Goal: Task Accomplishment & Management: Use online tool/utility

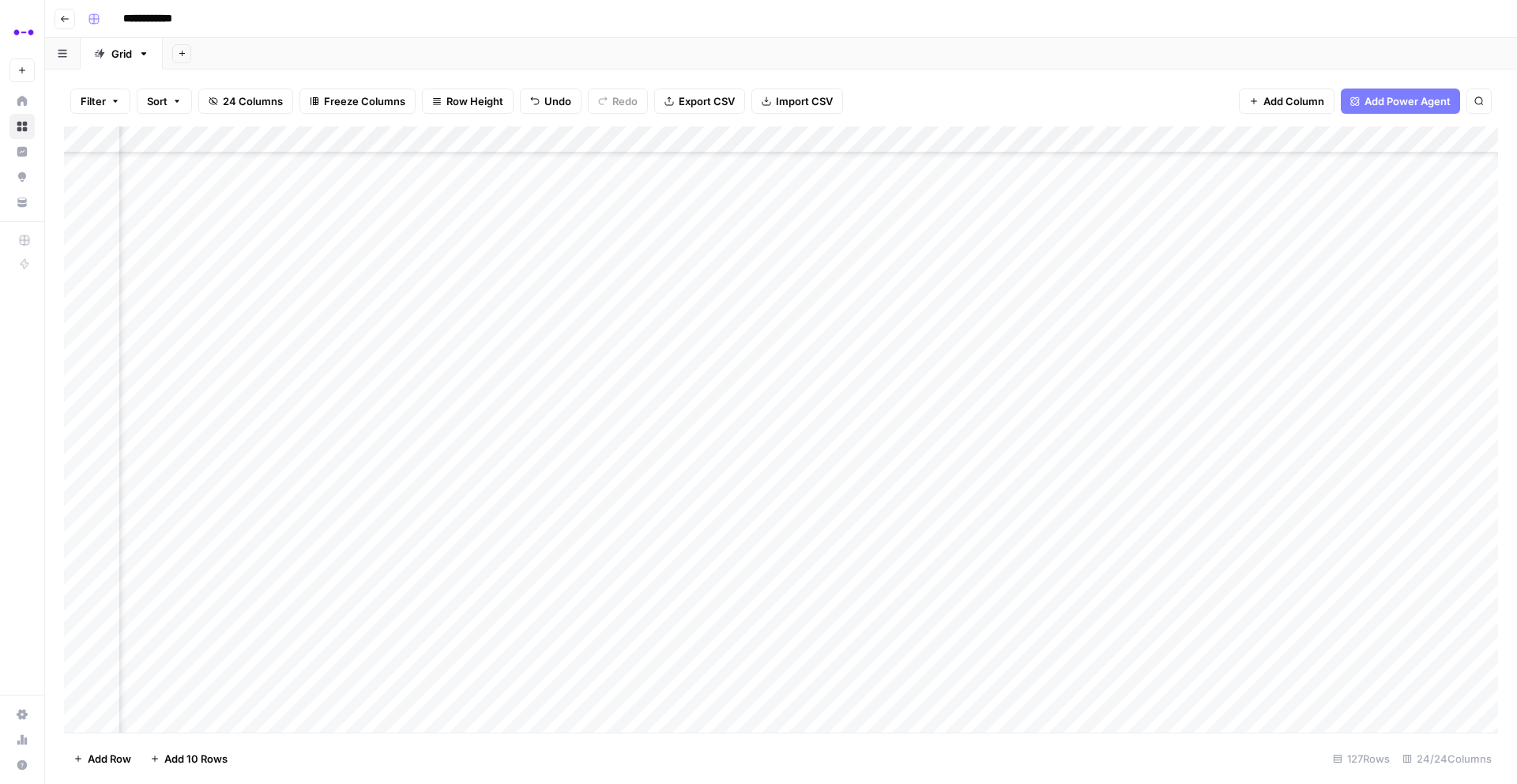
scroll to position [2857, 1295]
click at [762, 208] on div "Add Column" at bounding box center [781, 429] width 1434 height 606
click at [760, 236] on div "Add Column" at bounding box center [781, 429] width 1434 height 606
click at [761, 267] on div "Add Column" at bounding box center [781, 429] width 1434 height 606
click at [757, 299] on div "Add Column" at bounding box center [781, 429] width 1434 height 606
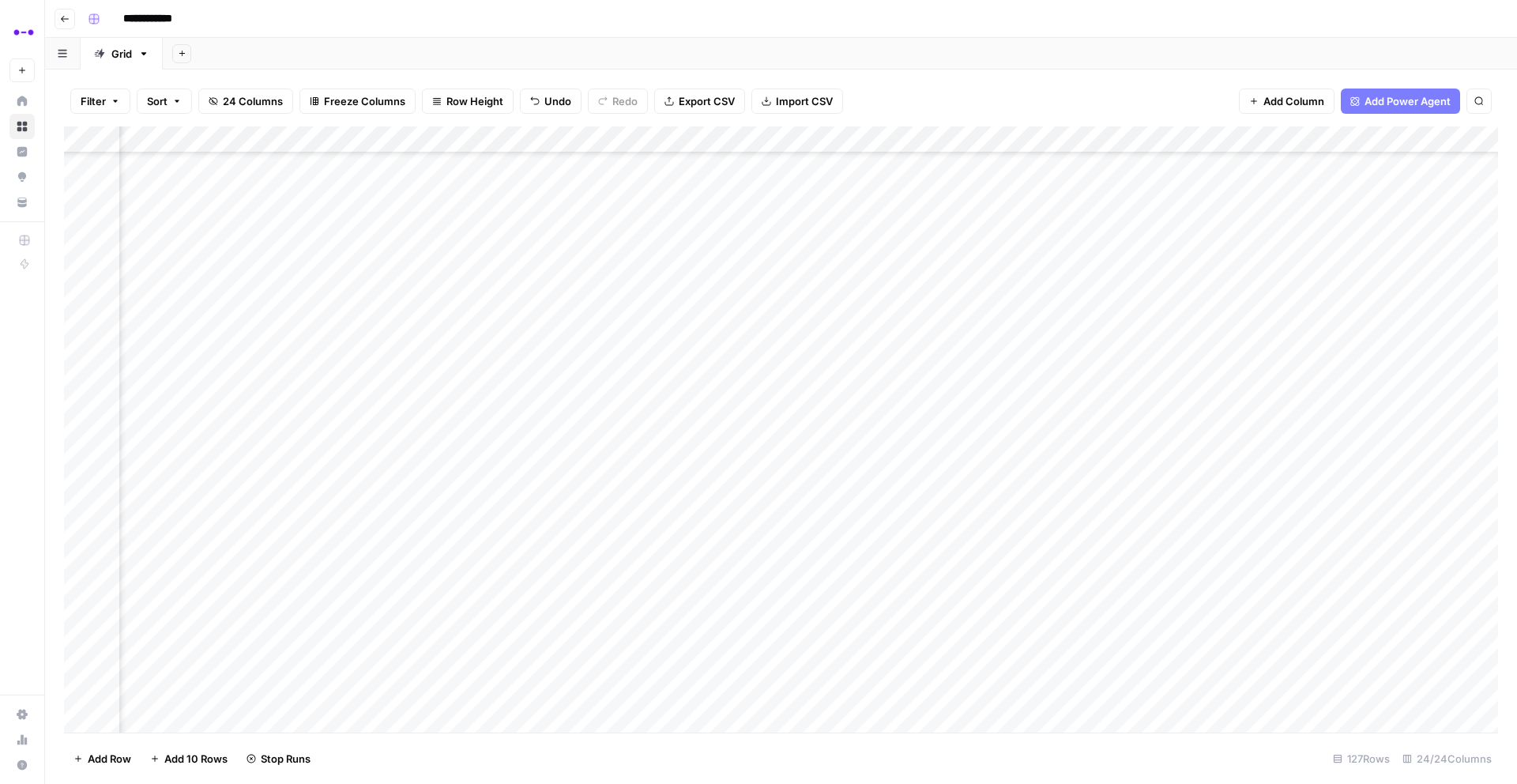
click at [757, 321] on div "Add Column" at bounding box center [781, 429] width 1434 height 606
click at [757, 343] on div "Add Column" at bounding box center [781, 429] width 1434 height 606
click at [757, 369] on div "Add Column" at bounding box center [781, 429] width 1434 height 606
click at [760, 395] on div "Add Column" at bounding box center [781, 429] width 1434 height 606
click at [759, 426] on div "Add Column" at bounding box center [781, 429] width 1434 height 606
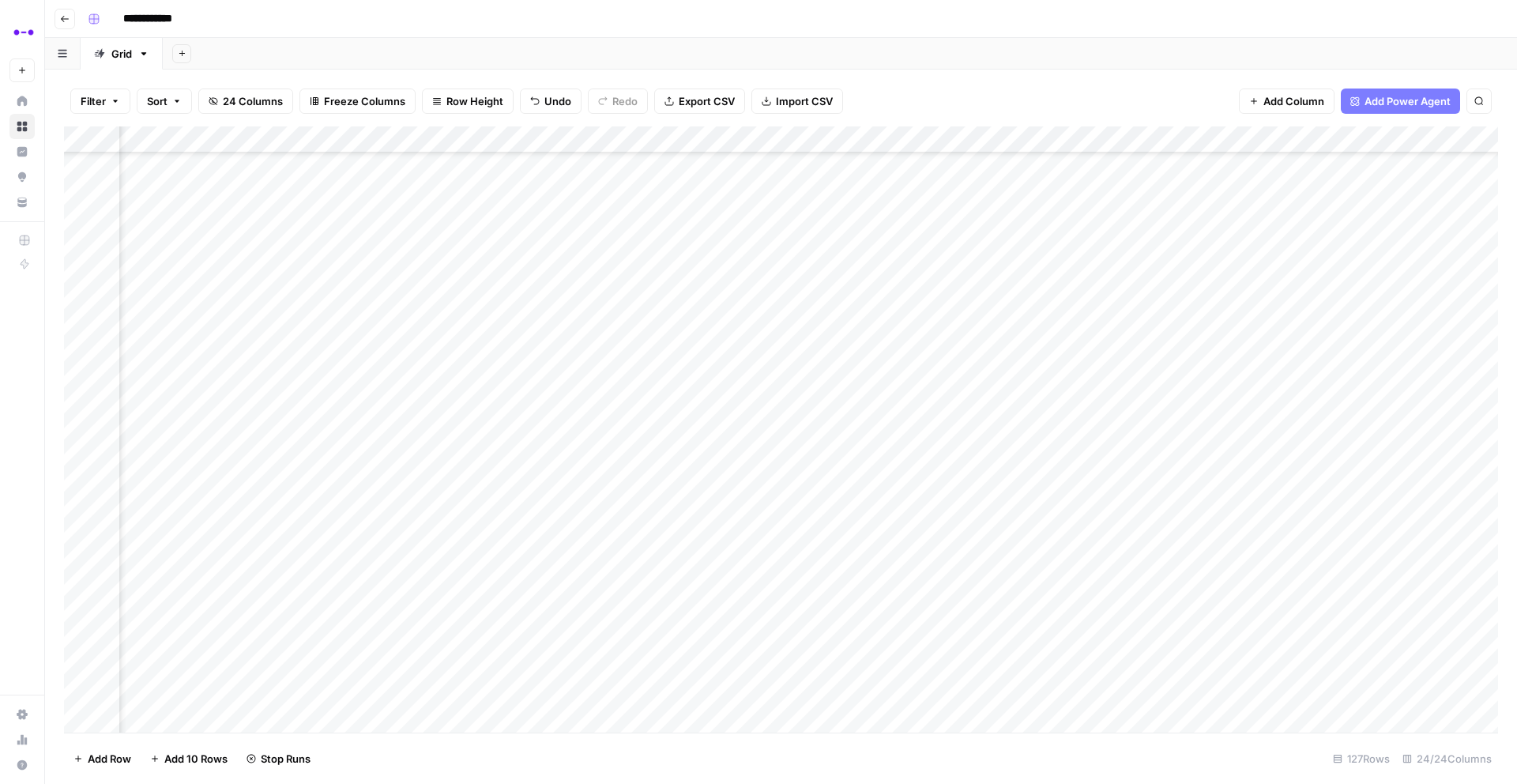
click at [749, 344] on div "Add Column" at bounding box center [781, 429] width 1434 height 606
click at [754, 452] on div "Add Column" at bounding box center [781, 429] width 1434 height 606
click at [752, 488] on div "Add Column" at bounding box center [781, 429] width 1434 height 606
click at [755, 507] on div "Add Column" at bounding box center [781, 429] width 1434 height 606
click at [755, 533] on div "Add Column" at bounding box center [781, 429] width 1434 height 606
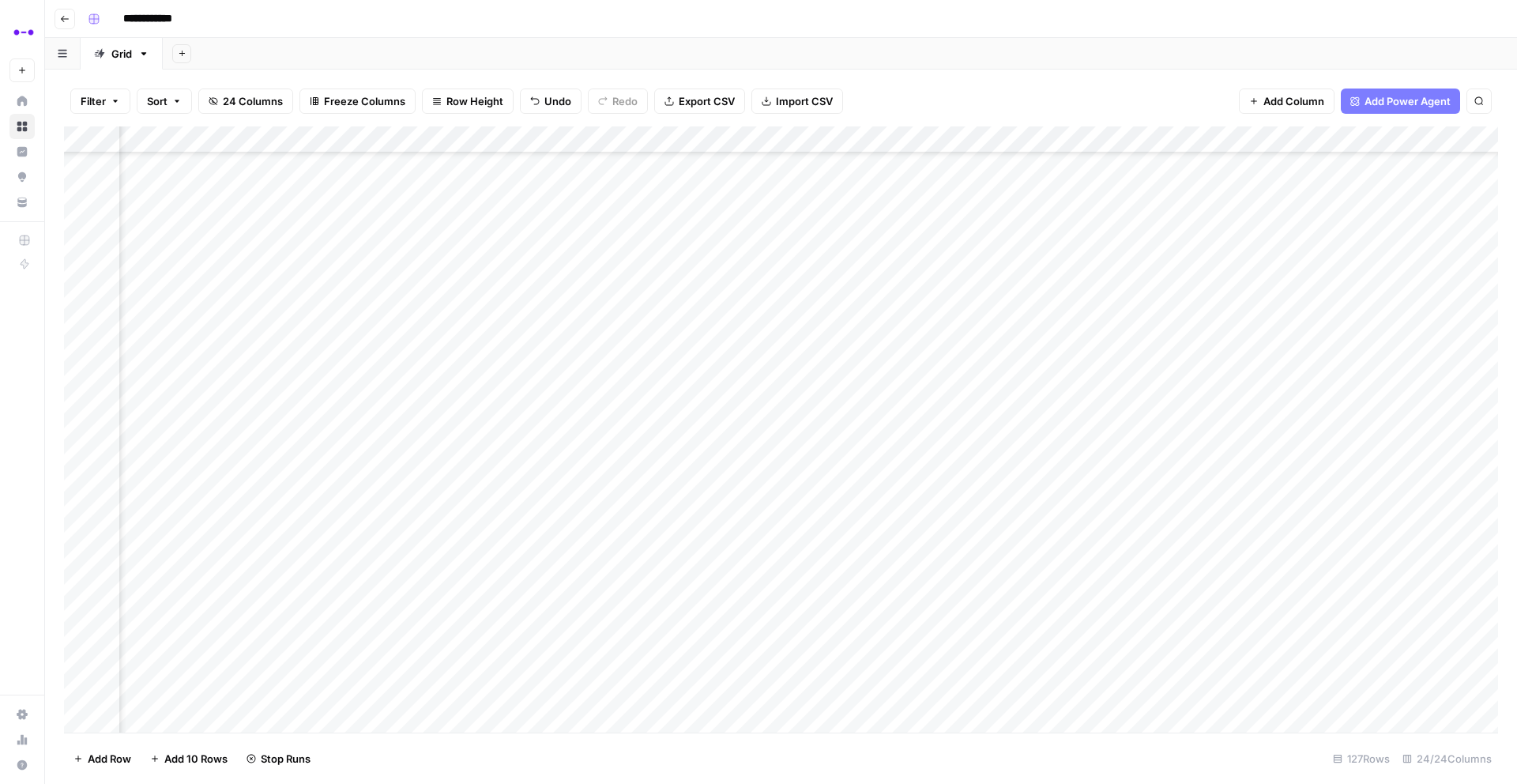
click at [755, 557] on div "Add Column" at bounding box center [781, 429] width 1434 height 606
click at [756, 581] on div "Add Column" at bounding box center [781, 429] width 1434 height 606
click at [760, 612] on div "Add Column" at bounding box center [781, 429] width 1434 height 606
click at [760, 644] on div "Add Column" at bounding box center [781, 429] width 1434 height 606
click at [759, 668] on div "Add Column" at bounding box center [781, 429] width 1434 height 606
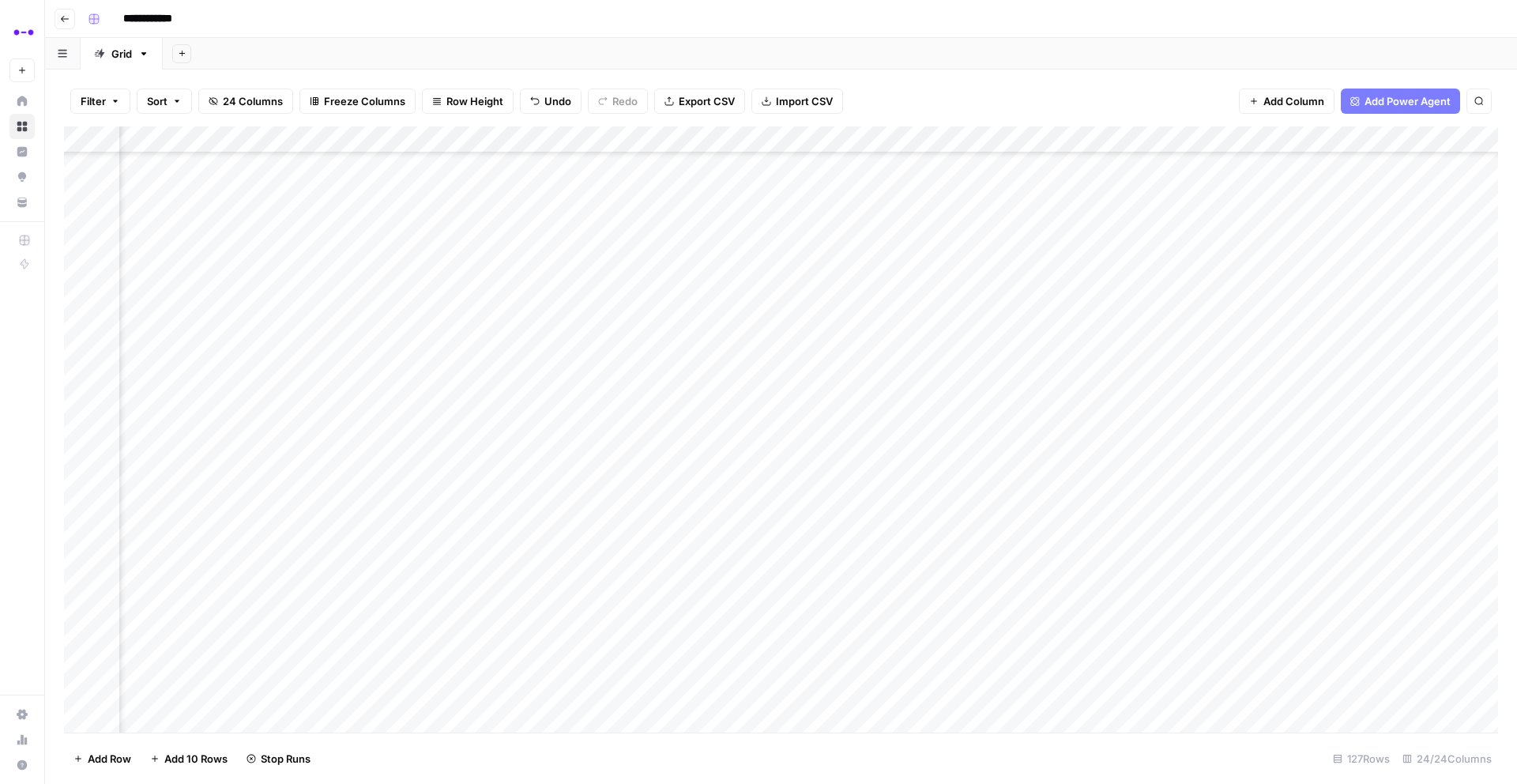
click at [760, 685] on div "Add Column" at bounding box center [781, 429] width 1434 height 606
click at [1101, 306] on div "Add Column" at bounding box center [781, 429] width 1434 height 606
click at [1104, 336] on div "Add Column" at bounding box center [781, 429] width 1434 height 606
click at [1103, 361] on div "Add Column" at bounding box center [781, 429] width 1434 height 606
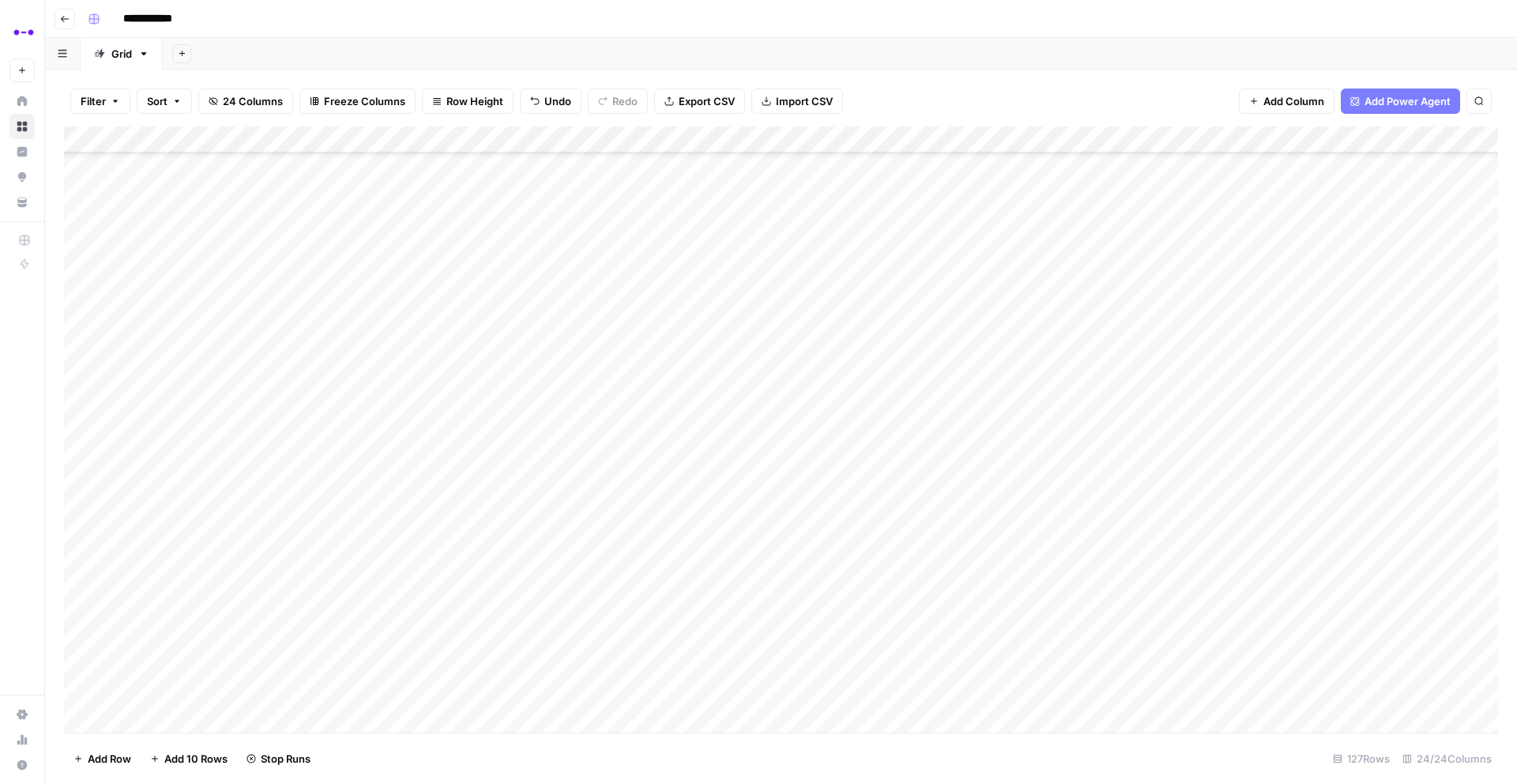
scroll to position [2643, 0]
click at [56, 14] on button "Go back" at bounding box center [64, 19] width 21 height 21
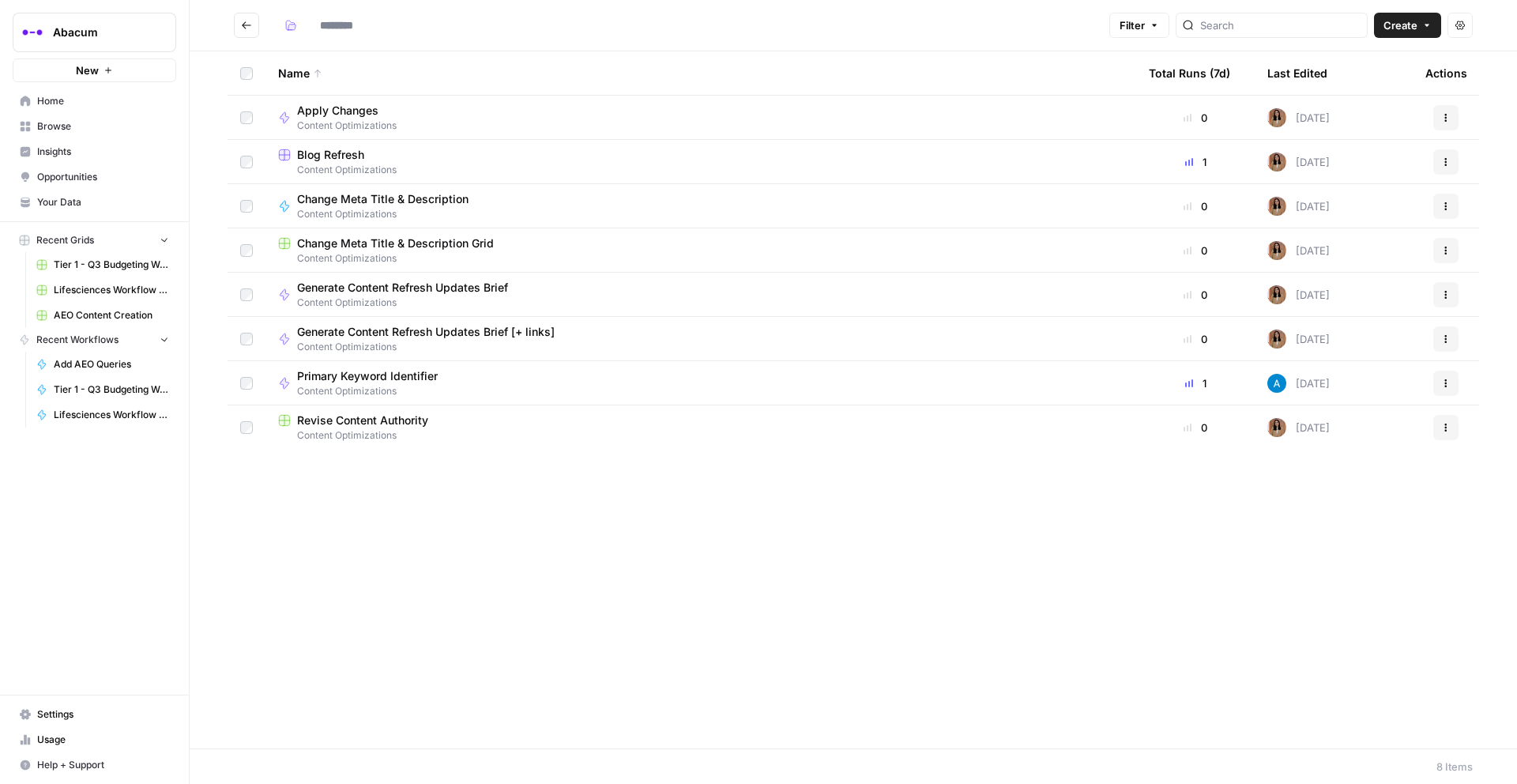
type input "**********"
click at [60, 19] on button "Abacum" at bounding box center [94, 32] width 163 height 40
click at [464, 63] on div "Name" at bounding box center [701, 73] width 845 height 43
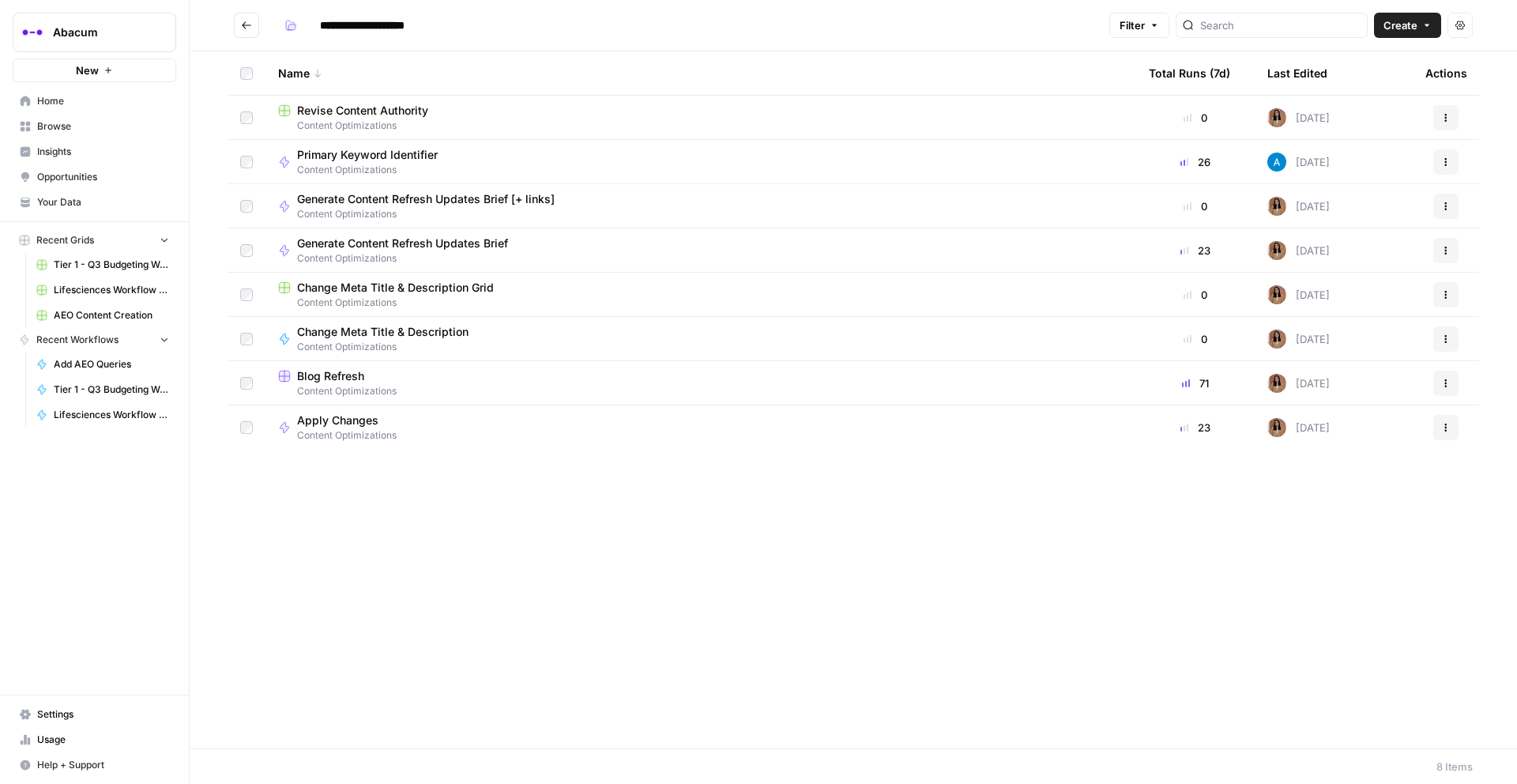
click at [240, 23] on button "Go back" at bounding box center [247, 25] width 25 height 25
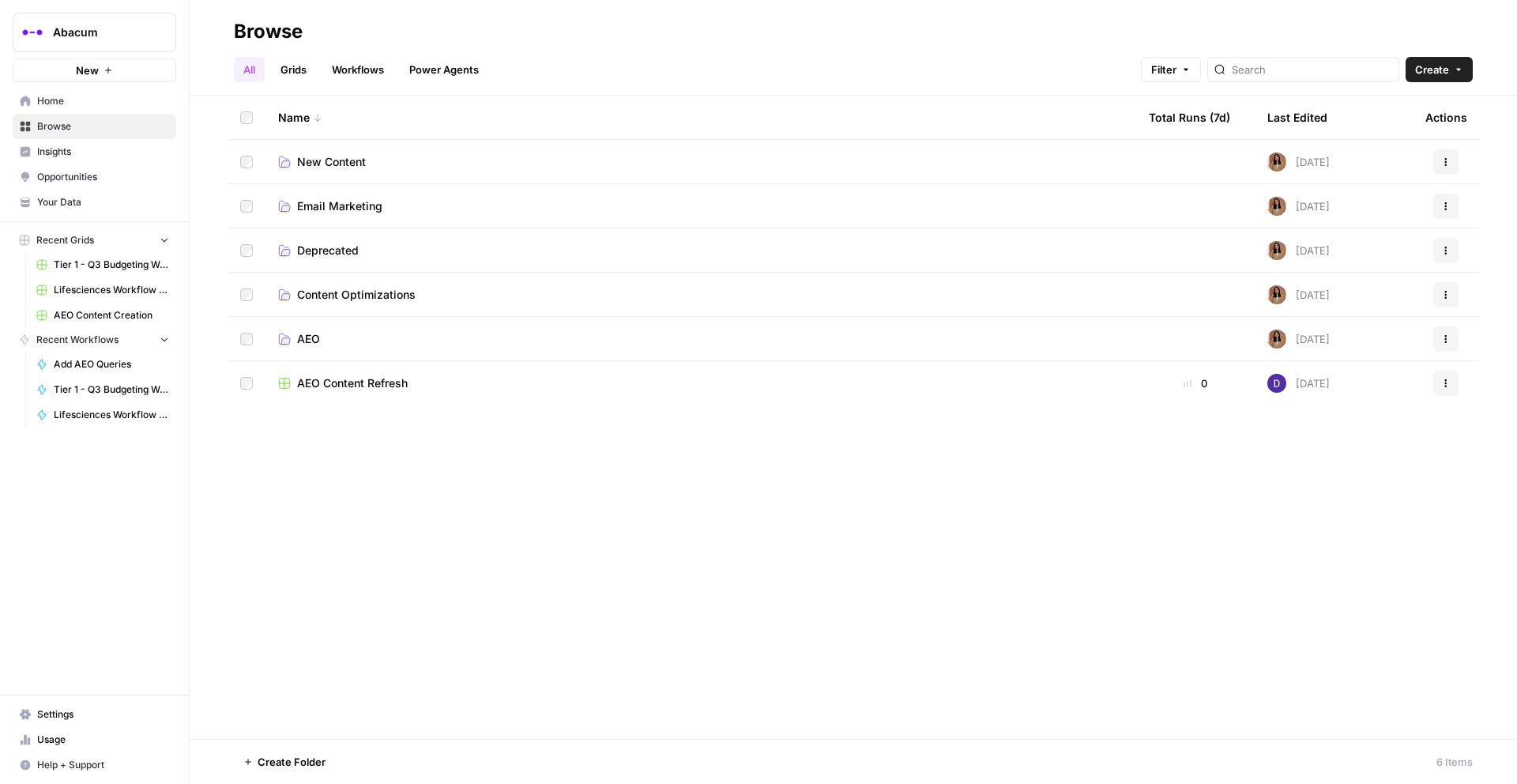
click at [360, 157] on span "New Content" at bounding box center [332, 162] width 69 height 16
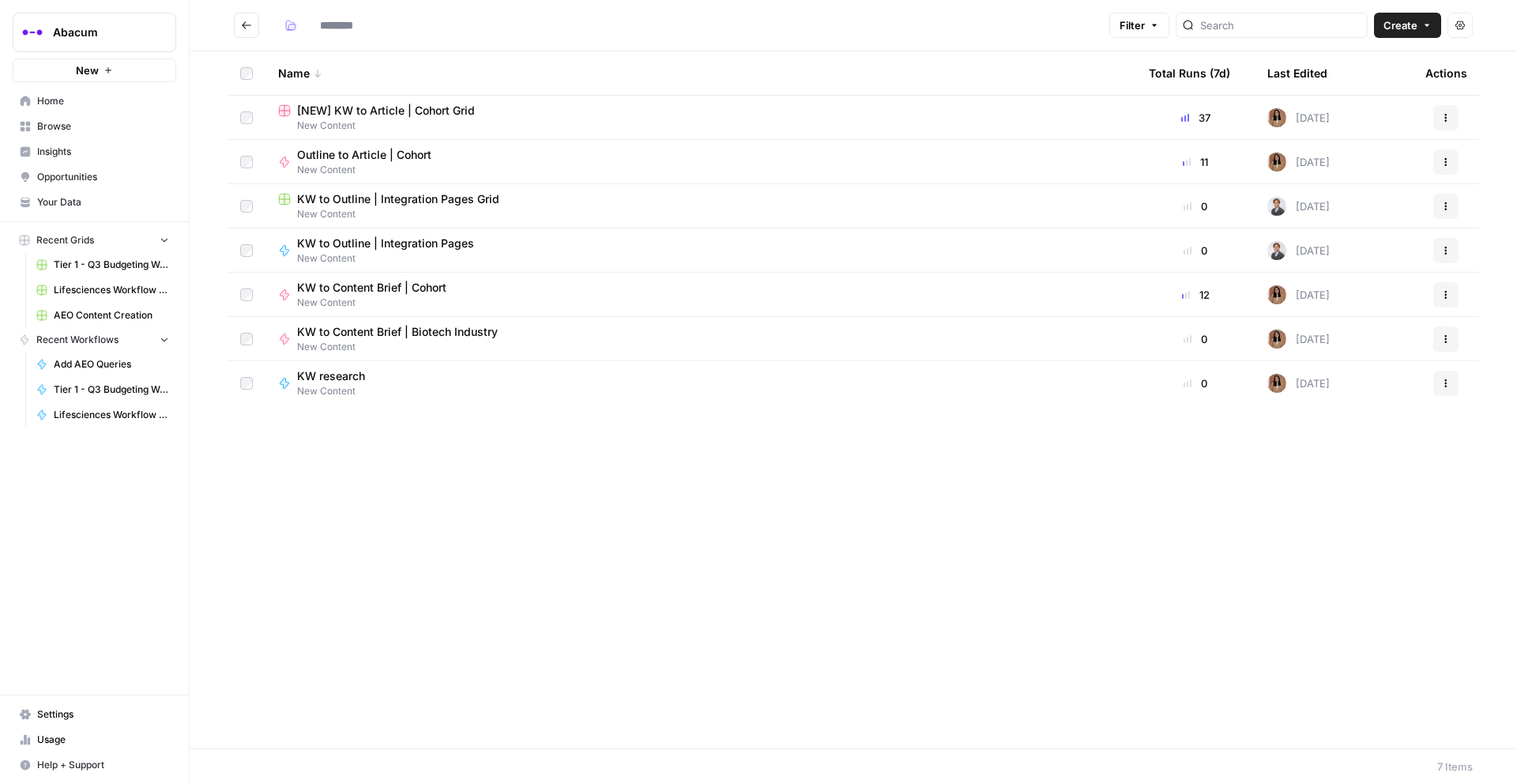
type input "**********"
click at [243, 21] on icon "Go back" at bounding box center [246, 25] width 11 height 11
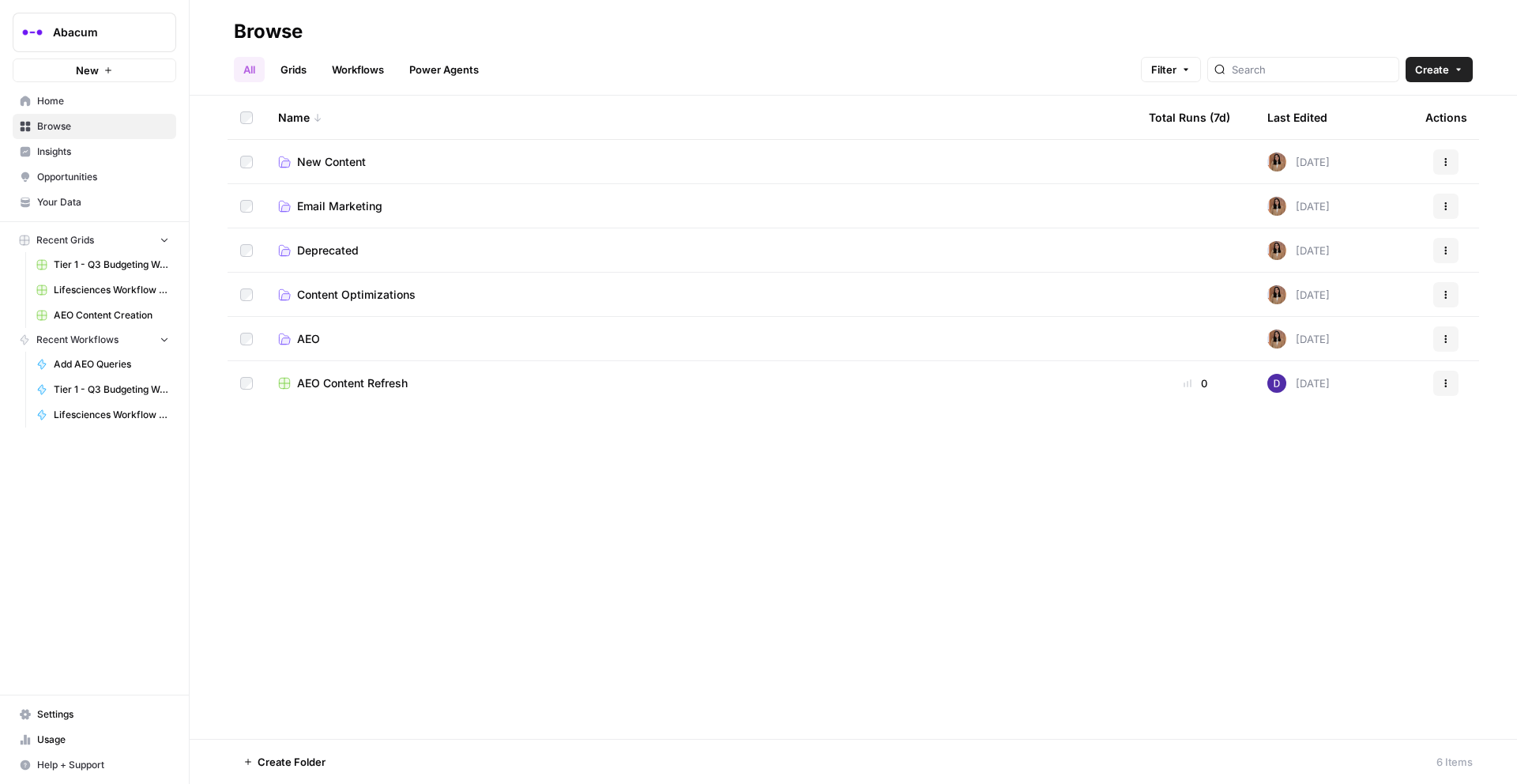
click at [320, 333] on link "AEO" at bounding box center [701, 339] width 845 height 16
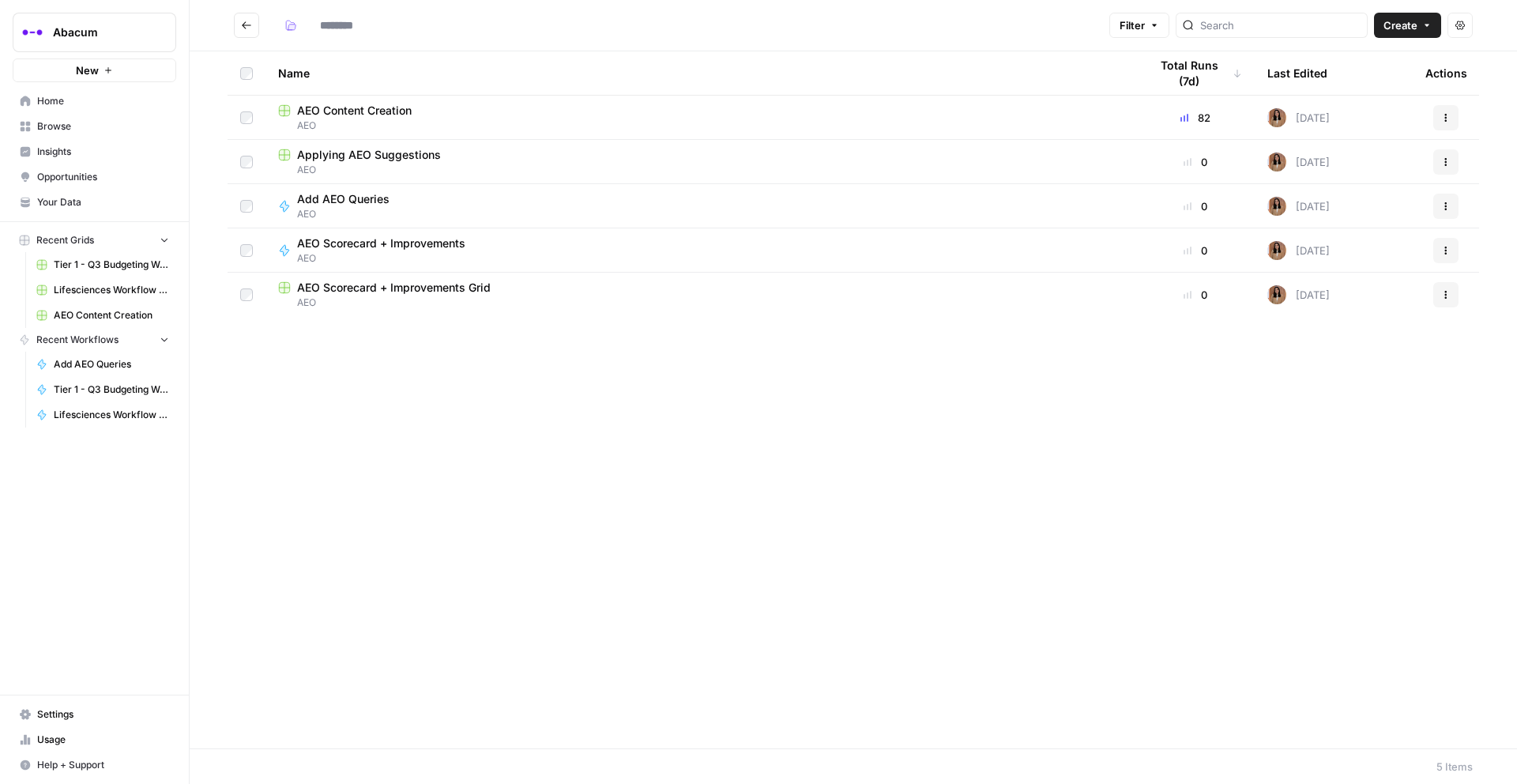
type input "***"
click at [362, 296] on span "AEO" at bounding box center [701, 303] width 845 height 14
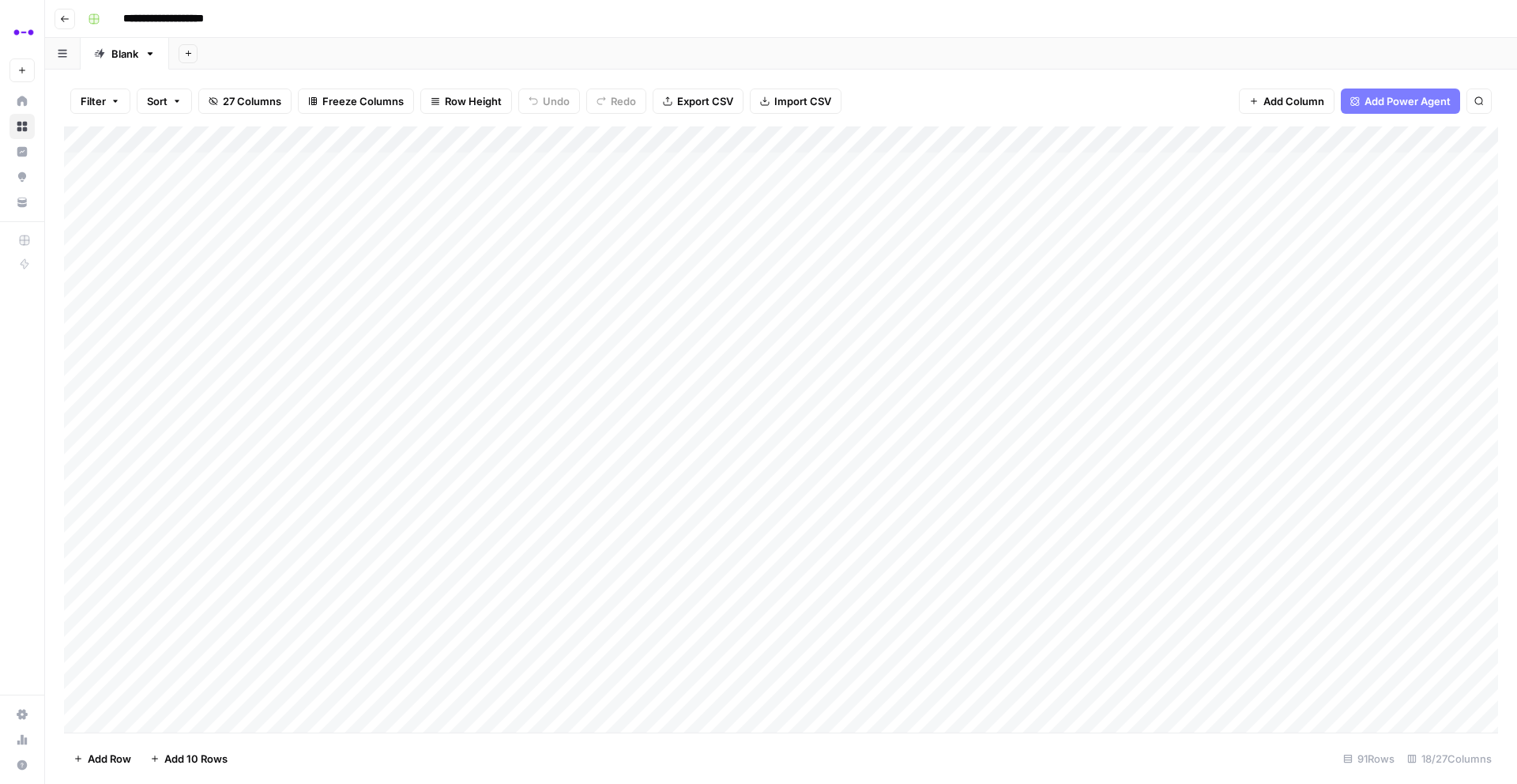
click at [815, 217] on div "Add Column" at bounding box center [781, 429] width 1434 height 606
click at [1381, 222] on div "Add Column" at bounding box center [781, 429] width 1434 height 606
click at [877, 216] on div "Add Column" at bounding box center [781, 429] width 1434 height 606
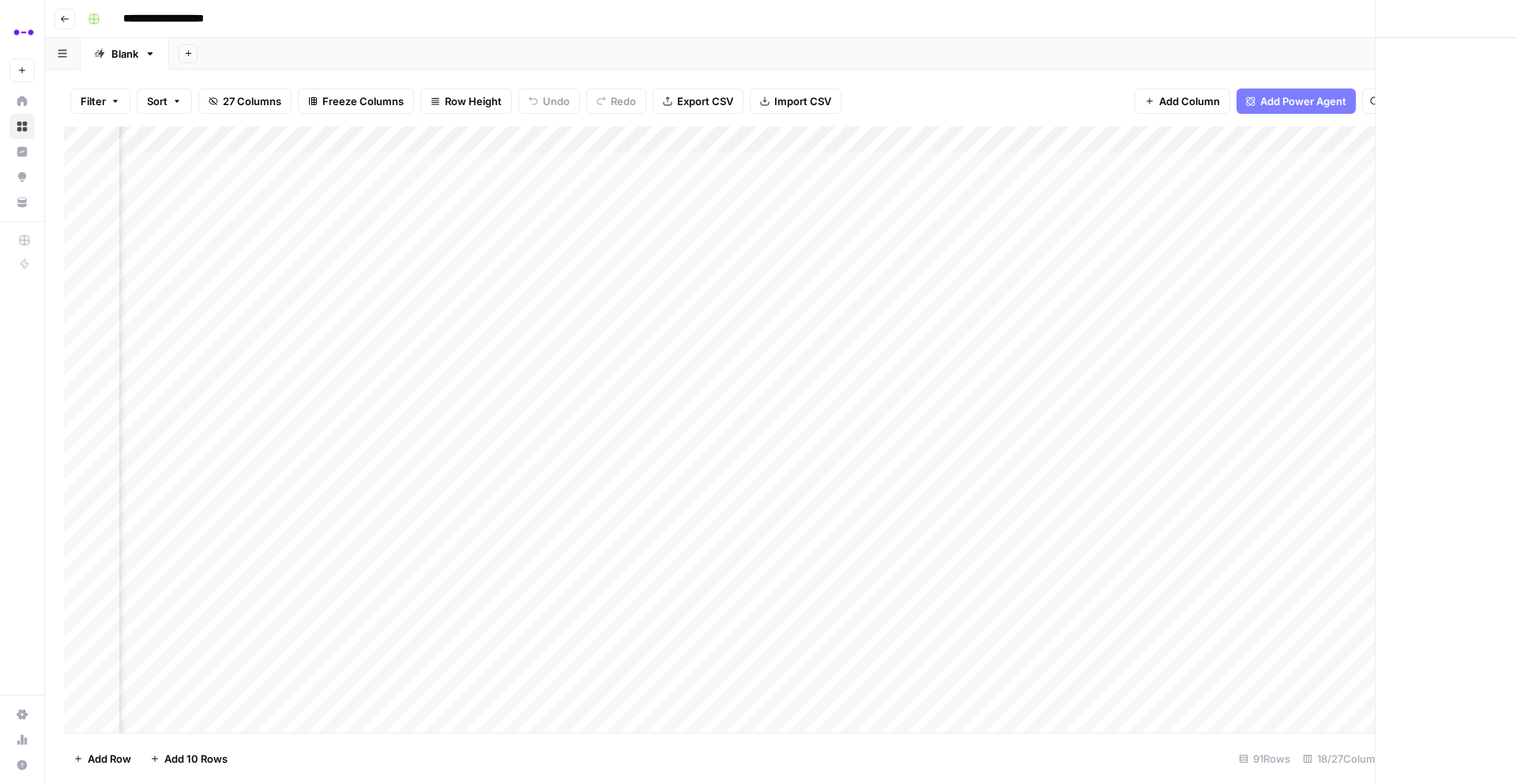
click at [877, 216] on div at bounding box center [855, 219] width 144 height 29
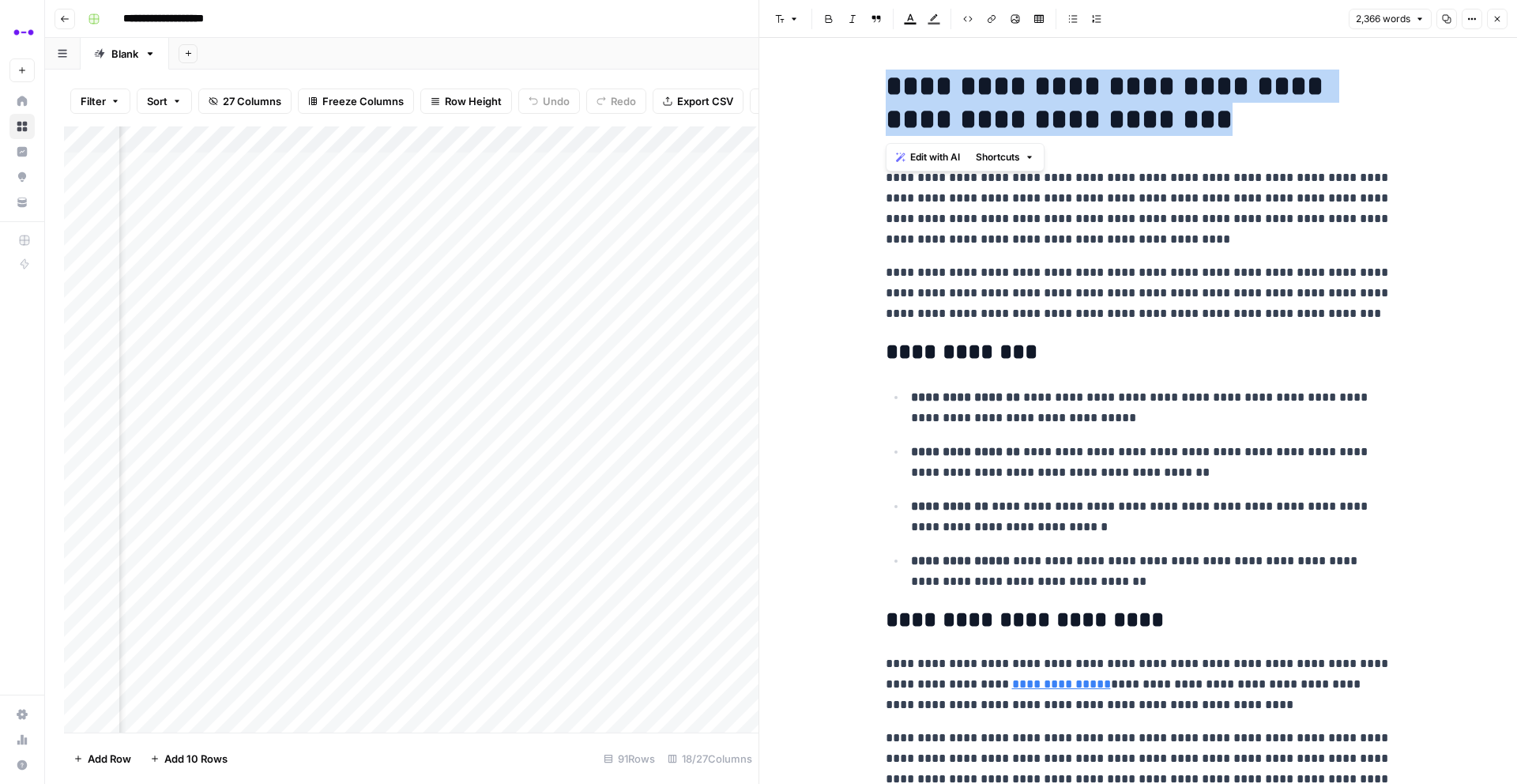
drag, startPoint x: 884, startPoint y: 88, endPoint x: 1174, endPoint y: 135, distance: 293.8
copy h1 "**********"
click at [1440, 23] on button "Copy" at bounding box center [1447, 19] width 21 height 21
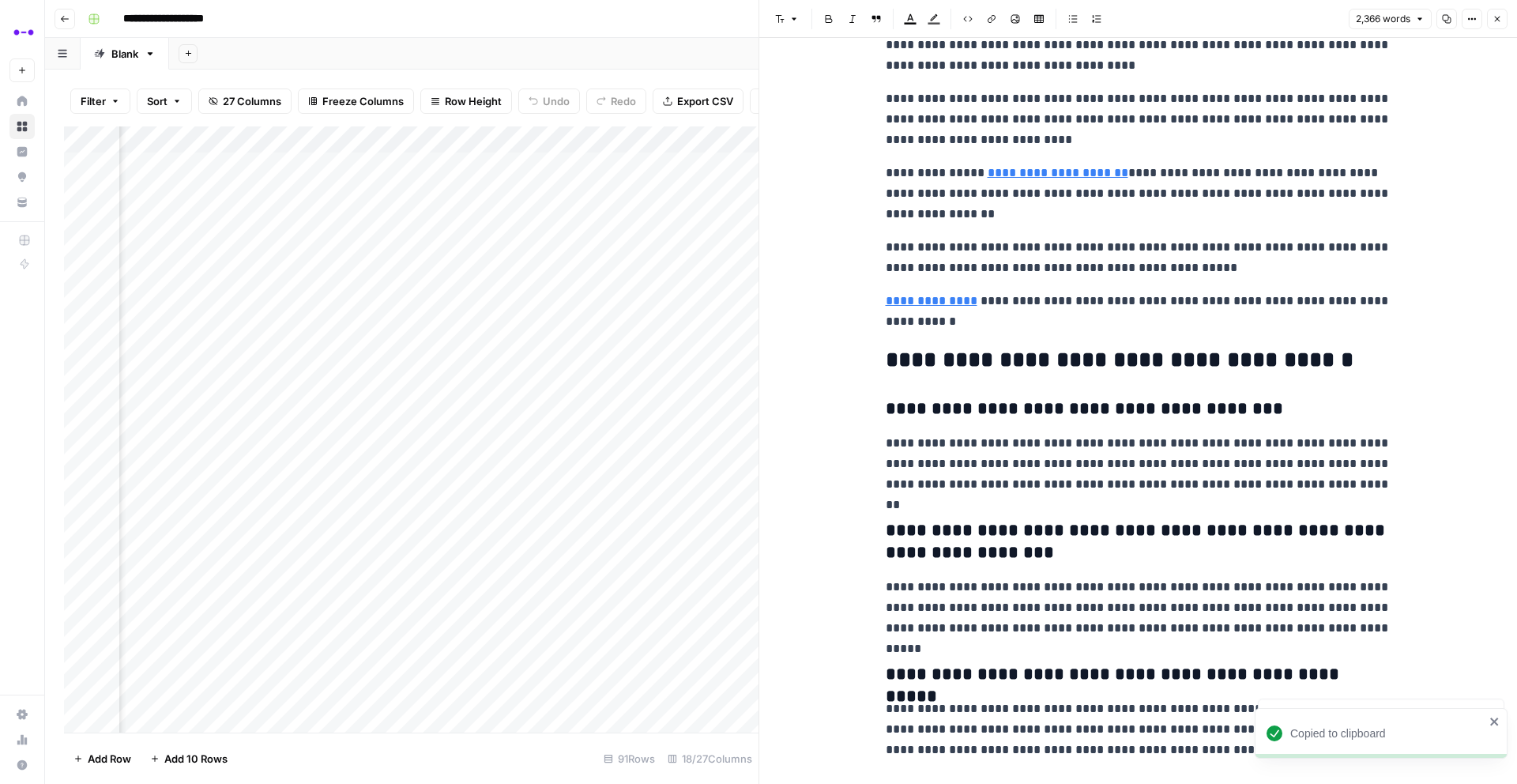
scroll to position [7143, 0]
click at [928, 412] on h3 "**********" at bounding box center [1138, 410] width 506 height 23
copy h3 "**********"
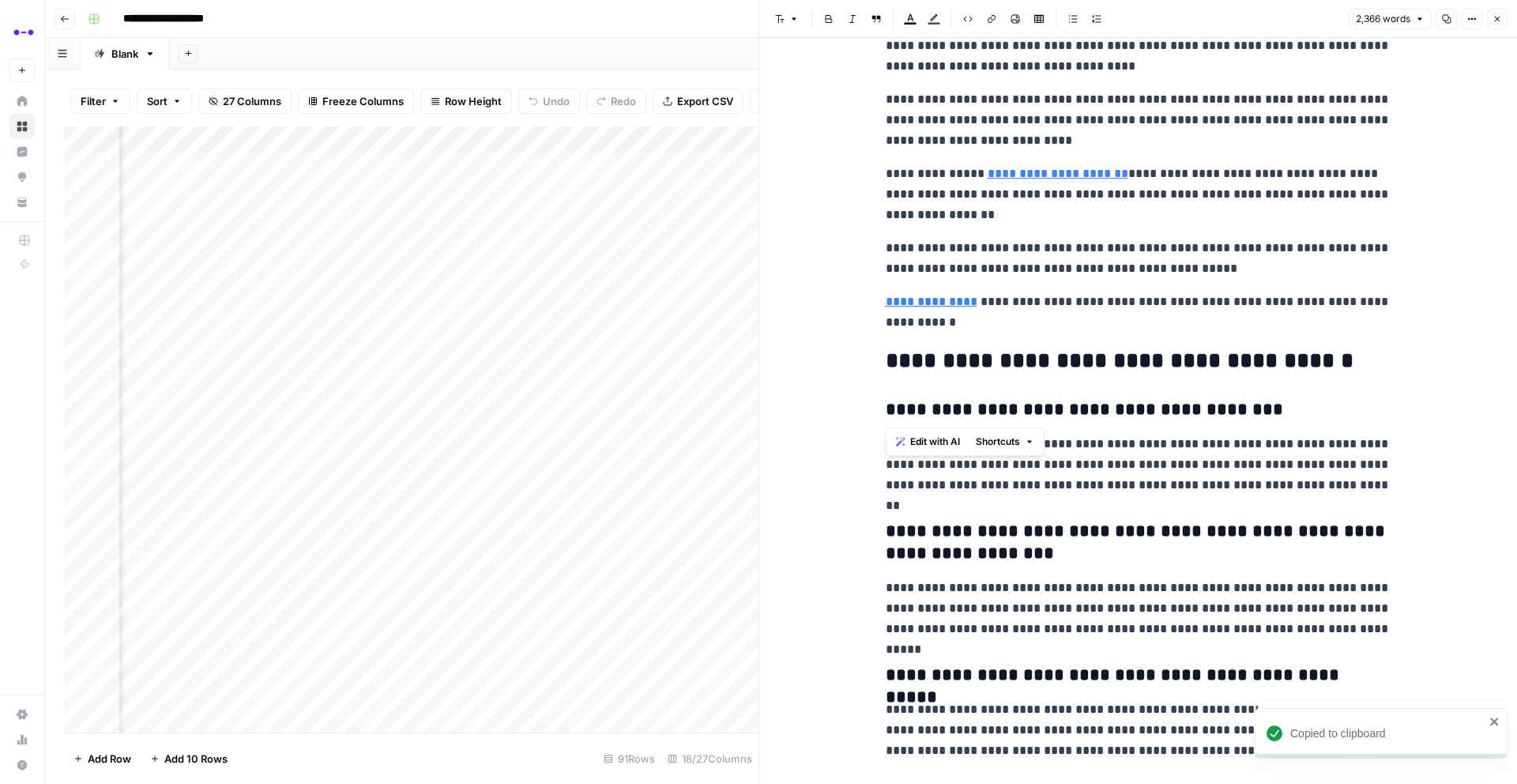
click at [953, 452] on div "Edit with AI Shortcuts" at bounding box center [965, 442] width 159 height 29
click at [953, 460] on p "**********" at bounding box center [1138, 464] width 506 height 61
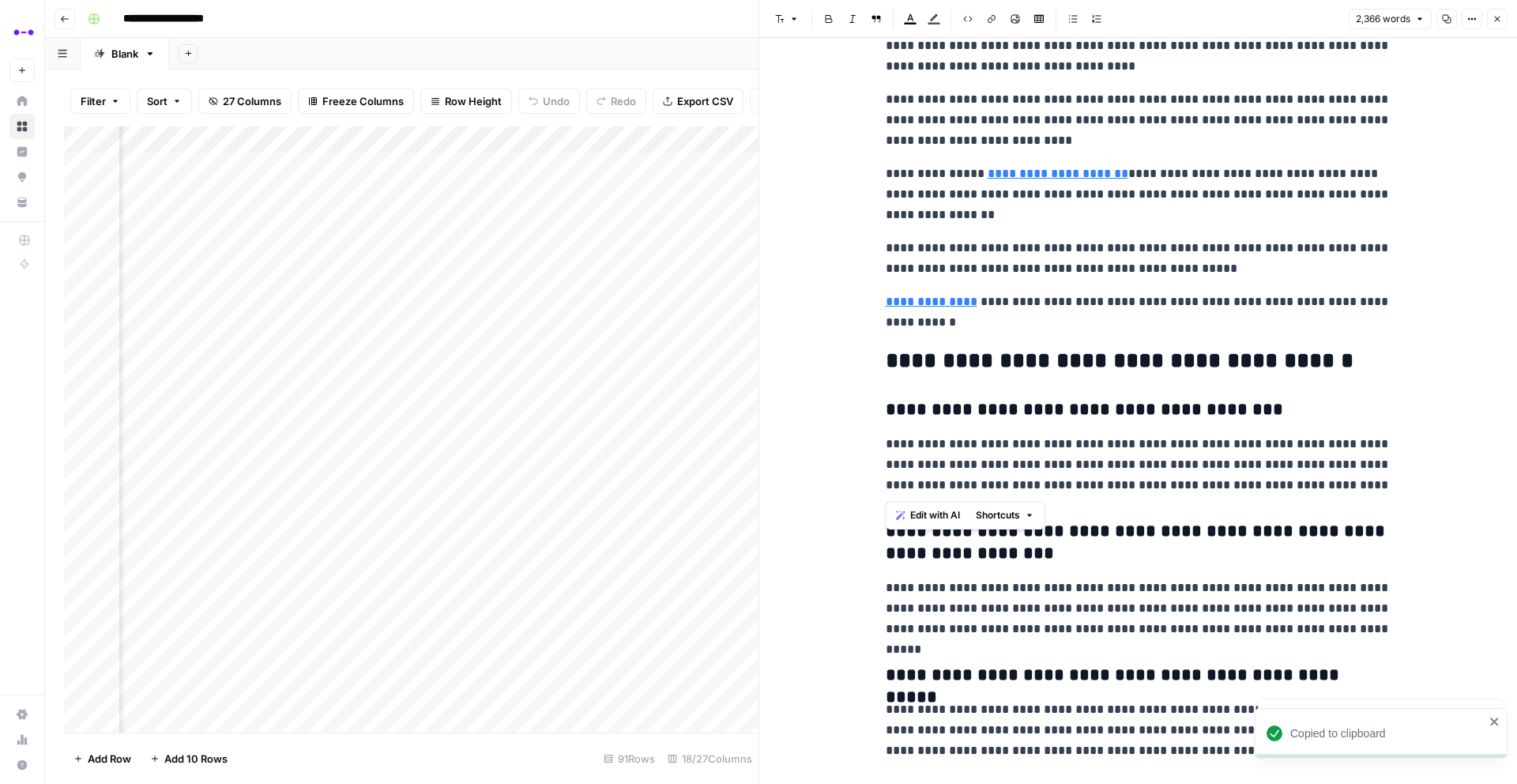
click at [953, 460] on p "**********" at bounding box center [1138, 464] width 506 height 61
copy p "**********"
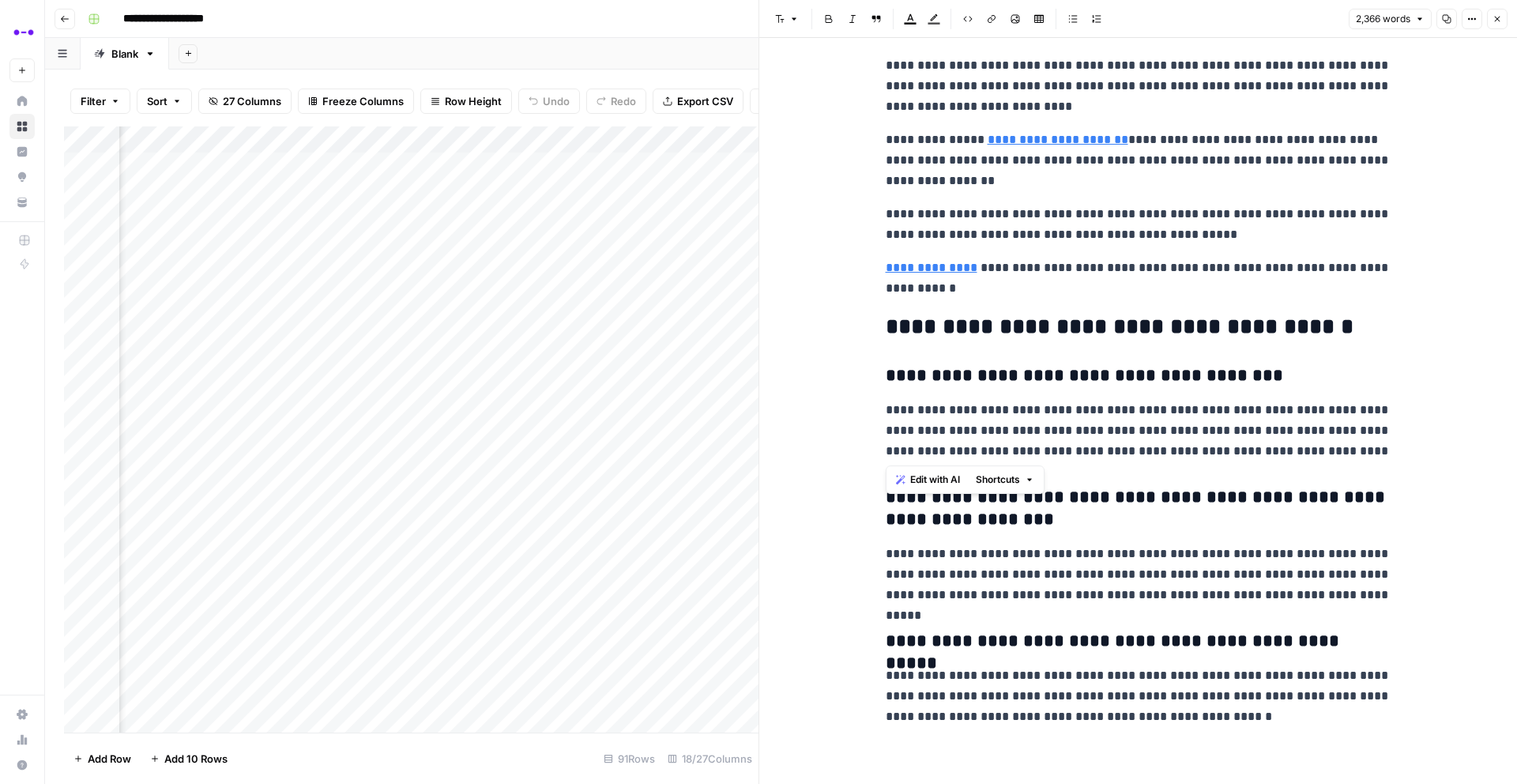
click at [1088, 499] on h3 "**********" at bounding box center [1138, 508] width 506 height 44
copy h3 "**********"
click at [981, 583] on p "**********" at bounding box center [1138, 574] width 506 height 61
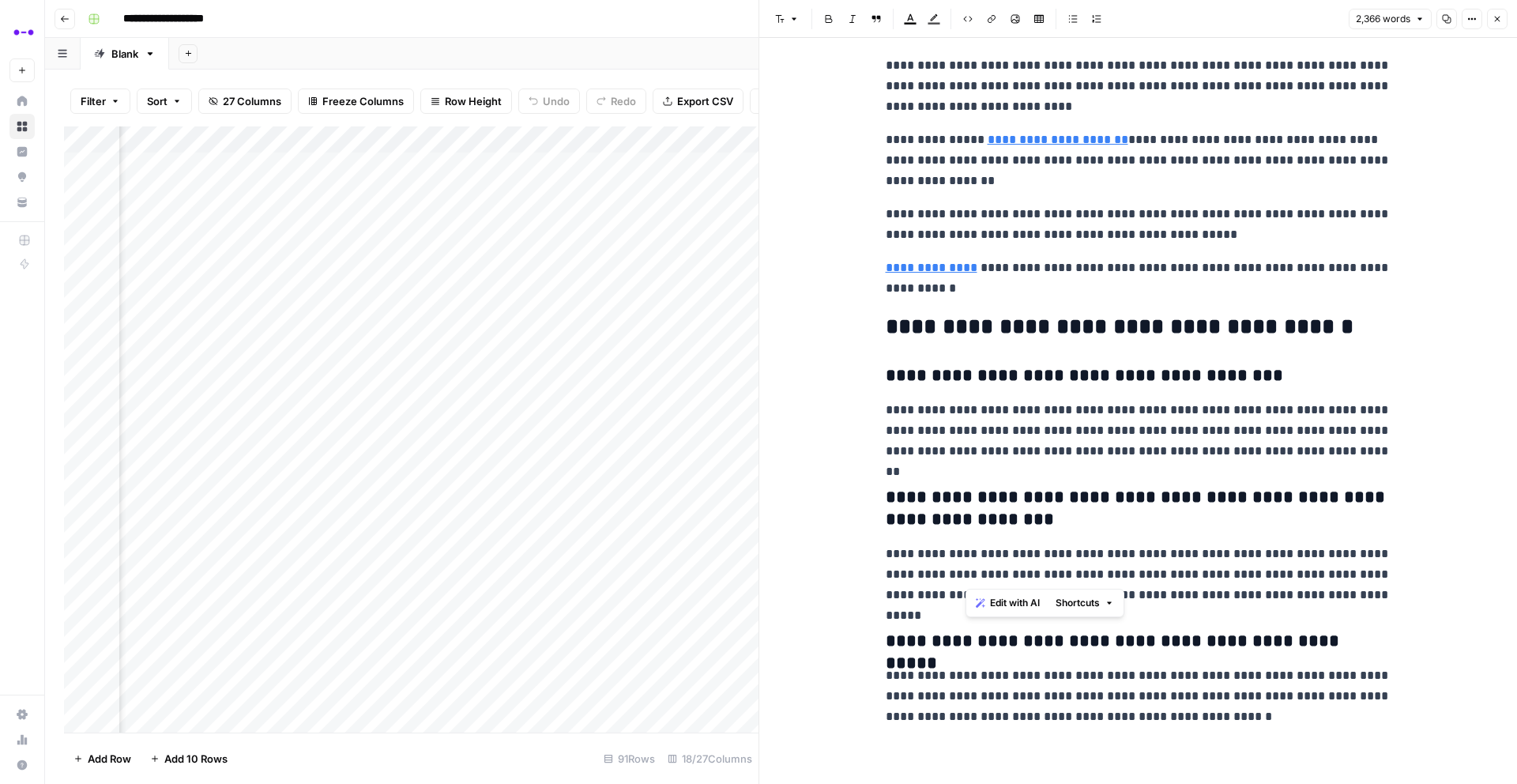
click at [981, 583] on p "**********" at bounding box center [1138, 574] width 506 height 61
copy p "**********"
click at [948, 639] on h3 "**********" at bounding box center [1138, 642] width 506 height 23
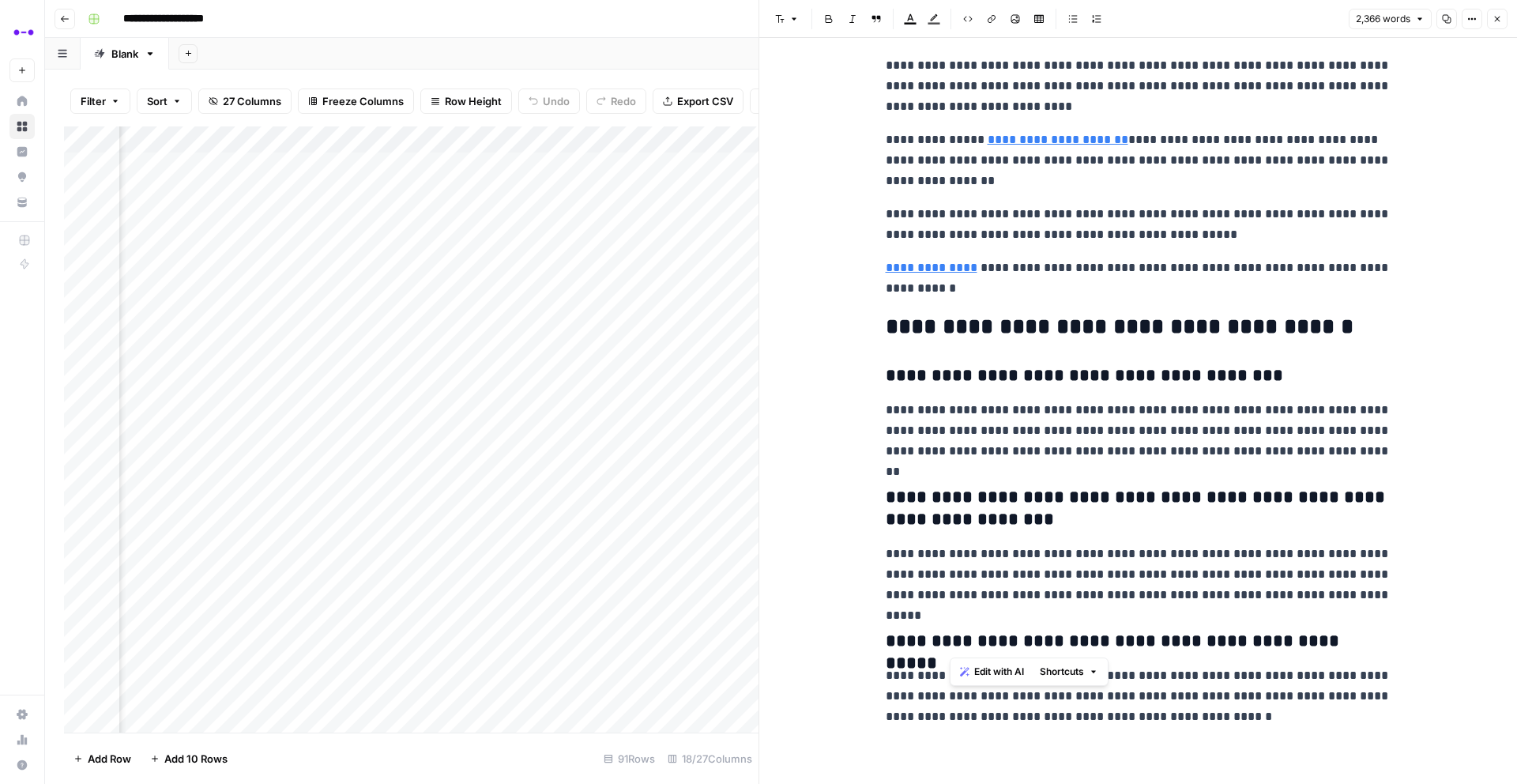
click at [948, 639] on h3 "**********" at bounding box center [1138, 642] width 506 height 23
copy h3 "**********"
click at [987, 676] on span "Shortcuts" at bounding box center [998, 671] width 44 height 14
click at [1092, 692] on p "**********" at bounding box center [1138, 696] width 506 height 61
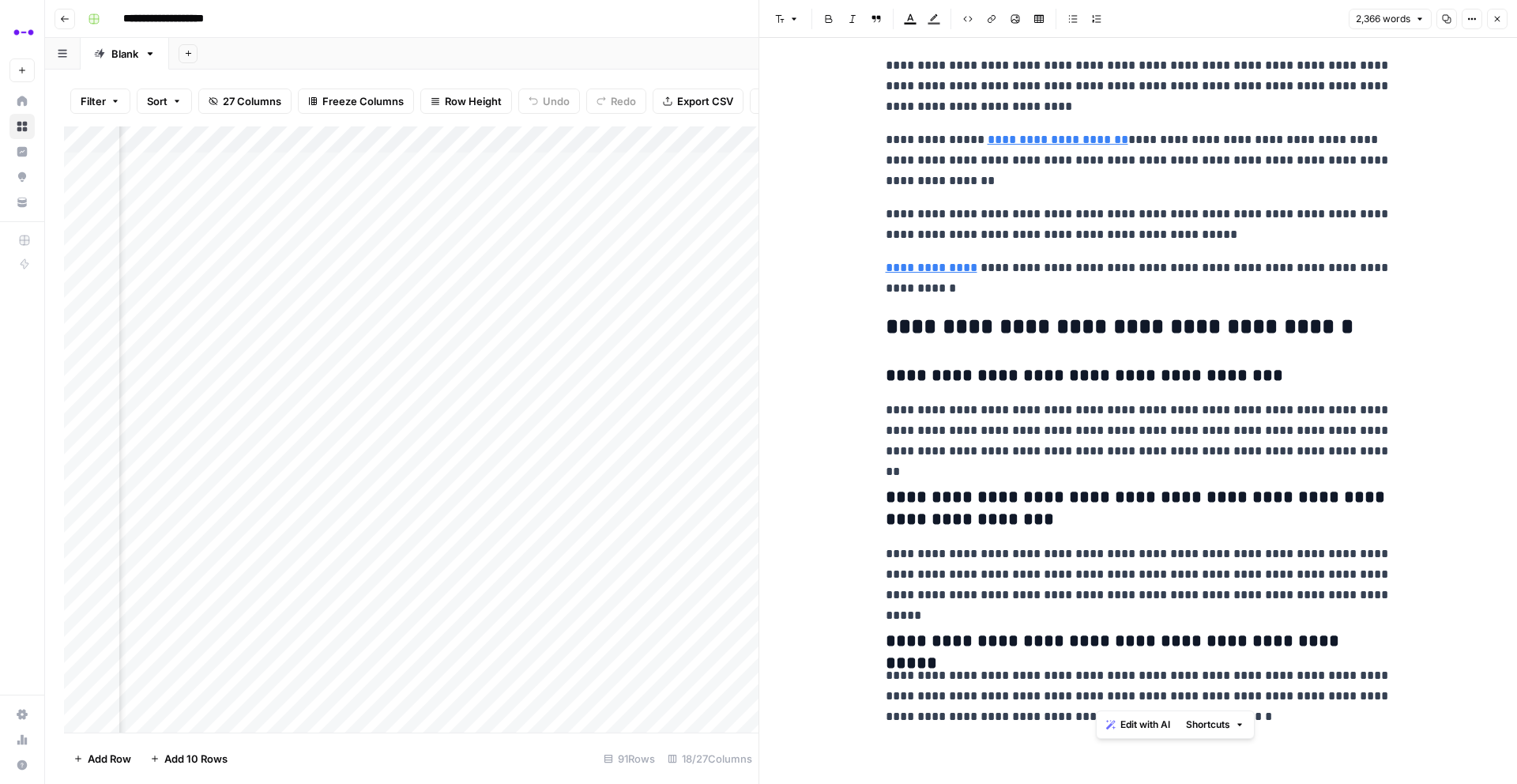
click at [1092, 692] on p "**********" at bounding box center [1138, 696] width 506 height 61
copy p "**********"
click at [151, 215] on div "Add Column" at bounding box center [411, 429] width 695 height 606
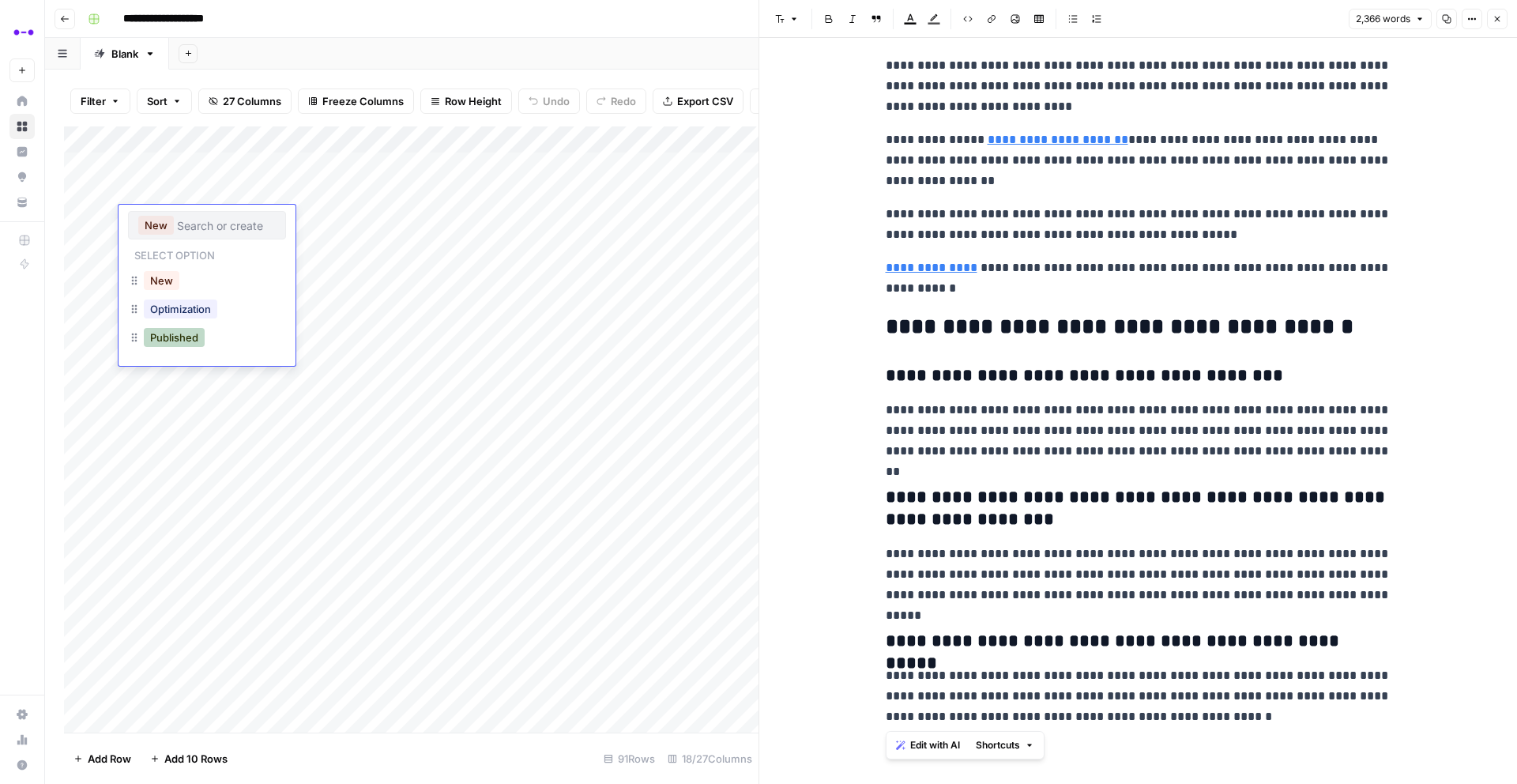
click at [170, 334] on button "Published" at bounding box center [175, 337] width 61 height 19
click at [1495, 19] on icon "button" at bounding box center [1497, 19] width 10 height 10
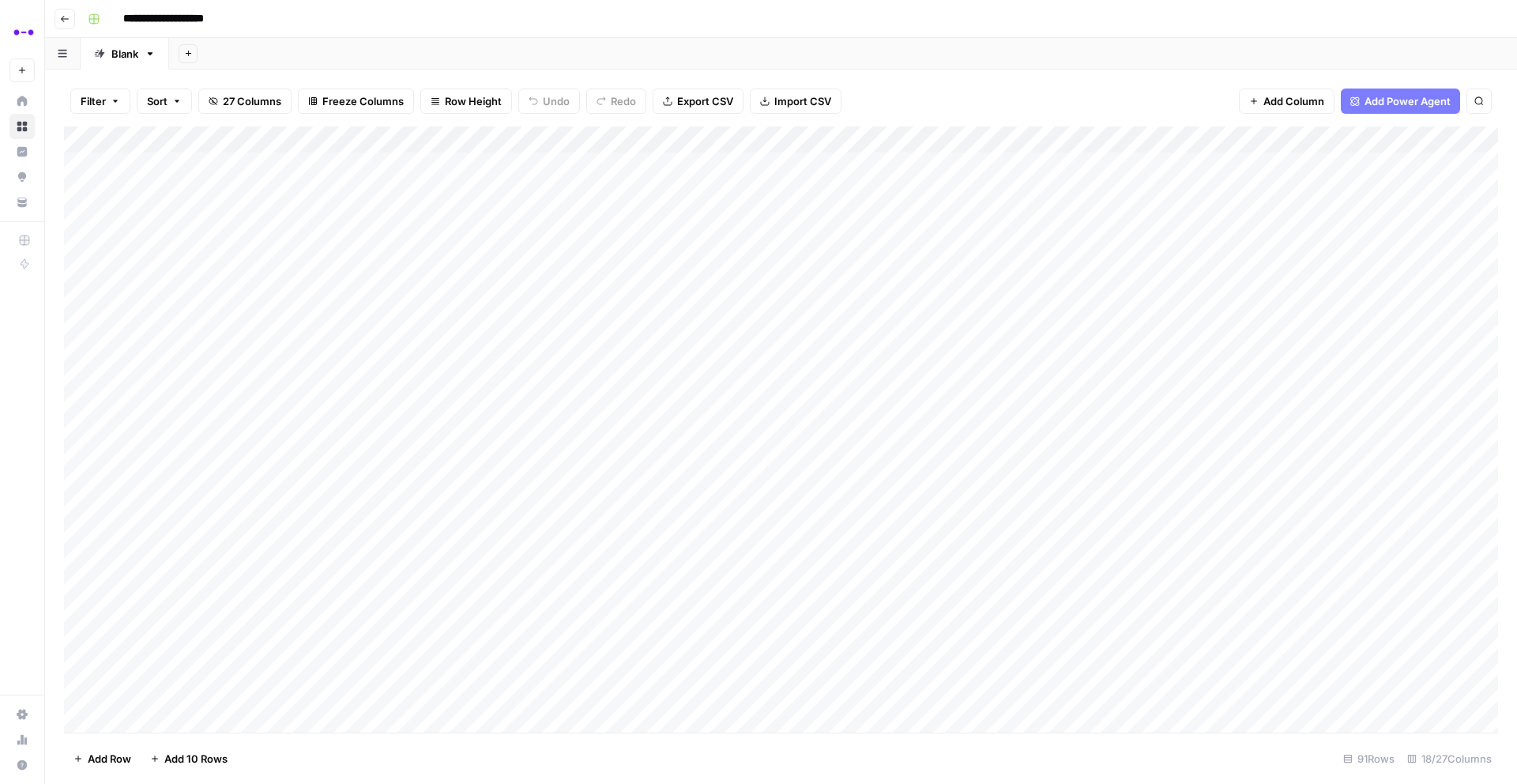
click at [63, 18] on icon "button" at bounding box center [65, 19] width 10 height 10
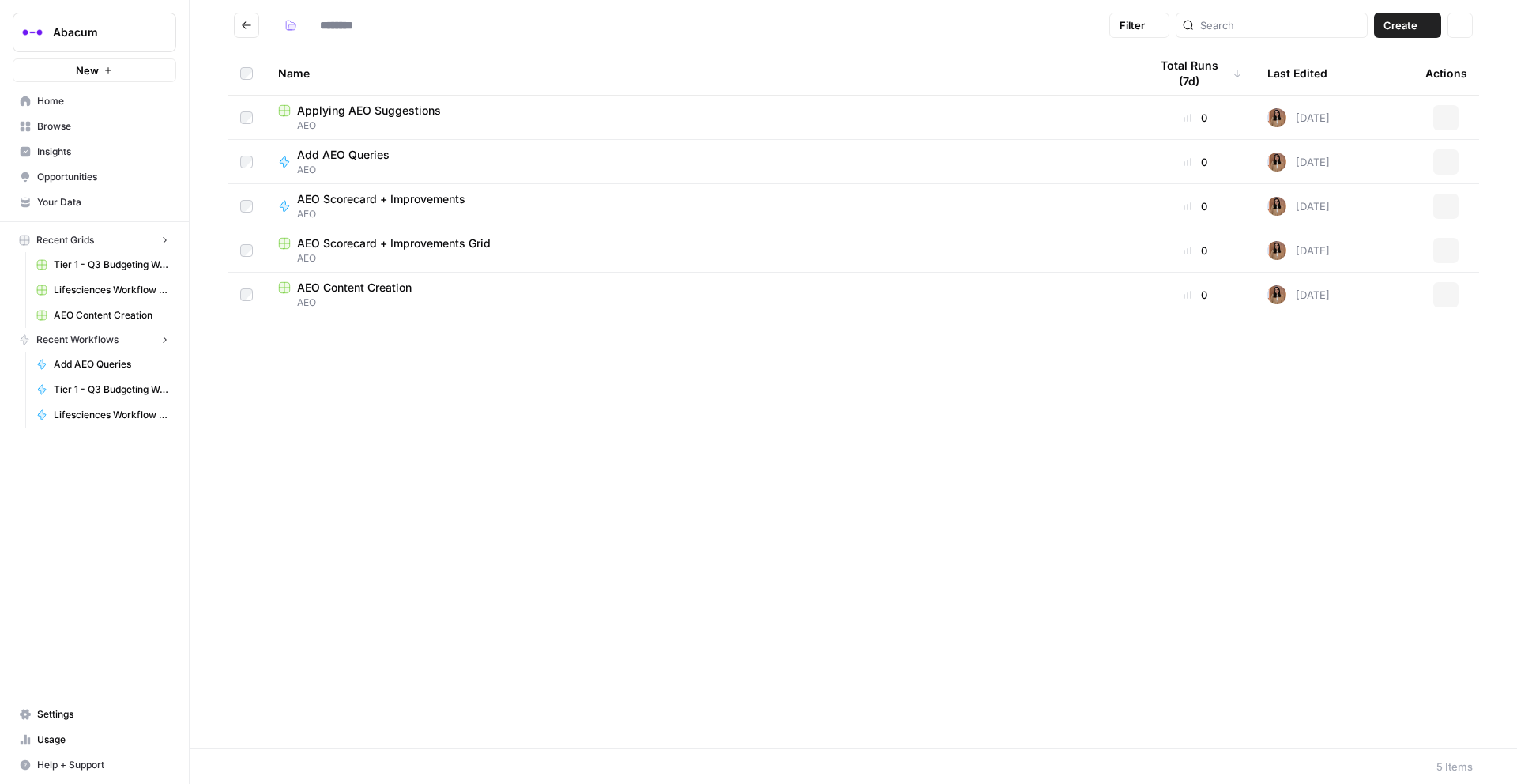
type input "***"
click at [252, 26] on button "Go back" at bounding box center [247, 25] width 25 height 25
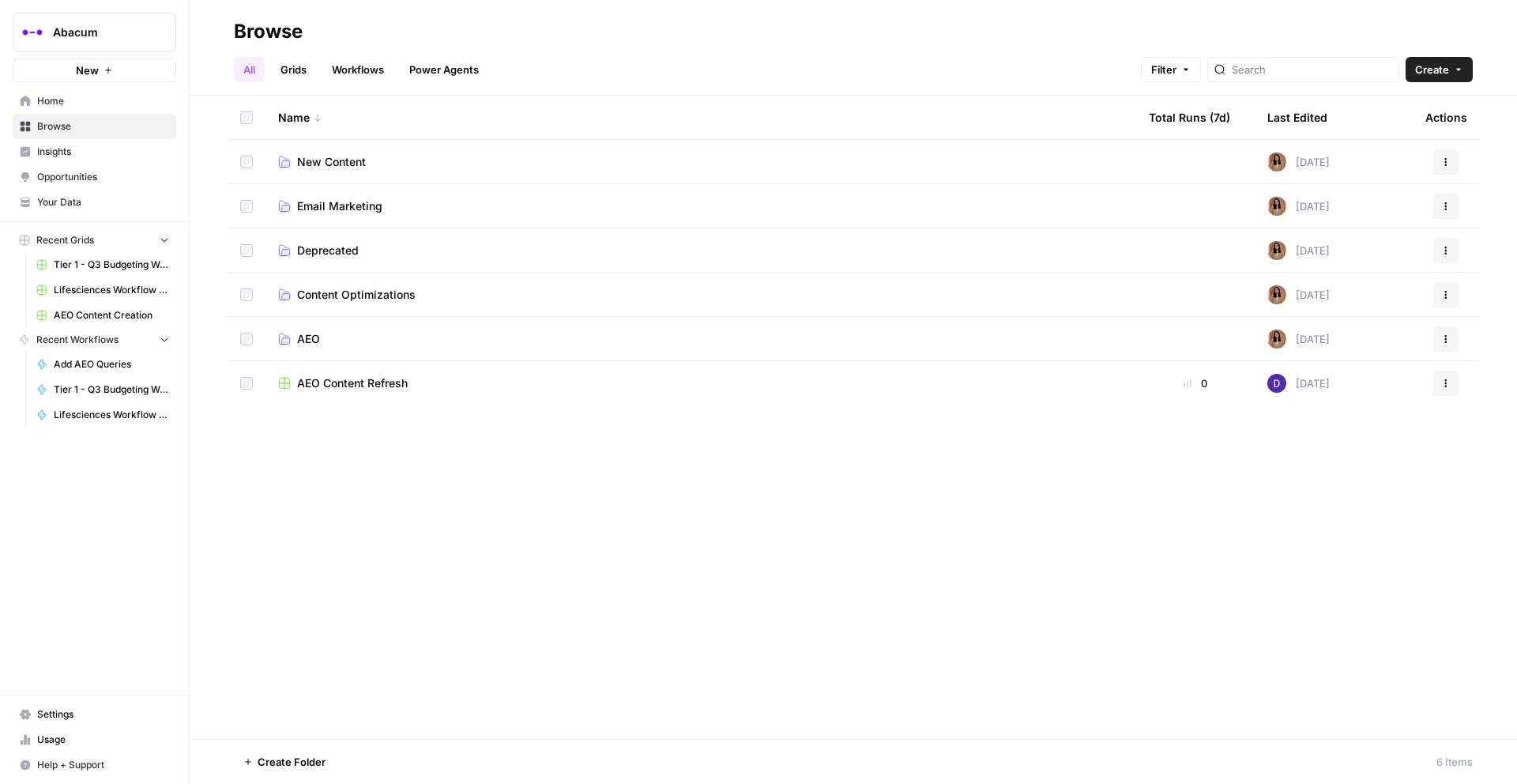
click at [336, 160] on span "New Content" at bounding box center [332, 162] width 69 height 16
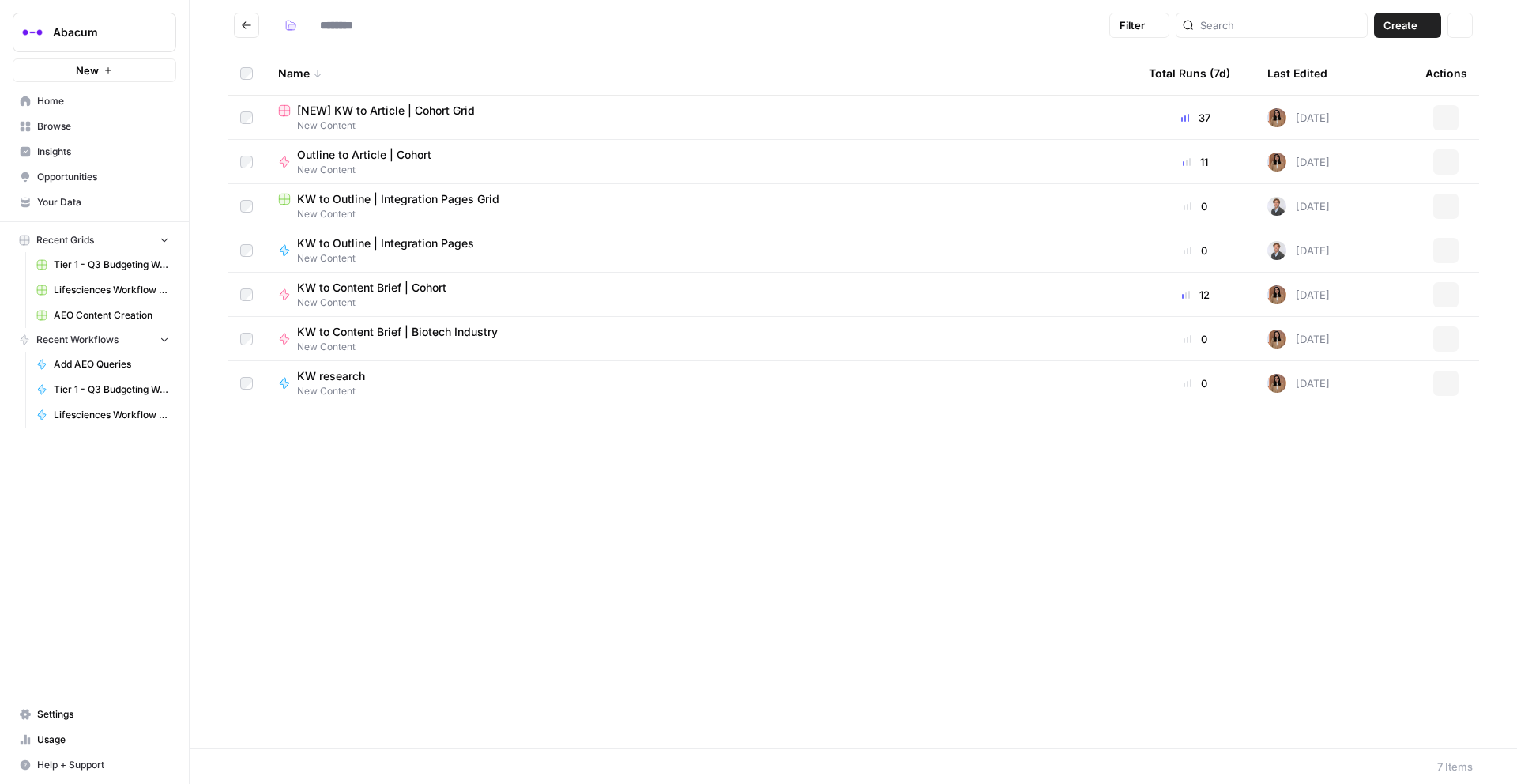
type input "**********"
click at [358, 106] on span "[NEW] KW to Article | Cohort Grid" at bounding box center [386, 111] width 178 height 16
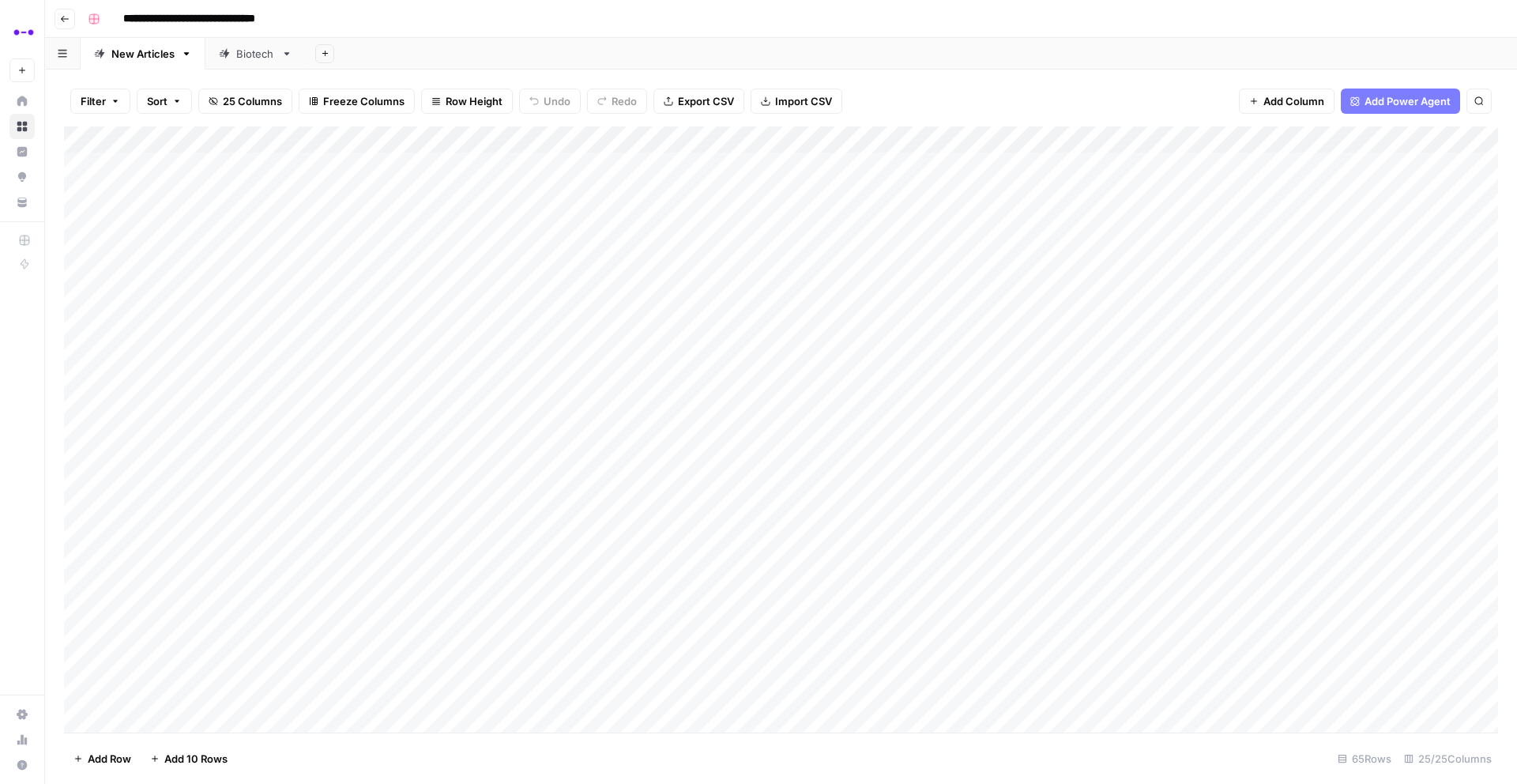
click at [237, 54] on div "Biotech" at bounding box center [255, 54] width 39 height 16
click at [138, 59] on div "New Articles" at bounding box center [143, 54] width 63 height 16
click at [62, 12] on button "Go back" at bounding box center [64, 19] width 21 height 21
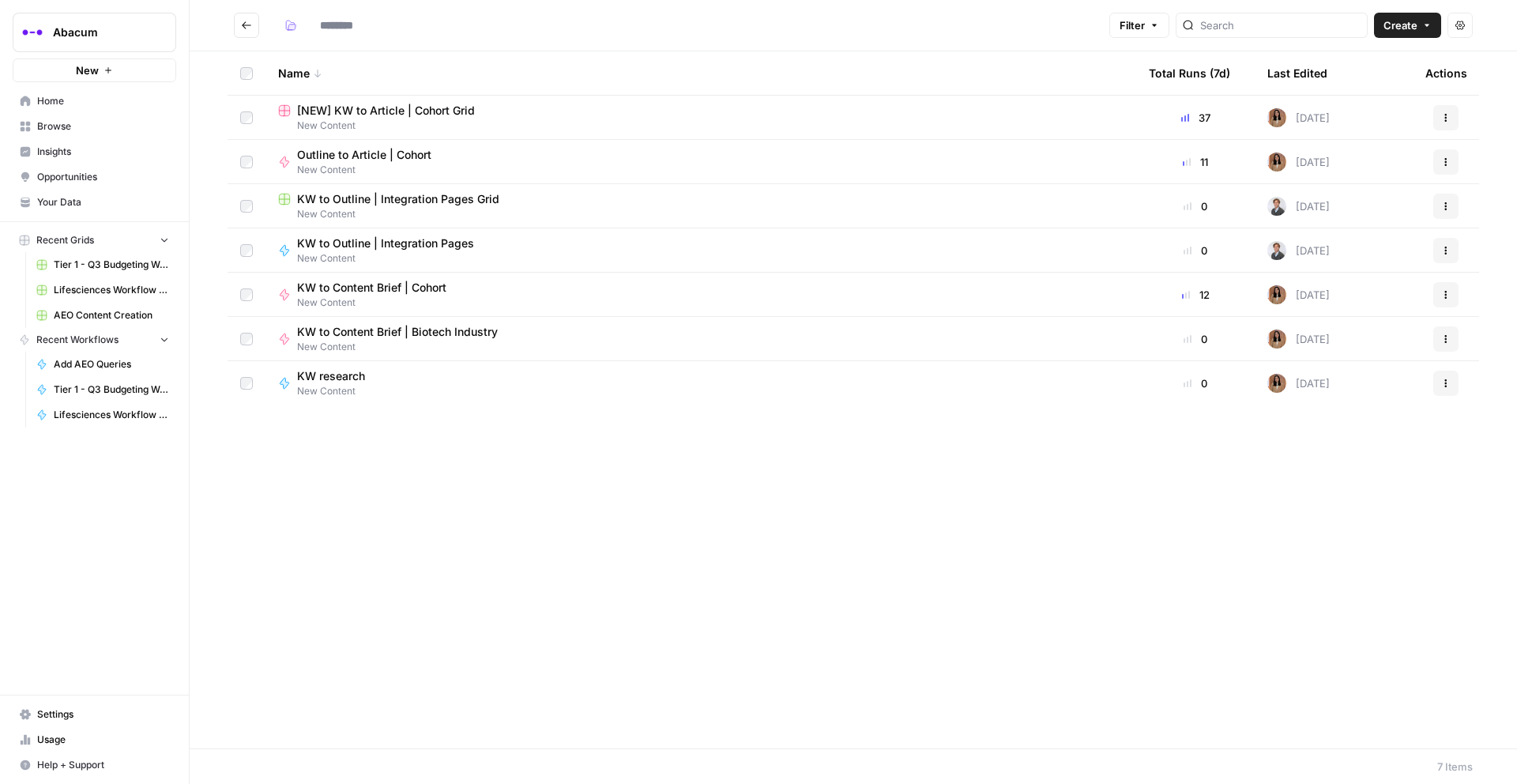
type input "**********"
click at [340, 384] on span "New Content" at bounding box center [337, 391] width 80 height 14
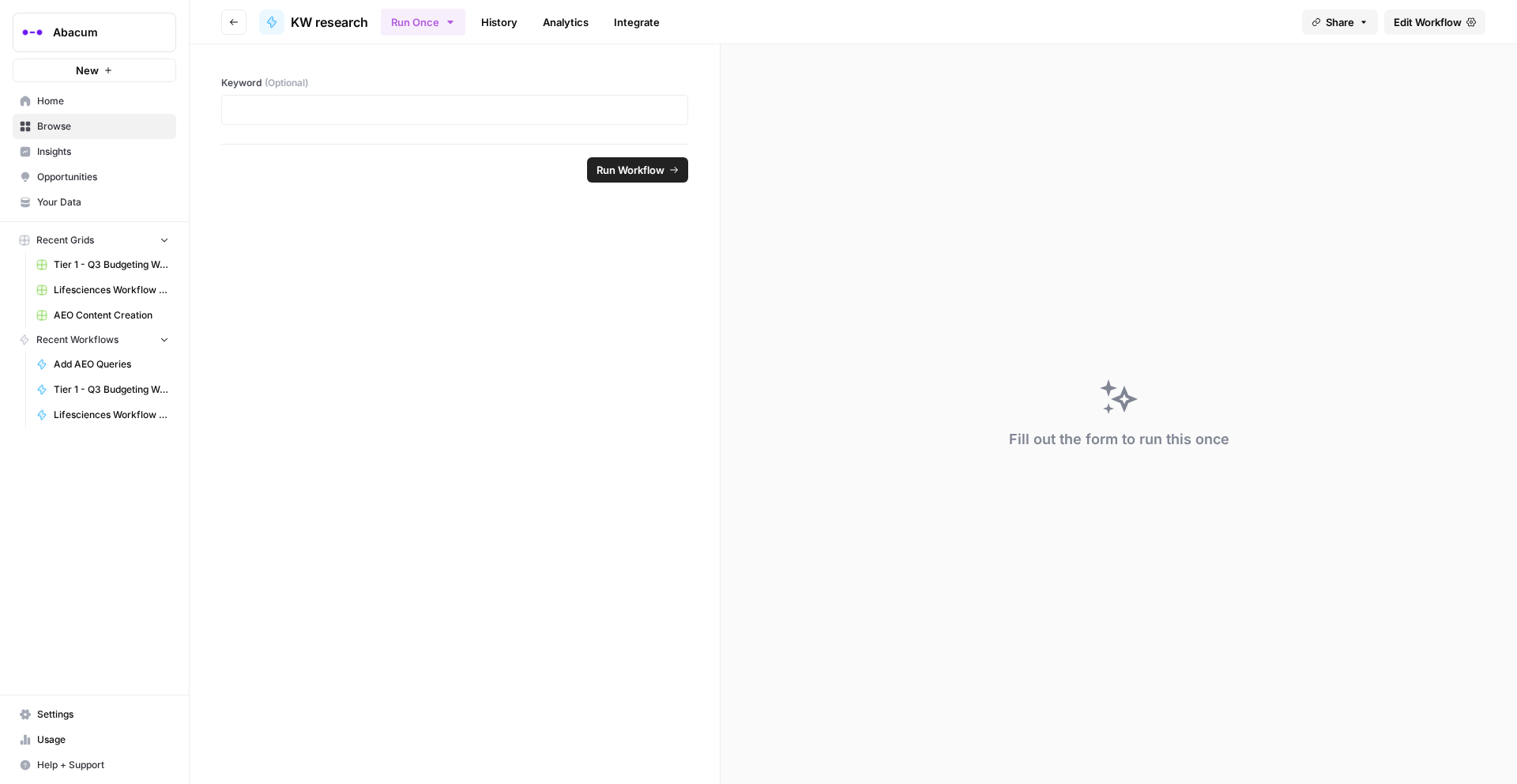
click at [1453, 18] on span "Edit Workflow" at bounding box center [1428, 23] width 68 height 16
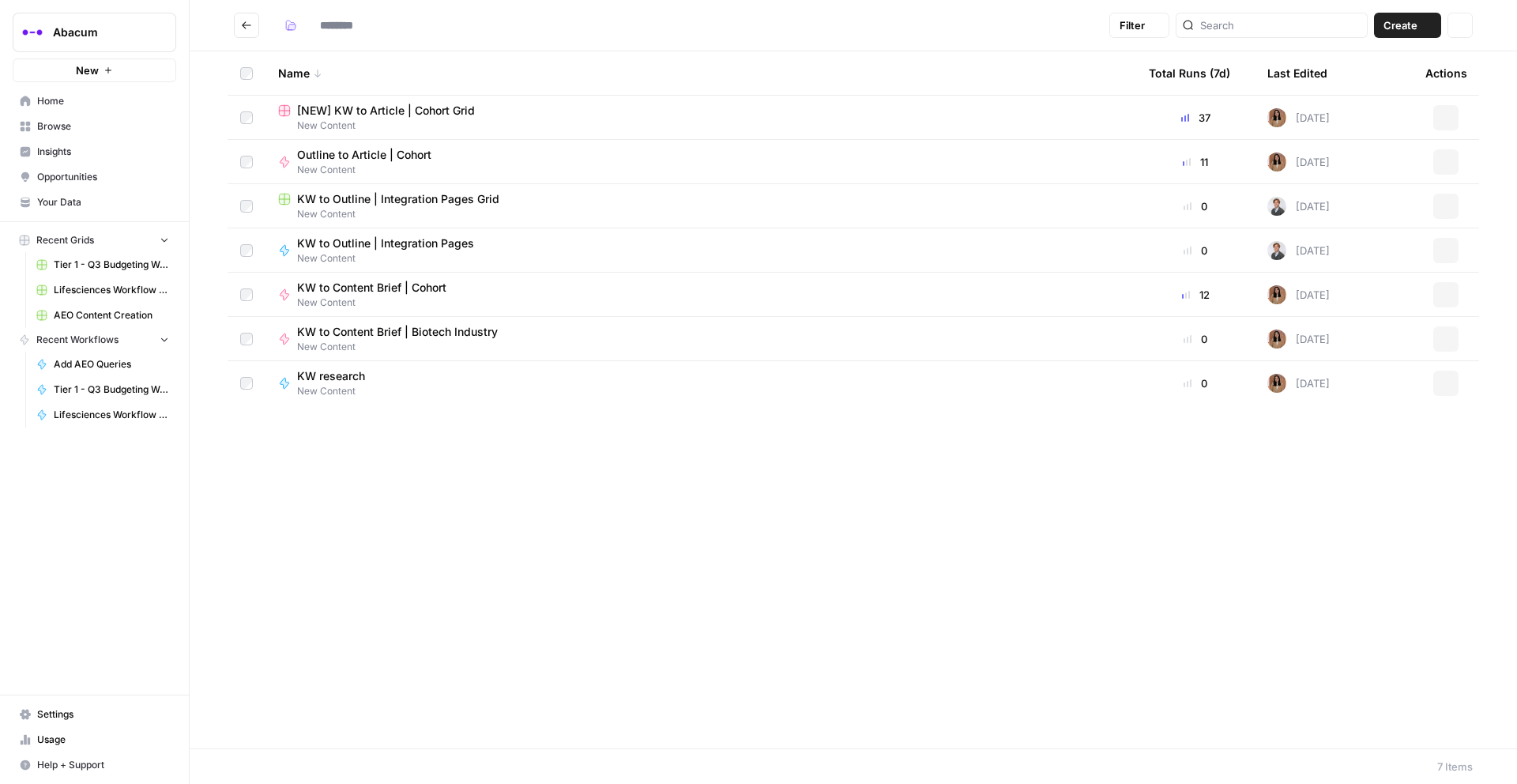
type input "**********"
click at [1453, 382] on button "Actions" at bounding box center [1446, 383] width 25 height 25
click at [1336, 615] on span "Delete" at bounding box center [1375, 615] width 126 height 16
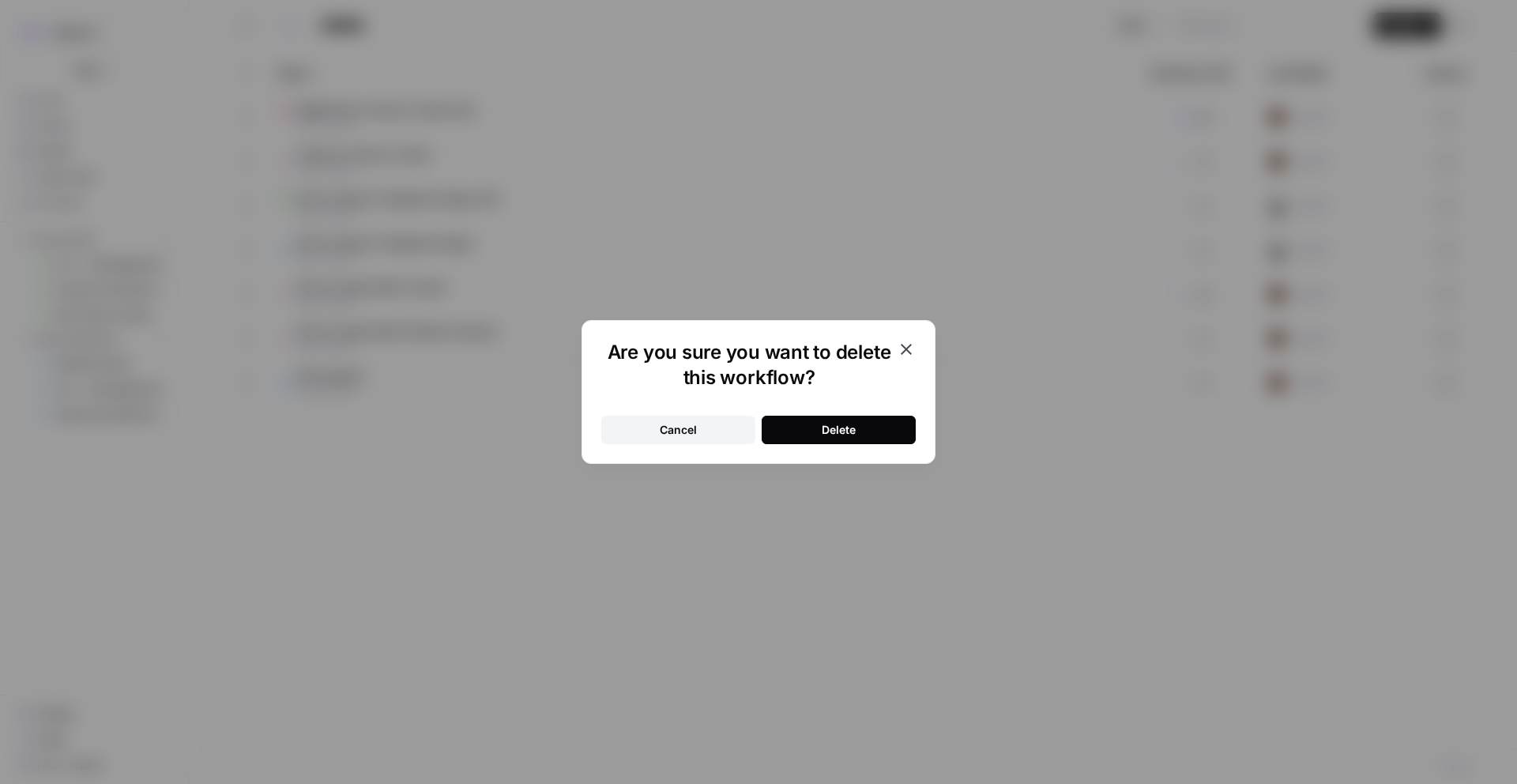
click at [859, 427] on button "Delete" at bounding box center [838, 430] width 154 height 29
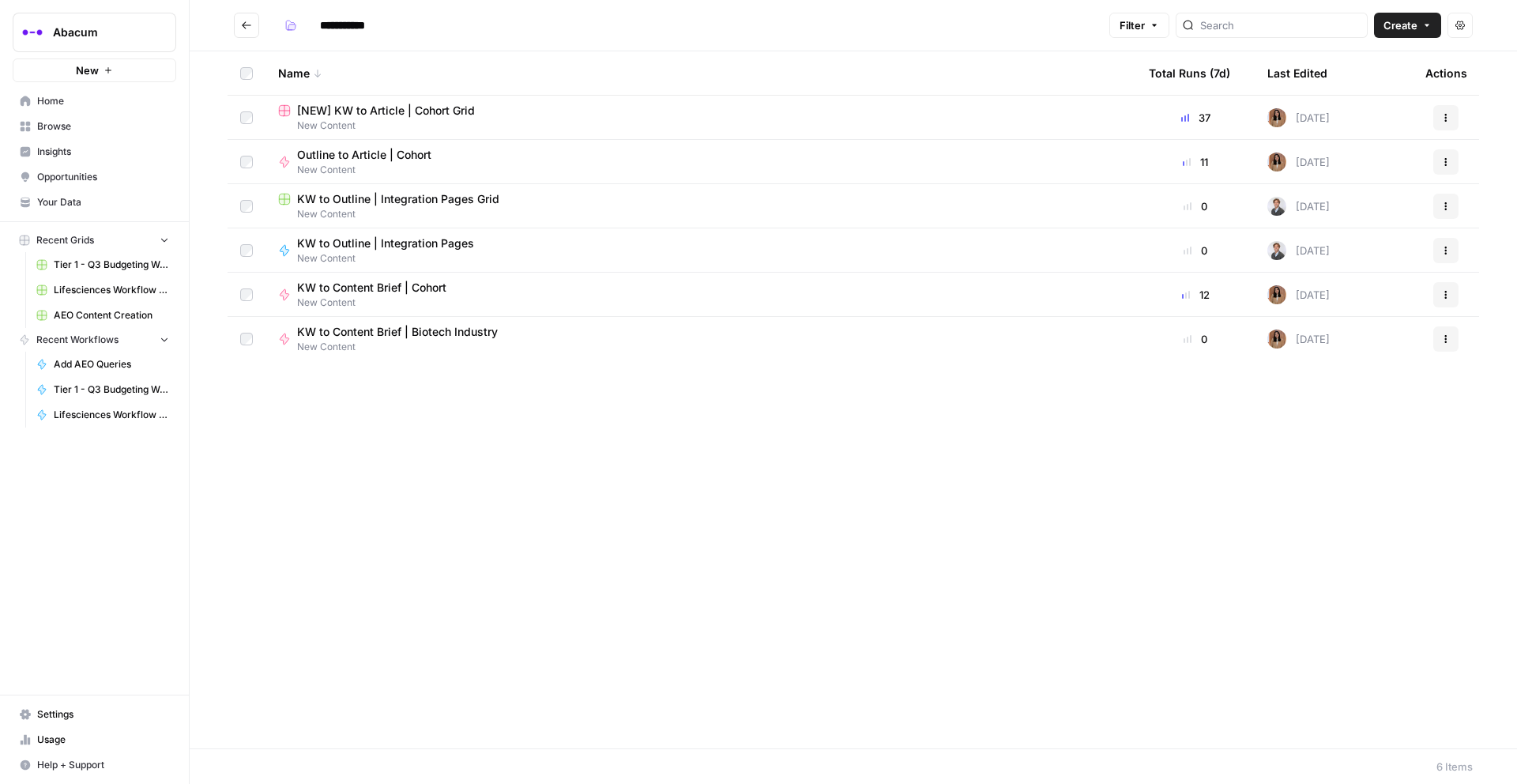
click at [1419, 24] on button "Create" at bounding box center [1408, 25] width 68 height 25
click at [987, 29] on div "**********" at bounding box center [690, 25] width 825 height 25
click at [1420, 30] on button "Create" at bounding box center [1408, 25] width 68 height 25
click at [1356, 84] on span "Workflow" at bounding box center [1377, 85] width 88 height 16
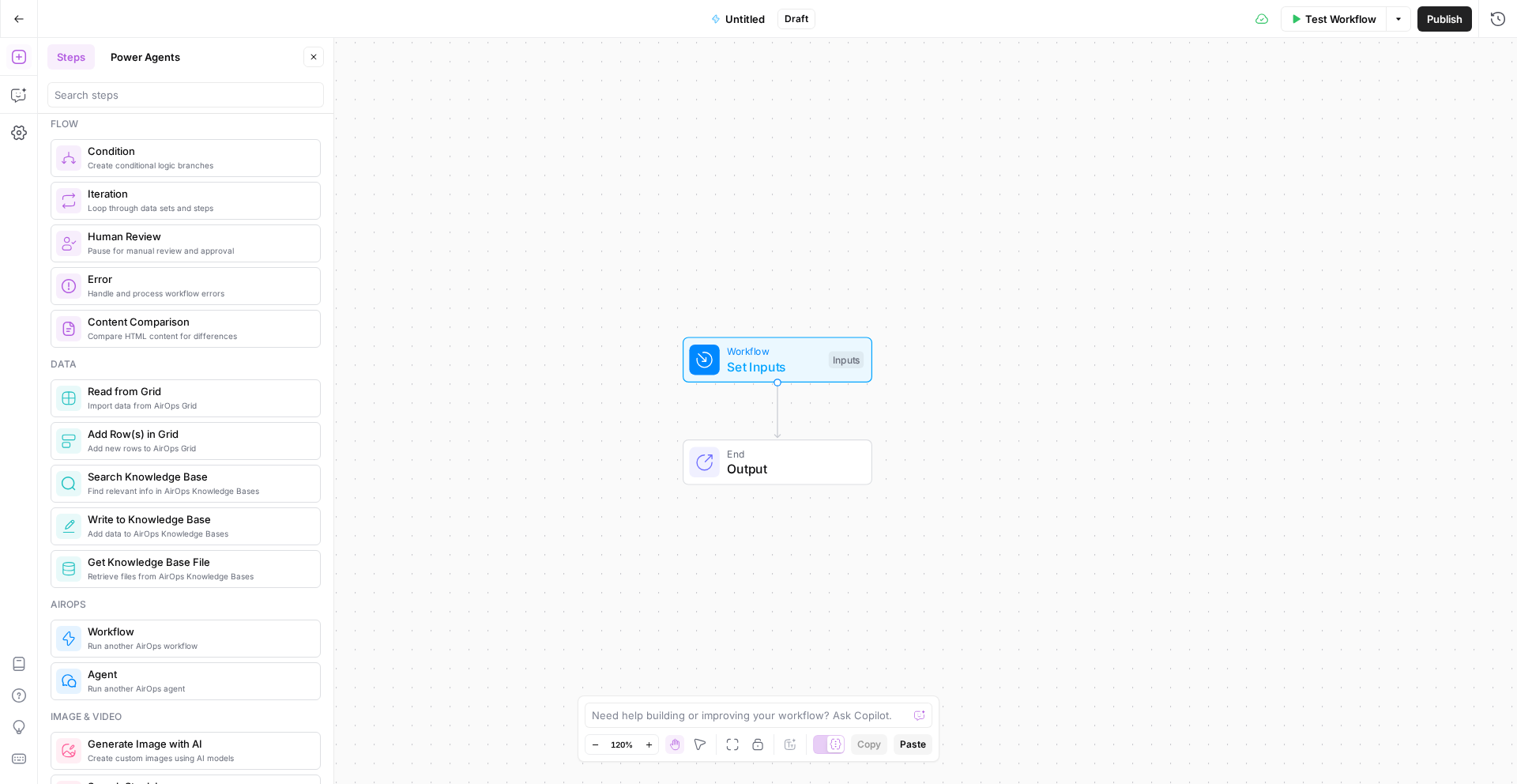
scroll to position [477, 0]
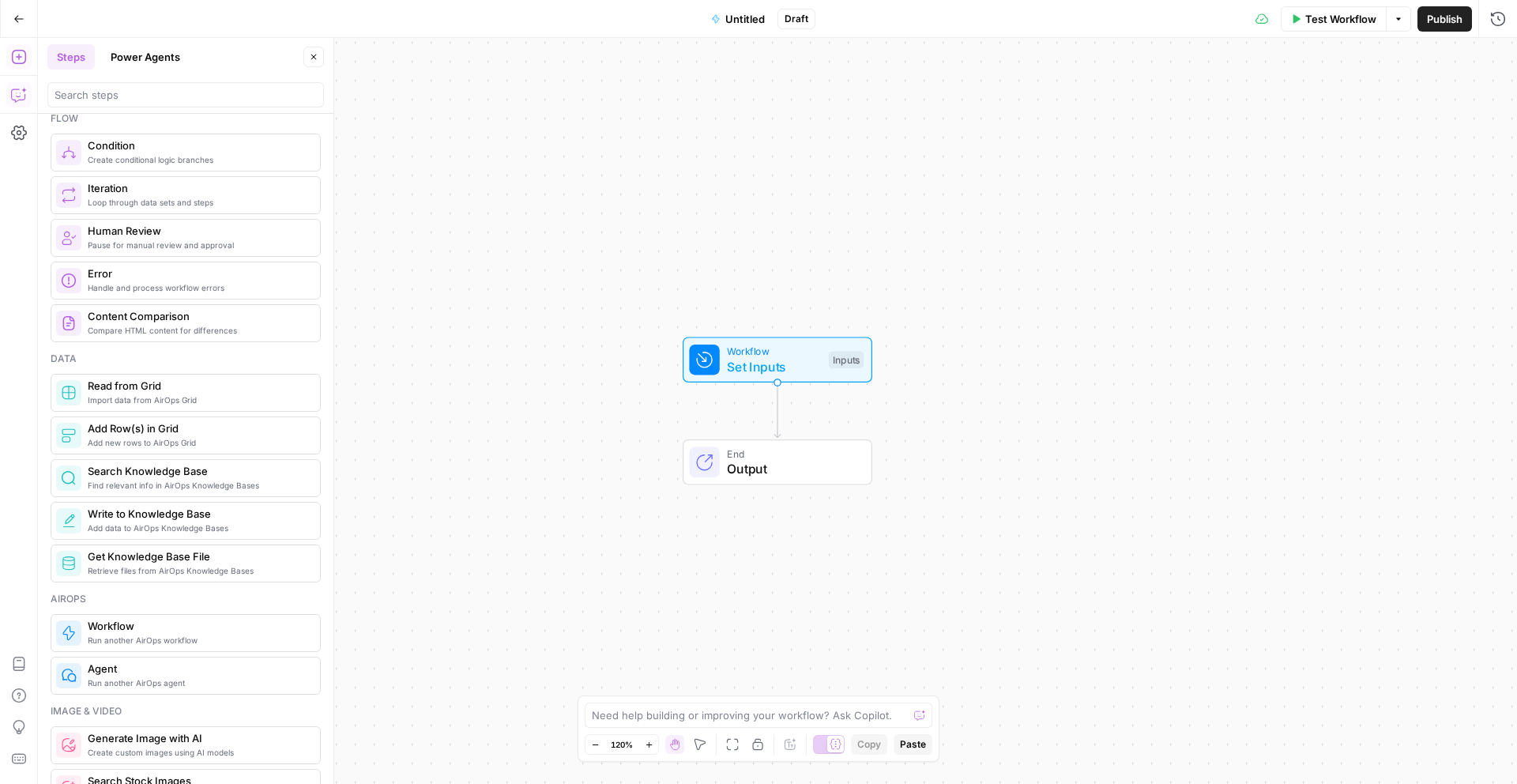
click at [16, 96] on icon "button" at bounding box center [19, 95] width 16 height 16
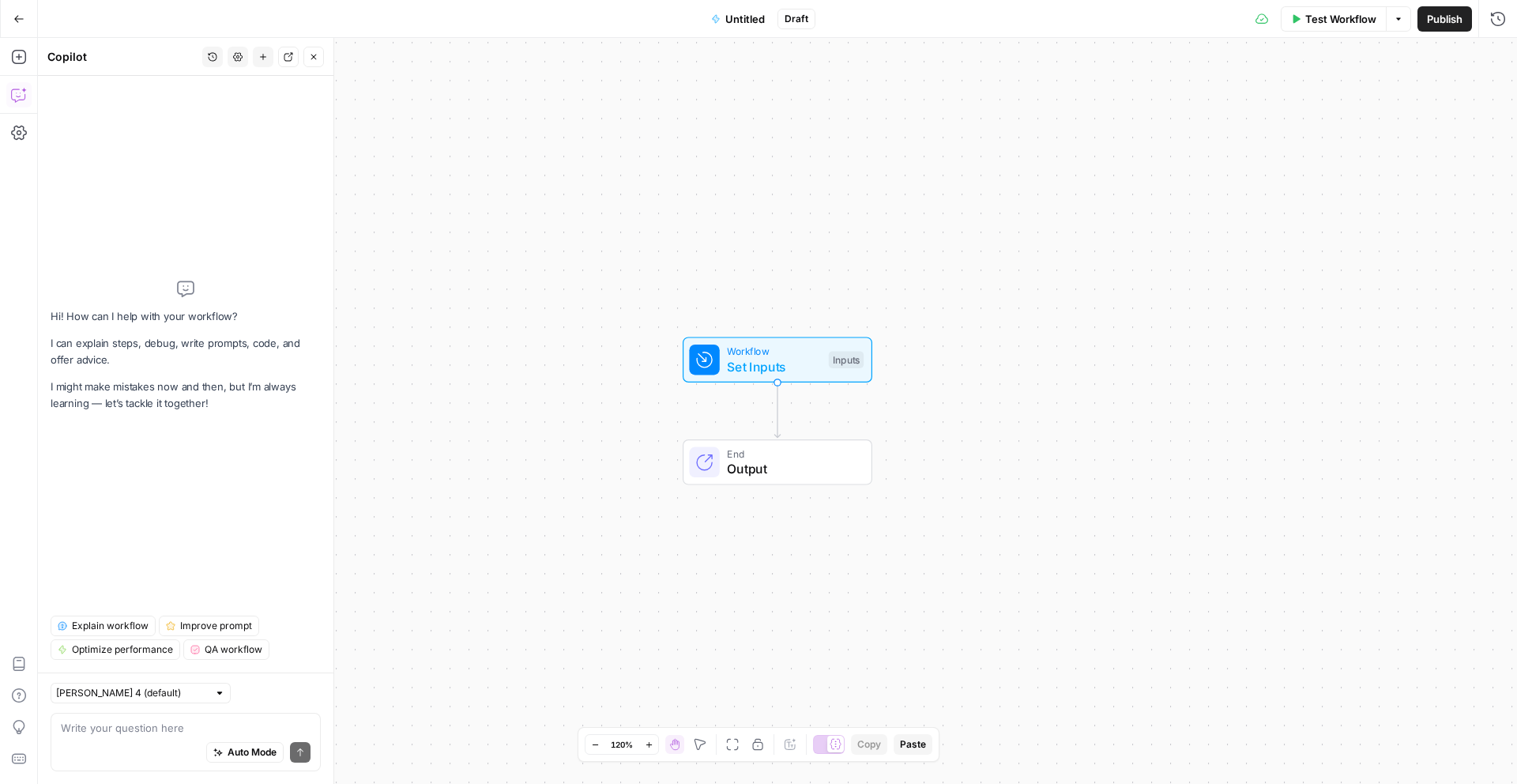
click at [166, 726] on textarea at bounding box center [186, 728] width 250 height 16
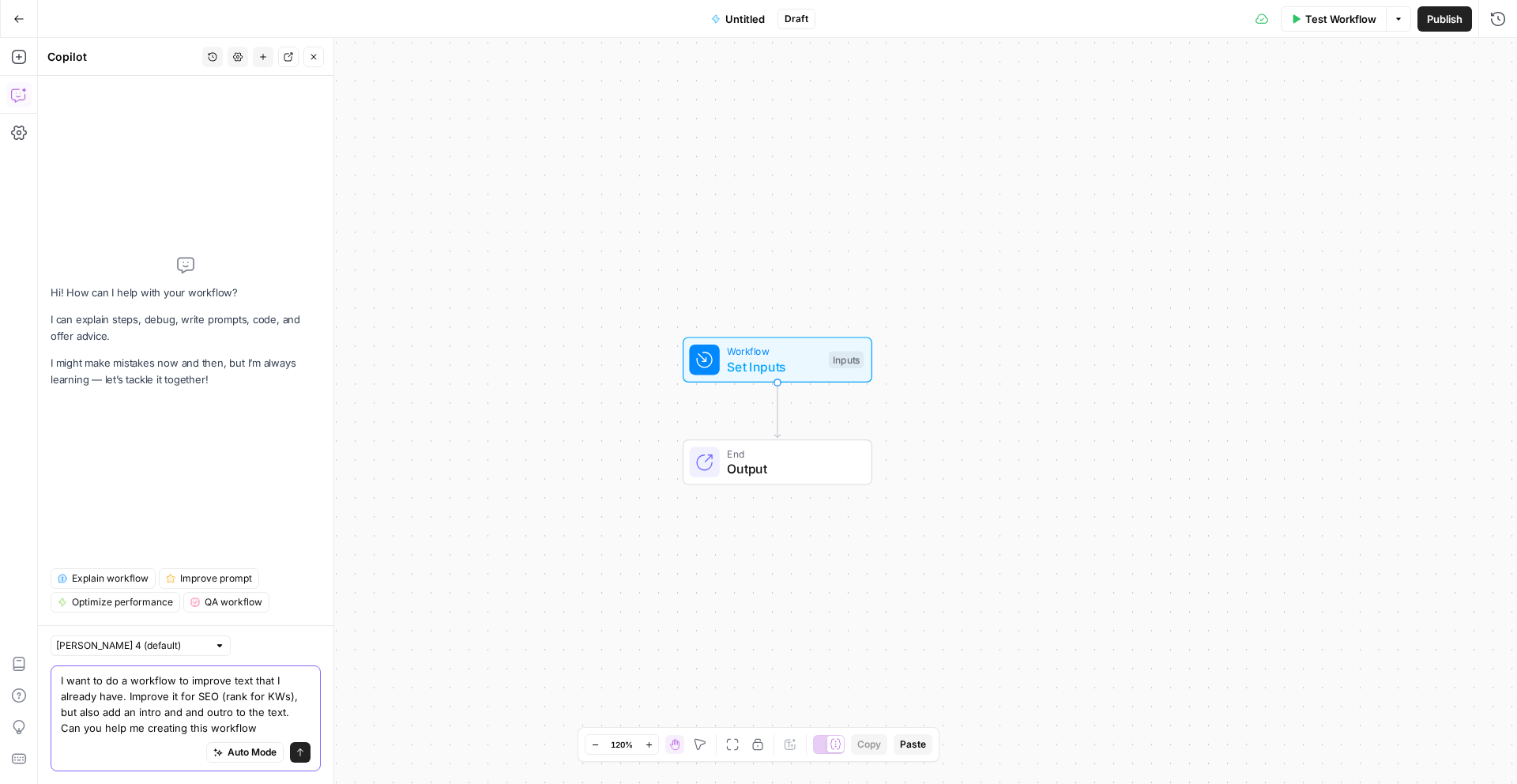
type textarea "I want to do a workflow to improve text that I already have. Improve it for SEO…"
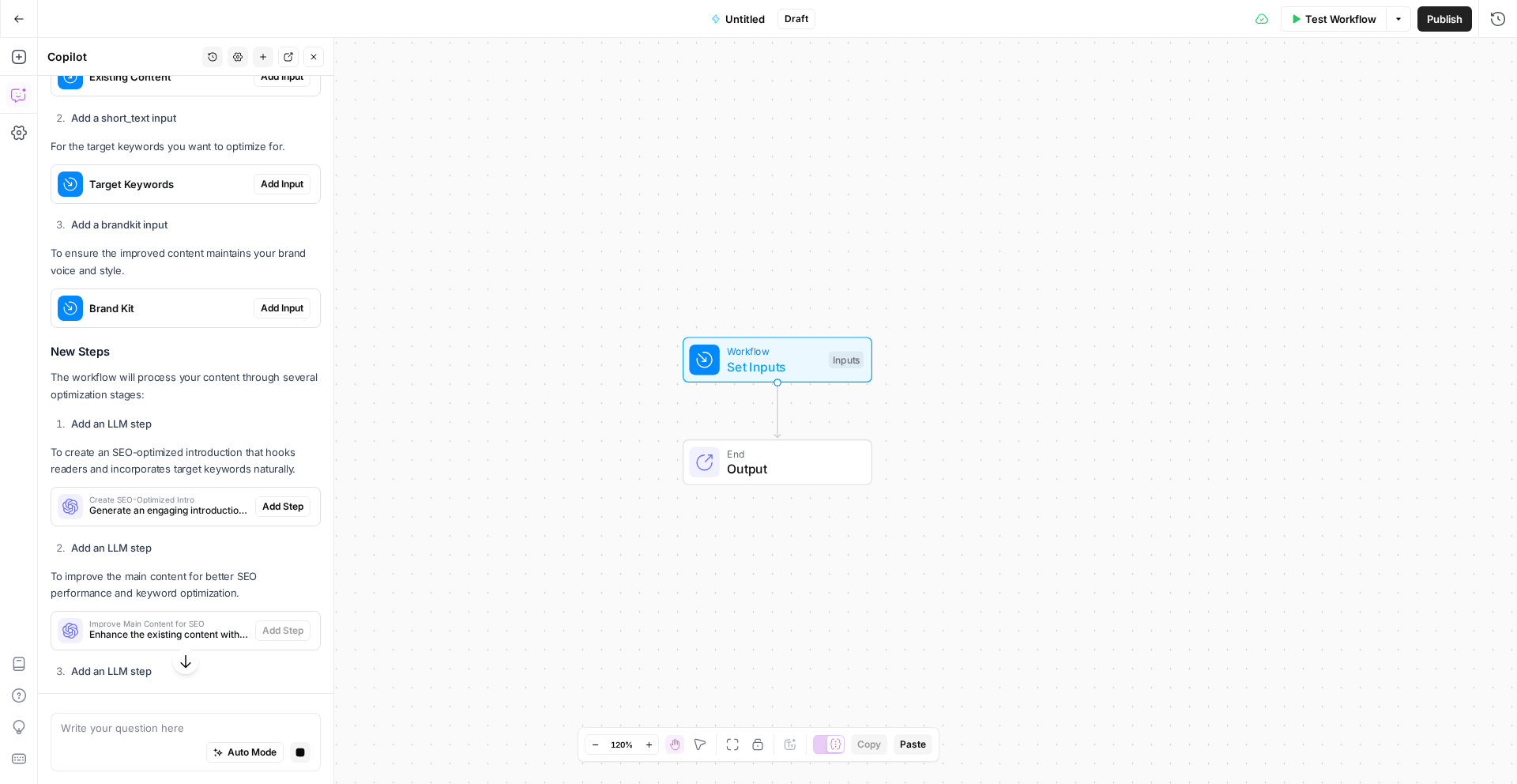
scroll to position [491, 0]
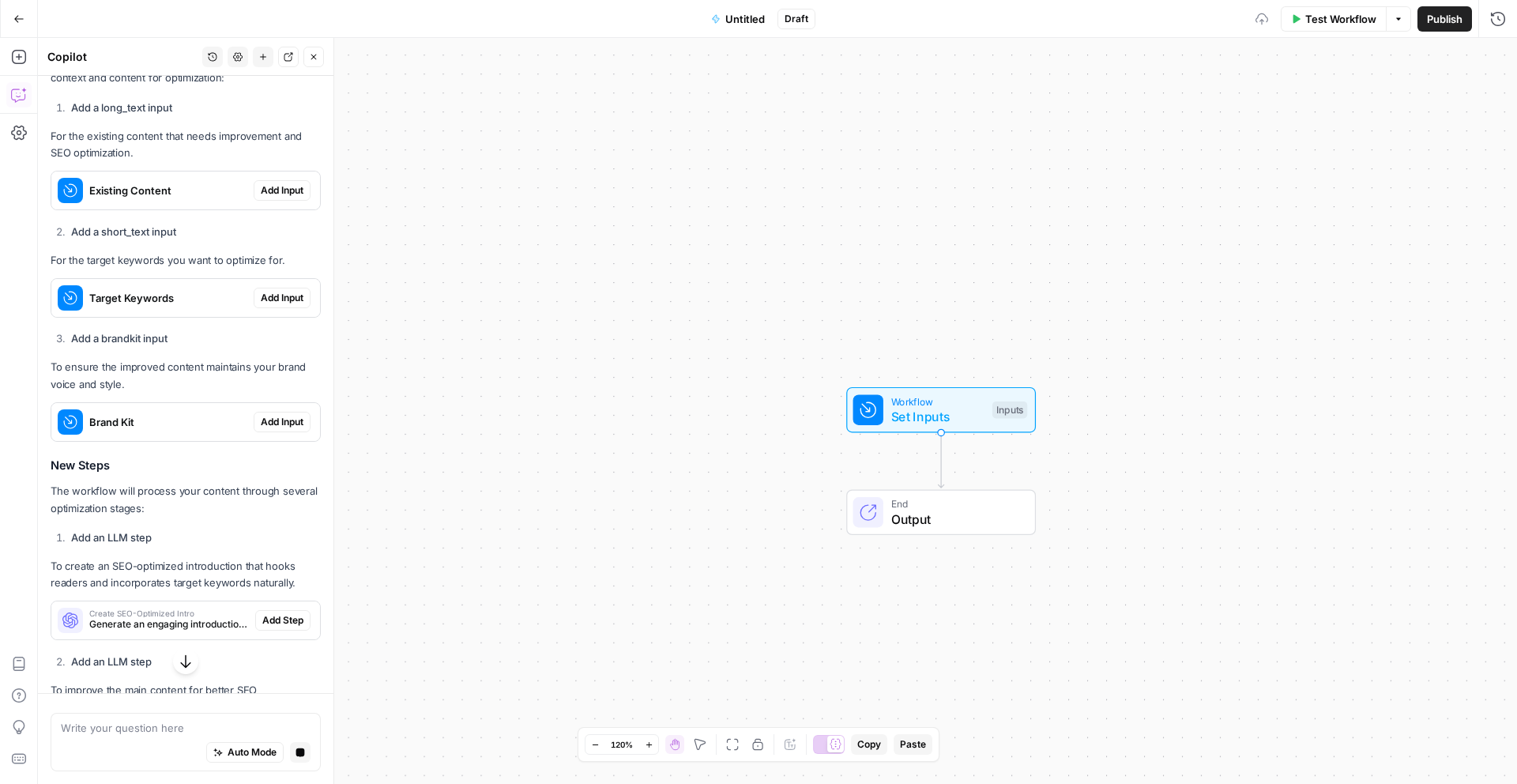
click at [285, 183] on span "Add Input" at bounding box center [281, 190] width 42 height 14
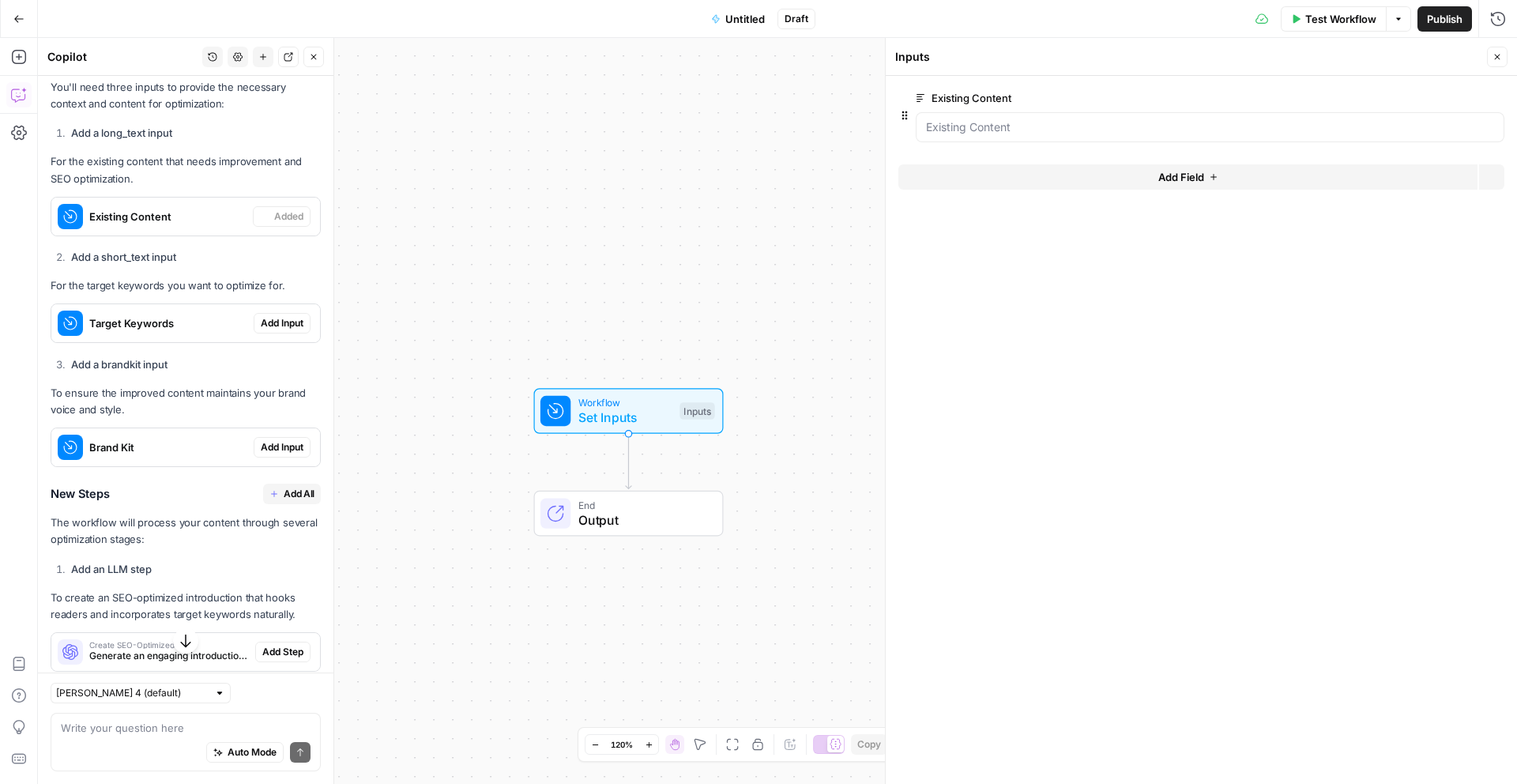
scroll to position [523, 0]
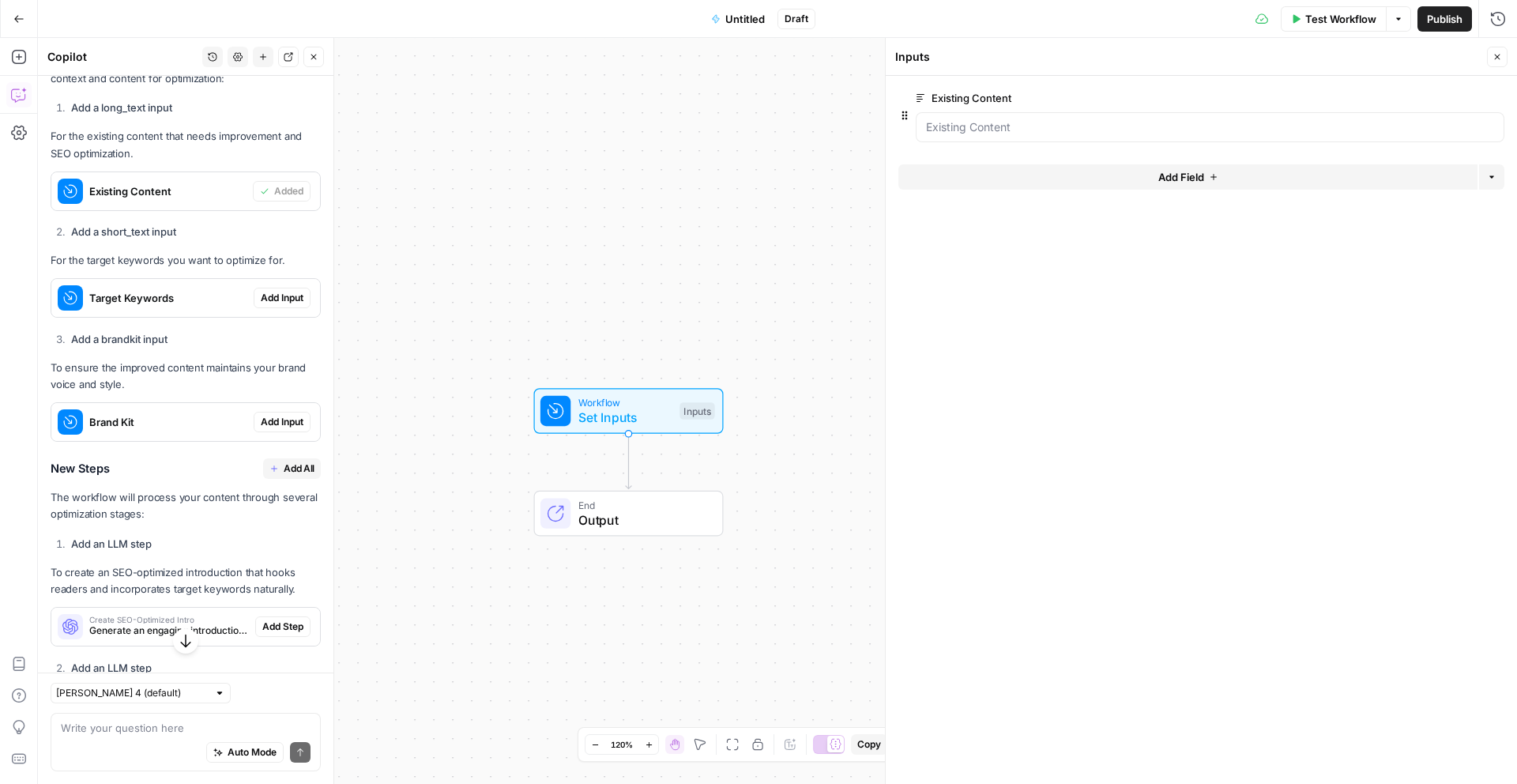
click at [286, 291] on span "Add Input" at bounding box center [281, 298] width 42 height 14
click at [290, 415] on span "Add Input" at bounding box center [281, 422] width 42 height 14
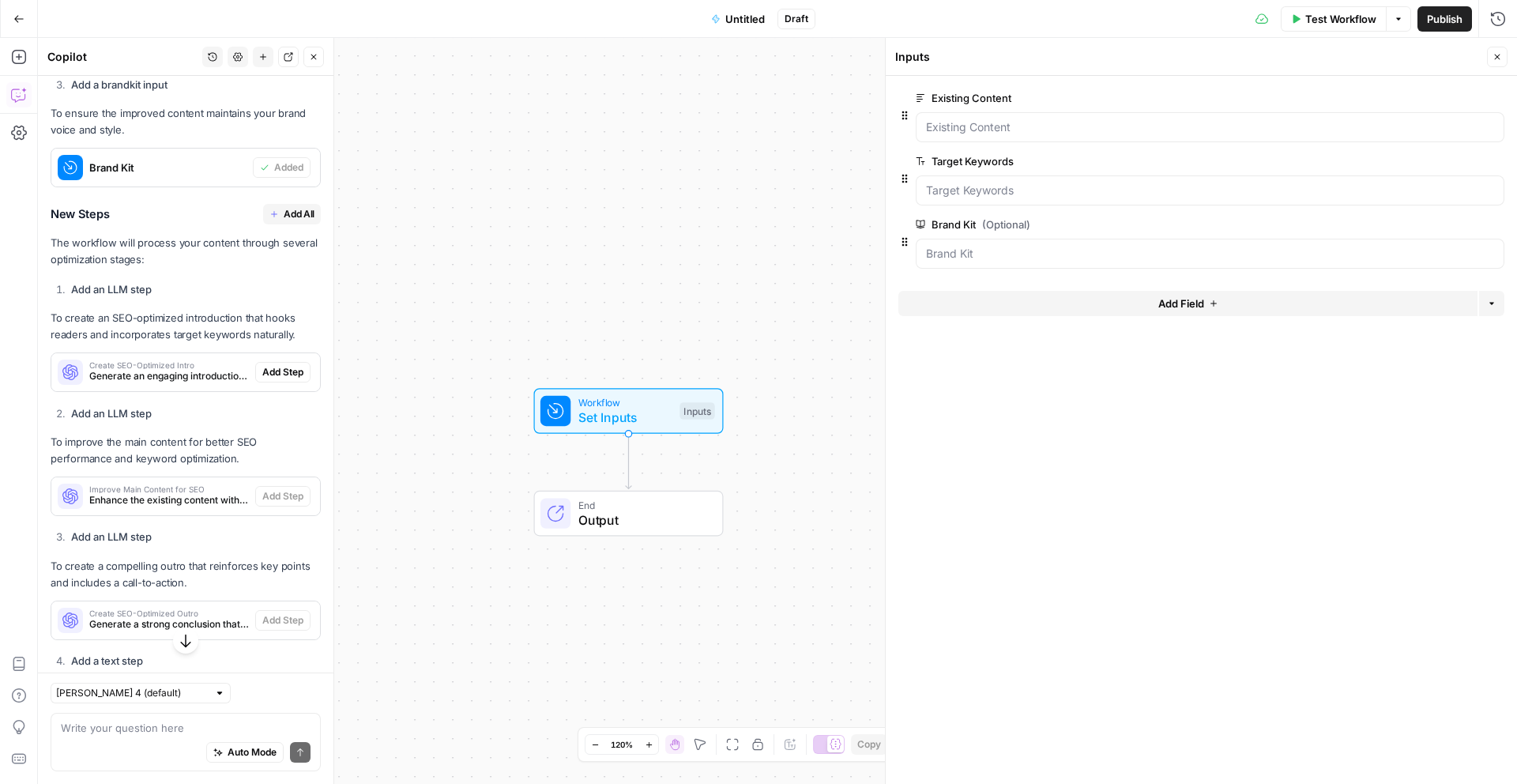
scroll to position [779, 0]
click at [282, 362] on span "Add Step" at bounding box center [283, 369] width 41 height 14
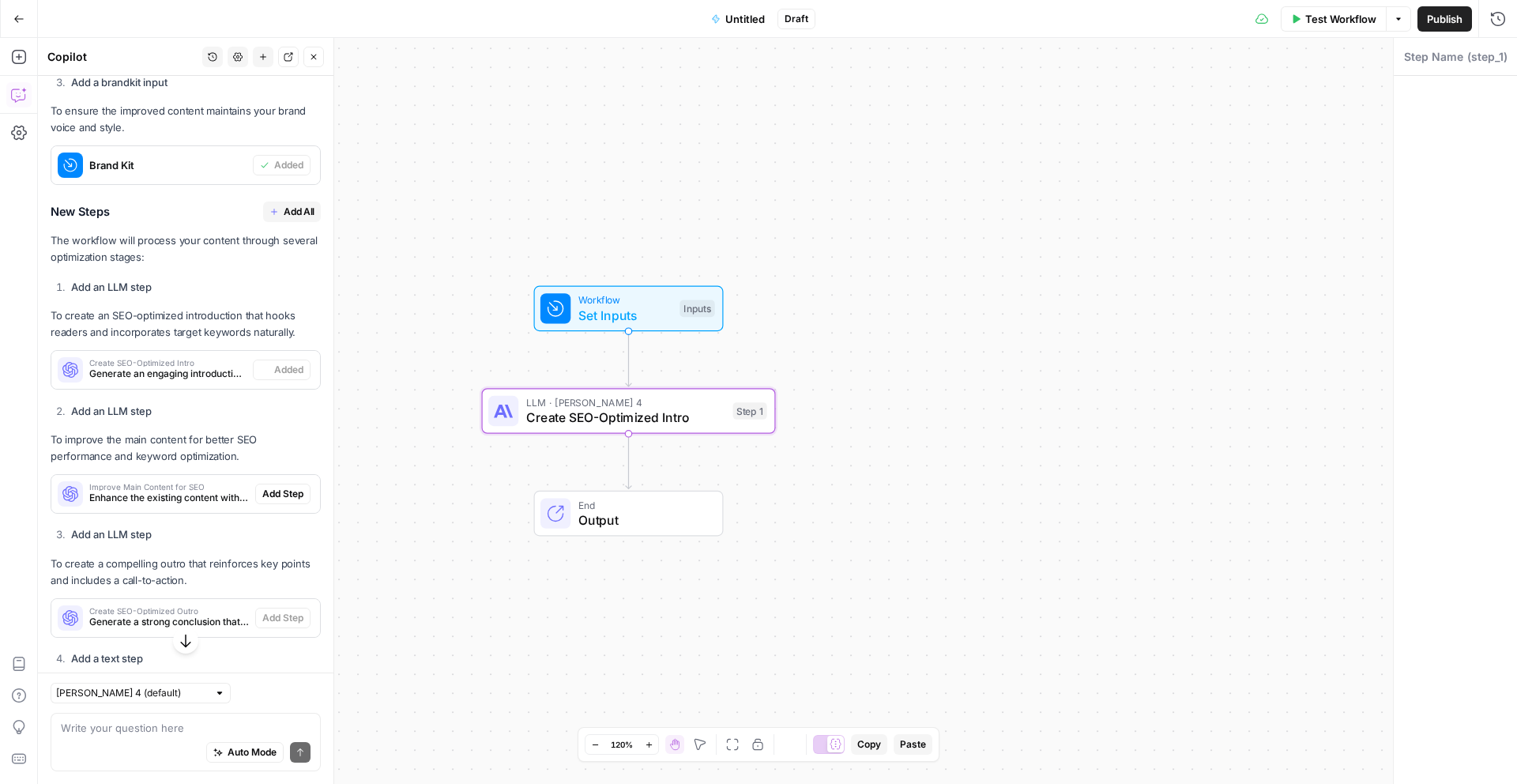
type textarea "Create SEO-Optimized Intro"
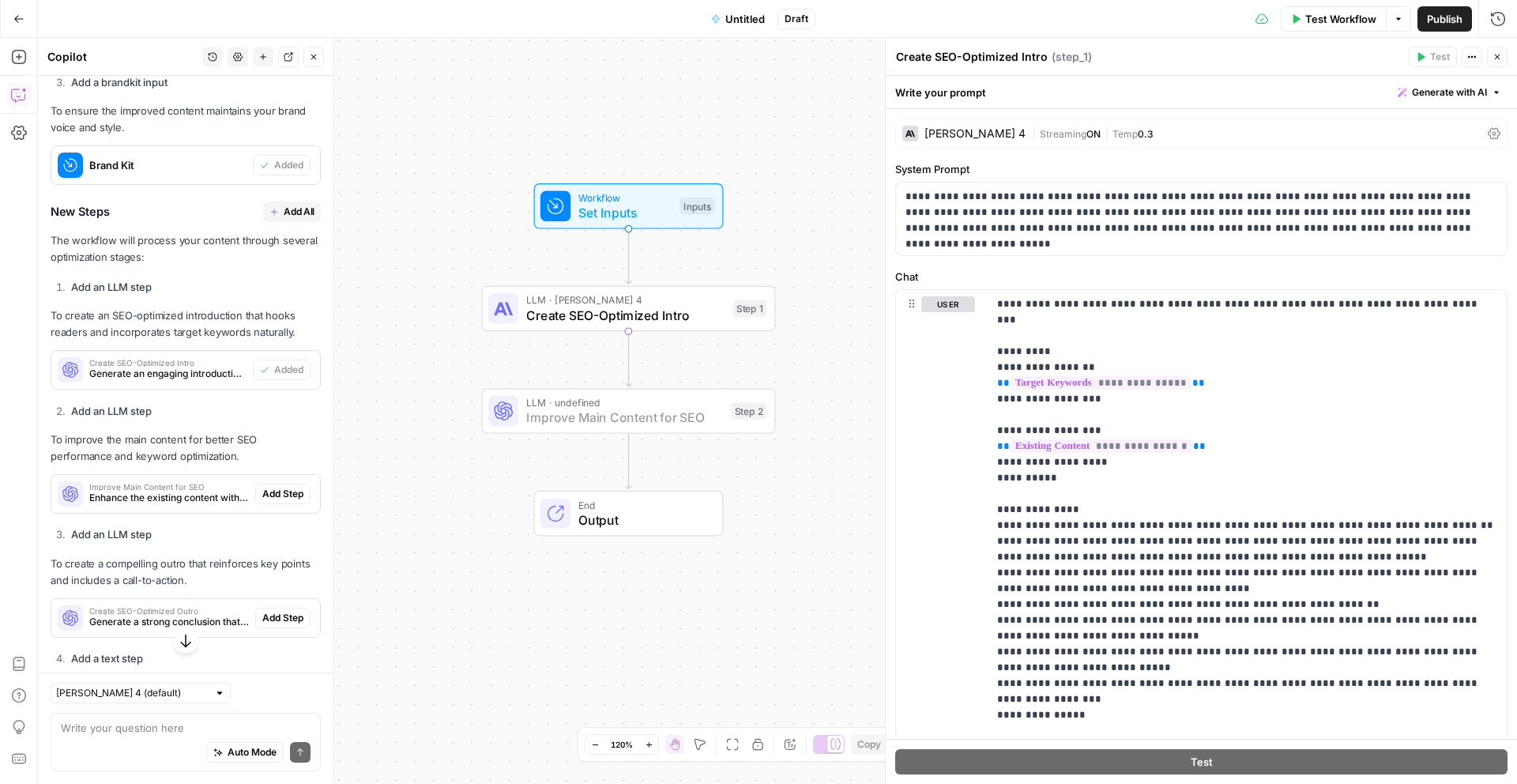
click at [279, 487] on span "Add Step" at bounding box center [283, 494] width 41 height 14
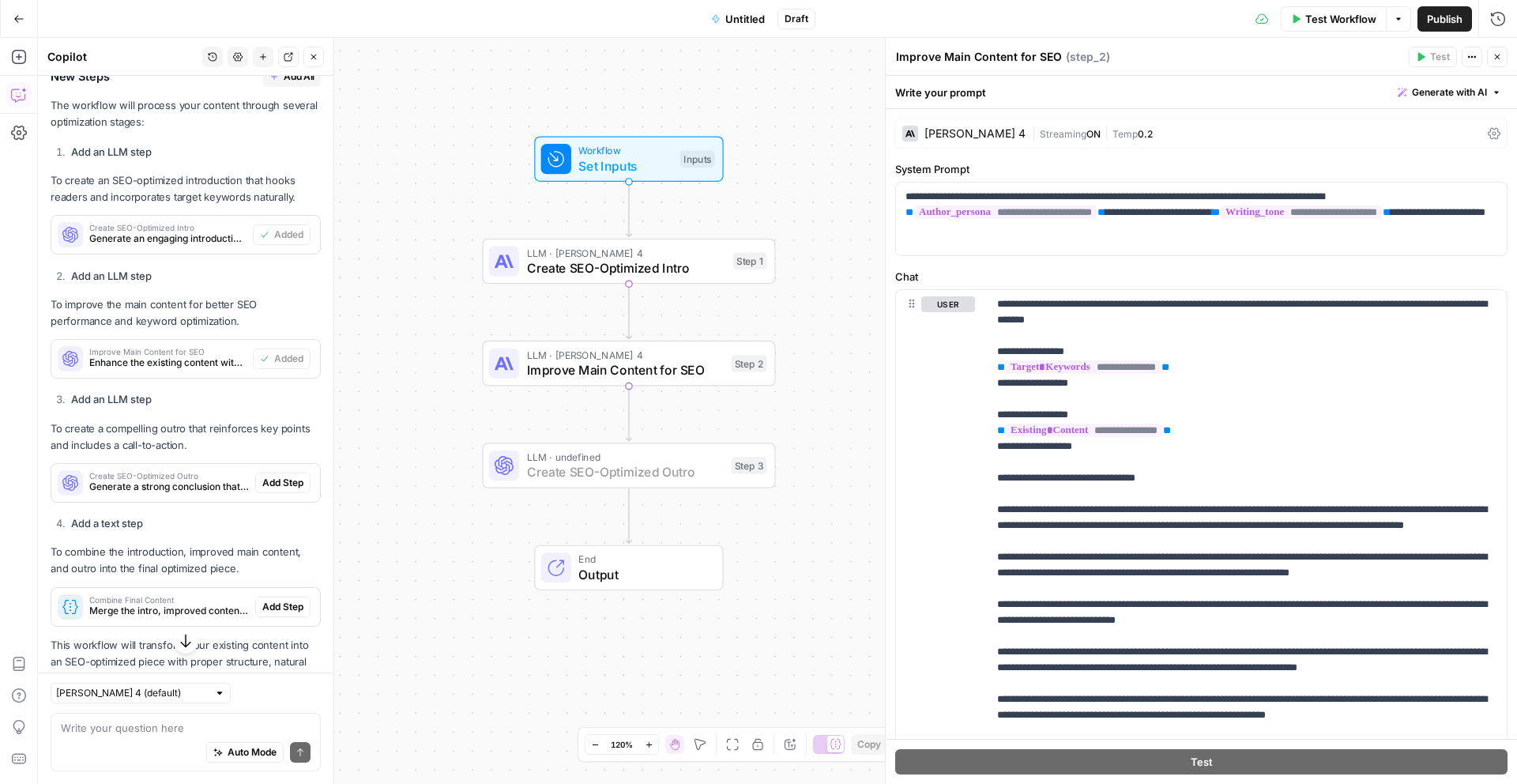
click at [280, 476] on span "Add Step" at bounding box center [283, 483] width 41 height 14
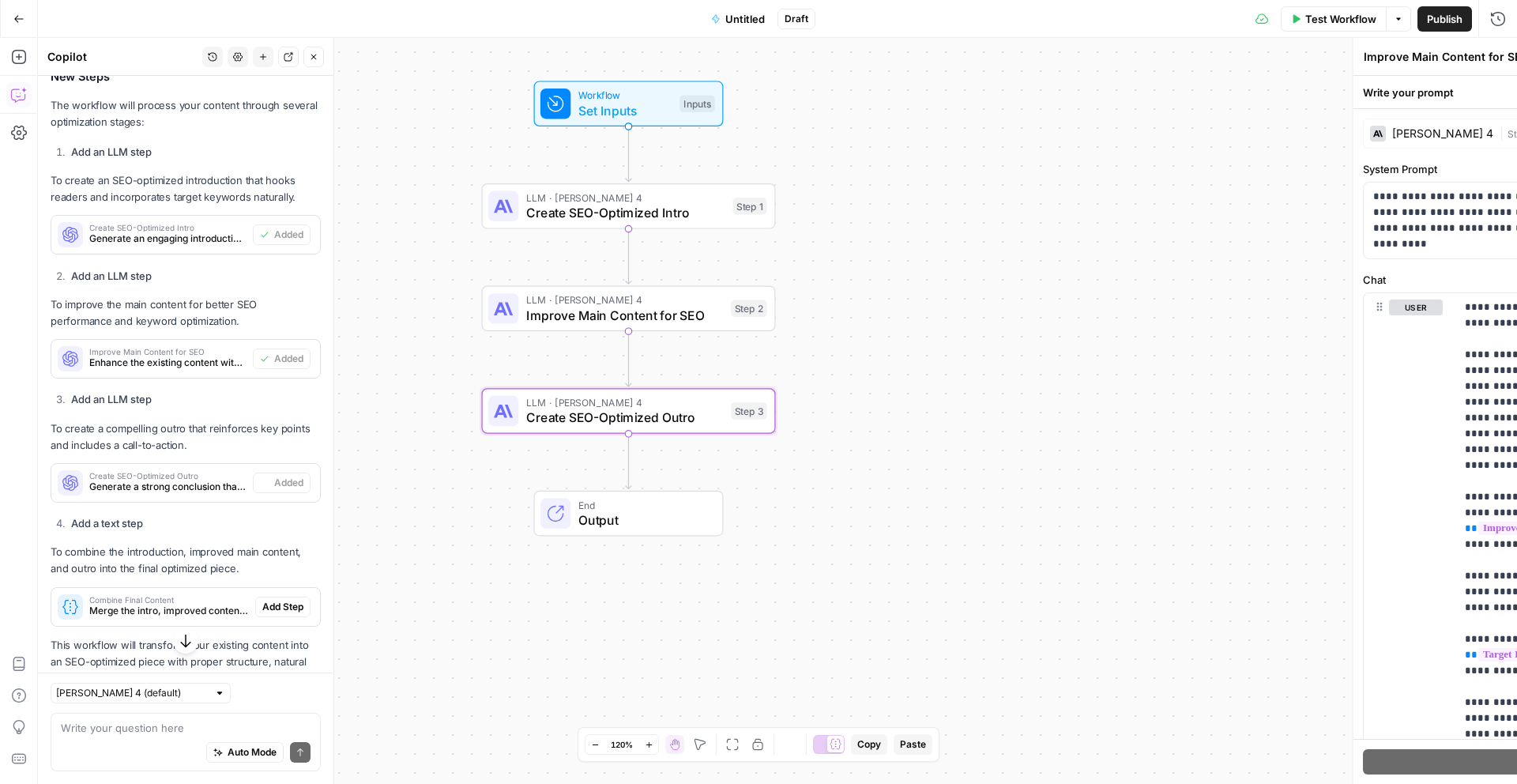
type textarea "Create SEO-Optimized Outro"
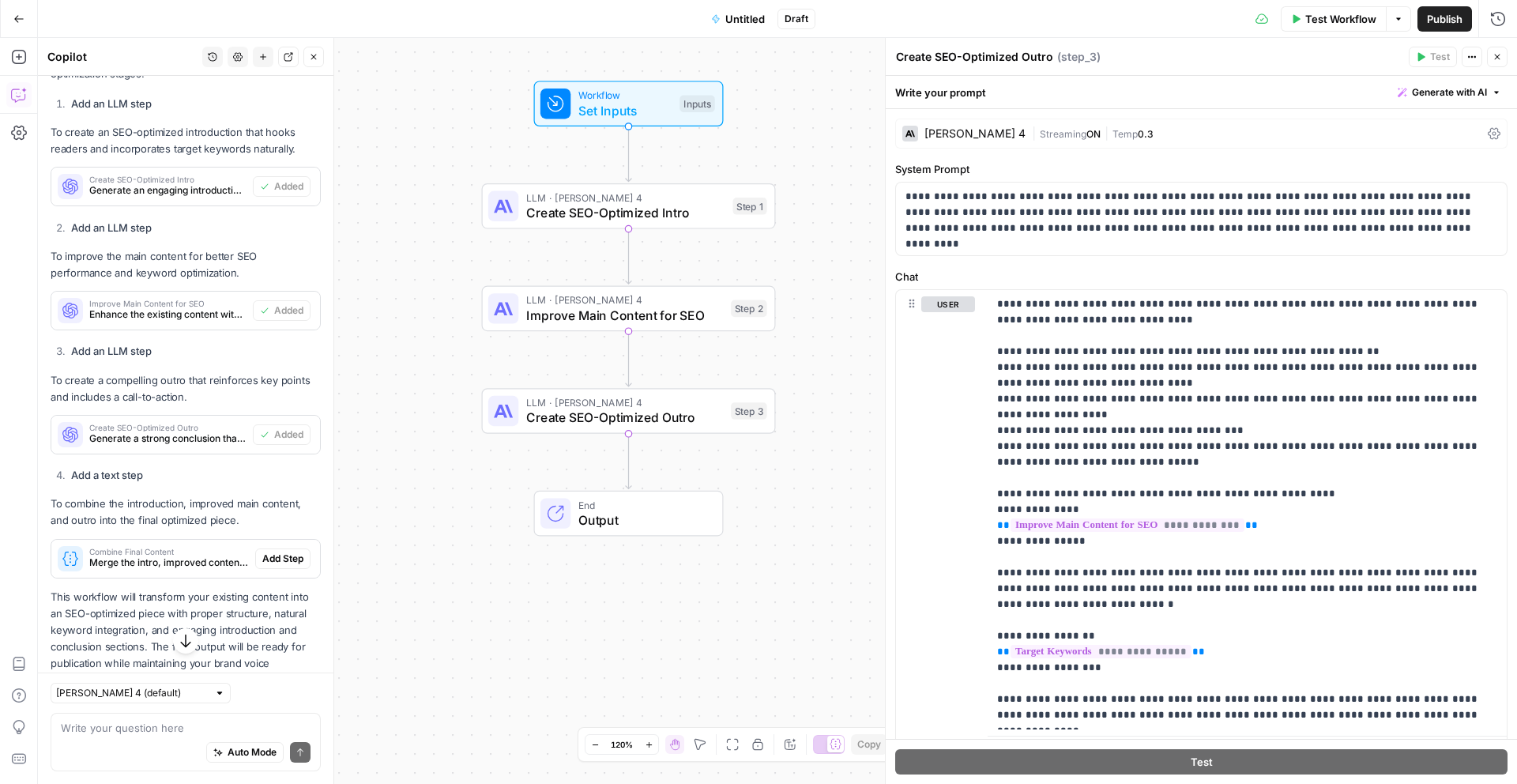
scroll to position [999, 0]
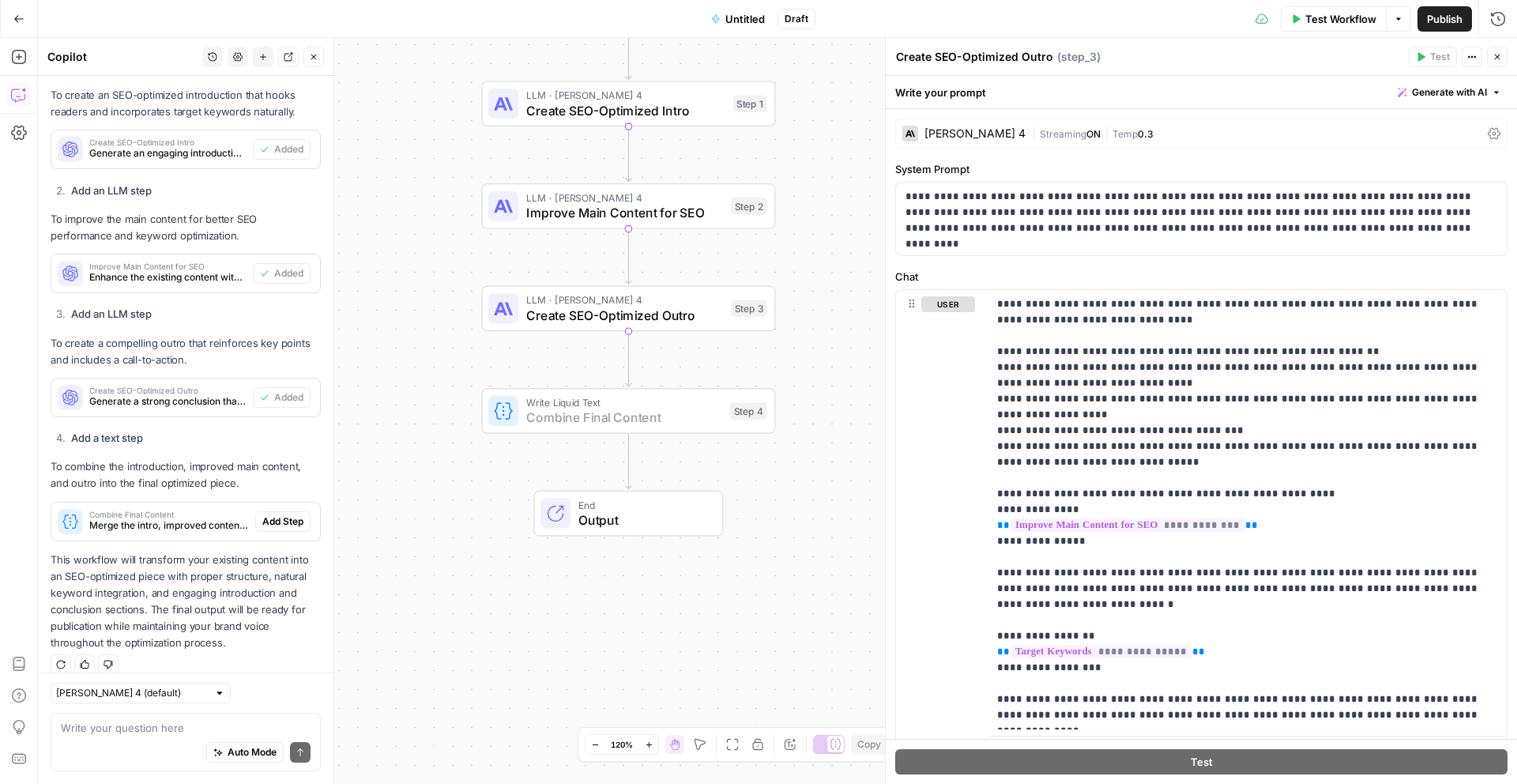
click at [293, 515] on span "Add Step" at bounding box center [283, 522] width 41 height 14
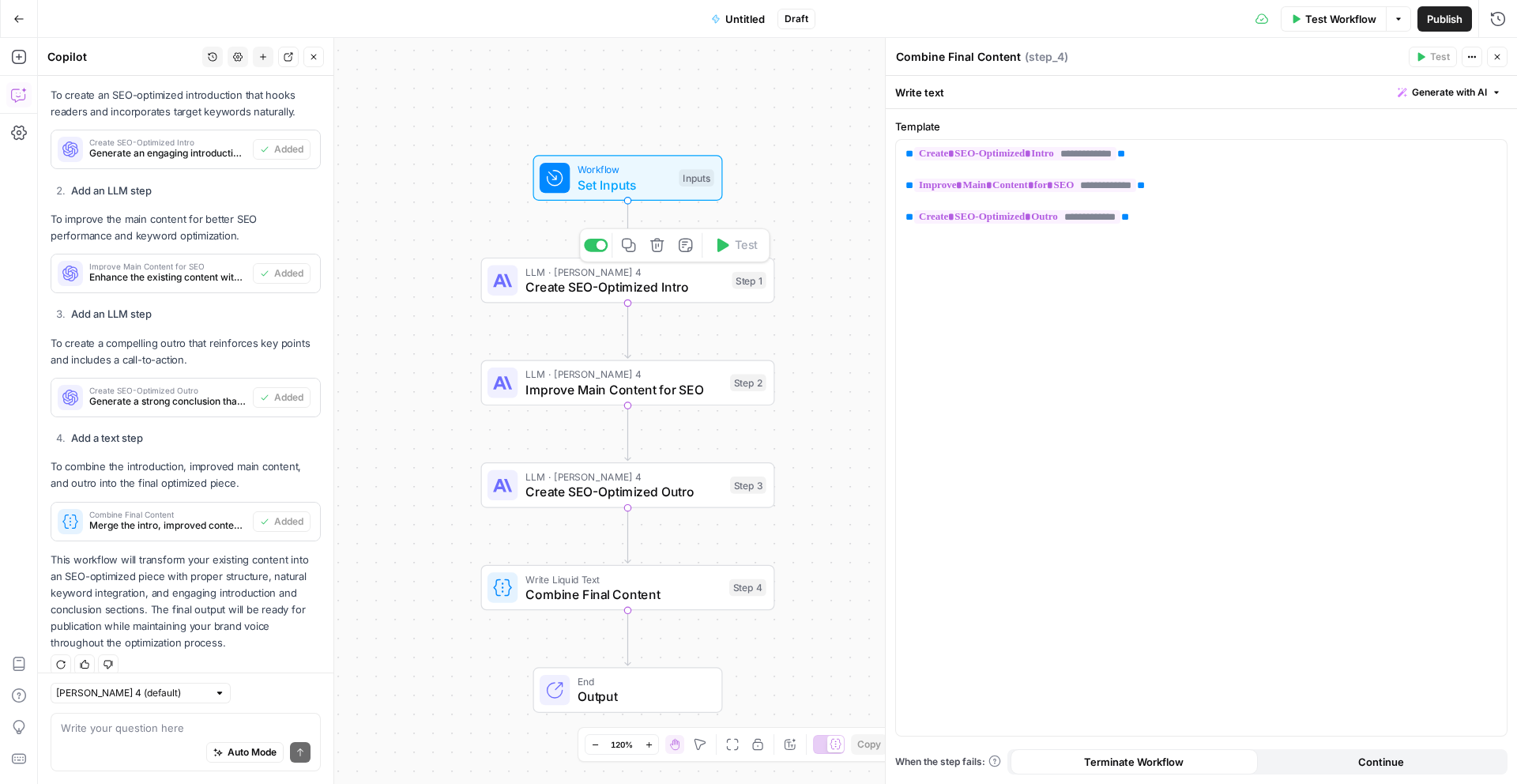
click at [650, 282] on span "Create SEO-Optimized Intro" at bounding box center [625, 287] width 199 height 19
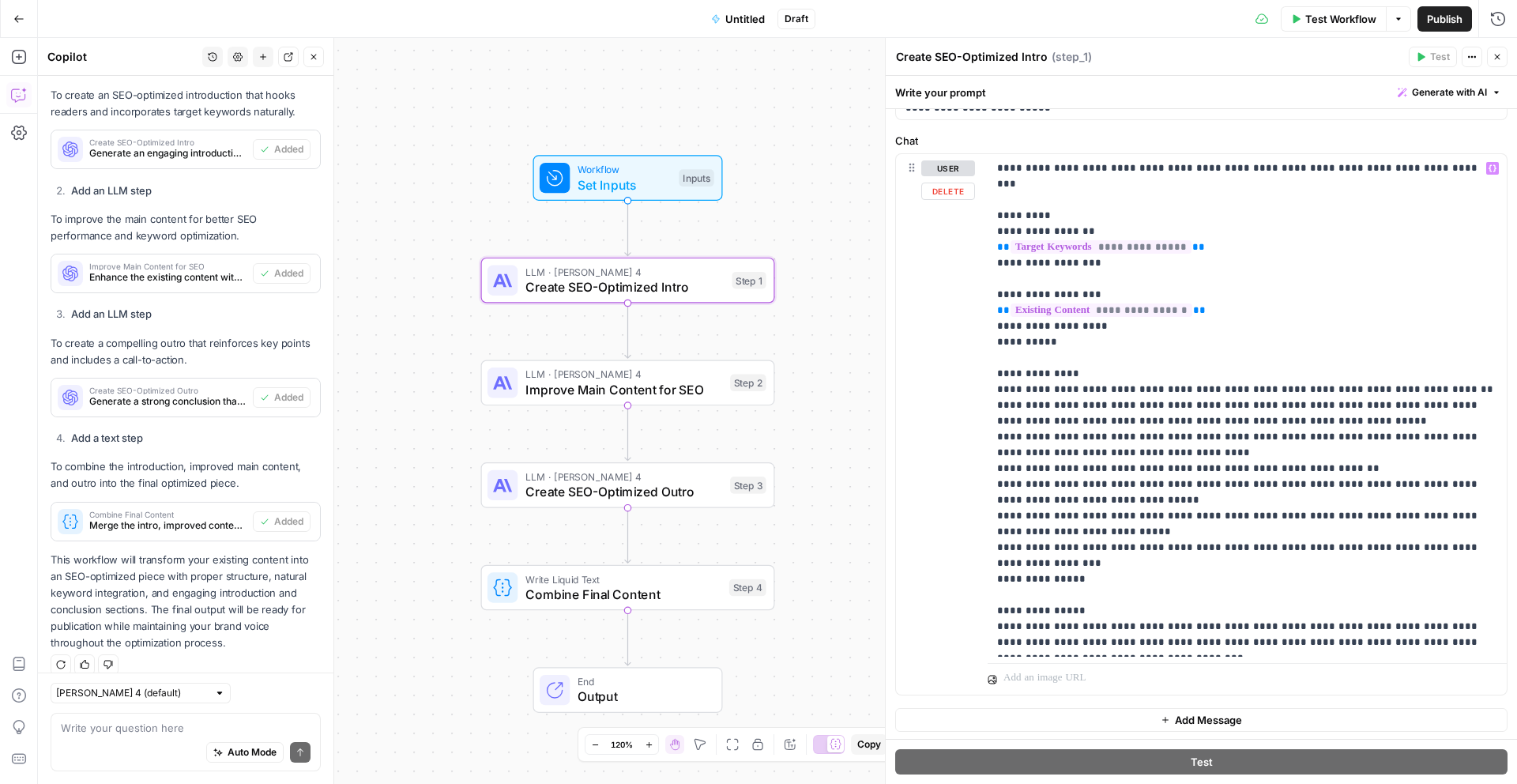
scroll to position [138, 0]
click at [1222, 449] on p "**********" at bounding box center [1247, 403] width 500 height 490
click at [1238, 454] on p "**********" at bounding box center [1247, 403] width 500 height 490
click at [1215, 468] on p "**********" at bounding box center [1247, 403] width 500 height 490
click at [1338, 465] on p "**********" at bounding box center [1247, 403] width 500 height 490
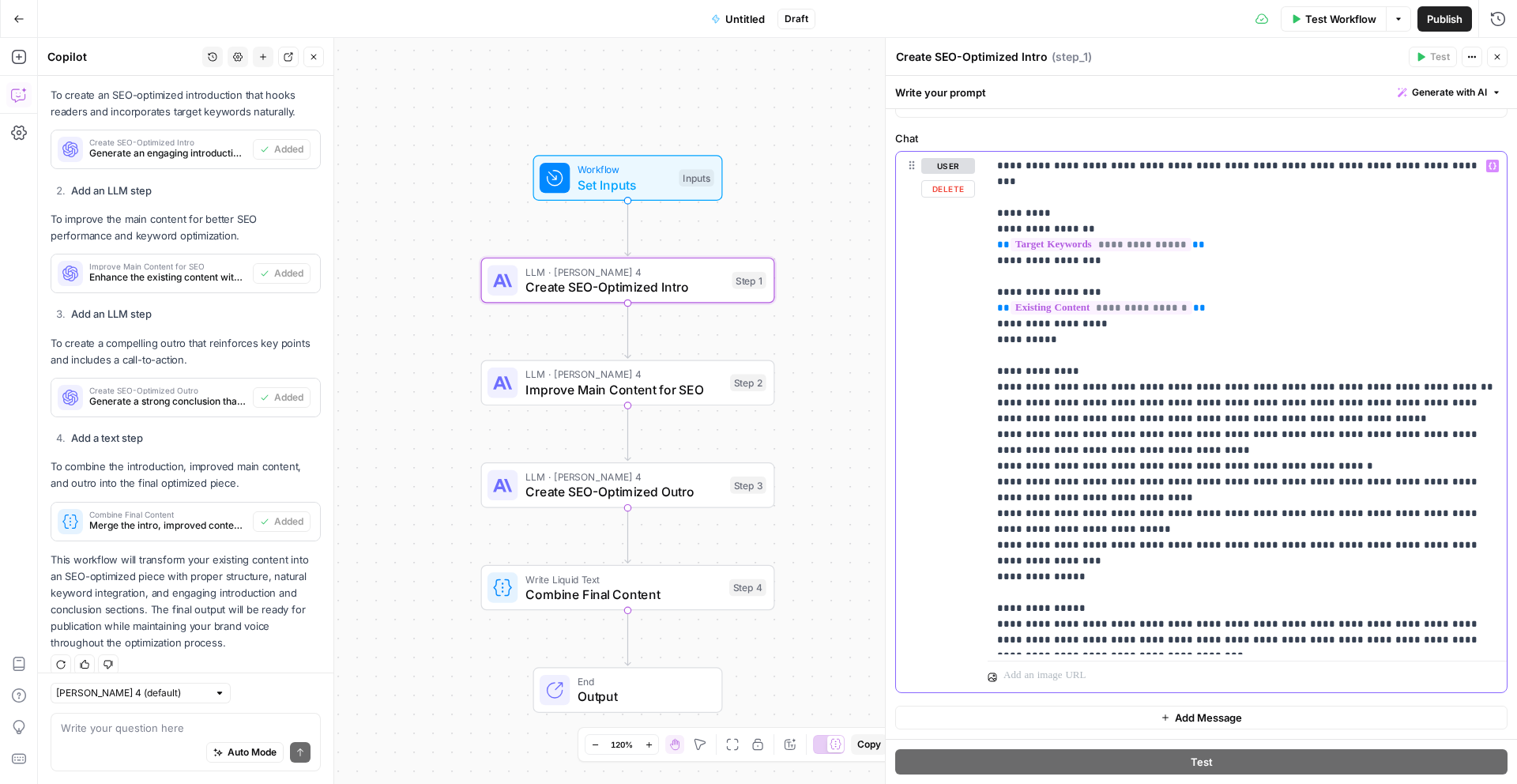
click at [1338, 500] on p "**********" at bounding box center [1247, 403] width 500 height 490
click at [605, 390] on span "Improve Main Content for SEO" at bounding box center [624, 389] width 197 height 19
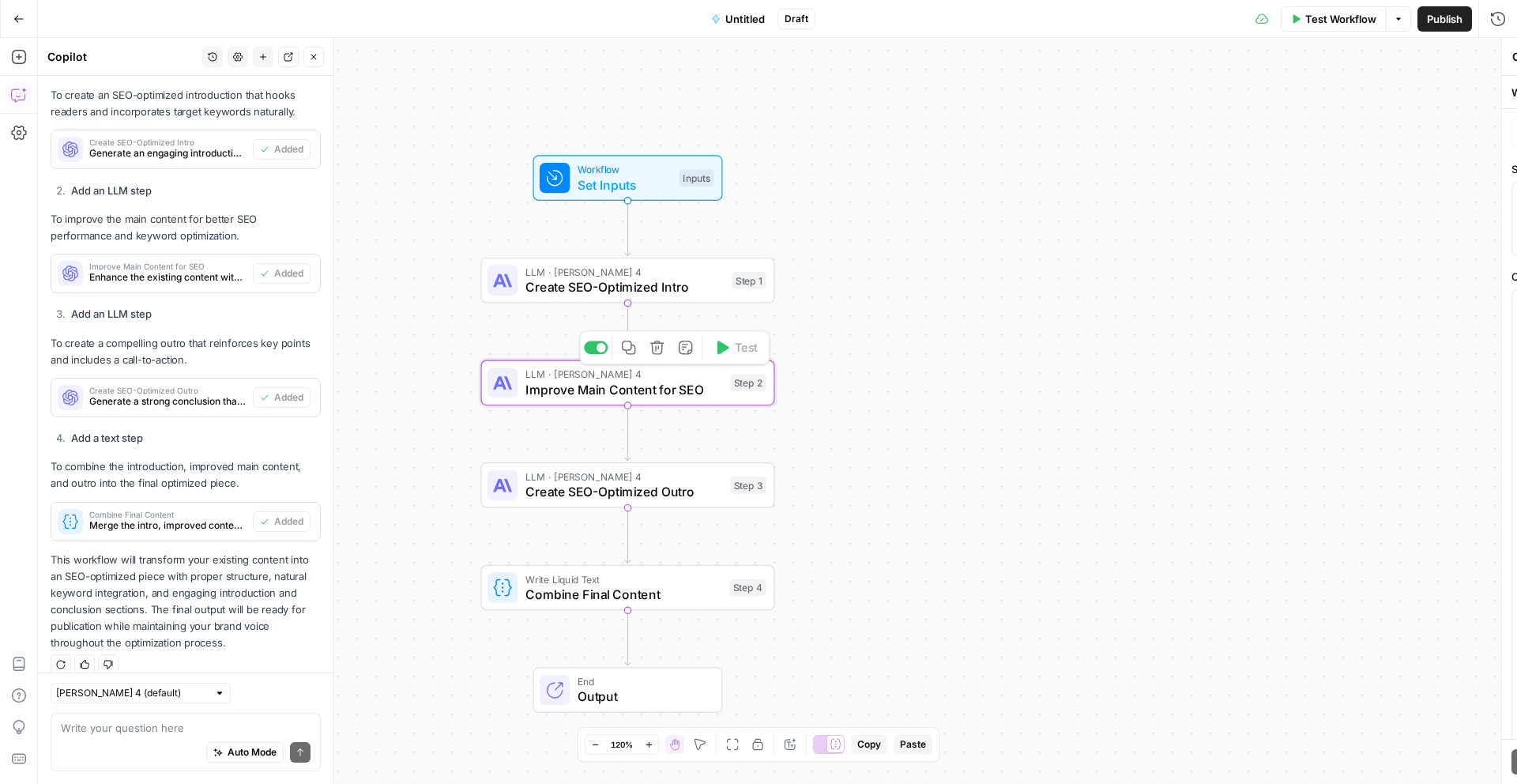
type textarea "Improve Main Content for SEO"
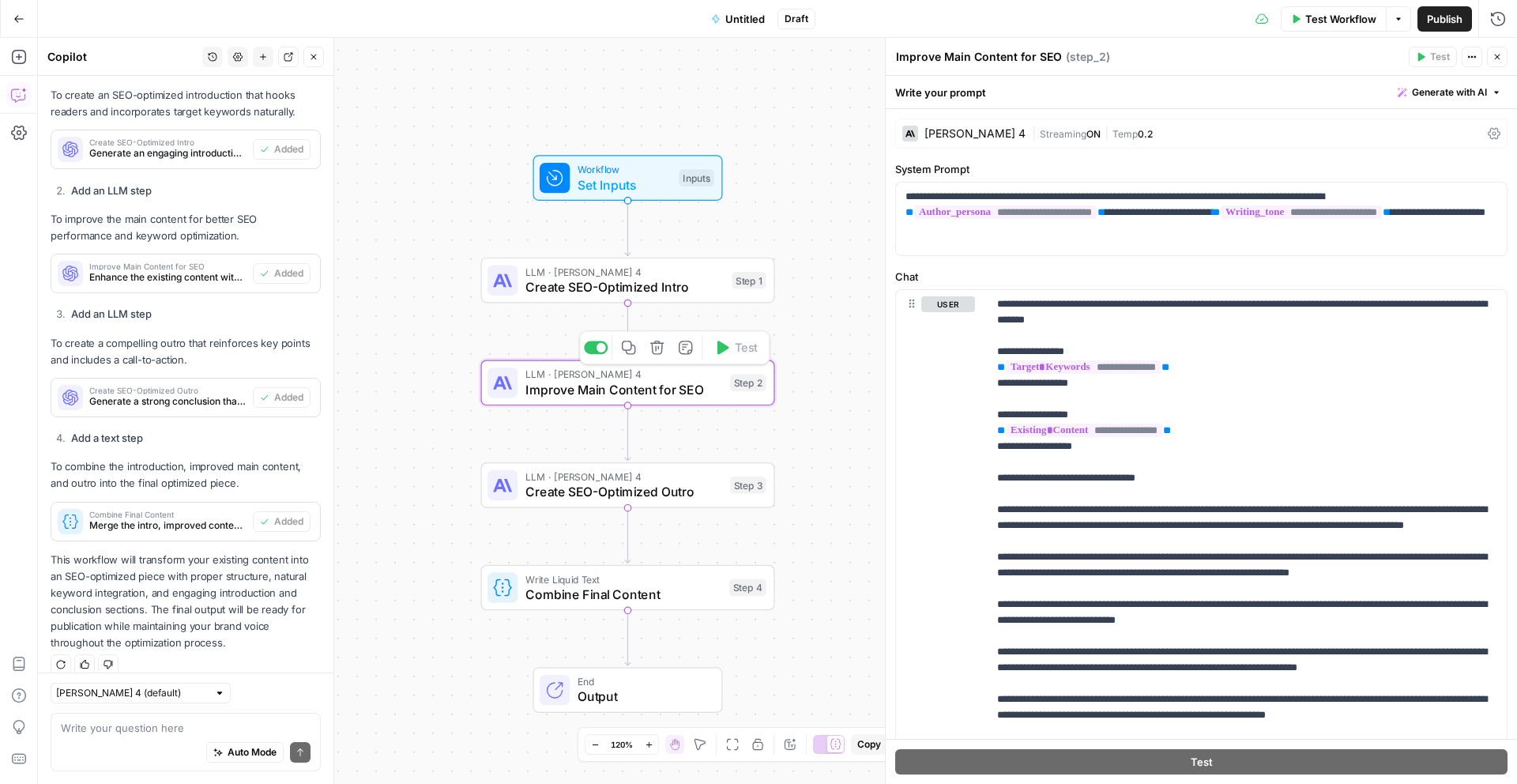
click at [606, 396] on span "Improve Main Content for SEO" at bounding box center [624, 389] width 197 height 19
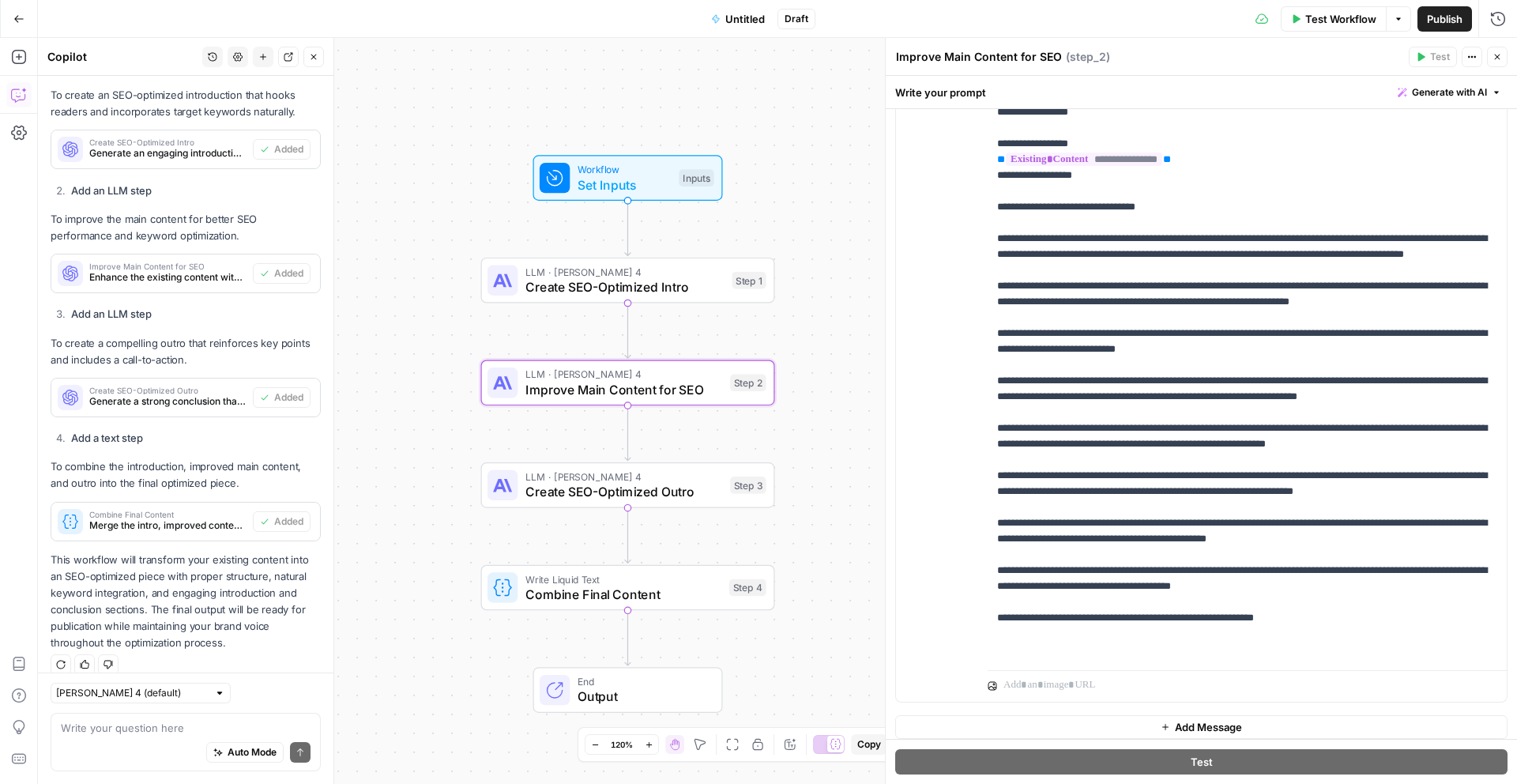
scroll to position [275, 0]
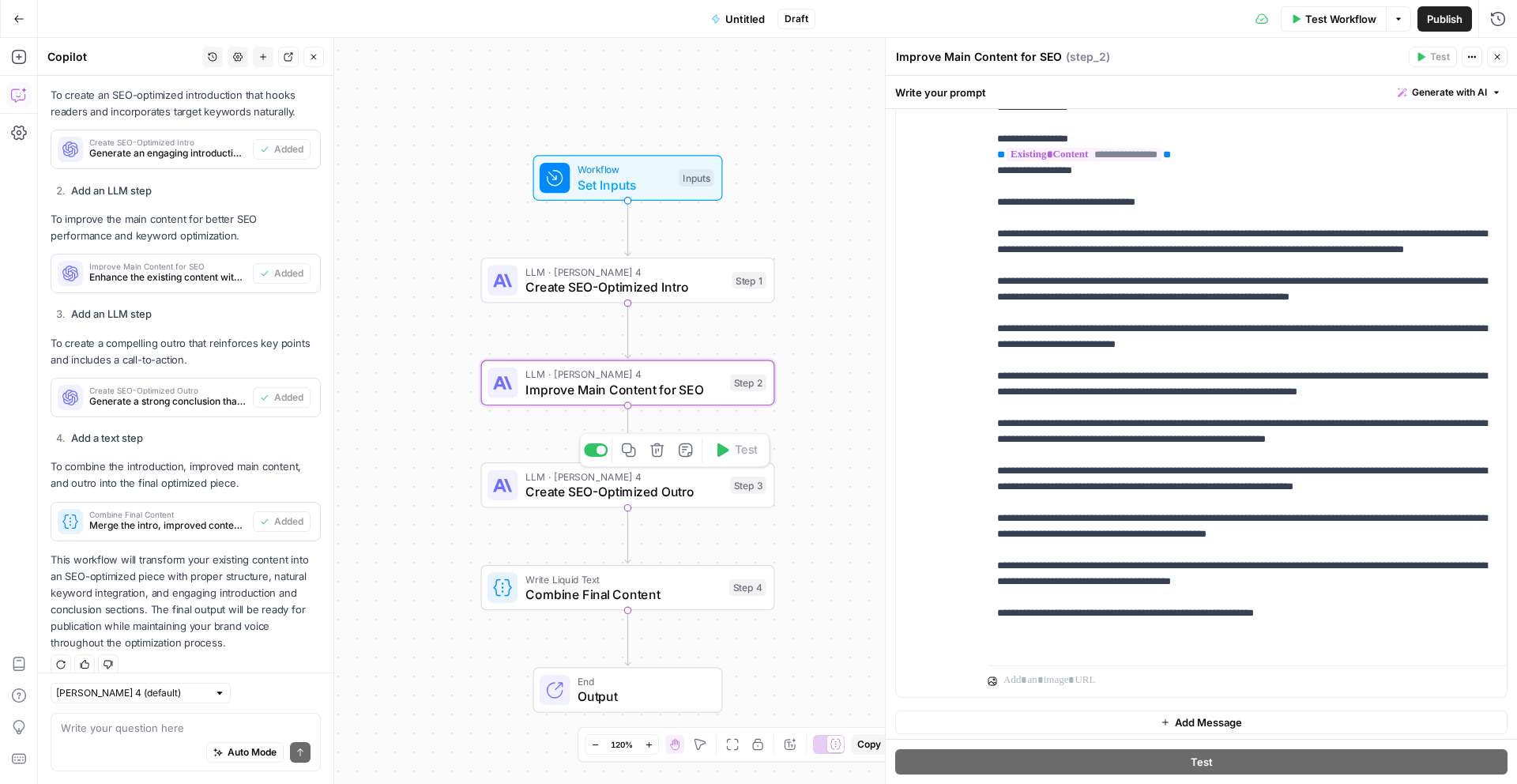
click at [657, 492] on span "Create SEO-Optimized Outro" at bounding box center [624, 491] width 197 height 19
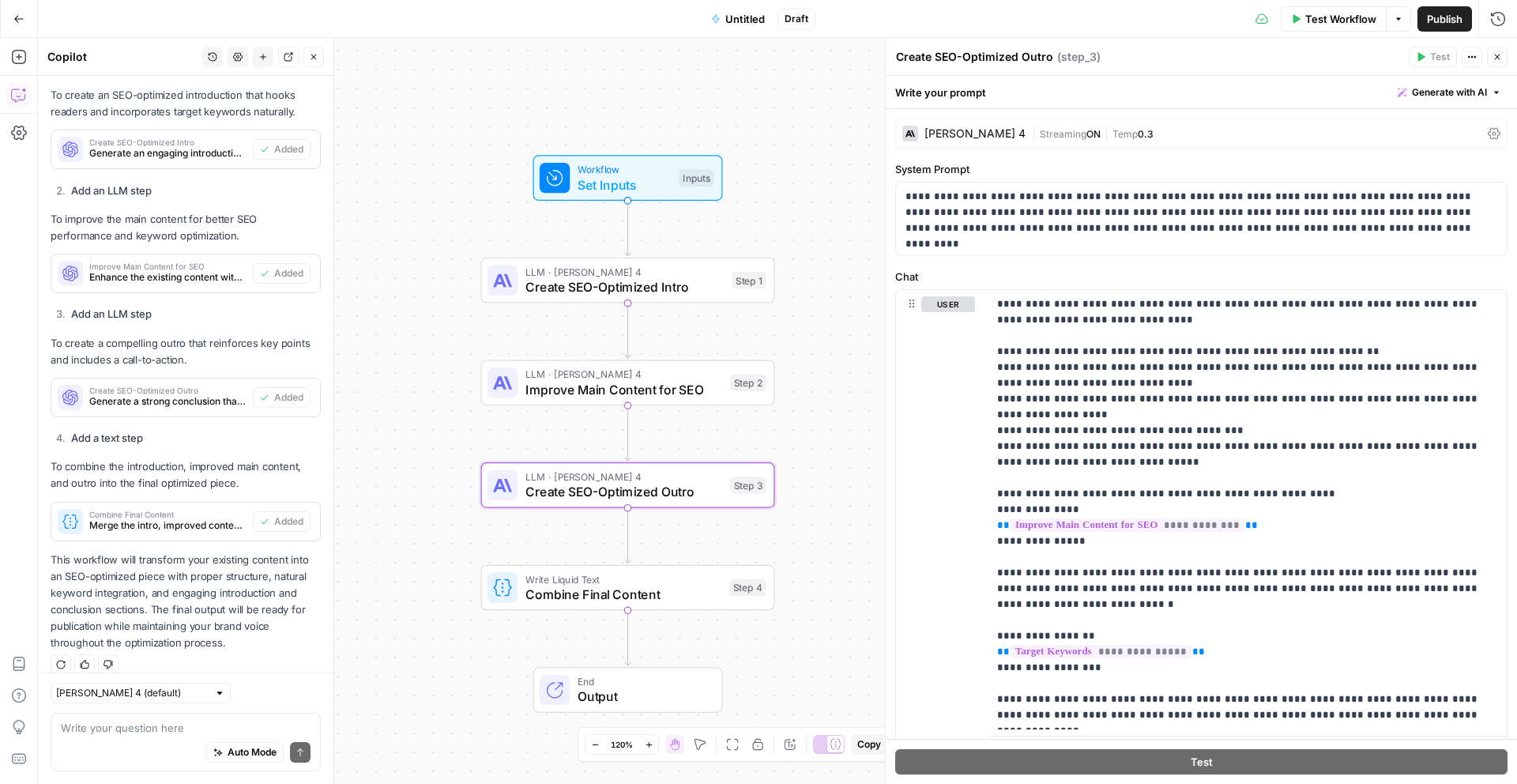
click at [597, 591] on span "Combine Final Content" at bounding box center [623, 594] width 196 height 19
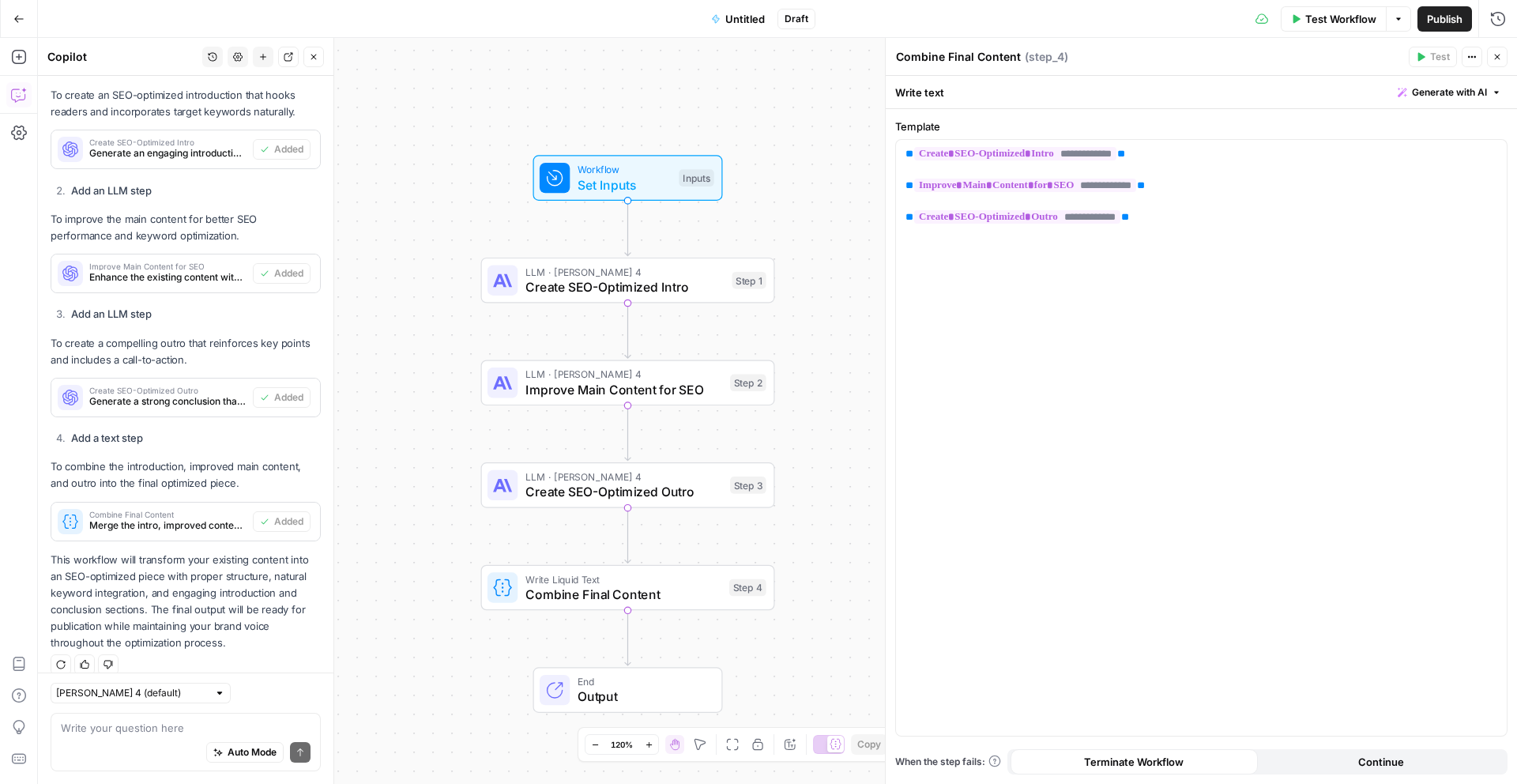
click at [317, 55] on icon "button" at bounding box center [314, 57] width 10 height 10
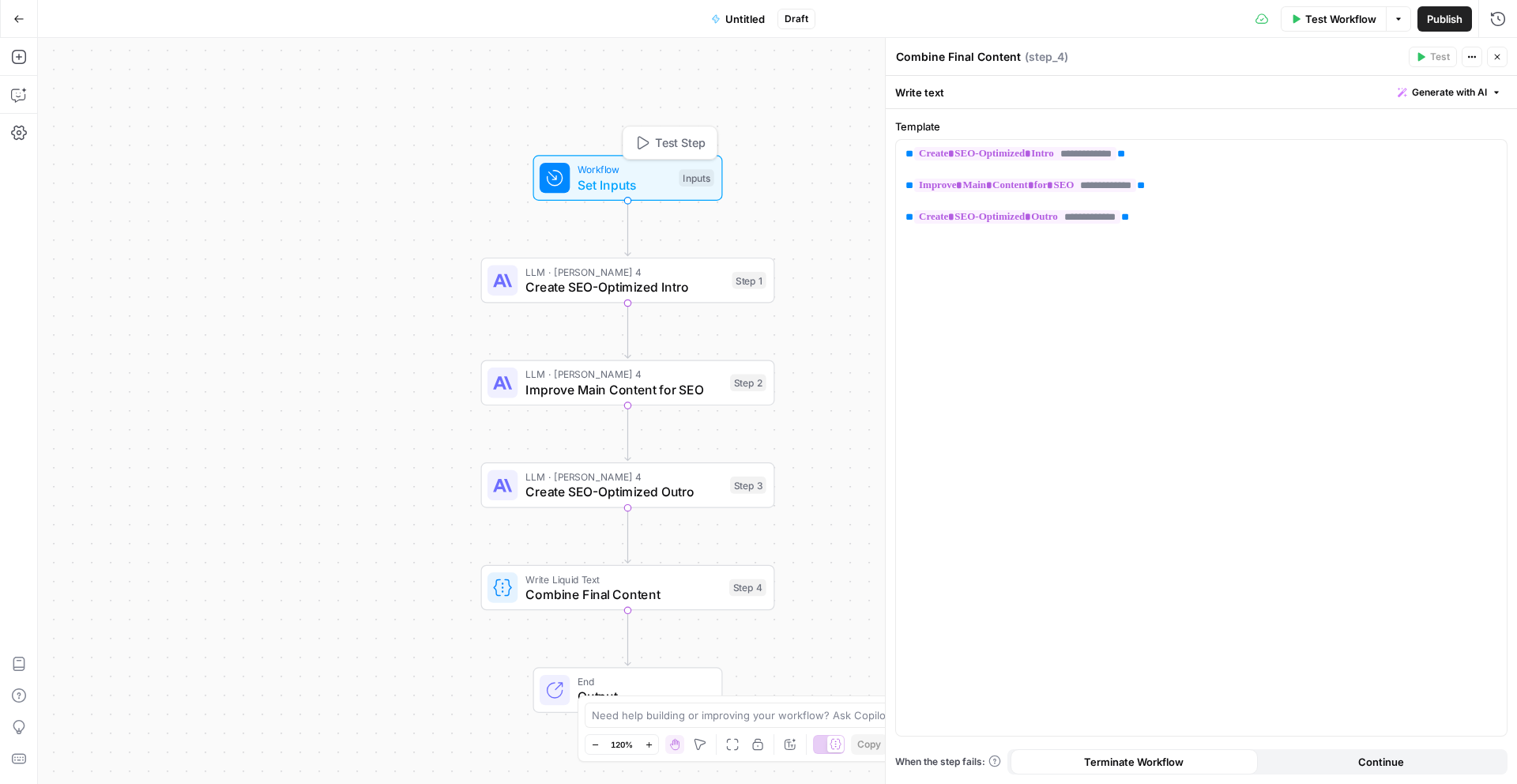
click at [627, 173] on span "Workflow" at bounding box center [625, 169] width 94 height 15
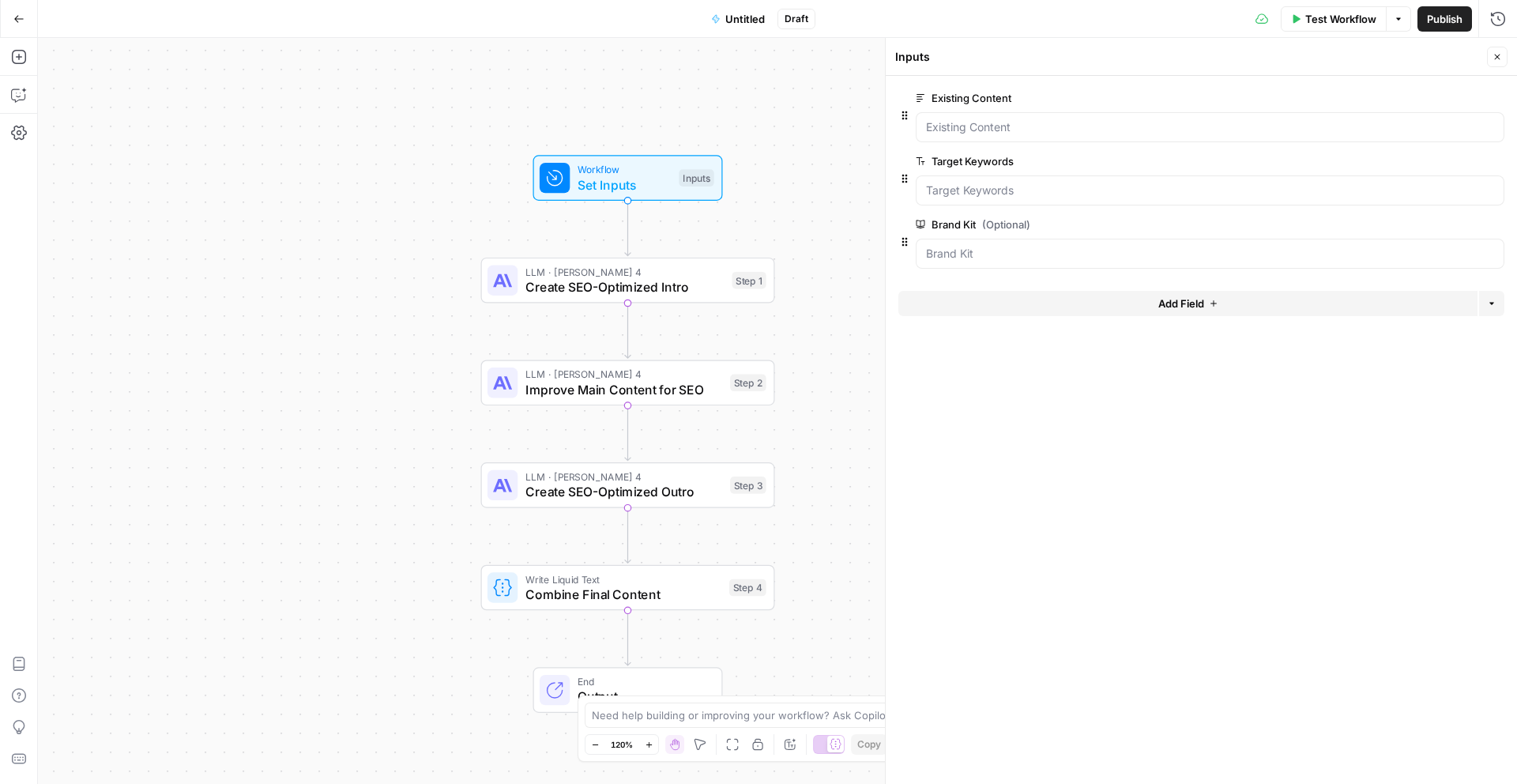
click at [1330, 18] on span "Test Workflow" at bounding box center [1340, 19] width 71 height 16
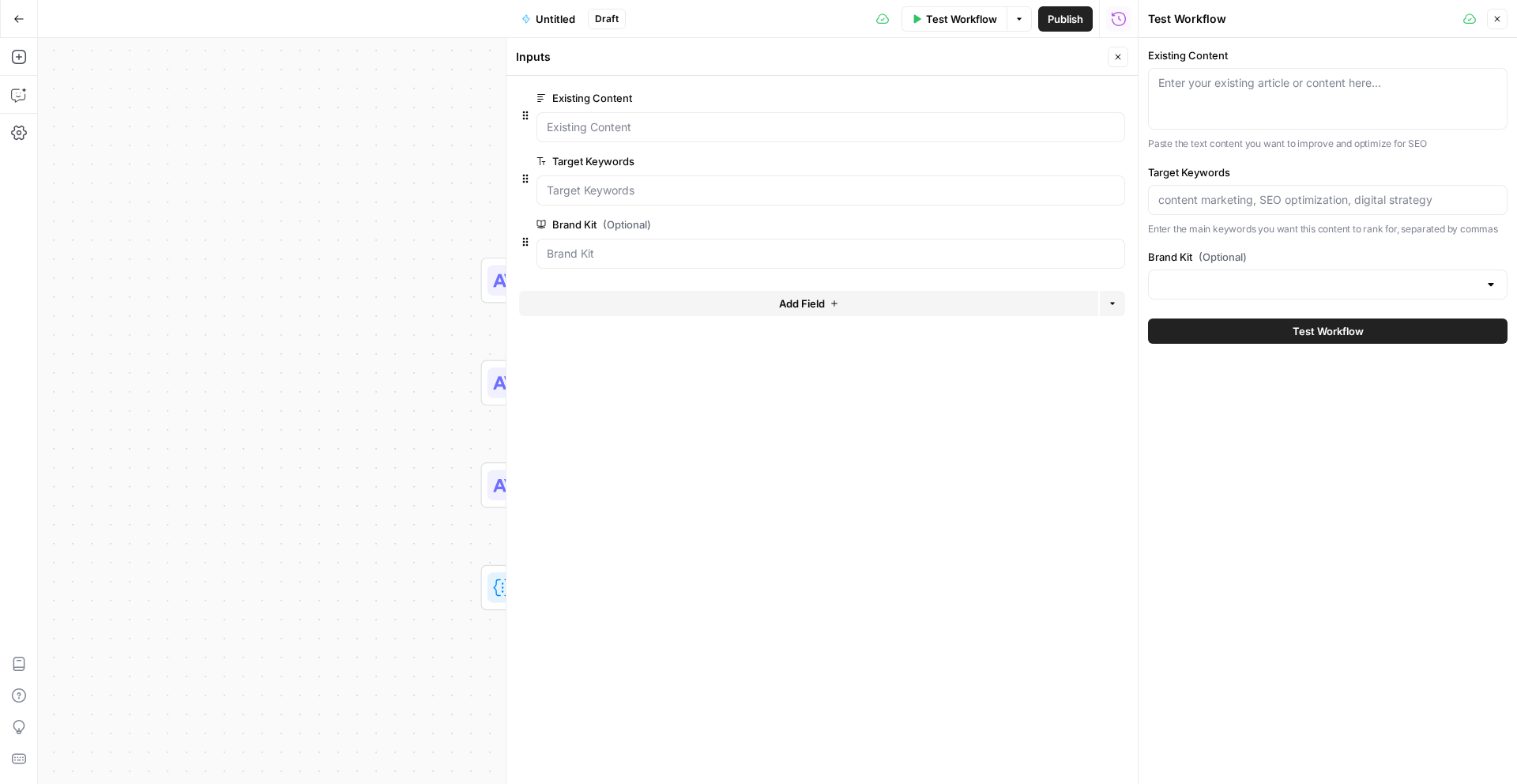
click at [1203, 106] on div "Enter your existing article or content here..." at bounding box center [1328, 98] width 360 height 61
click at [1205, 207] on div at bounding box center [1328, 199] width 360 height 30
click at [1190, 274] on div at bounding box center [1328, 284] width 360 height 30
click at [1188, 326] on span "Abacum" at bounding box center [1325, 324] width 326 height 16
type input "Abacum"
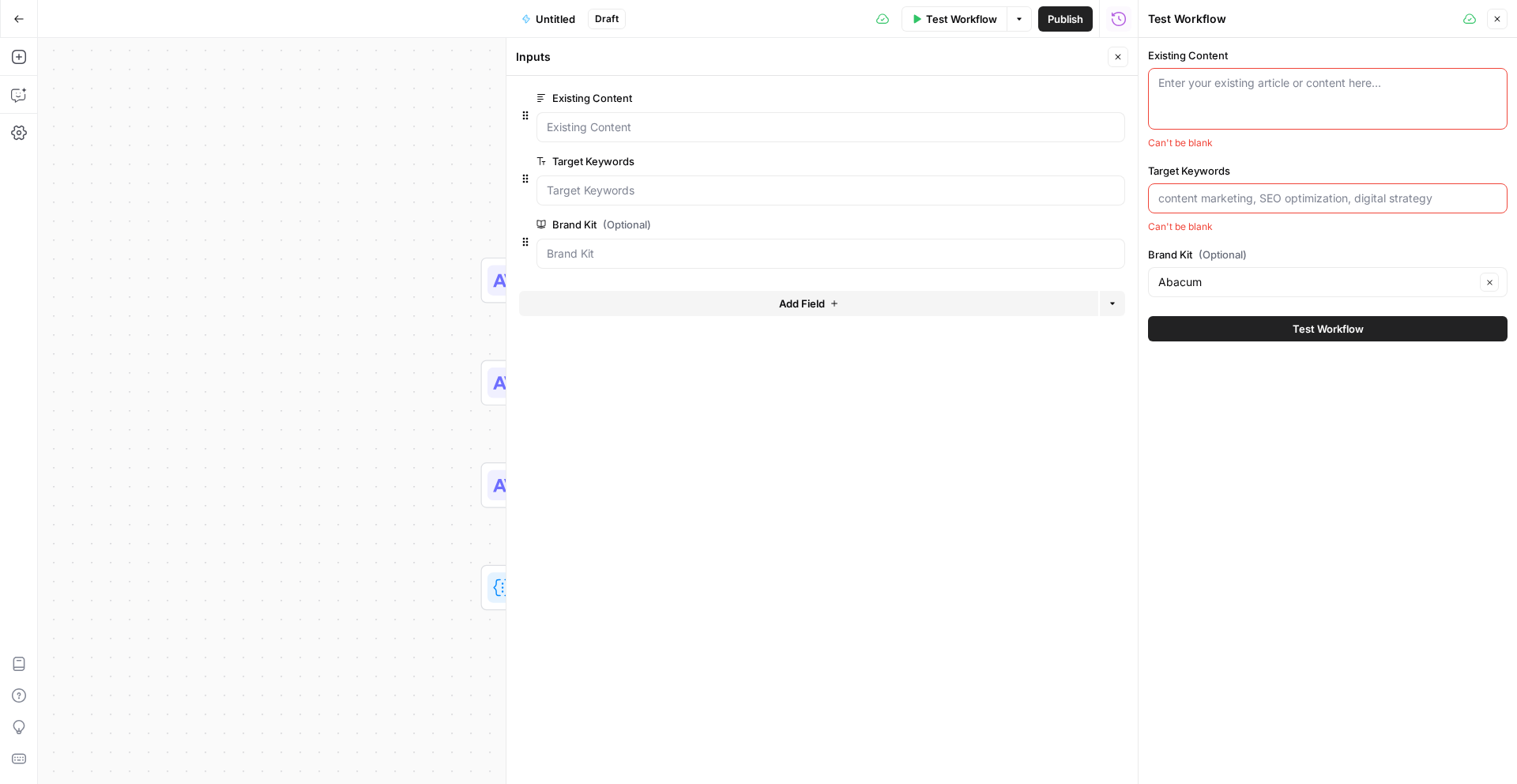
click at [1177, 87] on textarea "Existing Content" at bounding box center [1328, 83] width 339 height 16
paste textarea "Connecting your ERP to Abacum makes bringing in your actuals effortless. Instea…"
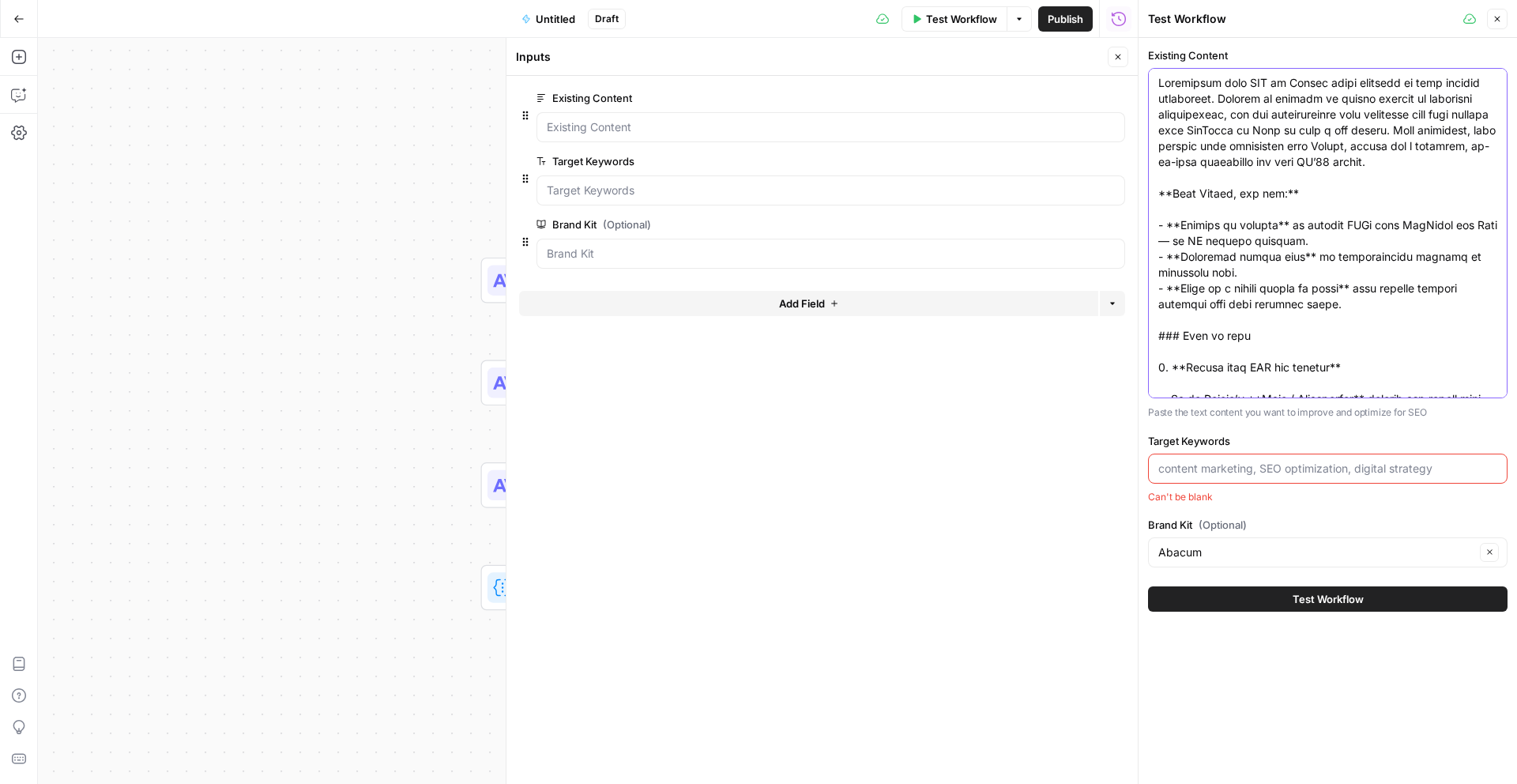
scroll to position [387, 0]
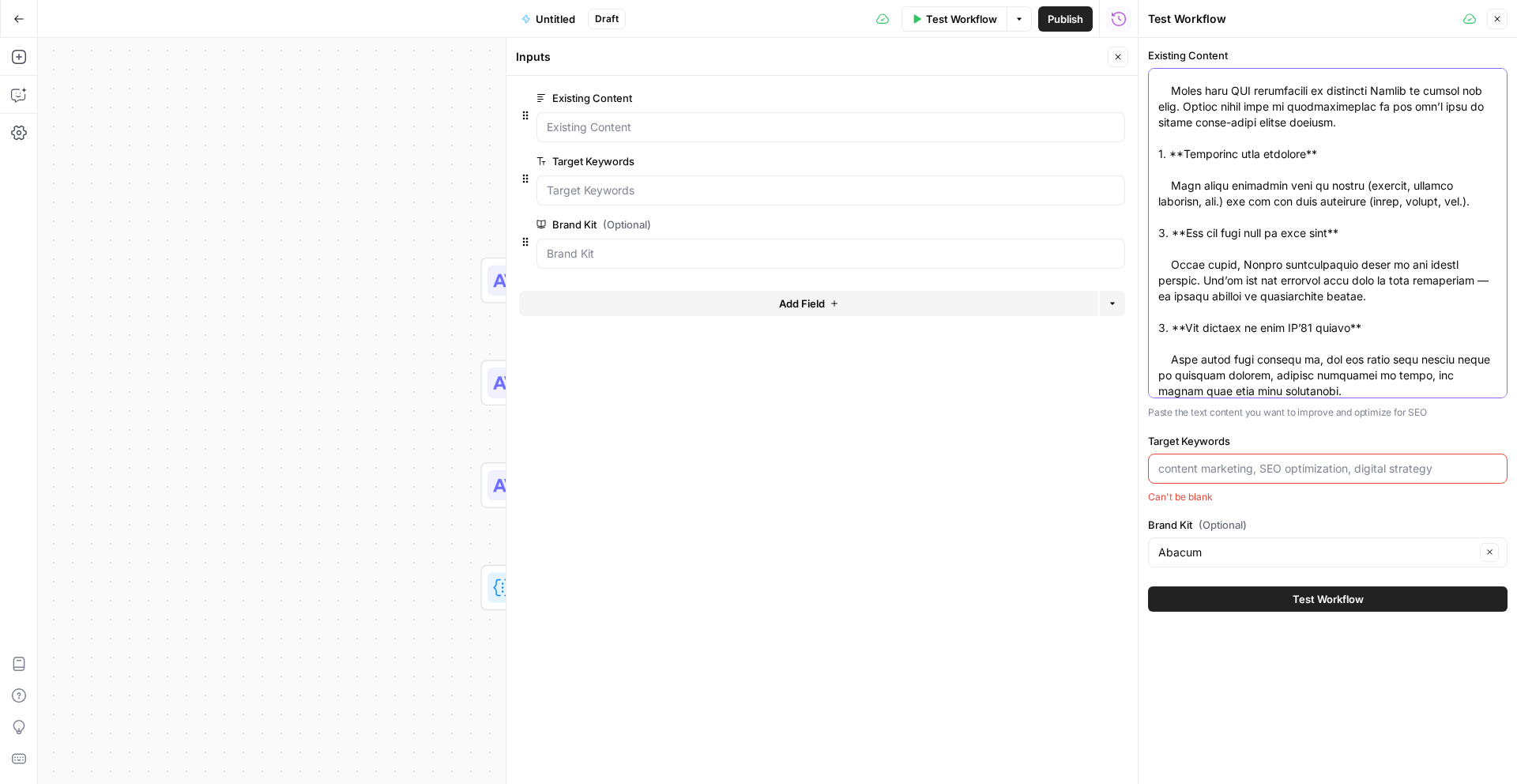
type textarea "Connecting your ERP to Abacum makes bringing in your actuals effortless. Instea…"
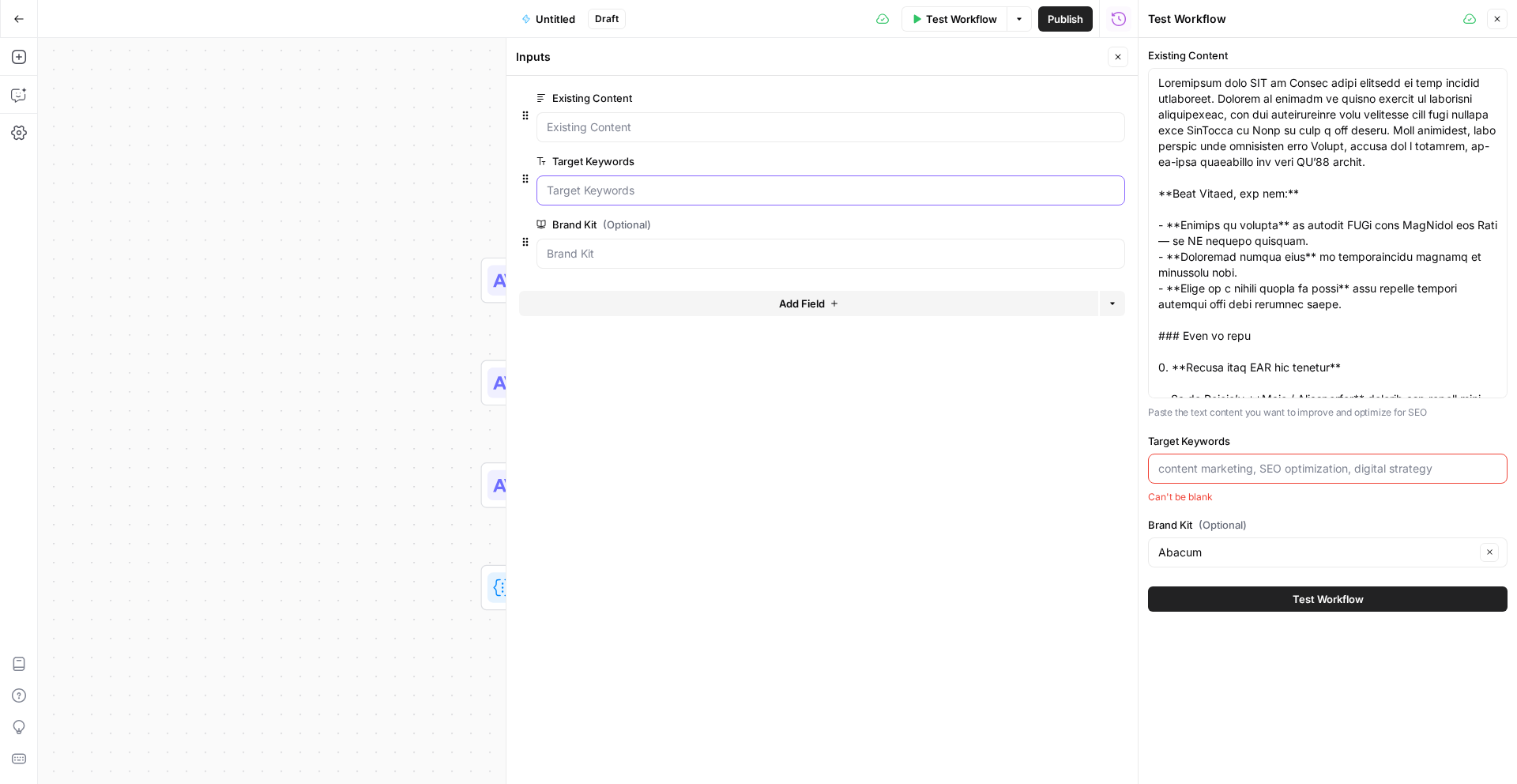
click at [589, 196] on Keywords "Target Keywords" at bounding box center [831, 191] width 568 height 16
click at [1188, 475] on input "Target Keywords" at bounding box center [1328, 469] width 339 height 16
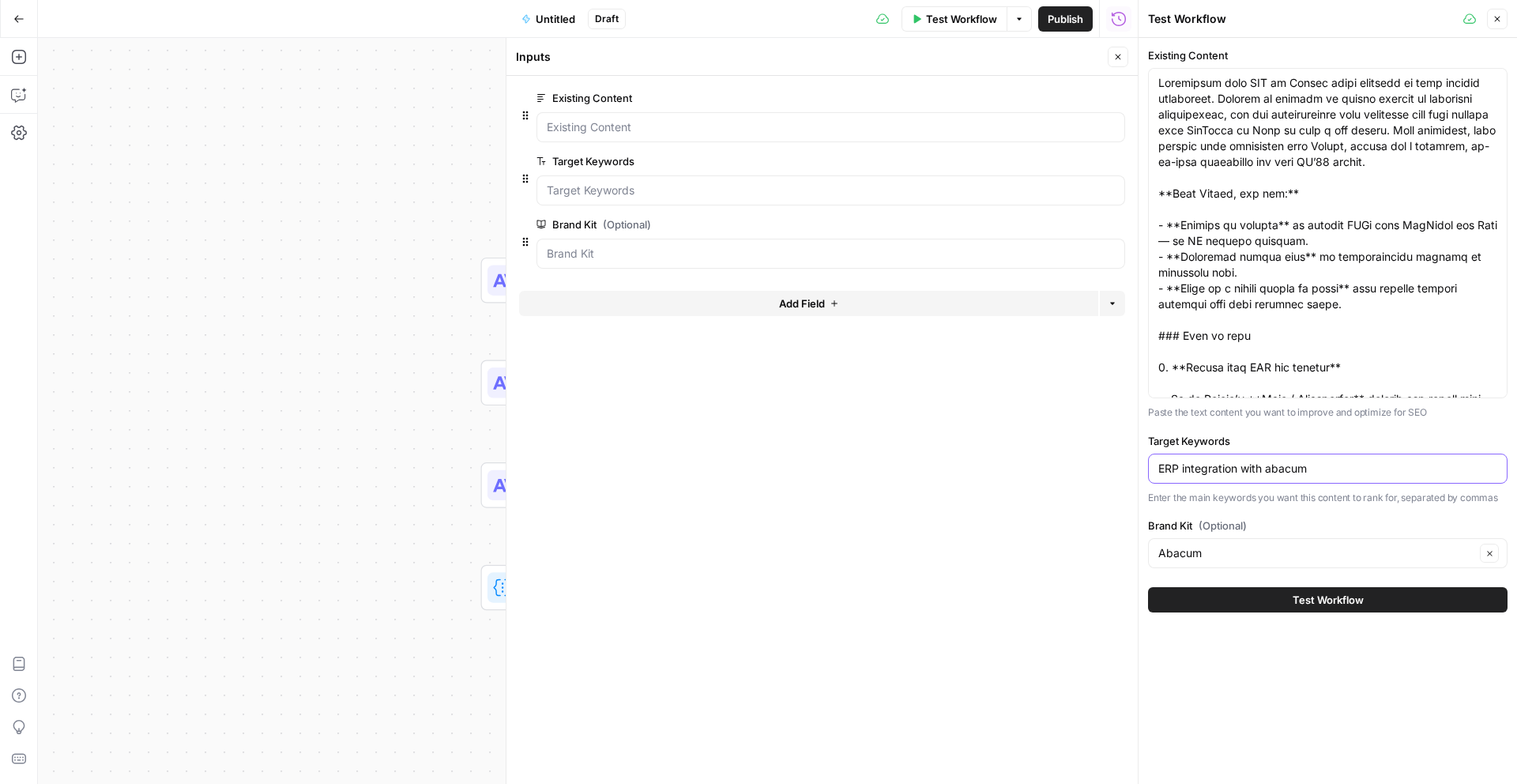
type input "ERP integration with abacum"
click at [1282, 598] on button "Test Workflow" at bounding box center [1328, 599] width 360 height 25
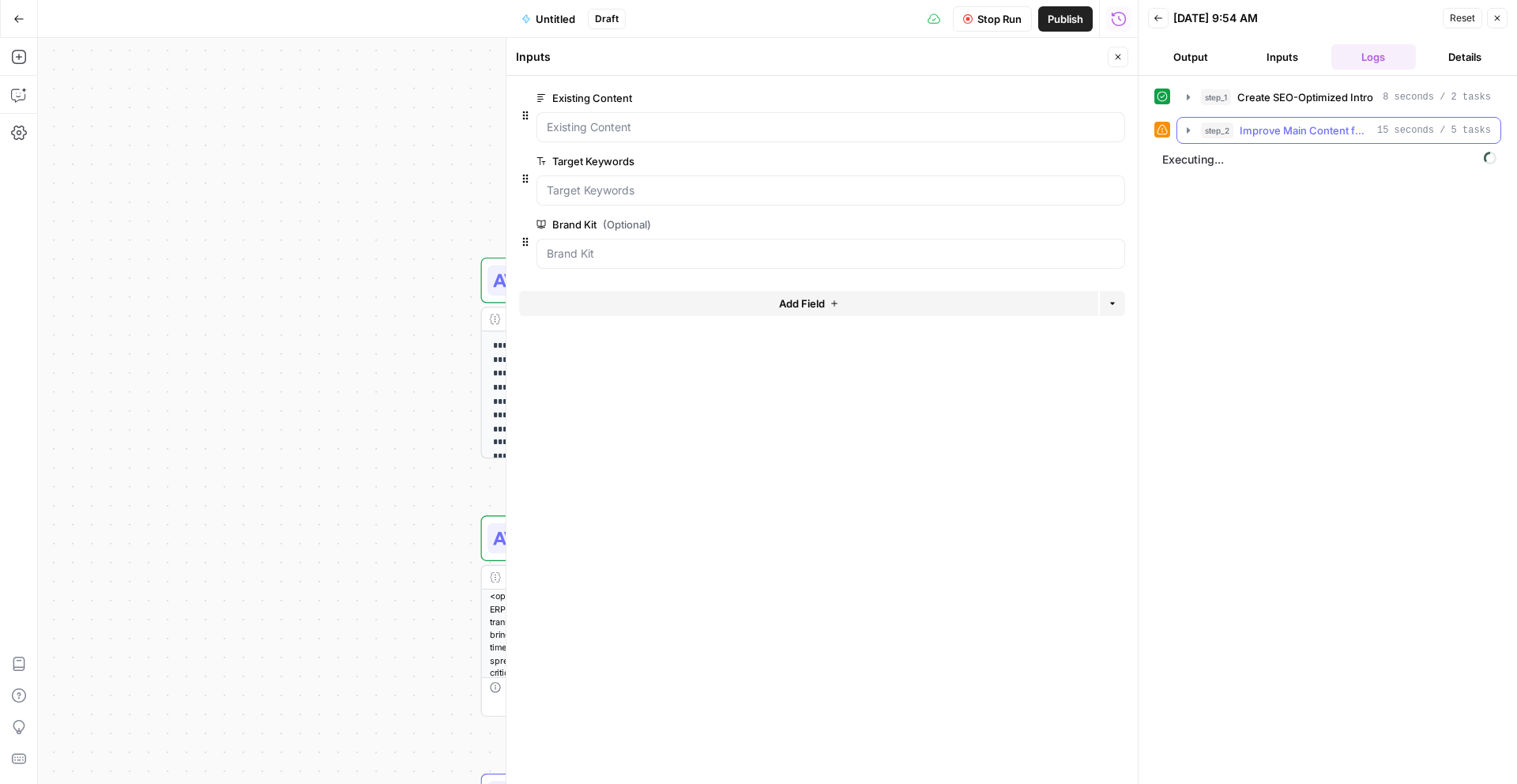
click at [1189, 133] on icon "button" at bounding box center [1189, 131] width 13 height 13
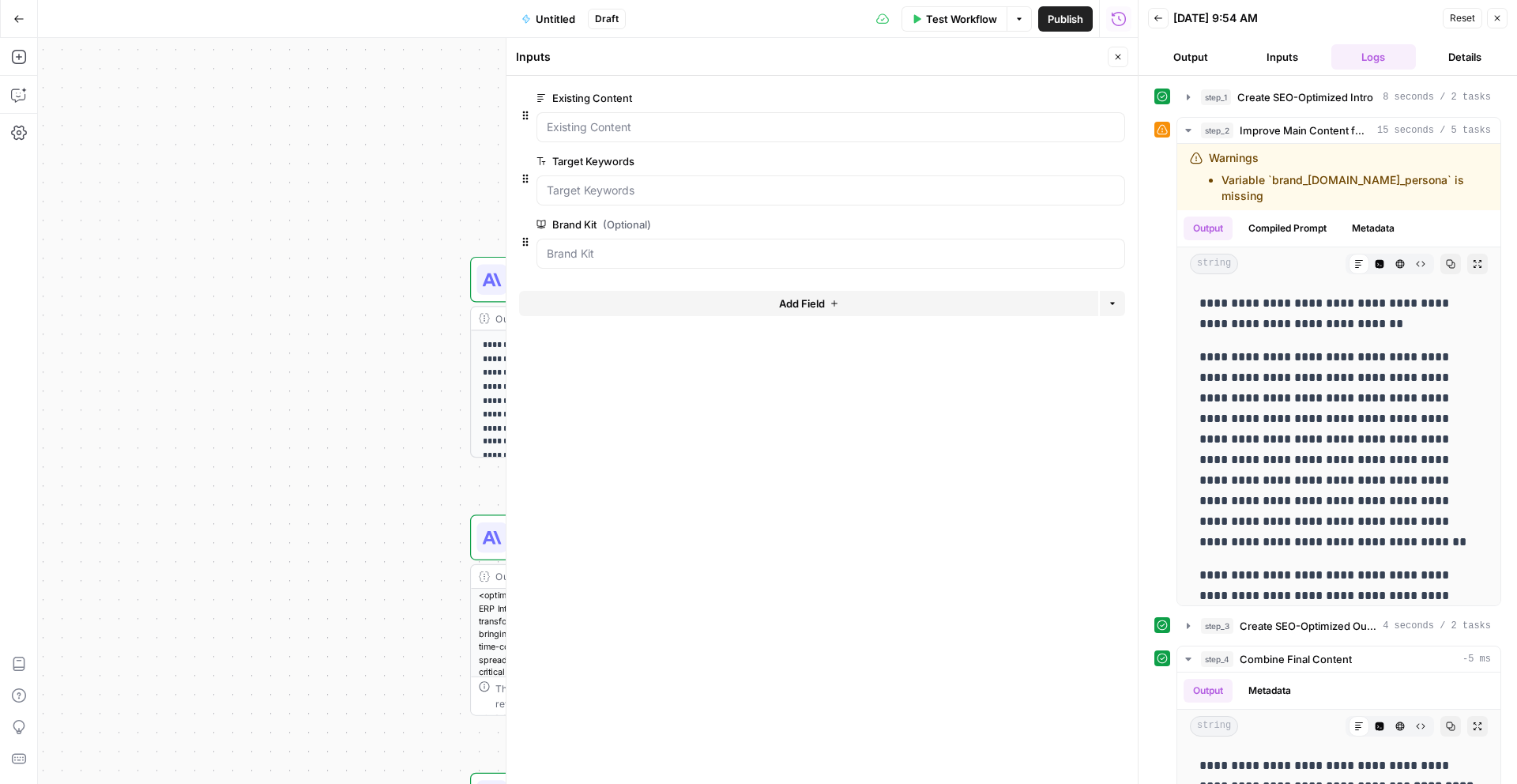
click at [1126, 64] on button "Close" at bounding box center [1118, 57] width 21 height 21
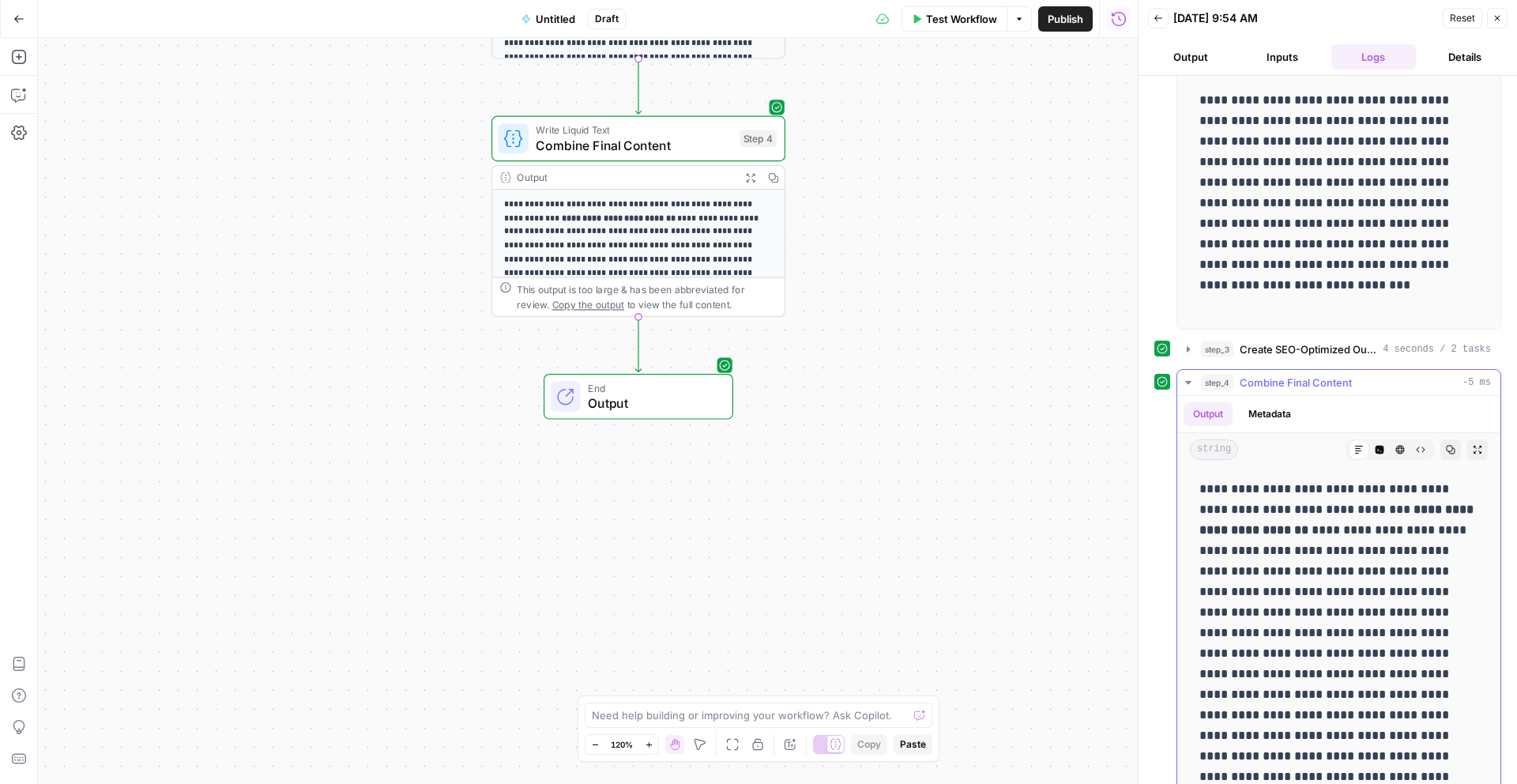
click at [1480, 445] on icon "button" at bounding box center [1477, 450] width 10 height 10
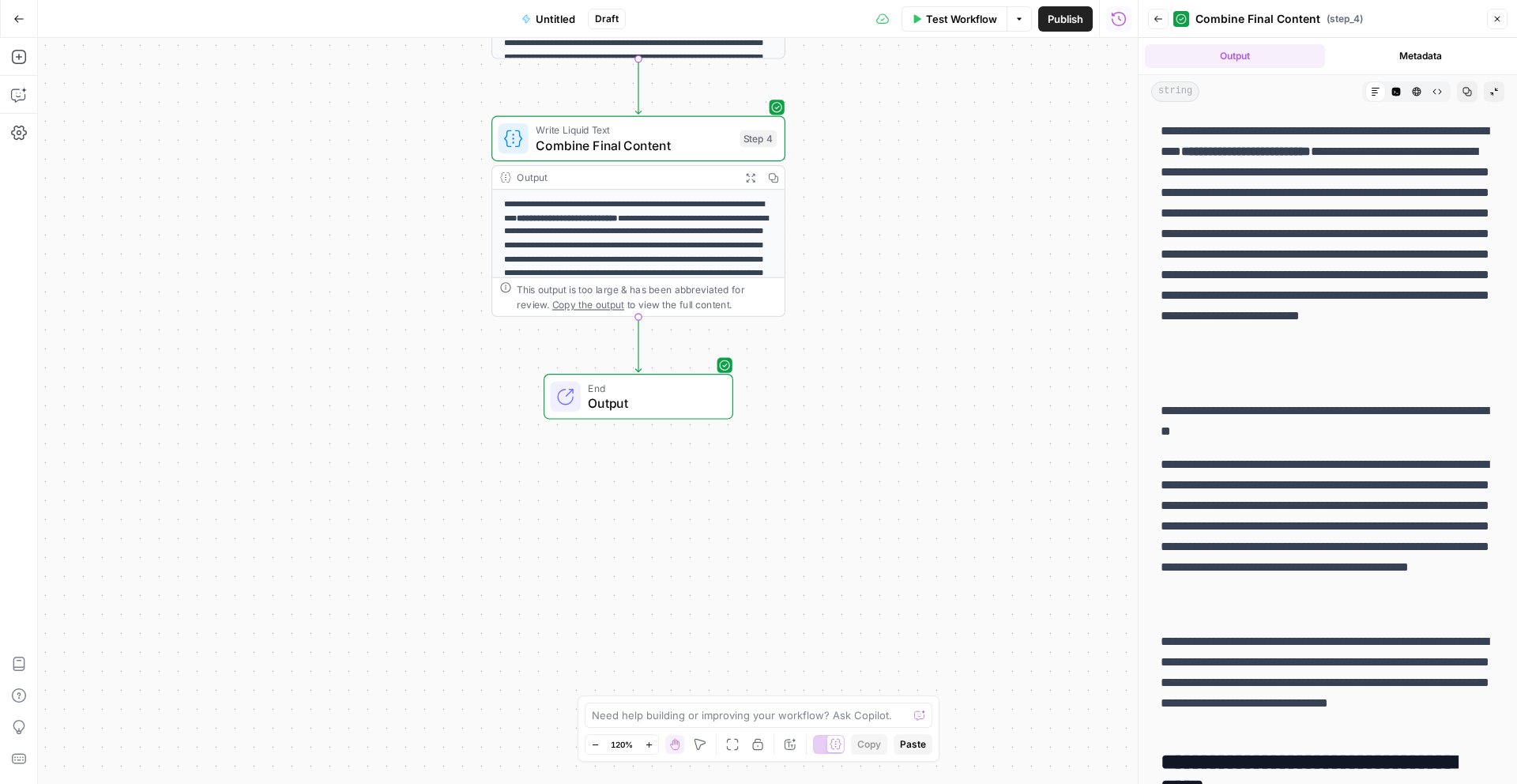
click at [1490, 23] on button "Close" at bounding box center [1497, 19] width 21 height 21
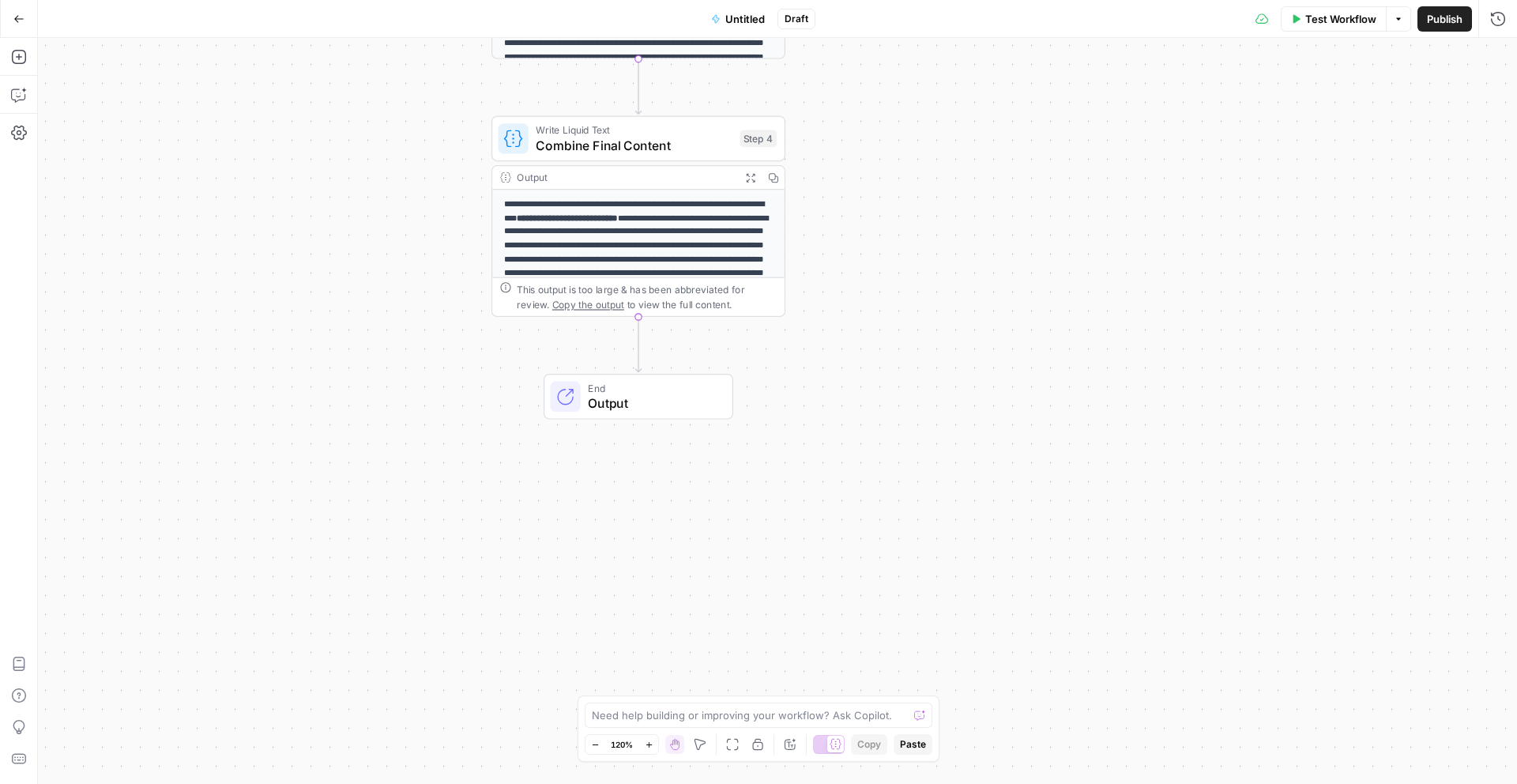
click at [1450, 21] on span "Publish" at bounding box center [1444, 19] width 35 height 16
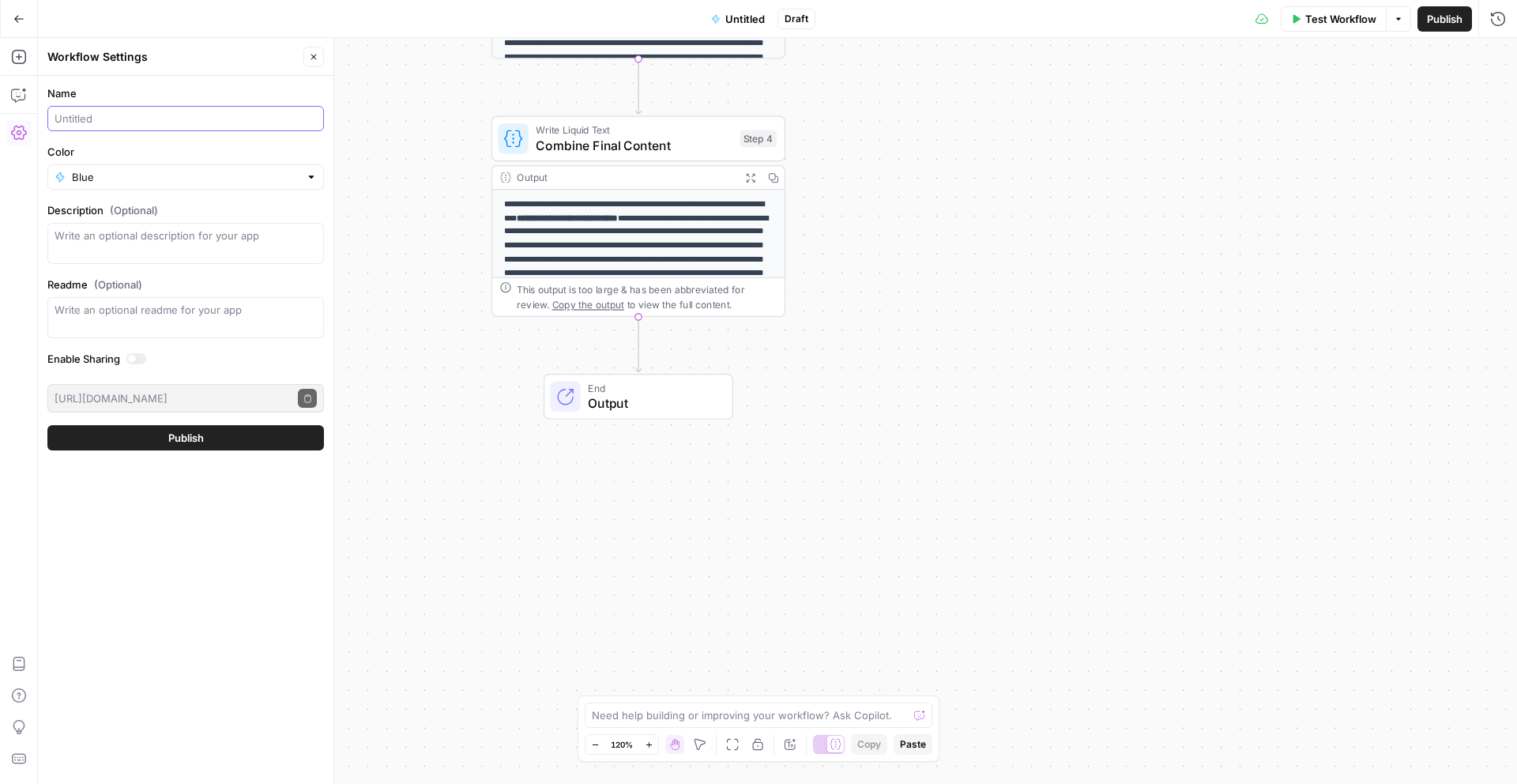
click at [219, 124] on input "Name" at bounding box center [185, 119] width 262 height 16
type input "Adapting Content for Microdemos Pages"
click at [195, 441] on span "Publish" at bounding box center [186, 438] width 35 height 16
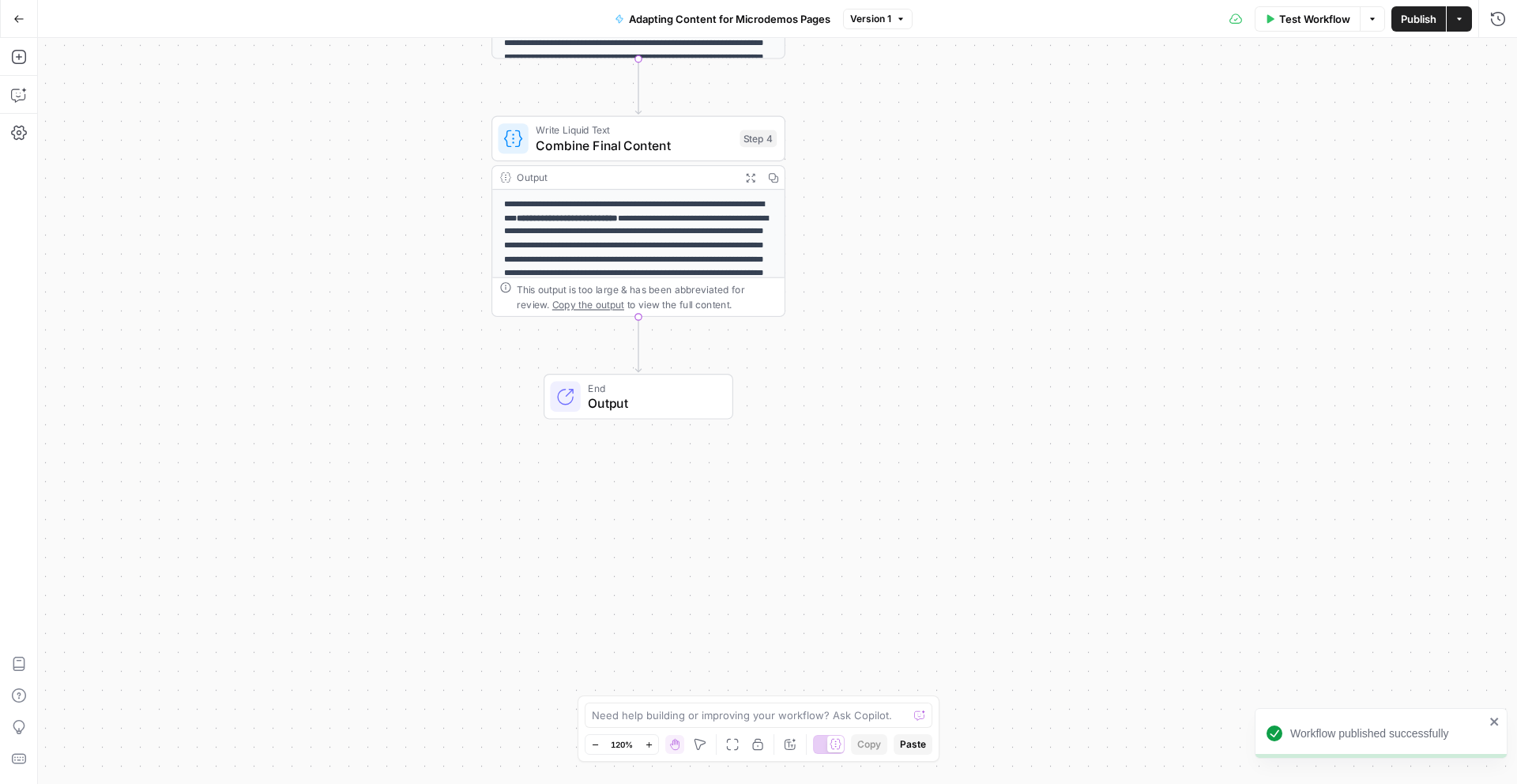
click at [1415, 27] on button "Publish" at bounding box center [1419, 19] width 54 height 25
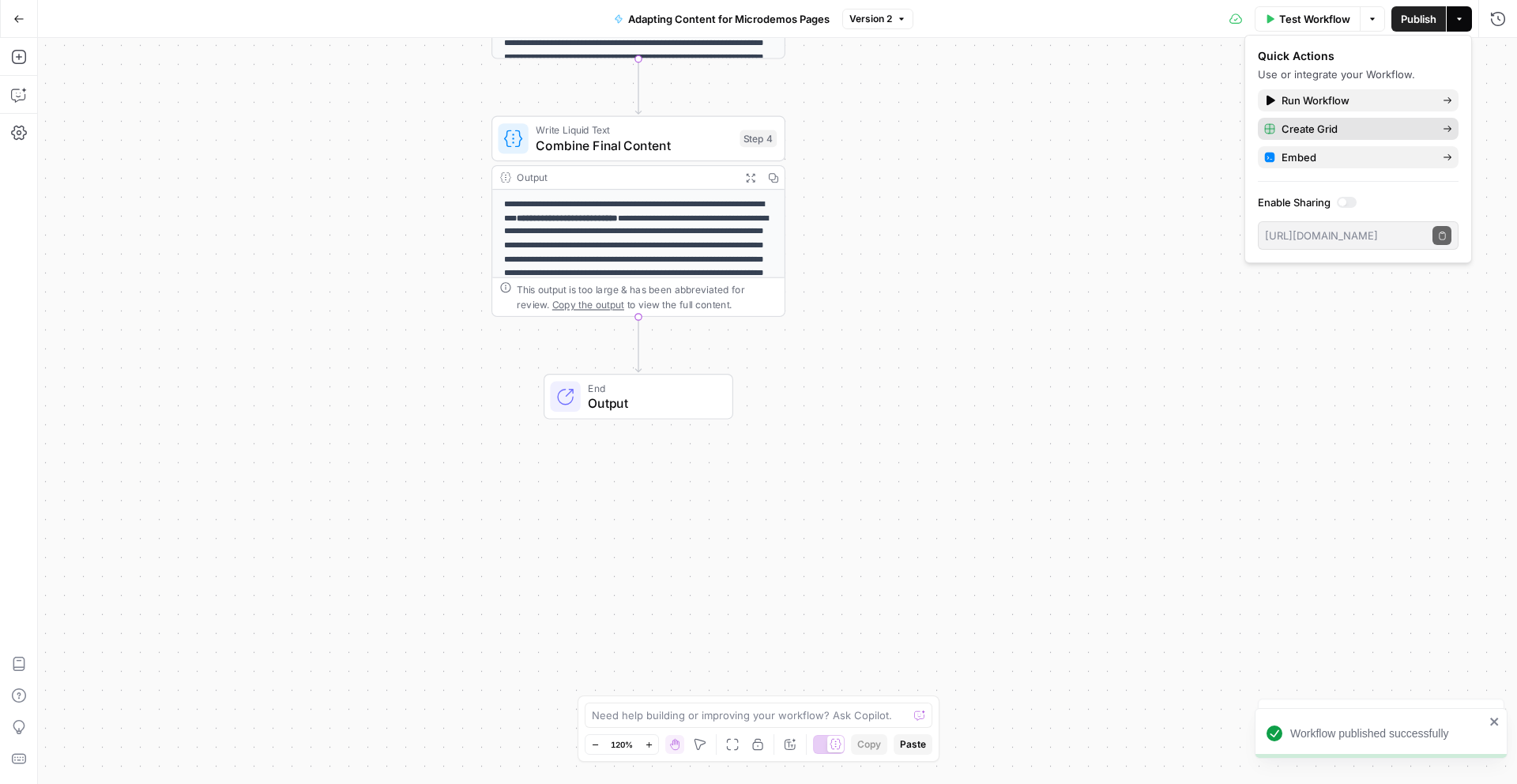
click at [1357, 132] on span "Create Grid" at bounding box center [1356, 129] width 149 height 16
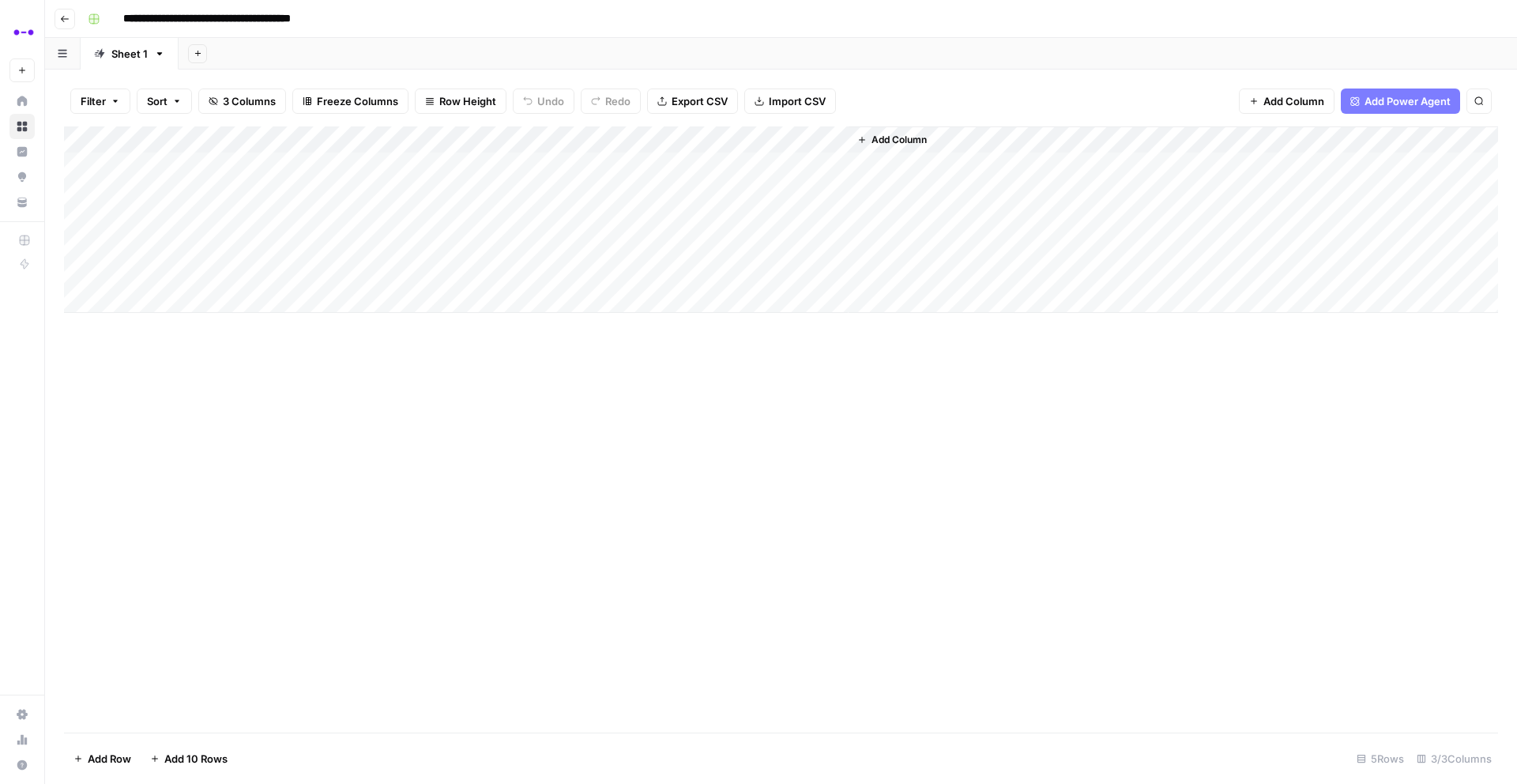
click at [288, 168] on div "Add Column" at bounding box center [781, 219] width 1434 height 187
type textarea "**********"
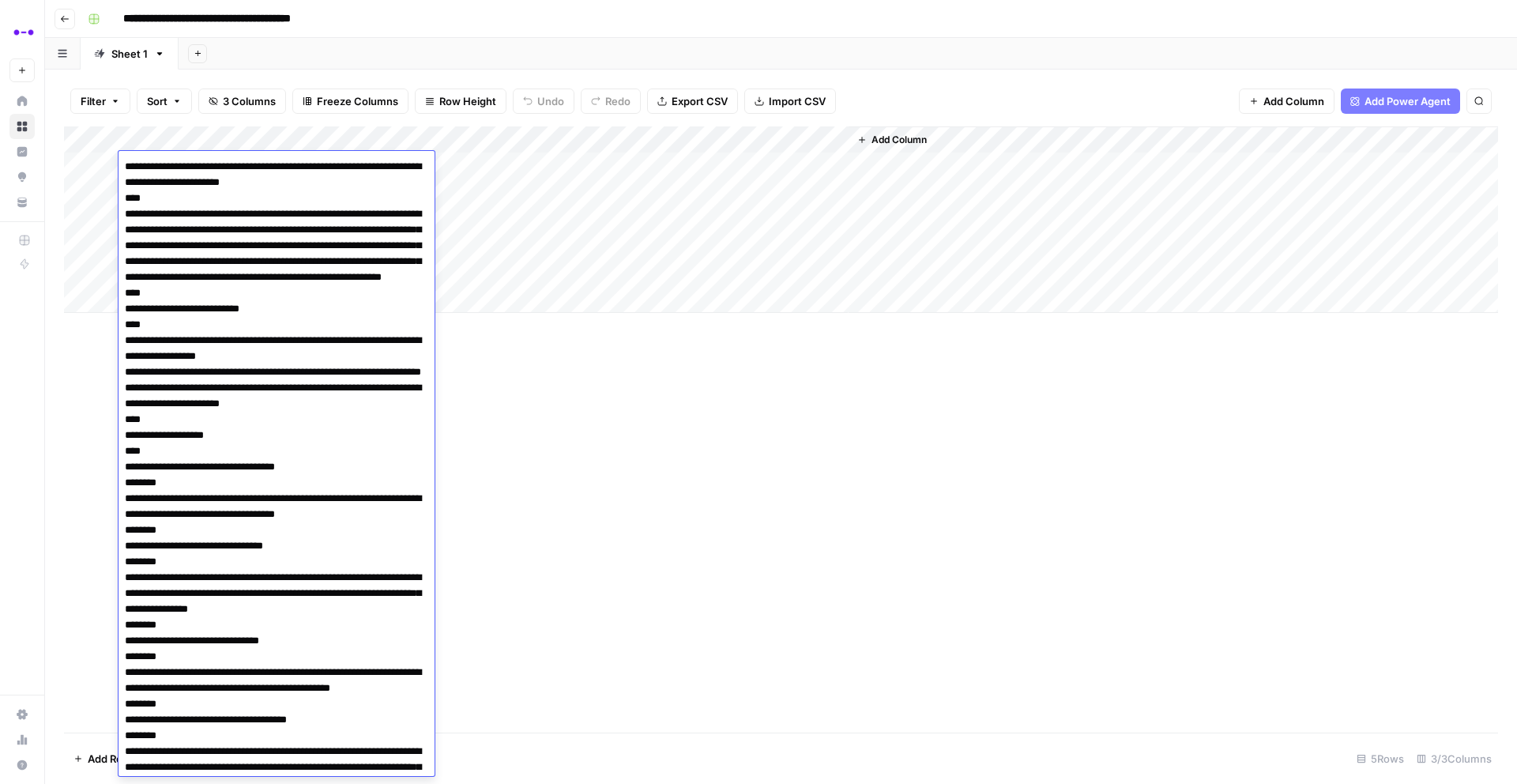
scroll to position [187, 0]
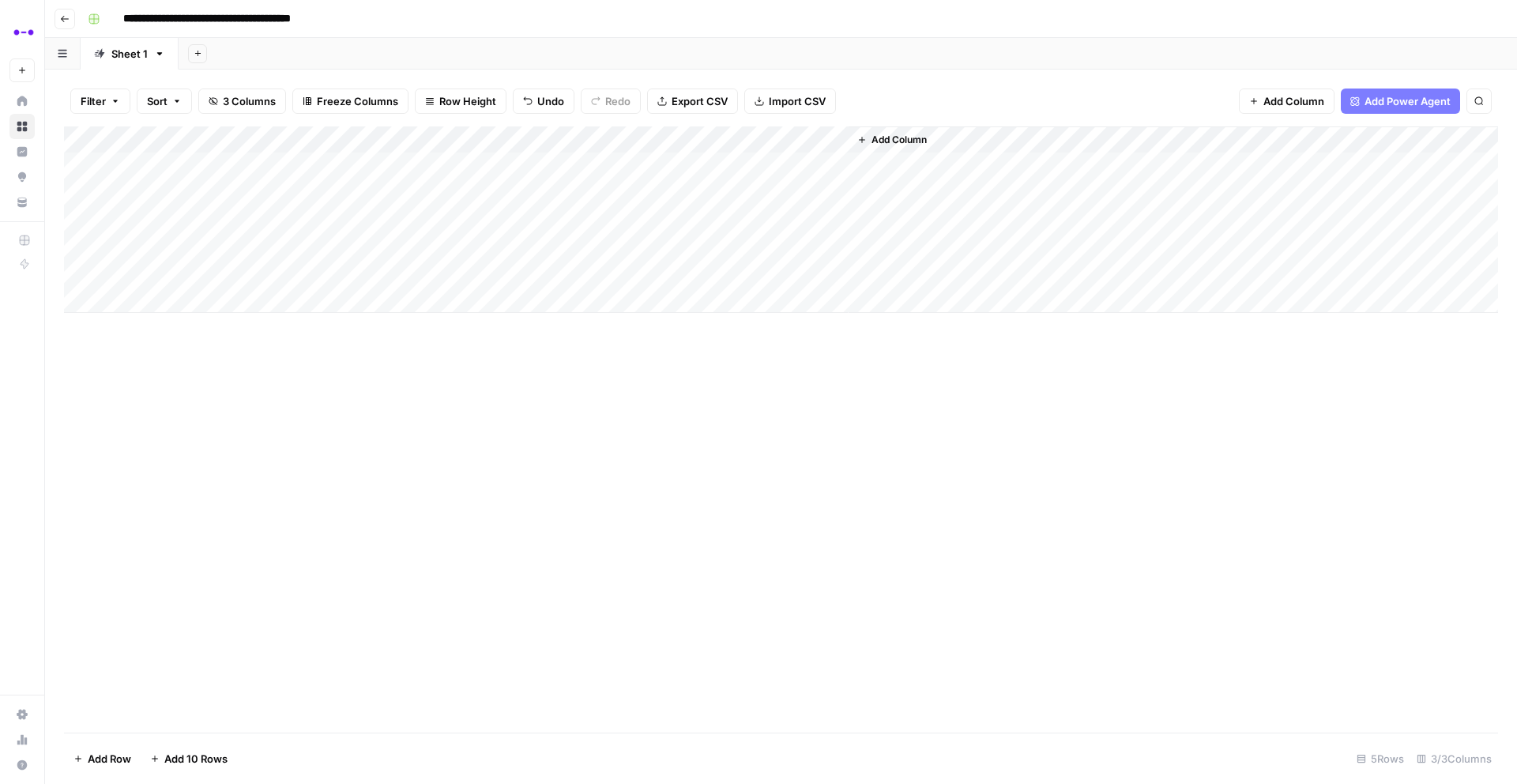
click at [452, 163] on div "Add Column" at bounding box center [781, 219] width 1434 height 187
click at [283, 162] on div "Add Column" at bounding box center [781, 219] width 1434 height 187
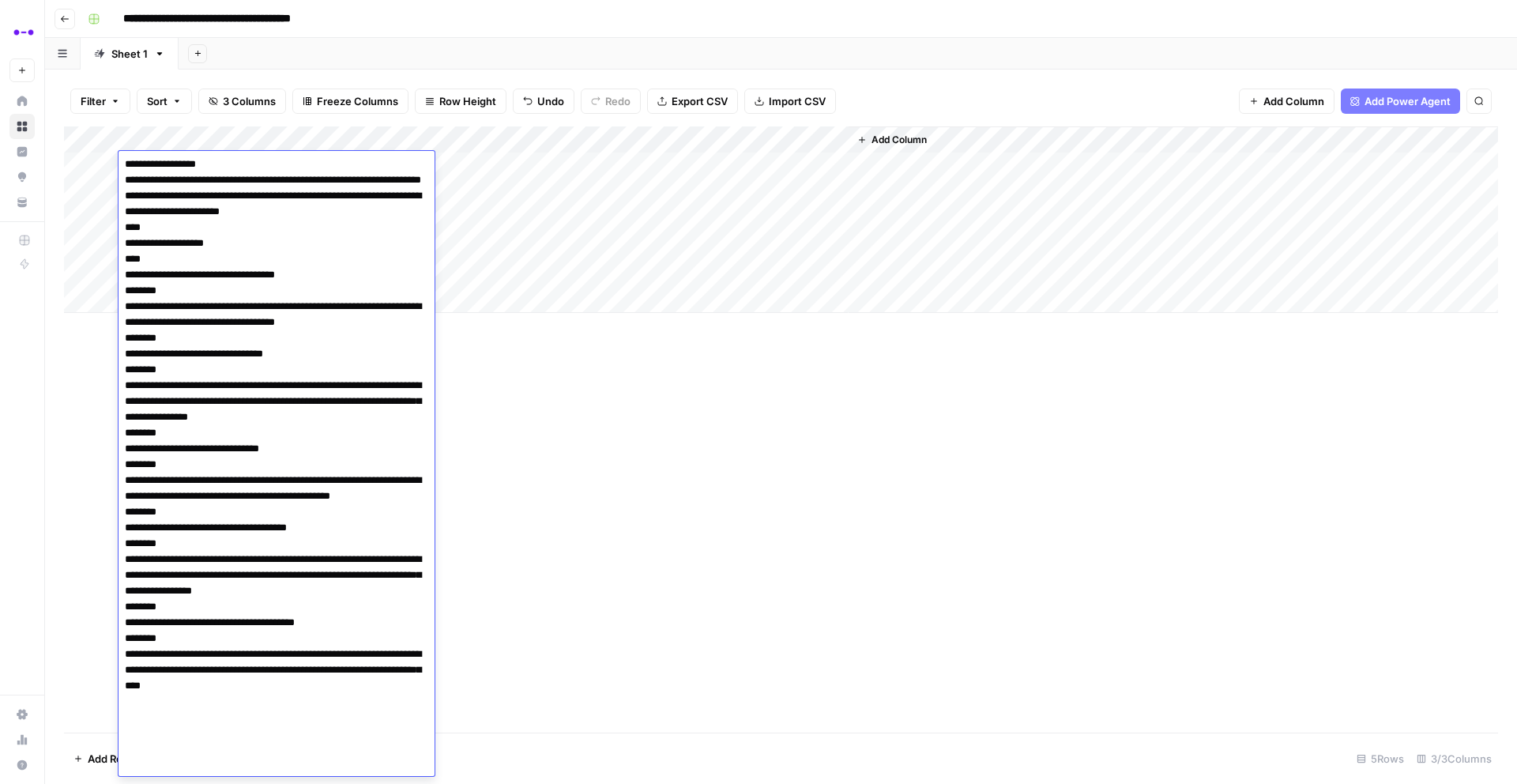
scroll to position [0, 0]
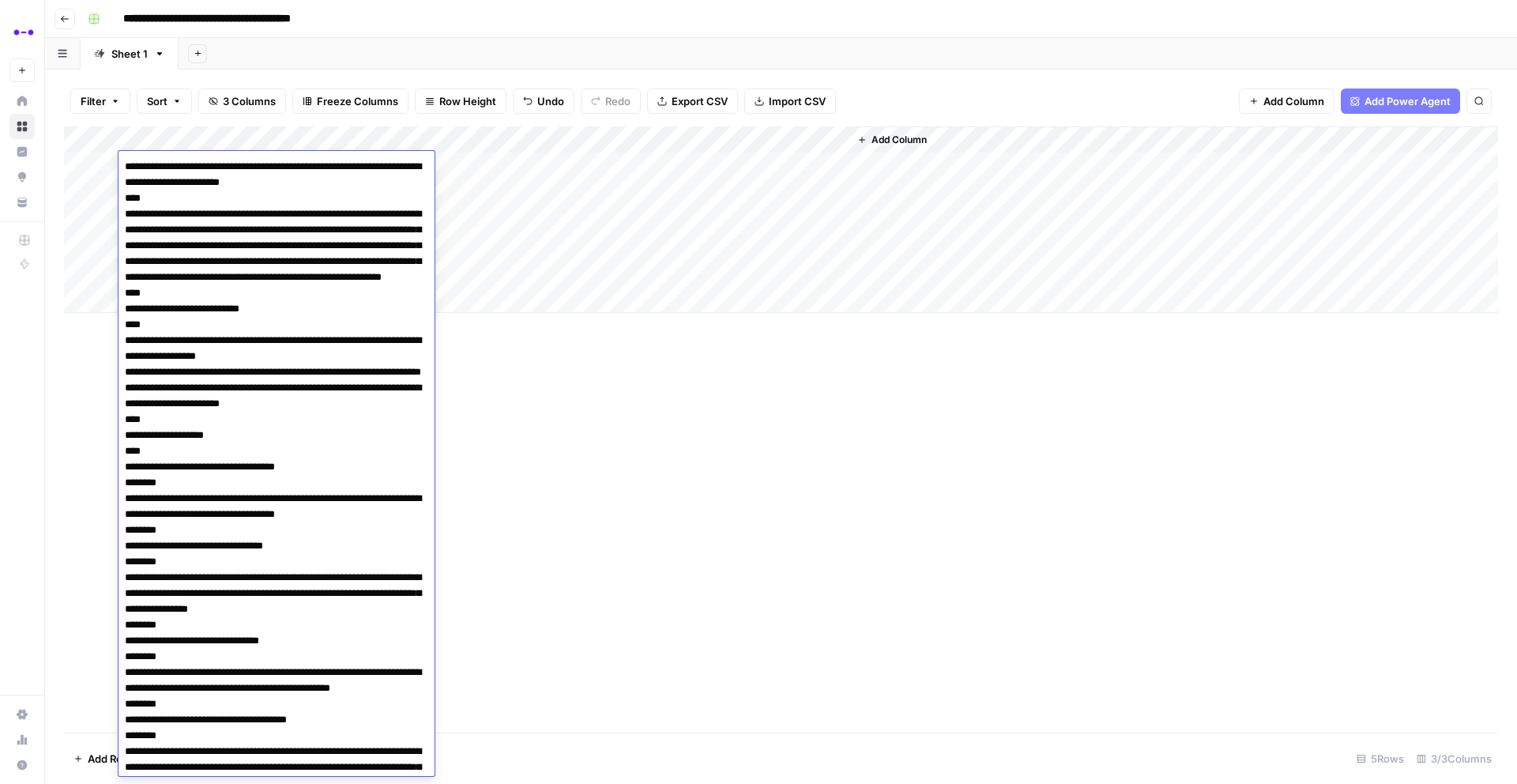
click at [137, 167] on textarea at bounding box center [277, 561] width 316 height 812
drag, startPoint x: 313, startPoint y: 184, endPoint x: 313, endPoint y: 169, distance: 15.0
click at [313, 169] on textarea at bounding box center [277, 554] width 316 height 797
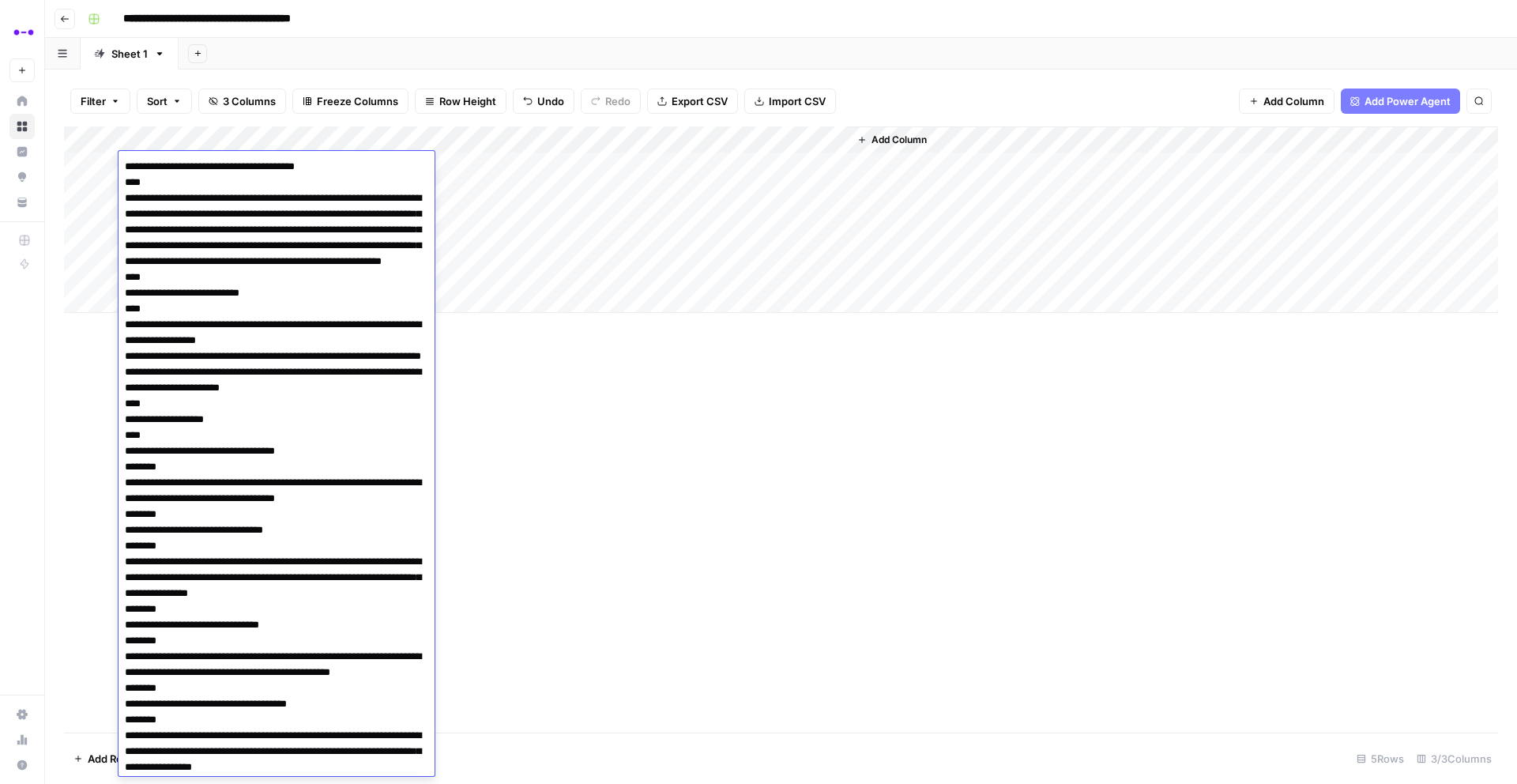
click at [337, 162] on textarea at bounding box center [277, 546] width 316 height 780
type textarea "**********"
click at [523, 414] on div "Add Column" at bounding box center [781, 429] width 1434 height 606
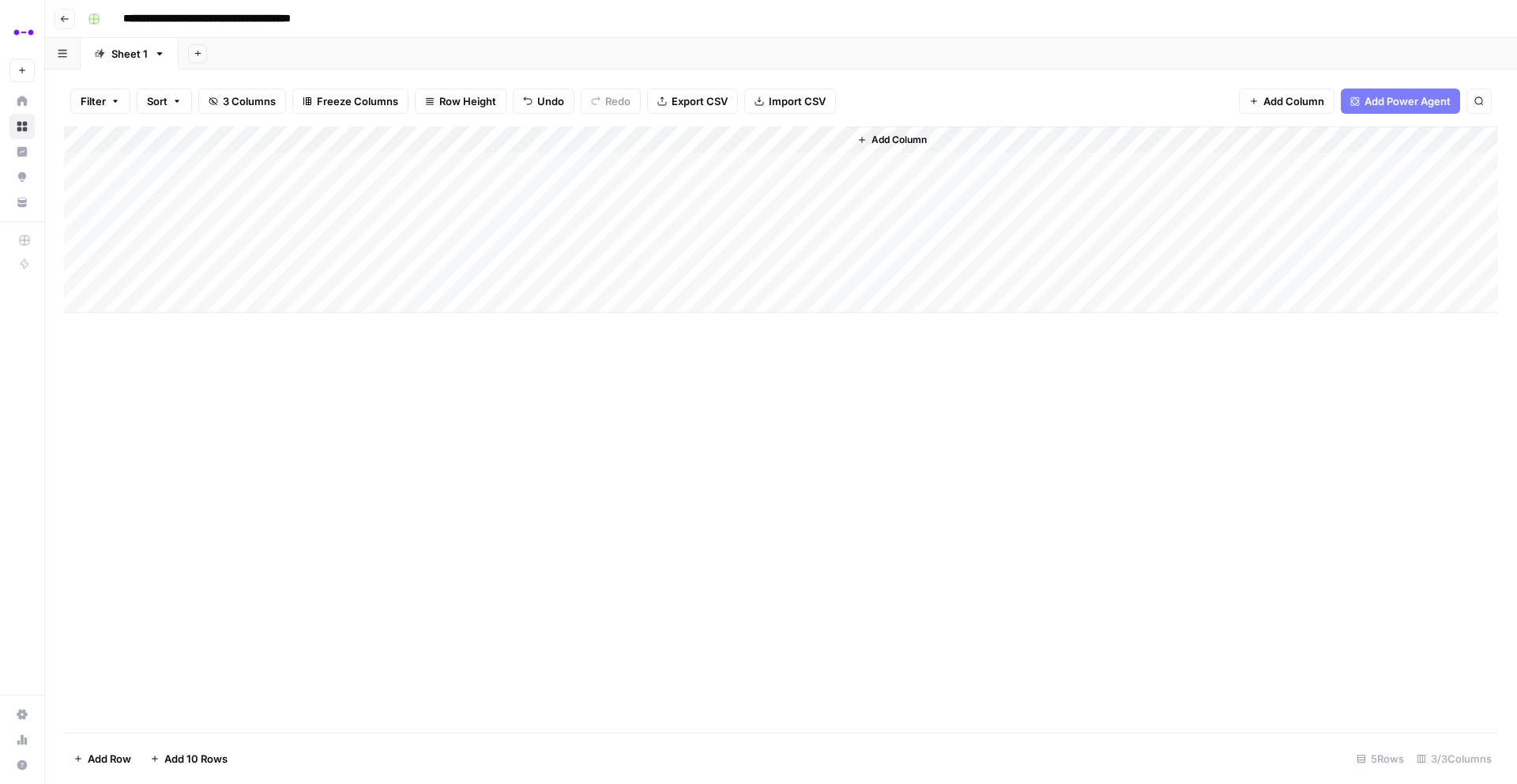
click at [409, 164] on div "Add Column" at bounding box center [781, 219] width 1434 height 187
type textarea "**********"
click at [693, 166] on div "Add Column" at bounding box center [781, 219] width 1434 height 187
click at [416, 167] on div "Add Column" at bounding box center [781, 219] width 1434 height 187
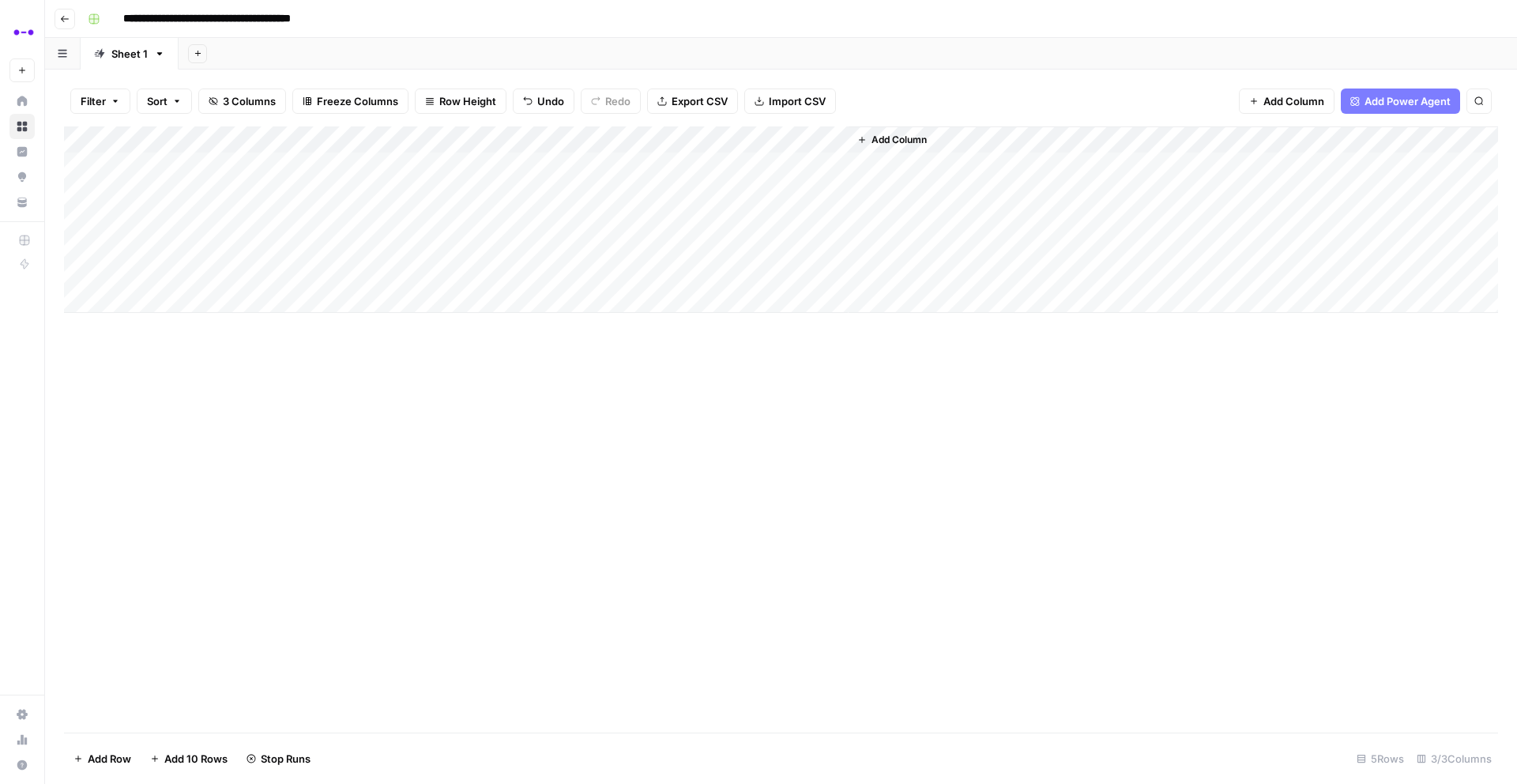
click at [288, 162] on div "Add Column" at bounding box center [781, 219] width 1434 height 187
click at [619, 169] on div "Add Column" at bounding box center [781, 219] width 1434 height 187
click at [427, 187] on div "Add Column" at bounding box center [781, 219] width 1434 height 187
click at [272, 186] on div "Add Column" at bounding box center [781, 219] width 1434 height 187
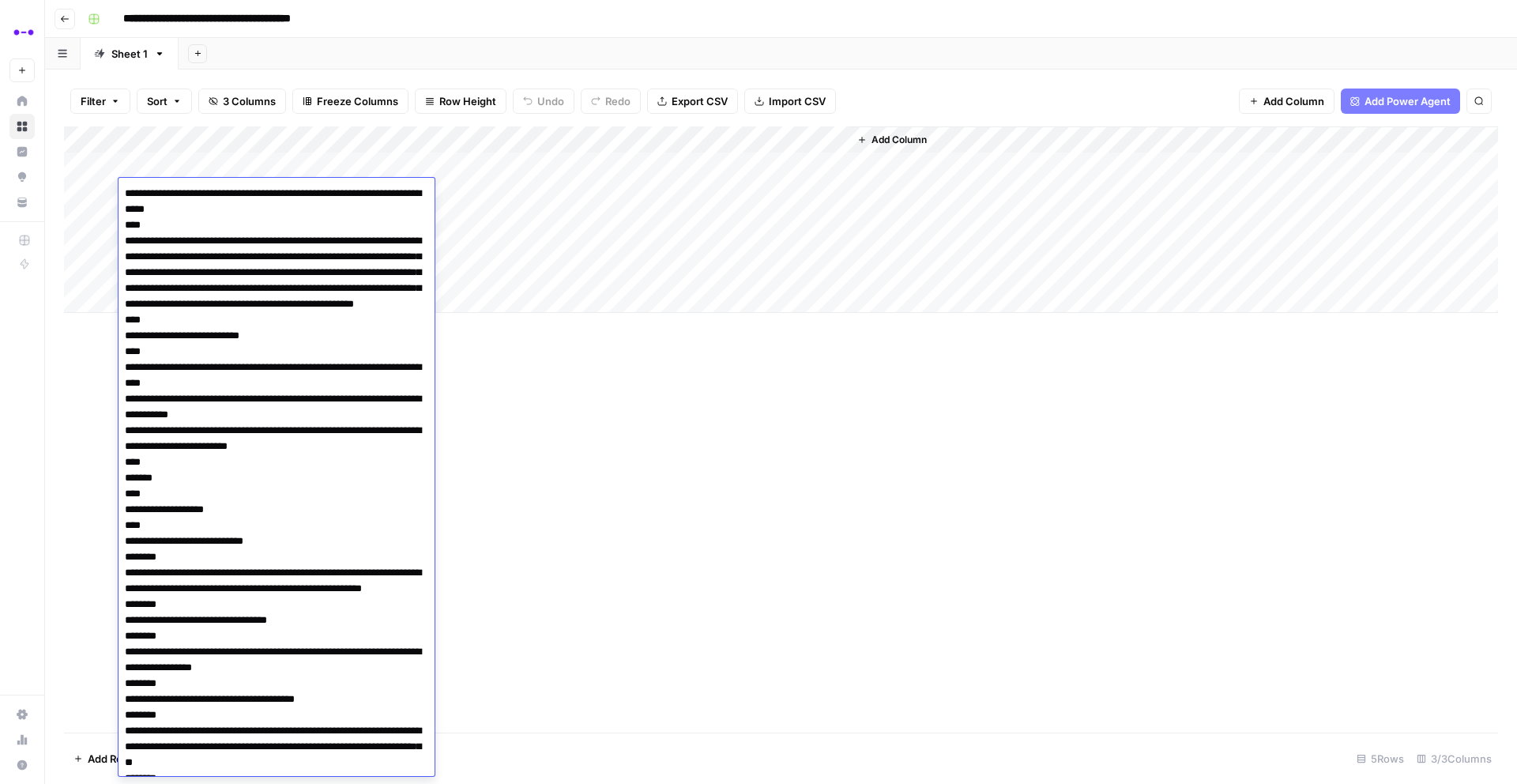
drag, startPoint x: 134, startPoint y: 189, endPoint x: 144, endPoint y: 194, distance: 11.2
click at [135, 189] on textarea at bounding box center [277, 581] width 316 height 797
drag, startPoint x: 144, startPoint y: 194, endPoint x: 143, endPoint y: 230, distance: 36.0
click at [144, 196] on textarea at bounding box center [277, 581] width 316 height 797
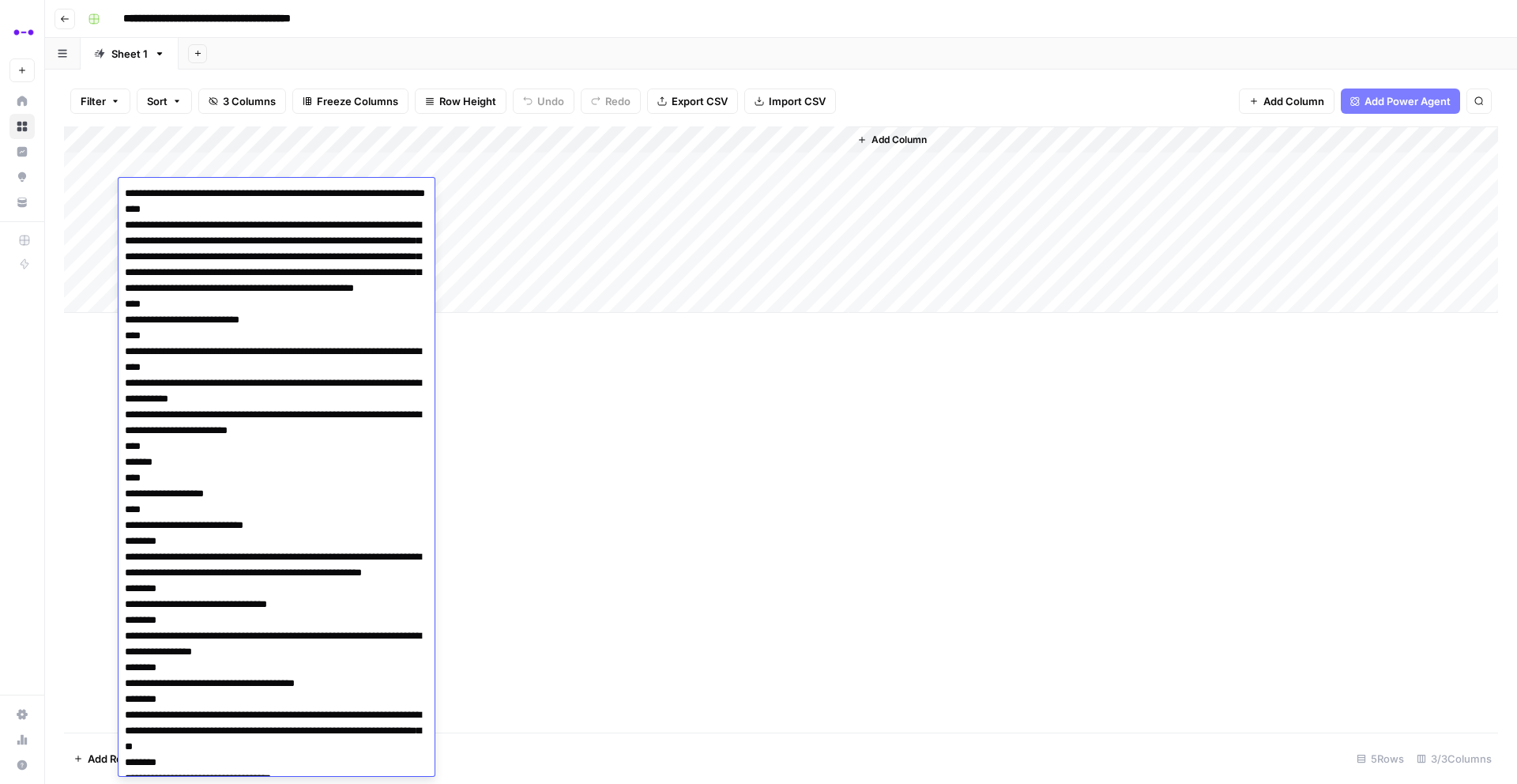
drag, startPoint x: 305, startPoint y: 212, endPoint x: 119, endPoint y: 213, distance: 186.0
click at [119, 213] on textarea at bounding box center [277, 581] width 316 height 797
type textarea "**********"
click at [561, 512] on div "Add Column" at bounding box center [781, 429] width 1434 height 606
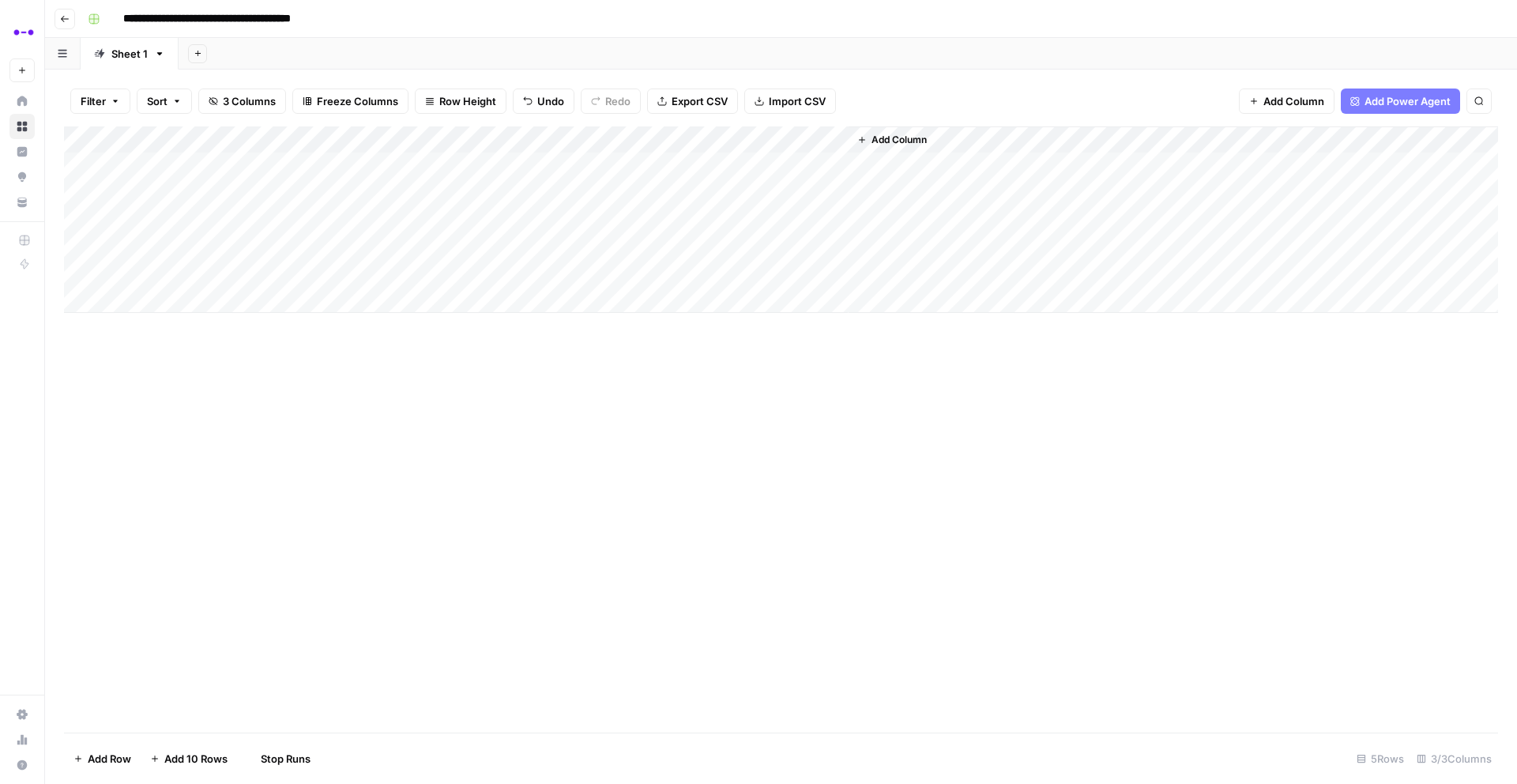
click at [391, 188] on div "Add Column" at bounding box center [781, 219] width 1434 height 187
click at [388, 165] on div "Add Column" at bounding box center [781, 219] width 1434 height 187
click at [398, 189] on div "Add Column" at bounding box center [781, 219] width 1434 height 187
click at [291, 186] on div "Add Column" at bounding box center [781, 219] width 1434 height 187
click at [414, 192] on div "Add Column" at bounding box center [781, 219] width 1434 height 187
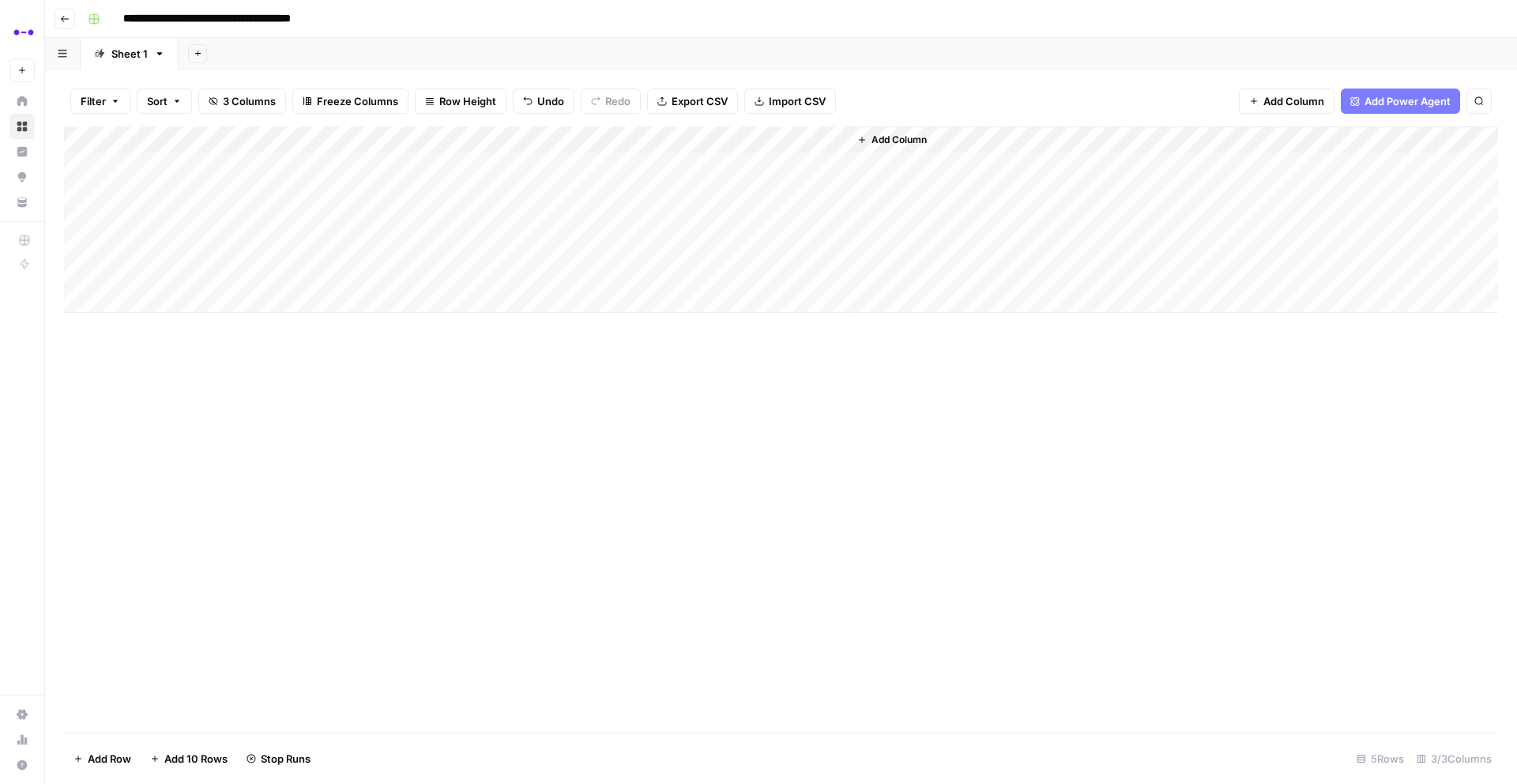
click at [414, 192] on div "Add Column" at bounding box center [781, 219] width 1434 height 187
type textarea "**********"
click at [479, 409] on div "Add Column" at bounding box center [781, 429] width 1434 height 606
click at [719, 186] on div "Add Column" at bounding box center [781, 219] width 1434 height 187
click at [277, 189] on div "Add Column" at bounding box center [781, 219] width 1434 height 187
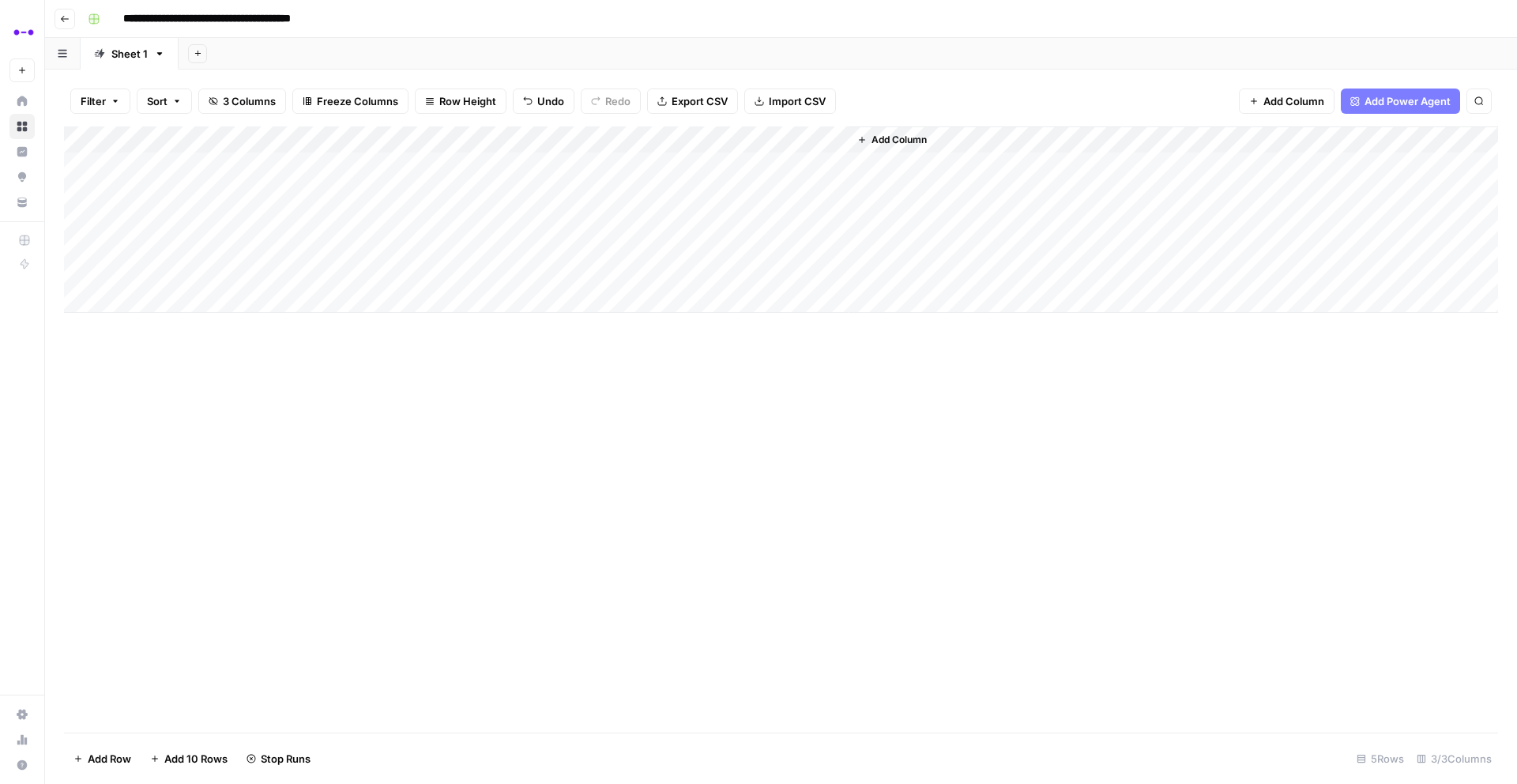
click at [277, 189] on div "Add Column" at bounding box center [781, 219] width 1434 height 187
click at [577, 505] on div "Add Column" at bounding box center [781, 429] width 1434 height 606
click at [836, 160] on div "Add Column" at bounding box center [781, 219] width 1434 height 187
click at [834, 187] on div "Add Column" at bounding box center [781, 219] width 1434 height 187
click at [835, 164] on div "Add Column" at bounding box center [781, 219] width 1434 height 187
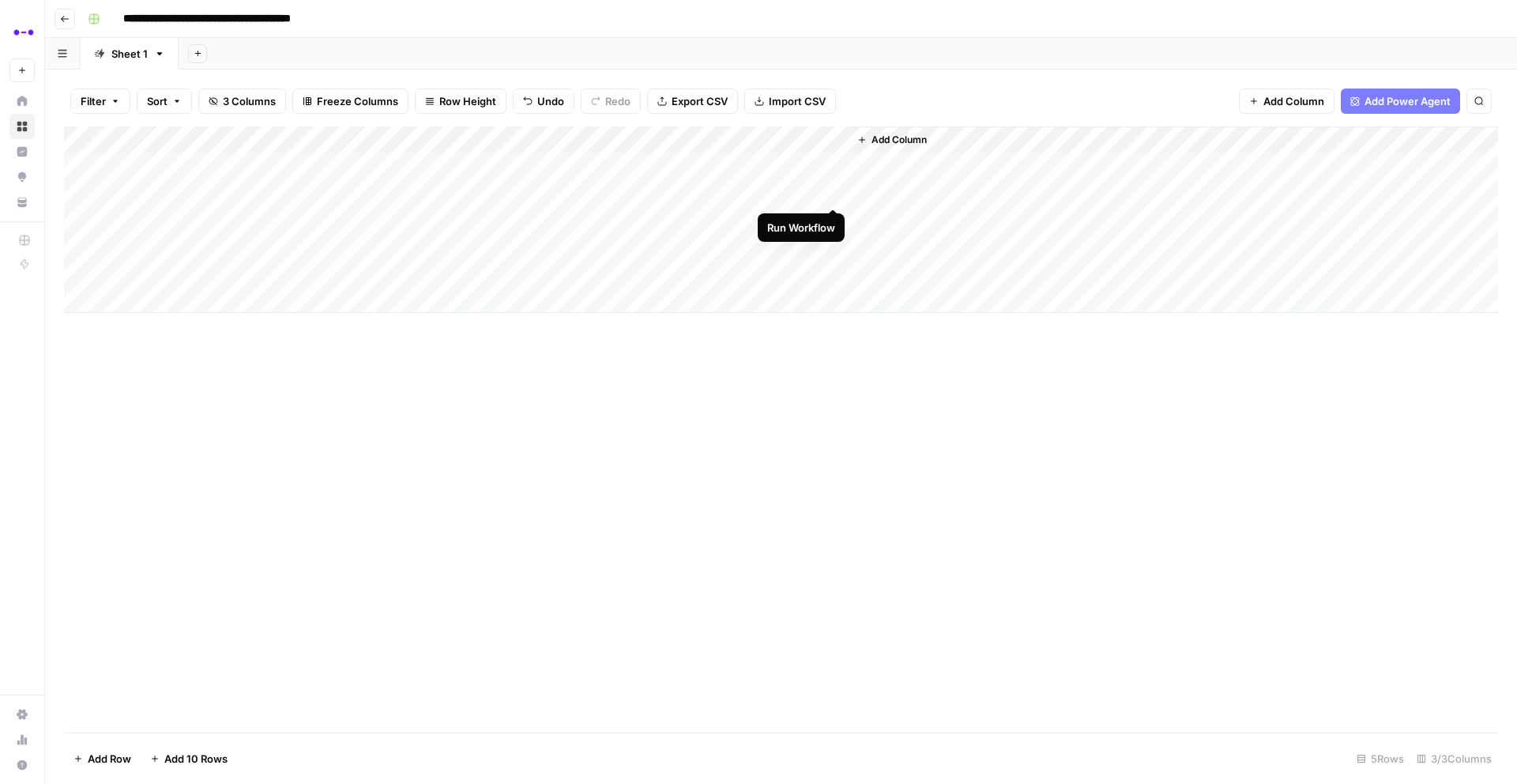
click at [833, 188] on div "Add Column" at bounding box center [781, 219] width 1434 height 187
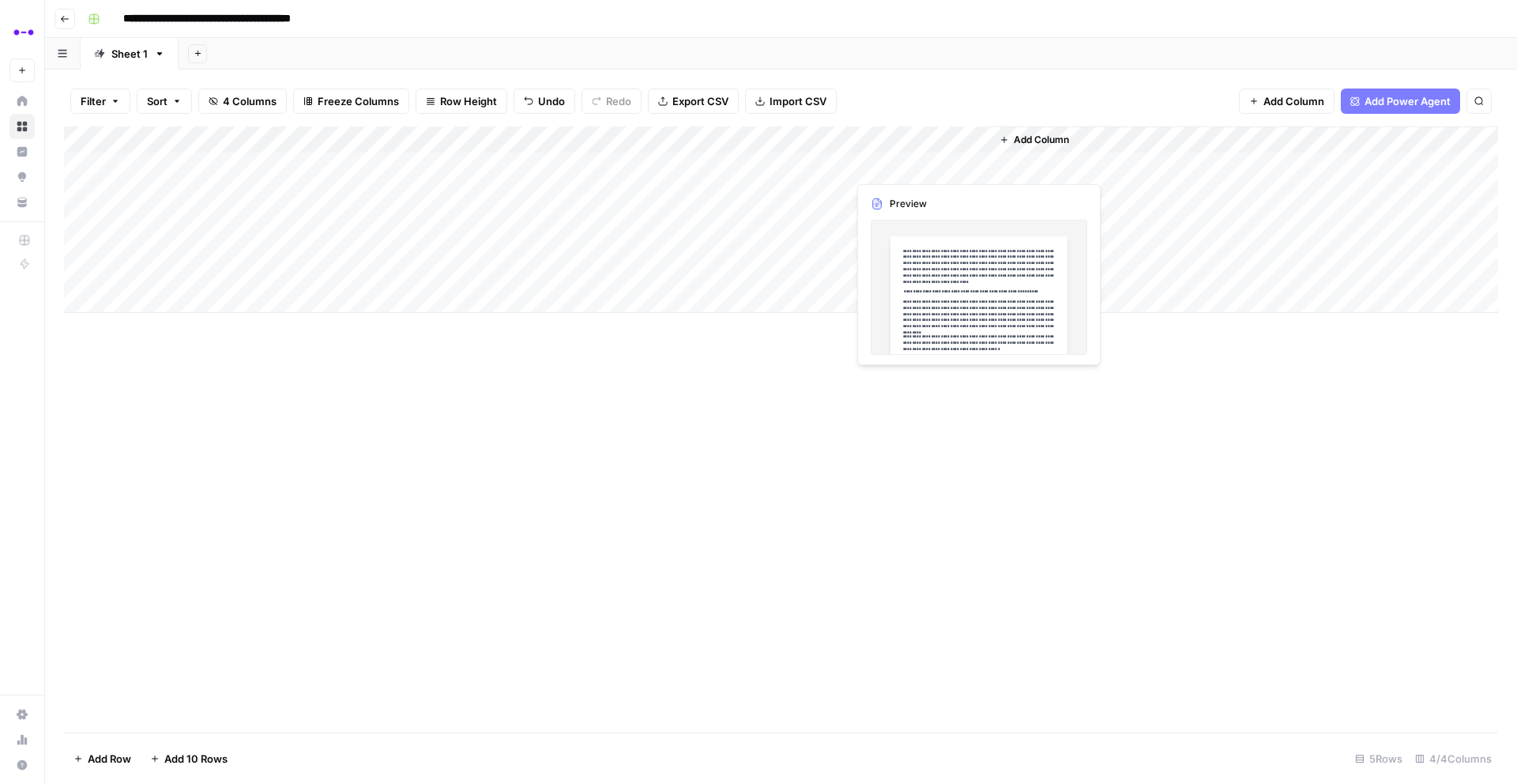
click at [971, 162] on div "Add Column" at bounding box center [781, 219] width 1434 height 187
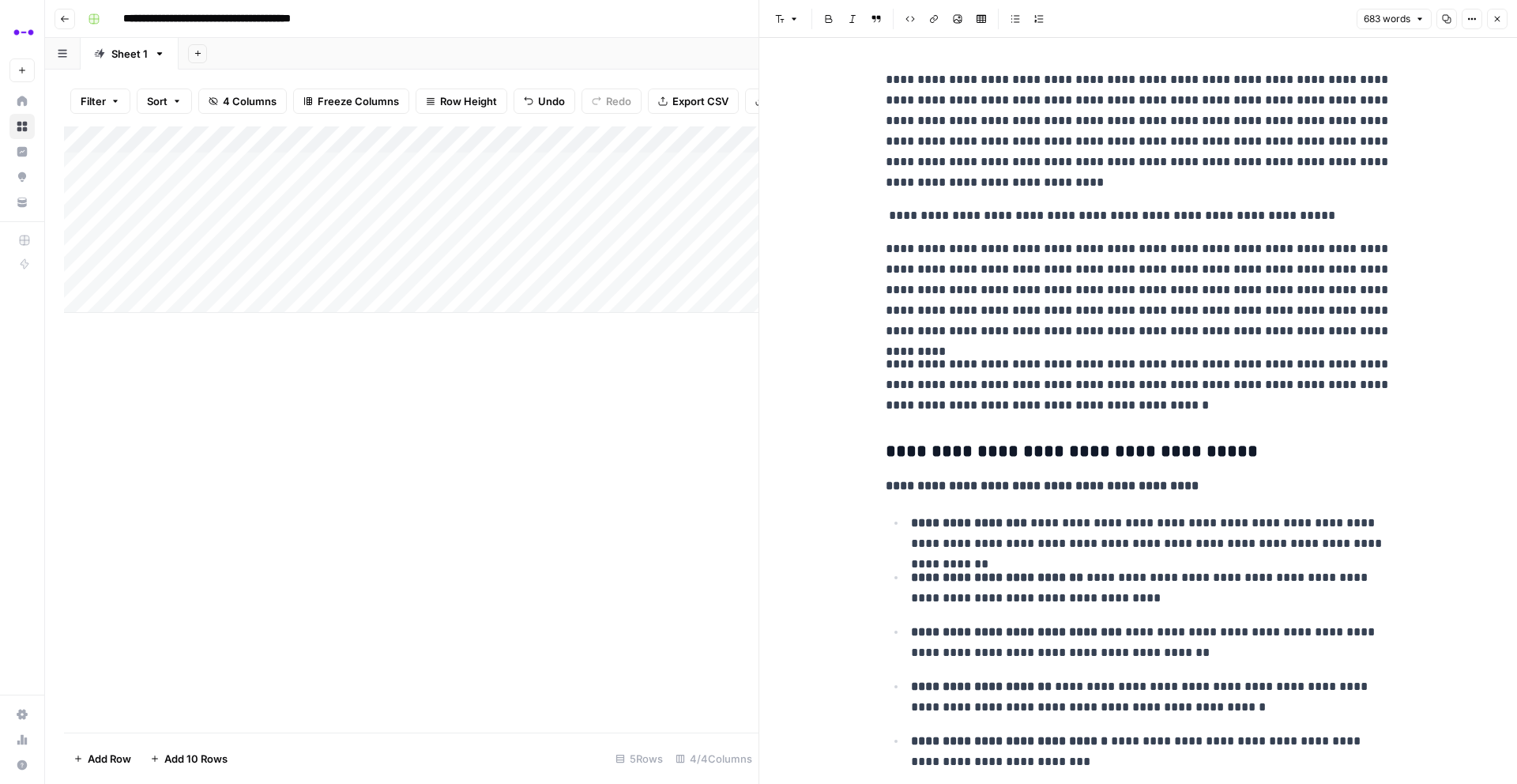
click at [1494, 20] on icon "button" at bounding box center [1497, 19] width 10 height 10
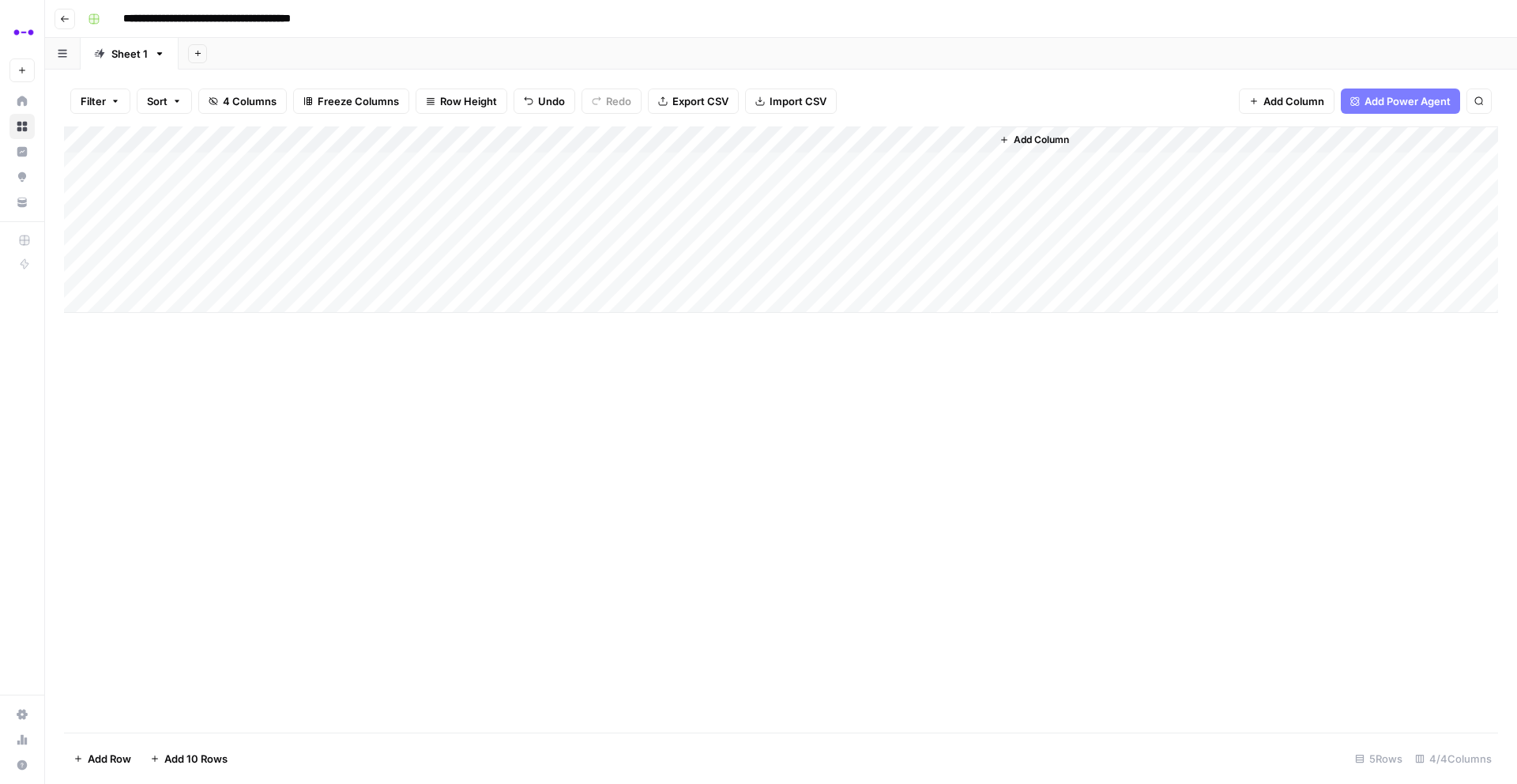
click at [269, 221] on div "Add Column" at bounding box center [781, 219] width 1434 height 187
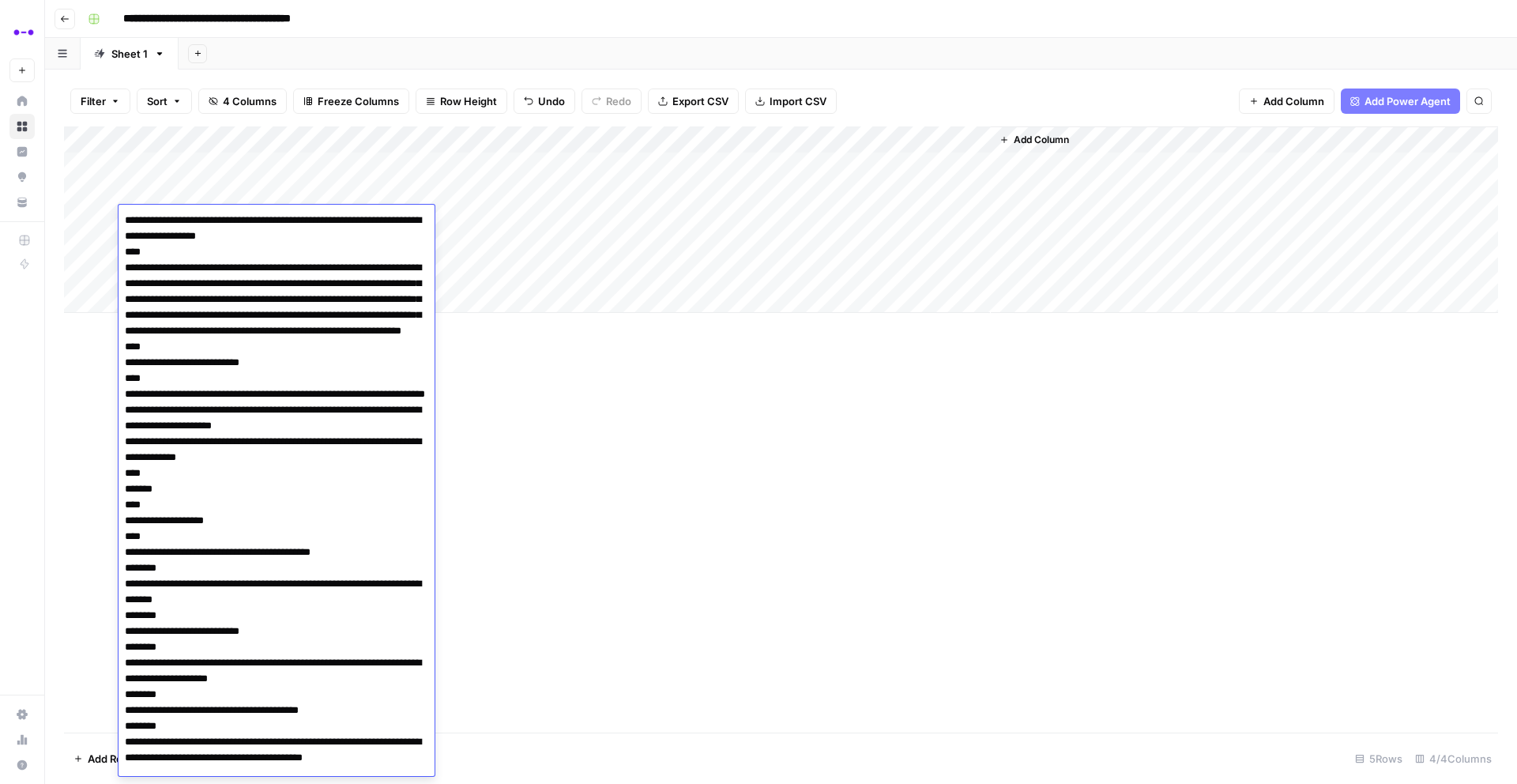
drag, startPoint x: 144, startPoint y: 221, endPoint x: 125, endPoint y: 227, distance: 19.9
click at [125, 227] on textarea at bounding box center [277, 520] width 316 height 623
drag, startPoint x: 298, startPoint y: 238, endPoint x: 279, endPoint y: 214, distance: 30.6
click at [278, 214] on textarea at bounding box center [277, 520] width 316 height 623
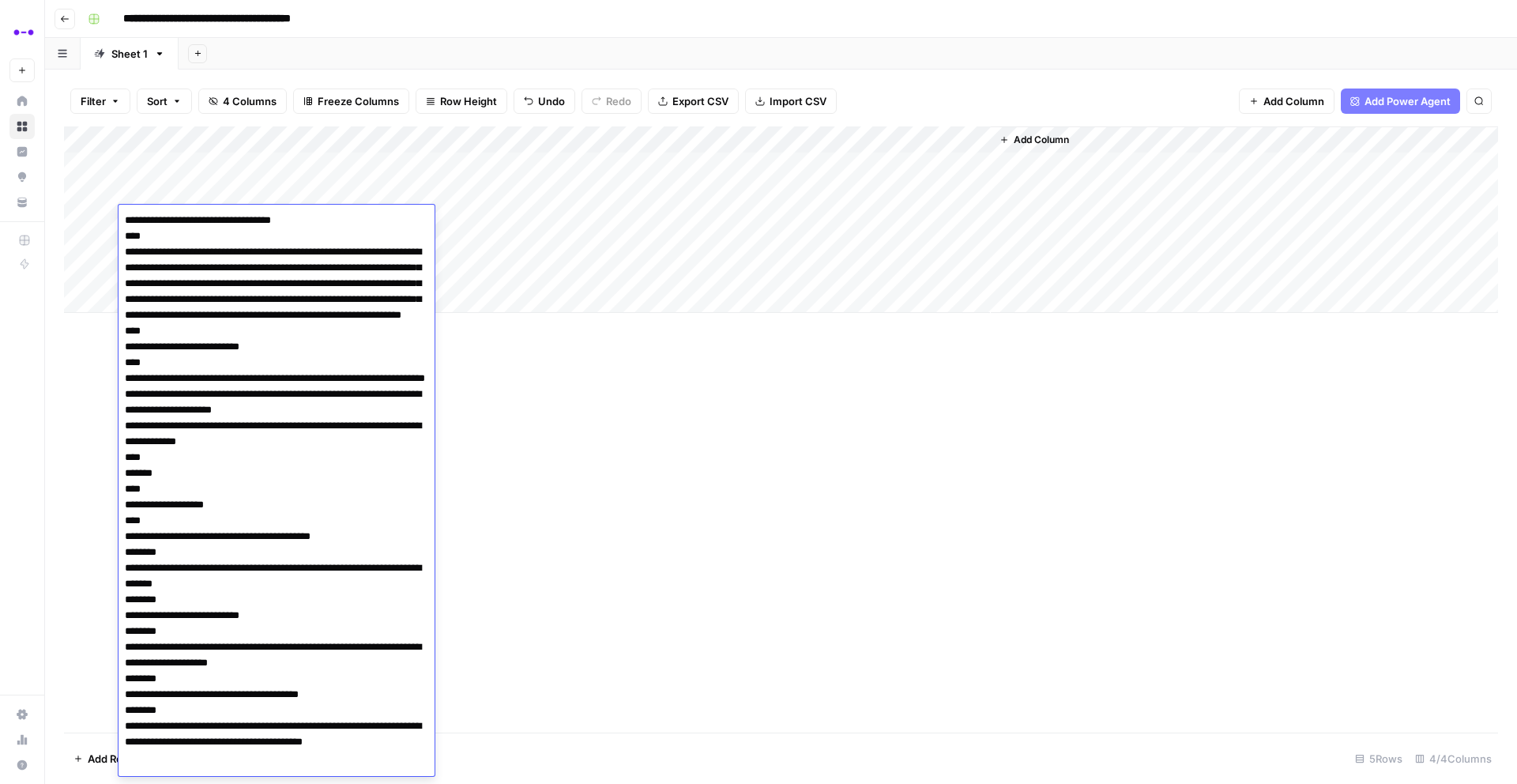
click at [311, 217] on textarea at bounding box center [277, 512] width 316 height 606
type textarea "**********"
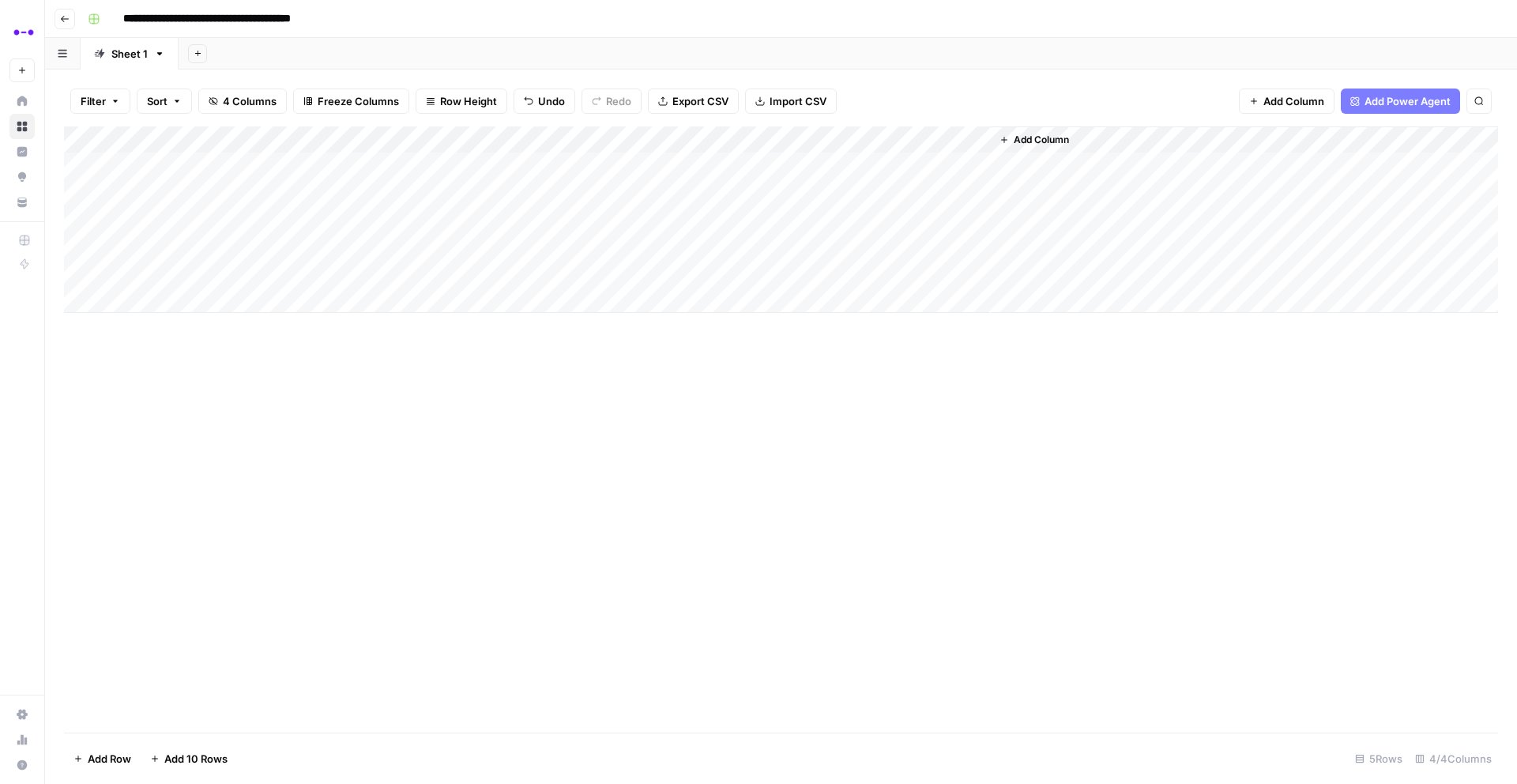
click at [777, 440] on div "Add Column" at bounding box center [781, 429] width 1434 height 606
click at [412, 212] on div "Add Column" at bounding box center [781, 219] width 1434 height 187
type textarea "**********"
click at [697, 219] on div "Add Column" at bounding box center [781, 219] width 1434 height 187
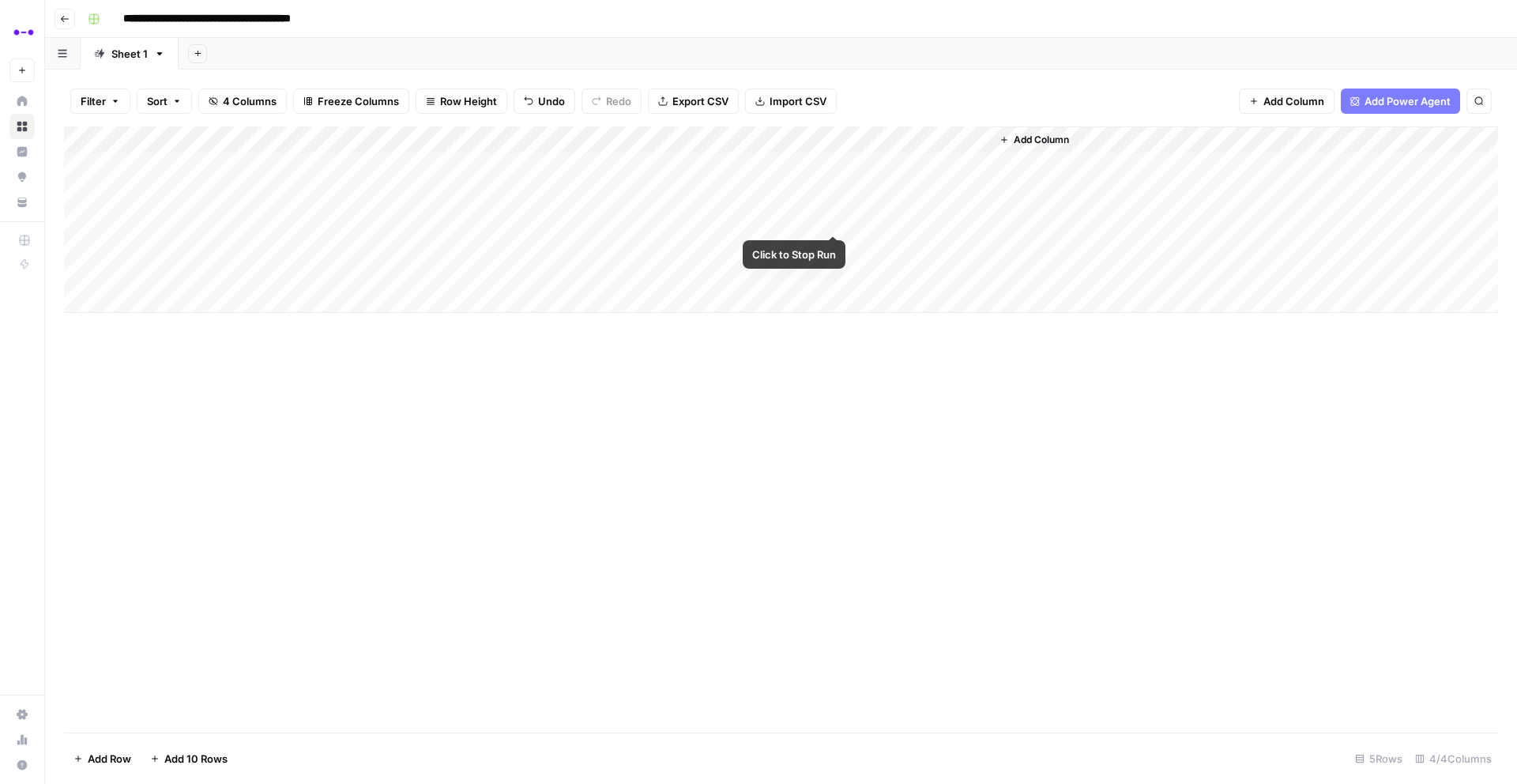
click at [829, 219] on div "Add Column" at bounding box center [781, 219] width 1434 height 187
click at [439, 219] on div "Add Column" at bounding box center [781, 219] width 1434 height 187
drag, startPoint x: 479, startPoint y: 219, endPoint x: 330, endPoint y: 207, distance: 149.5
click at [330, 207] on body "**********" at bounding box center [758, 392] width 1517 height 784
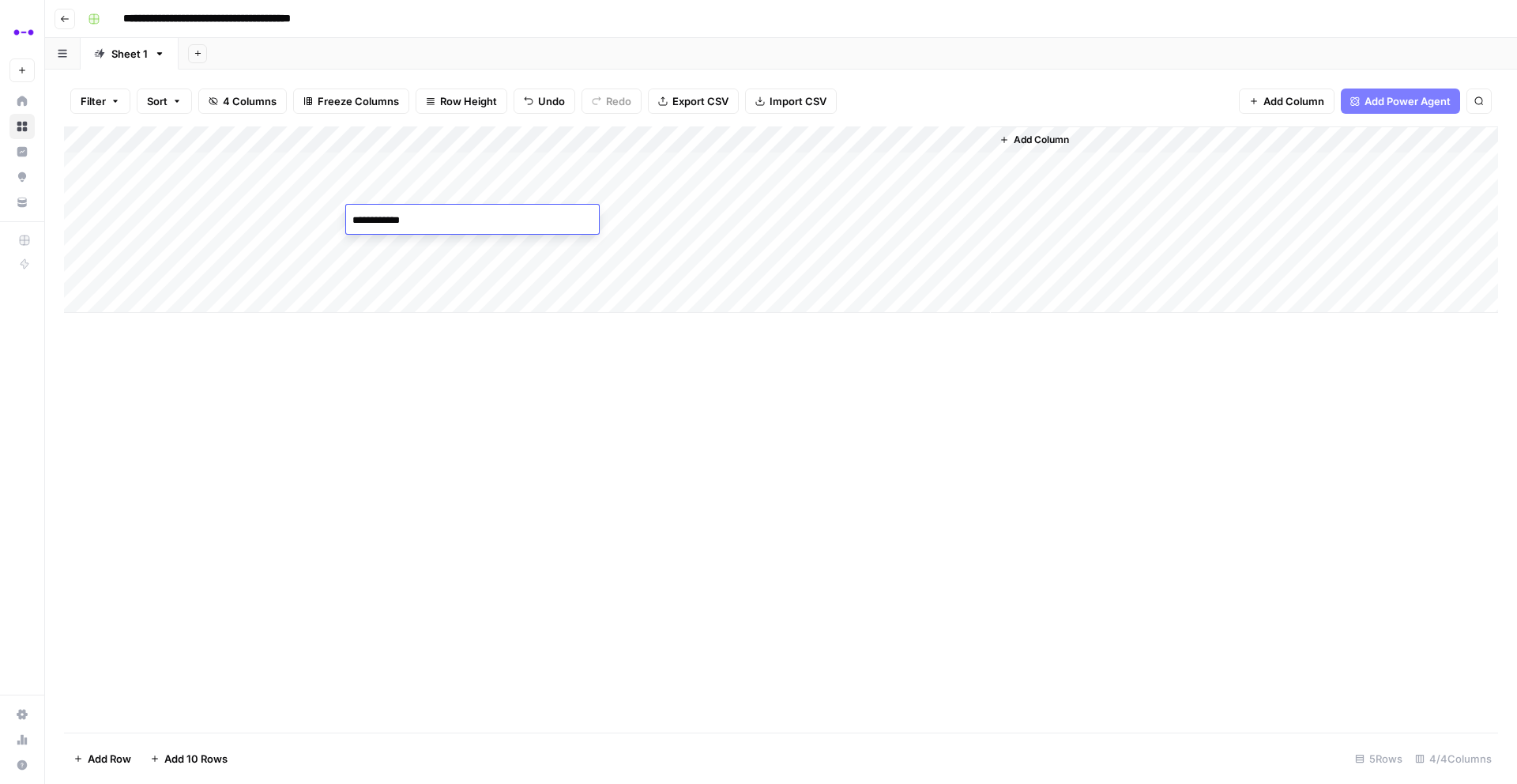
type textarea "**********"
click at [830, 219] on div "Add Column" at bounding box center [781, 219] width 1434 height 187
click at [227, 256] on div "Add Column" at bounding box center [781, 219] width 1434 height 187
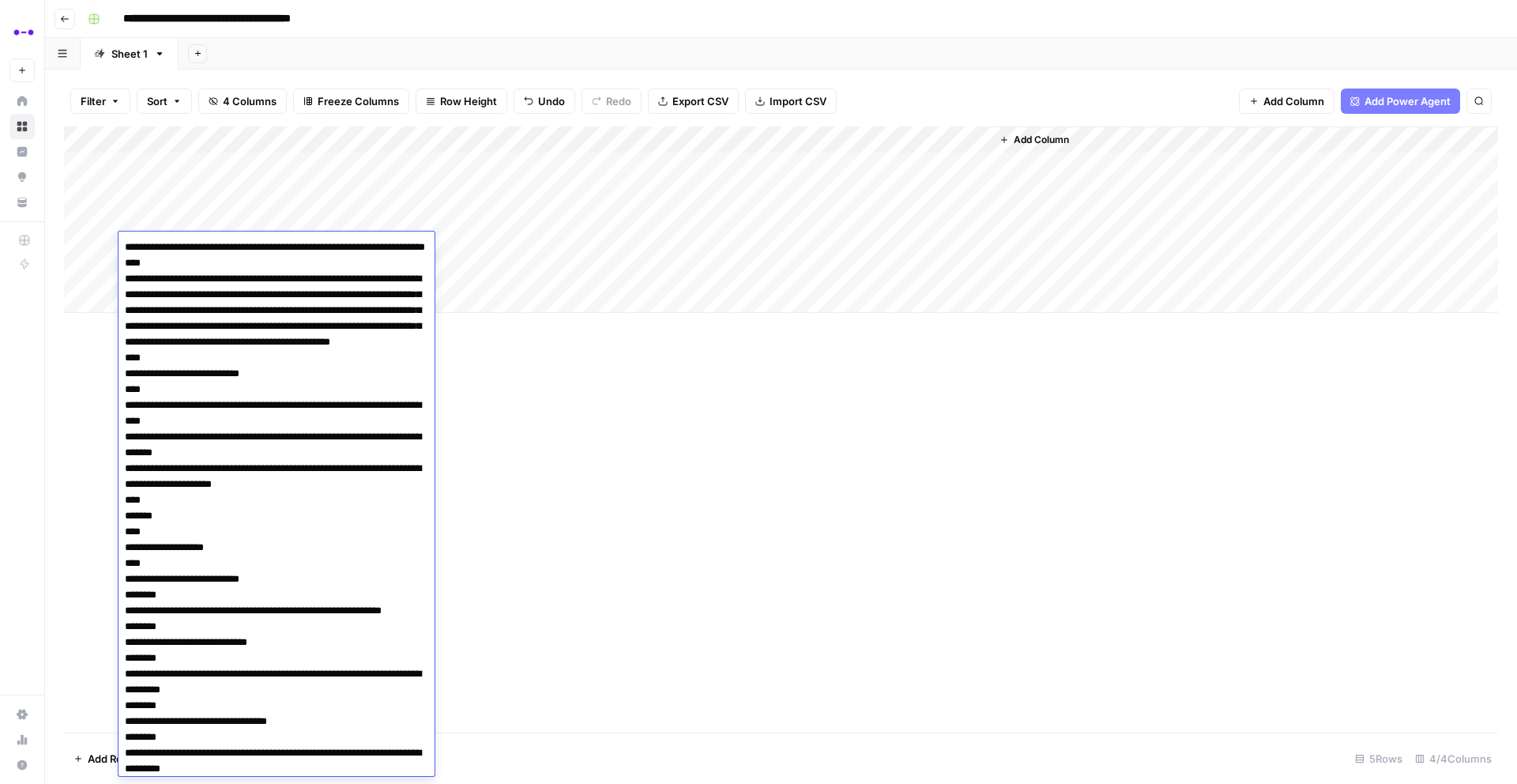
drag, startPoint x: 135, startPoint y: 247, endPoint x: 107, endPoint y: 247, distance: 28.0
click at [107, 247] on body "**********" at bounding box center [758, 392] width 1517 height 784
drag, startPoint x: 334, startPoint y: 266, endPoint x: 313, endPoint y: 242, distance: 31.9
click at [313, 242] on textarea at bounding box center [277, 571] width 316 height 670
type textarea "**********"
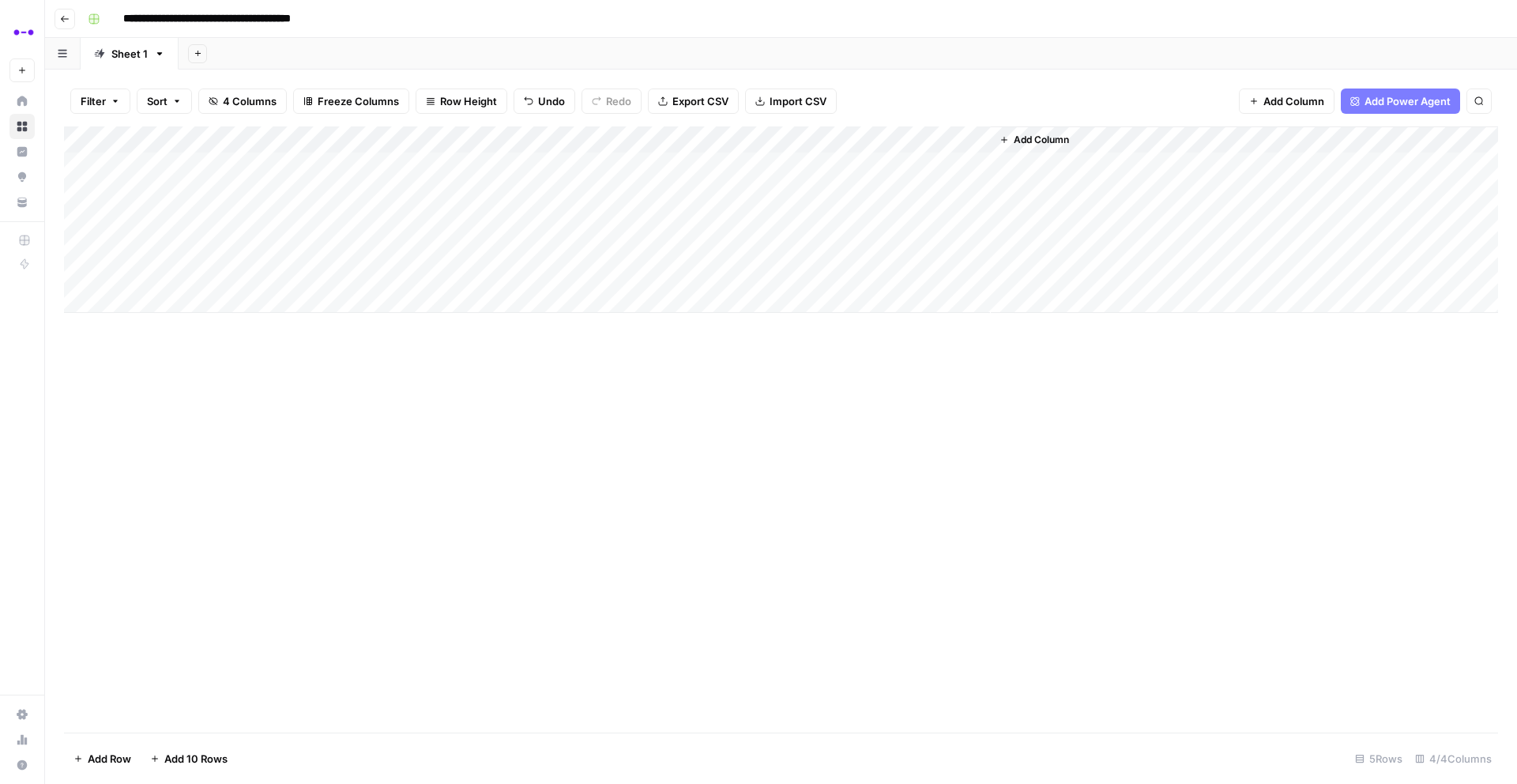
click at [461, 241] on div "Add Column" at bounding box center [781, 219] width 1434 height 187
type textarea "**********"
click at [717, 249] on div "Add Column" at bounding box center [781, 219] width 1434 height 187
click at [180, 296] on div "Add Column" at bounding box center [781, 219] width 1434 height 187
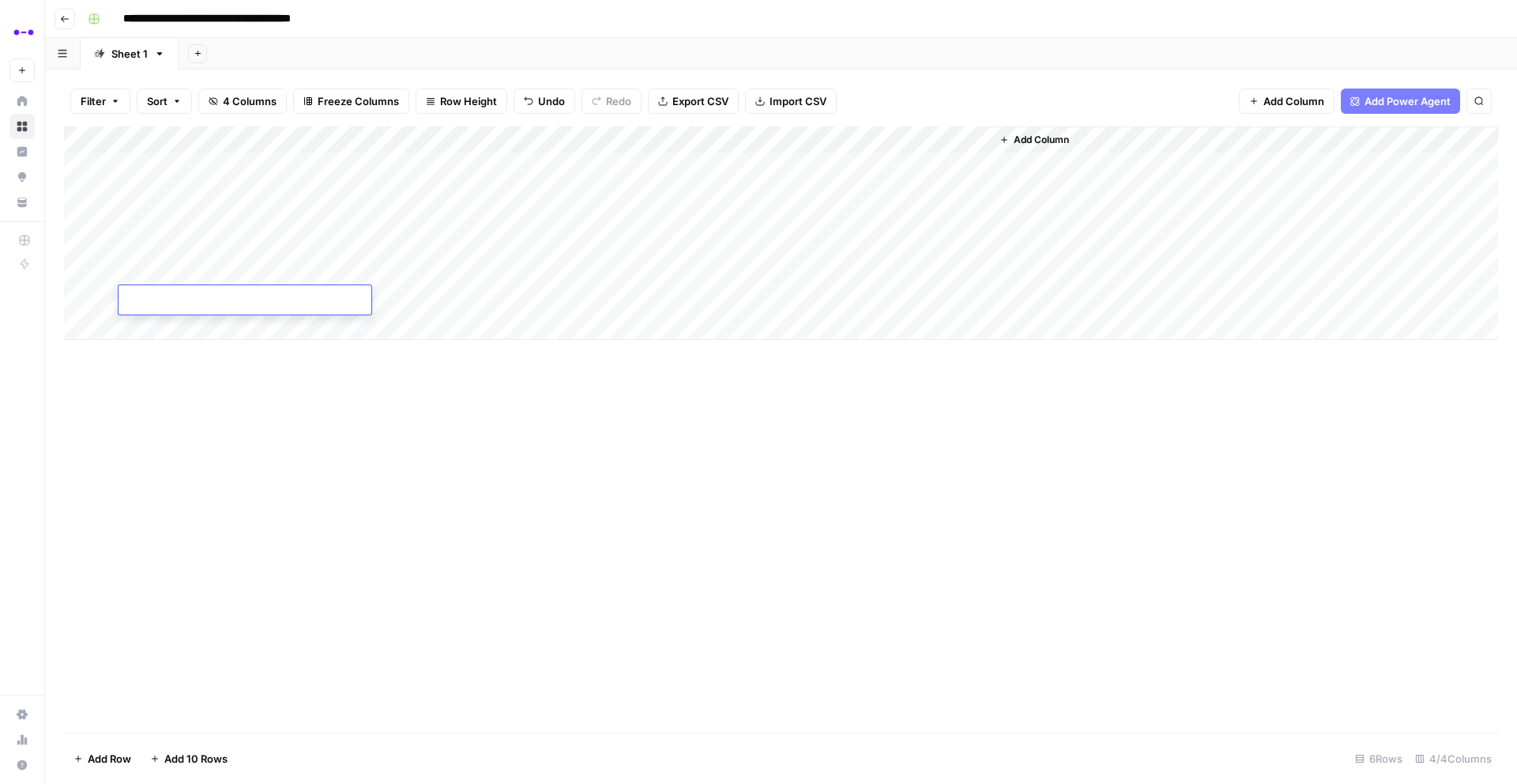
click at [966, 215] on div "Add Column" at bounding box center [781, 232] width 1434 height 214
click at [982, 215] on div "Add Column" at bounding box center [781, 232] width 1434 height 214
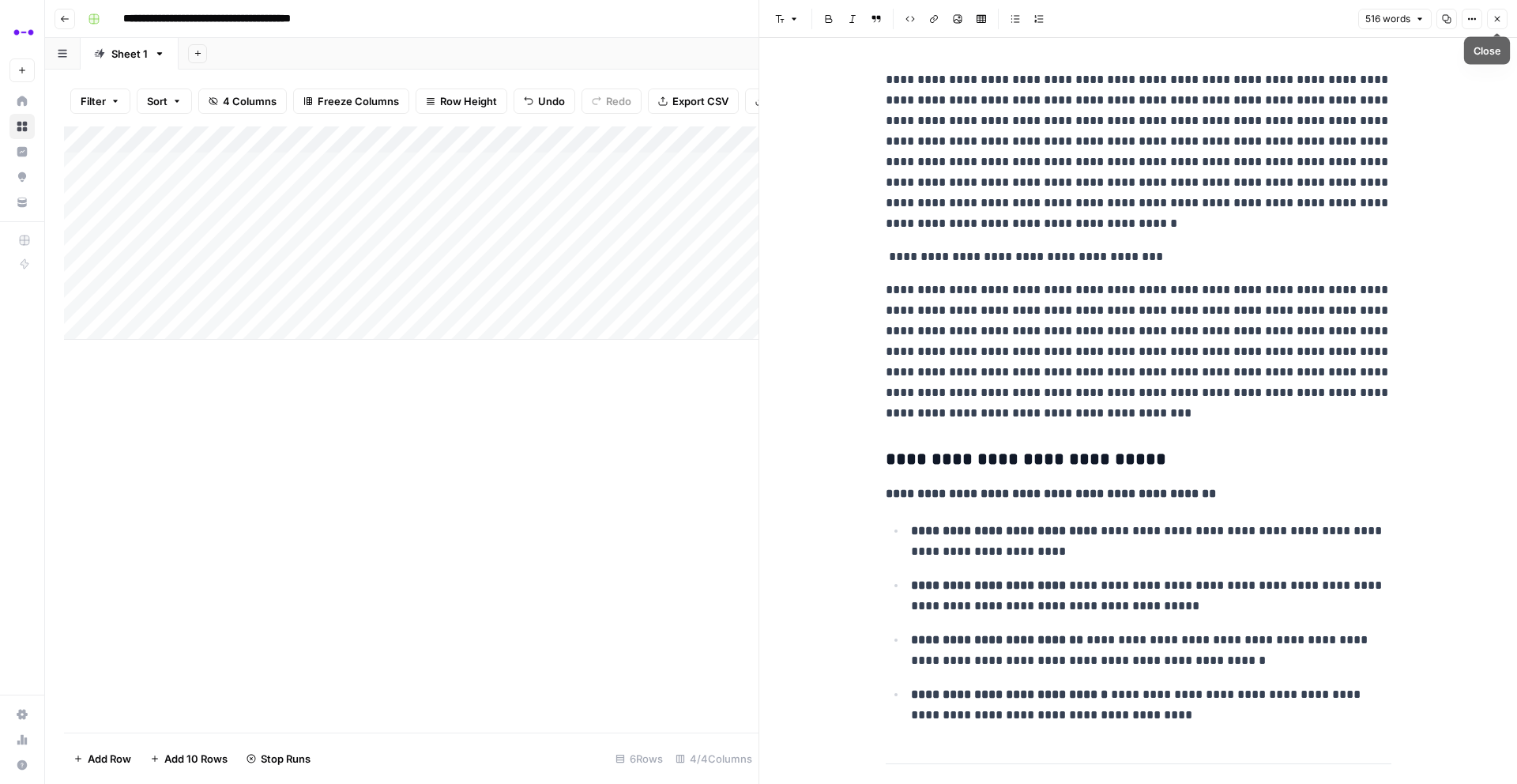
click at [1495, 24] on button "Close" at bounding box center [1497, 19] width 21 height 21
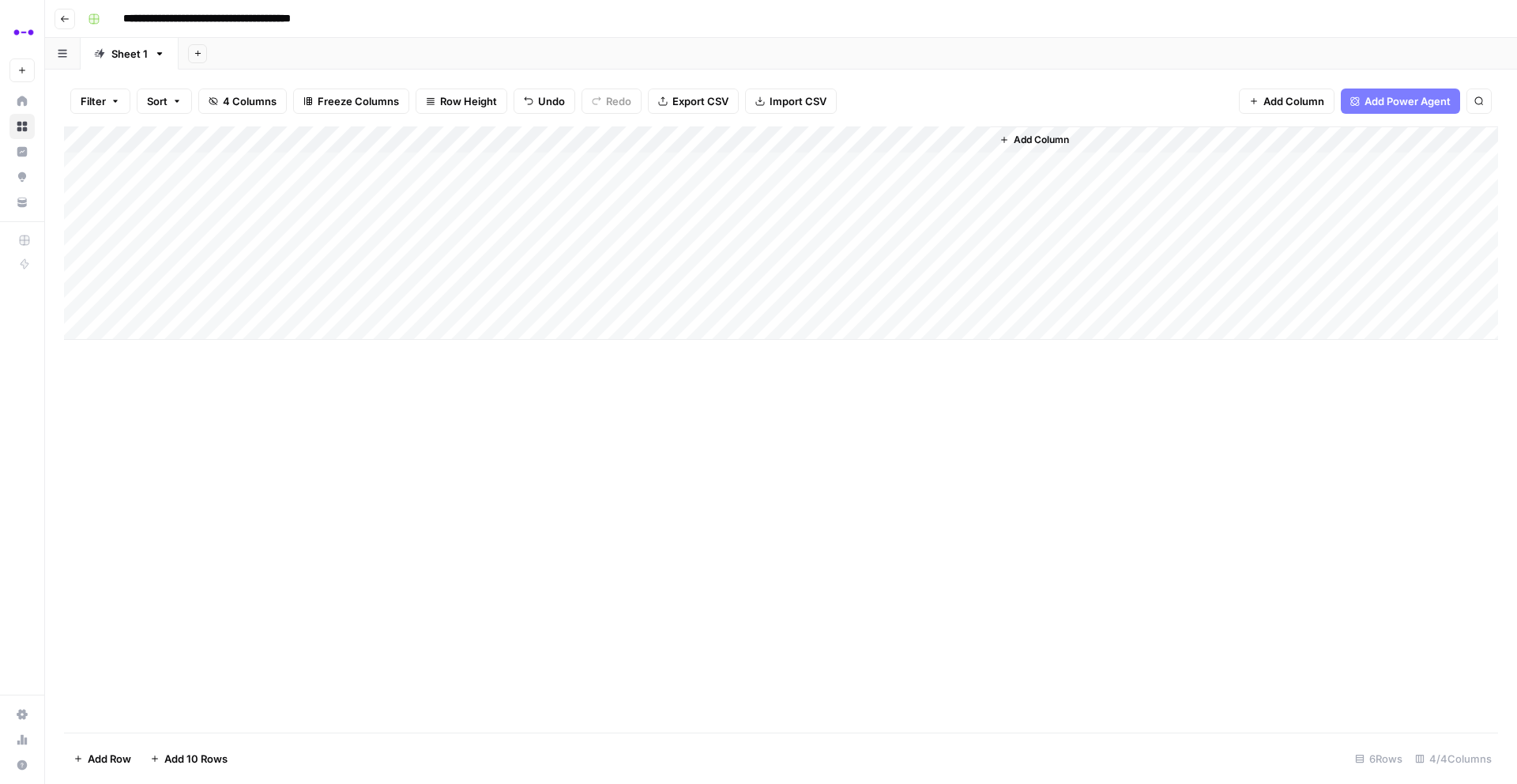
click at [309, 271] on div "Add Column" at bounding box center [781, 232] width 1434 height 214
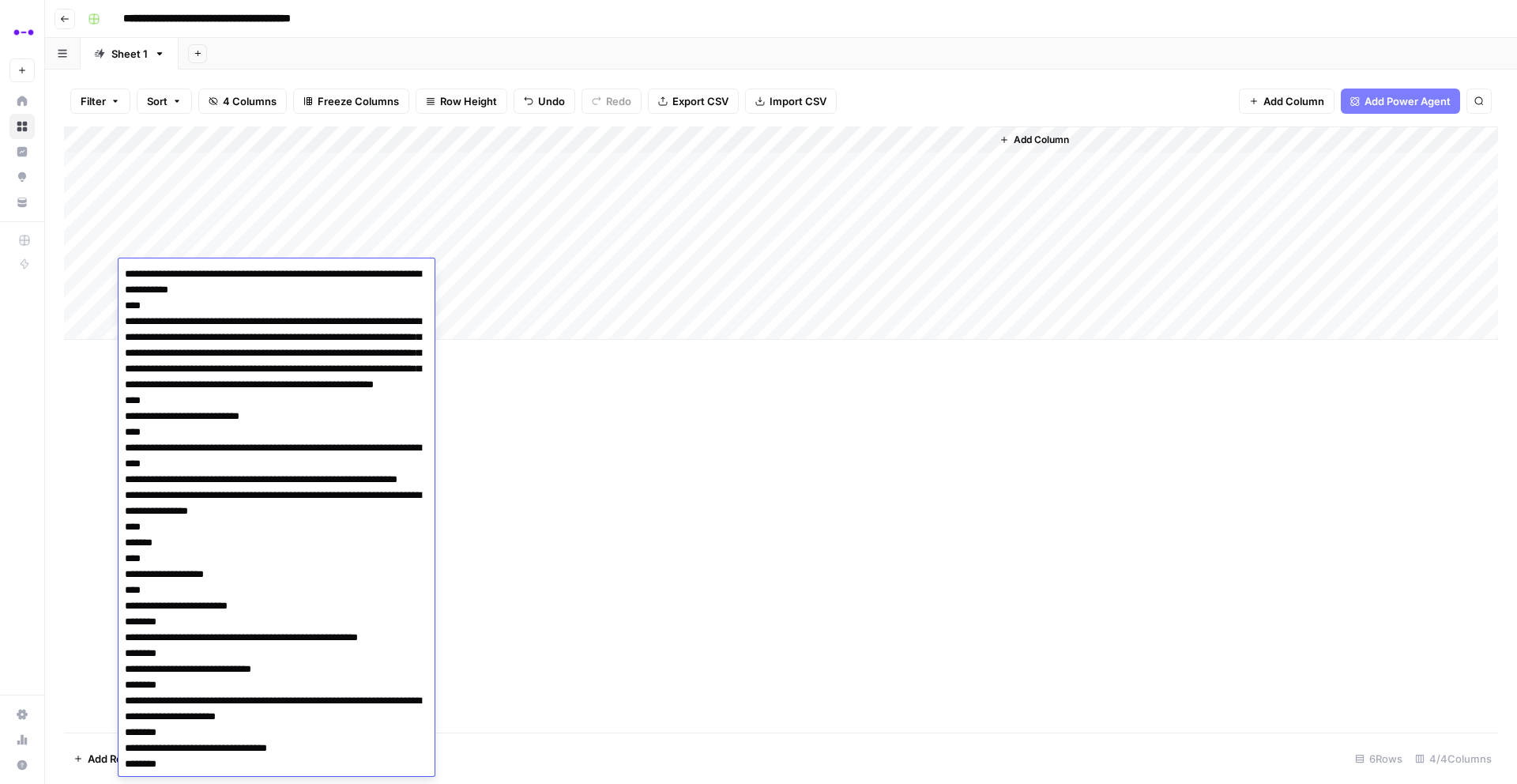
click at [133, 275] on textarea at bounding box center [277, 566] width 316 height 606
drag, startPoint x: 397, startPoint y: 285, endPoint x: 313, endPoint y: 268, distance: 85.7
click at [313, 268] on textarea at bounding box center [277, 566] width 316 height 606
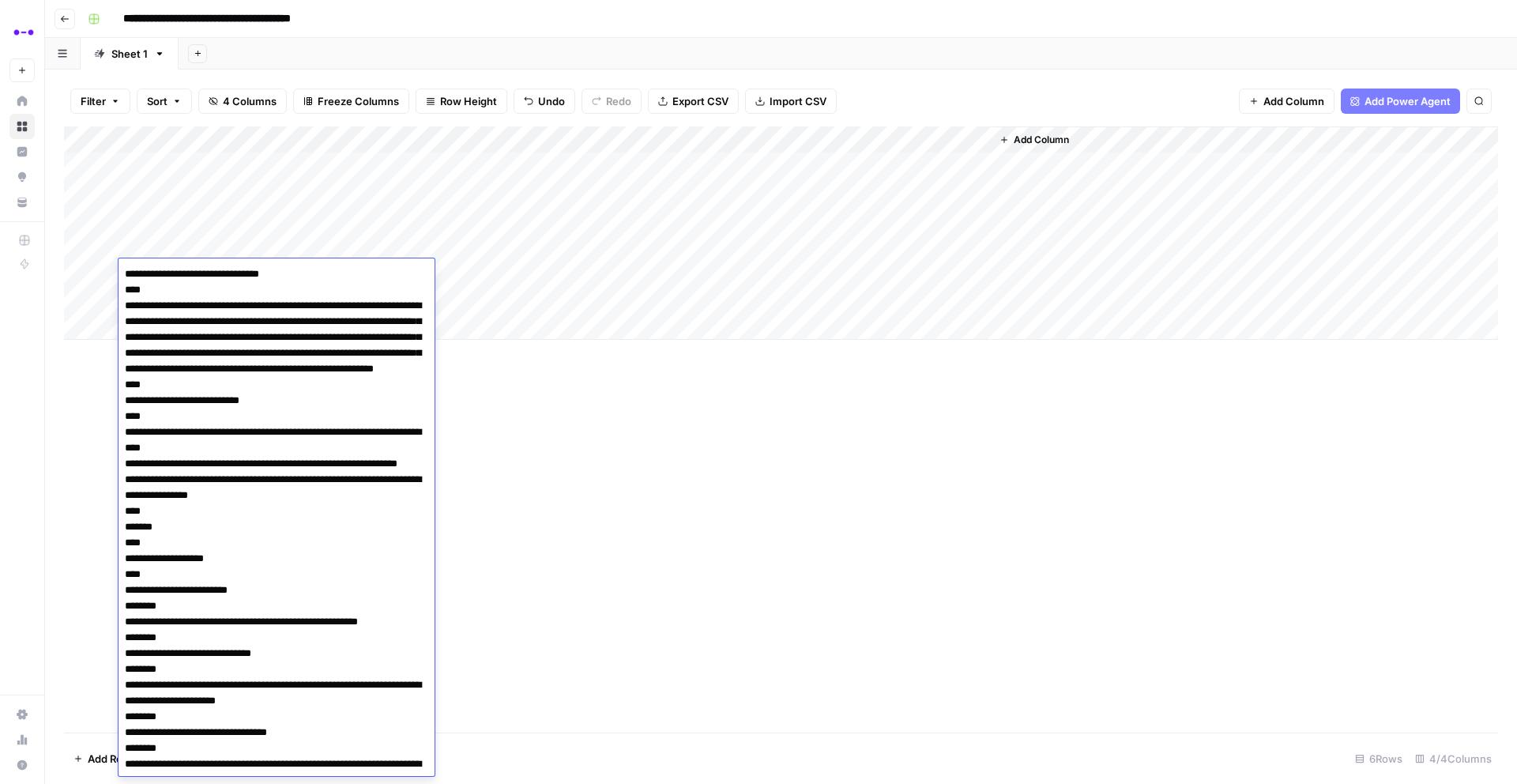
type textarea "**********"
click at [515, 402] on div "Add Column" at bounding box center [781, 429] width 1434 height 606
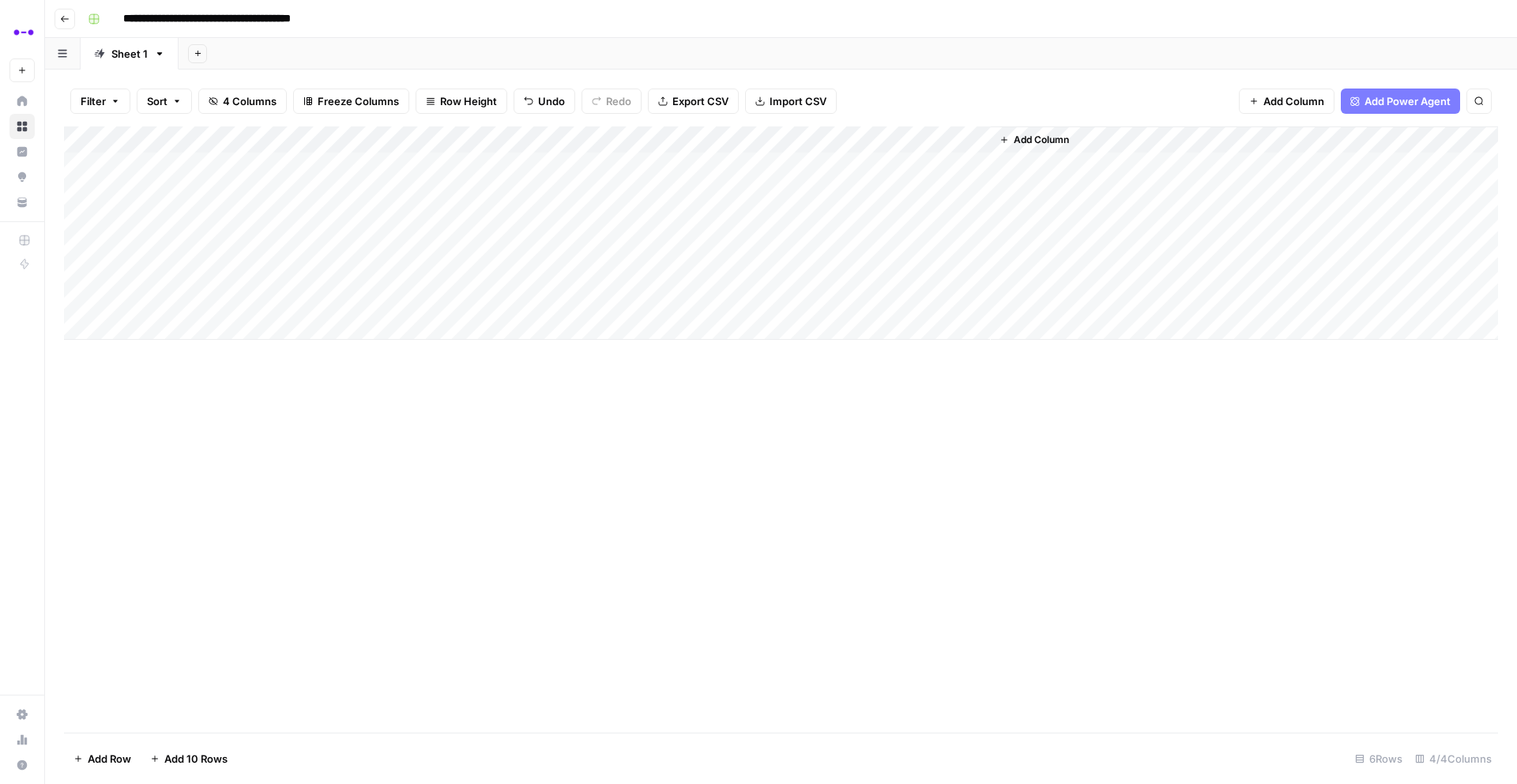
click at [400, 269] on div "Add Column" at bounding box center [781, 232] width 1434 height 214
type textarea "**********"
click at [693, 273] on div "Add Column" at bounding box center [781, 232] width 1434 height 214
click at [320, 294] on div "Add Column" at bounding box center [781, 232] width 1434 height 214
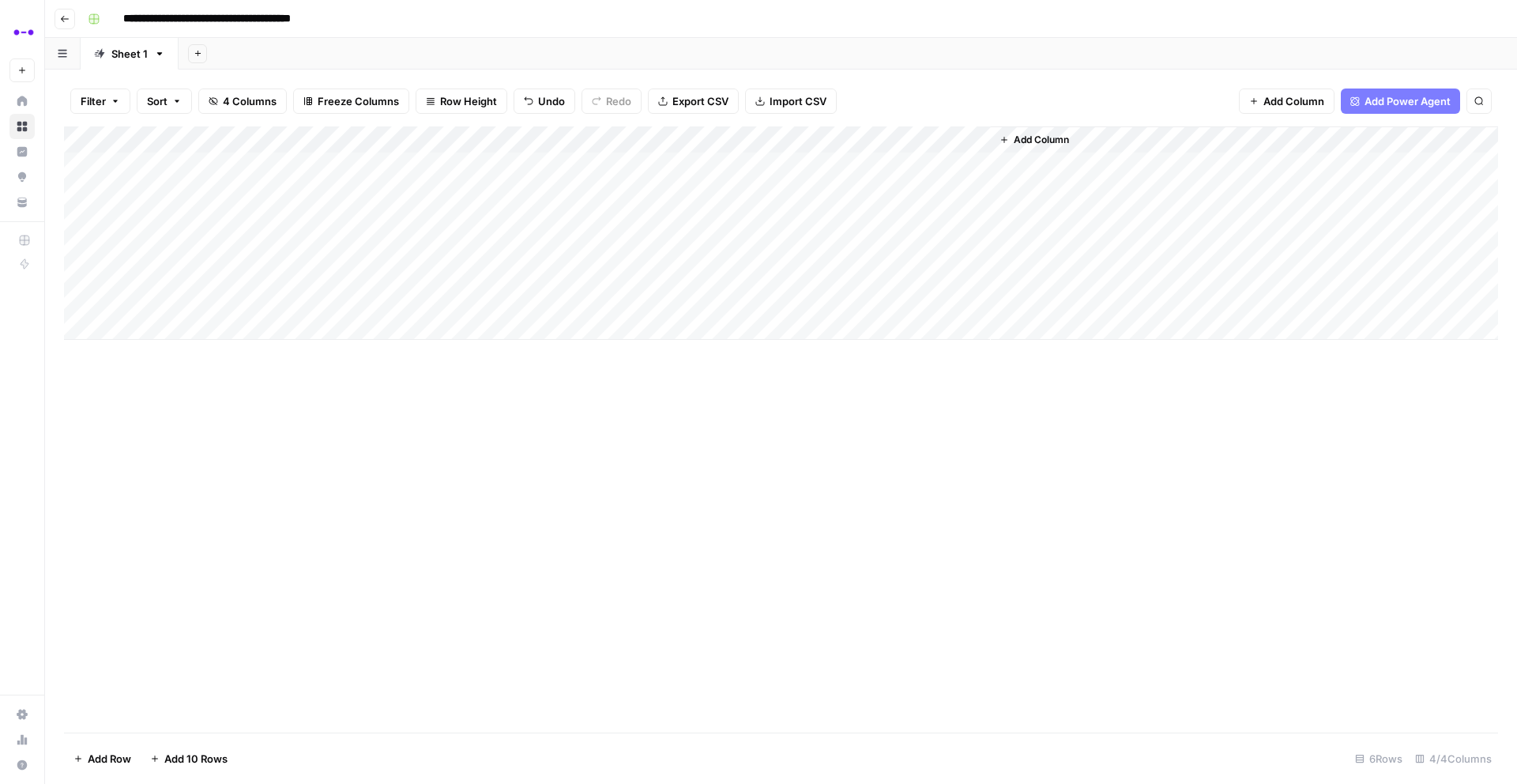
click at [320, 294] on div "Add Column" at bounding box center [781, 232] width 1434 height 214
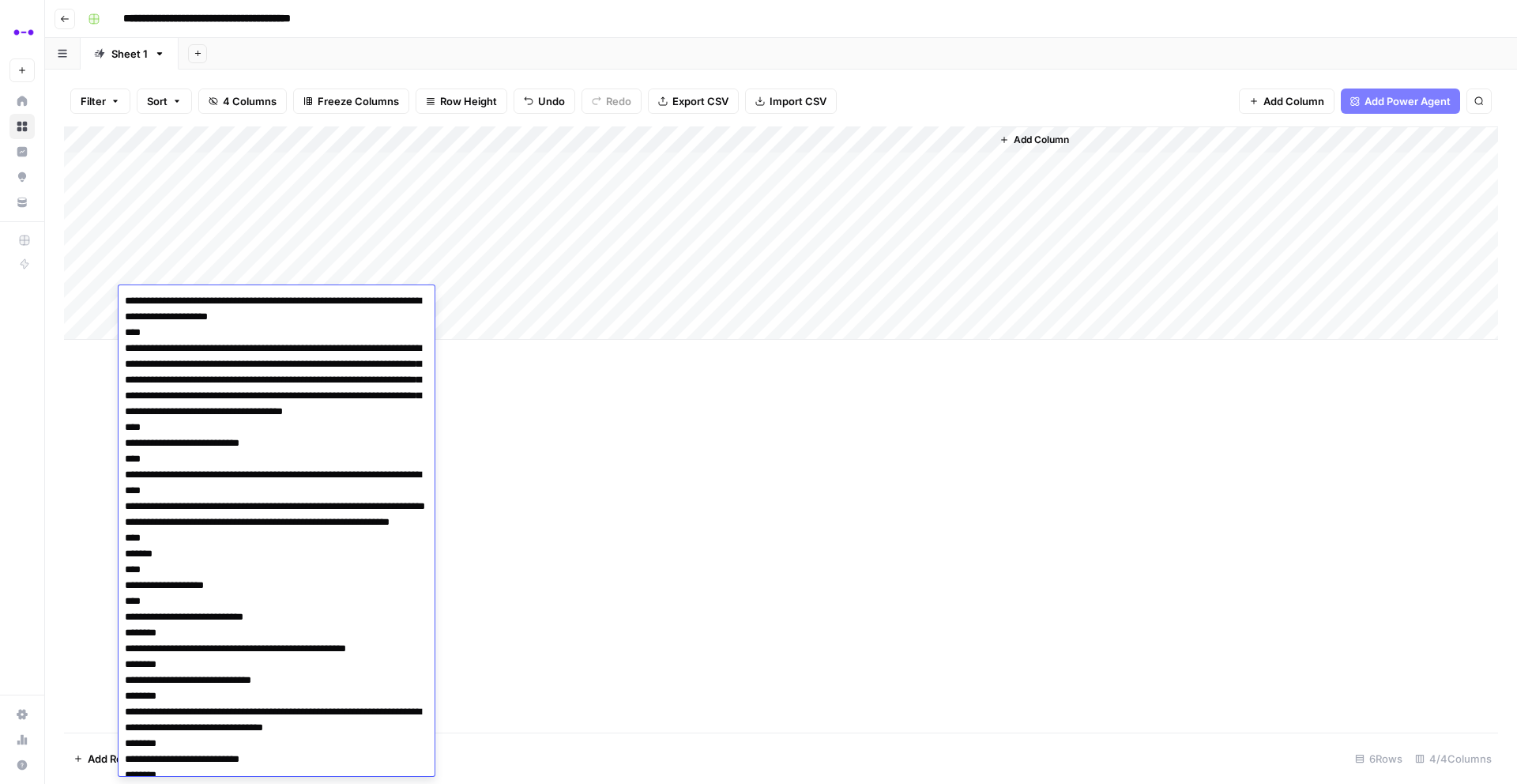
click at [136, 302] on textarea at bounding box center [277, 625] width 316 height 670
drag, startPoint x: 175, startPoint y: 330, endPoint x: 301, endPoint y: 297, distance: 130.2
click at [301, 297] on textarea at bounding box center [277, 625] width 316 height 670
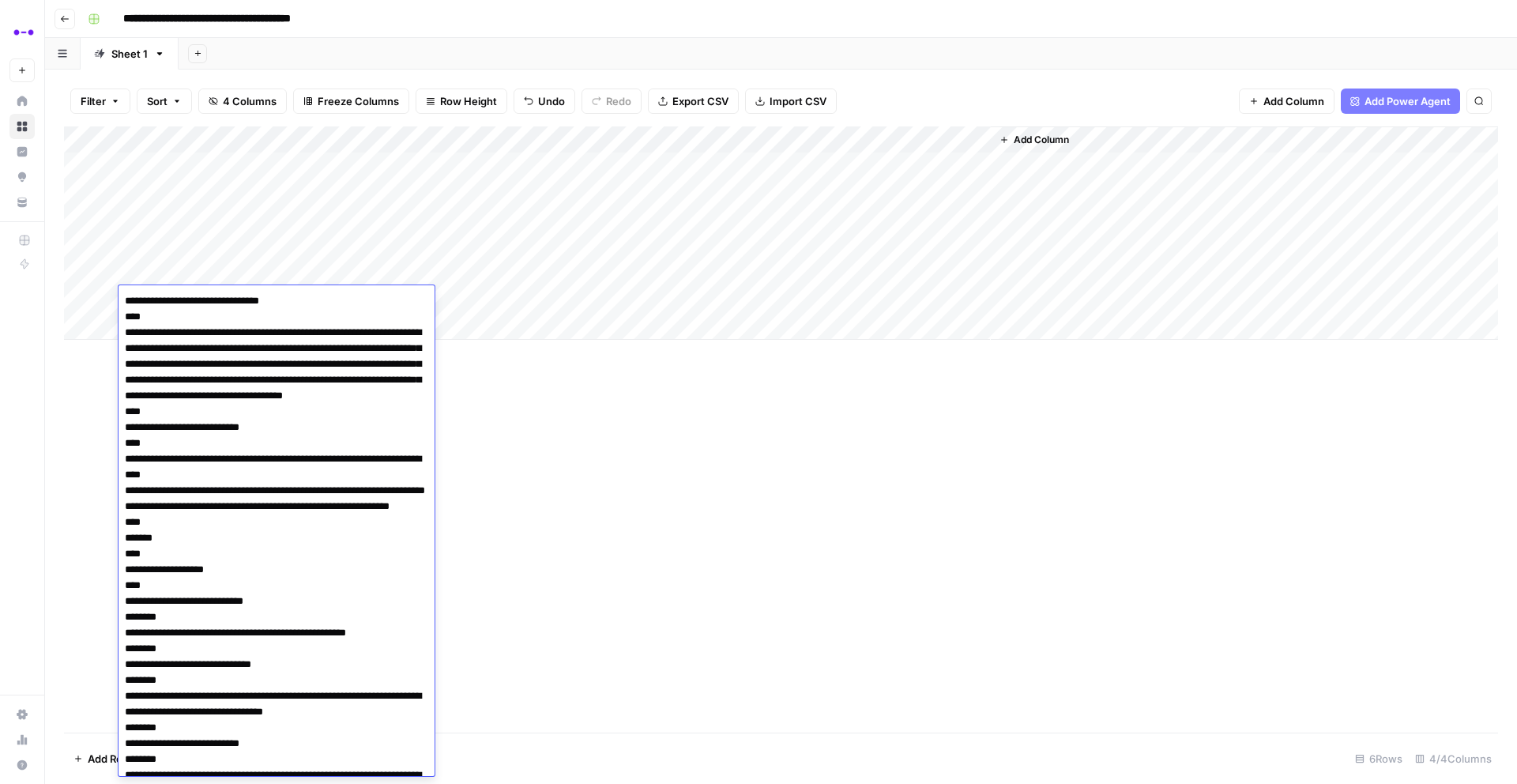
type textarea "**********"
click at [537, 367] on div "Add Column" at bounding box center [781, 429] width 1434 height 606
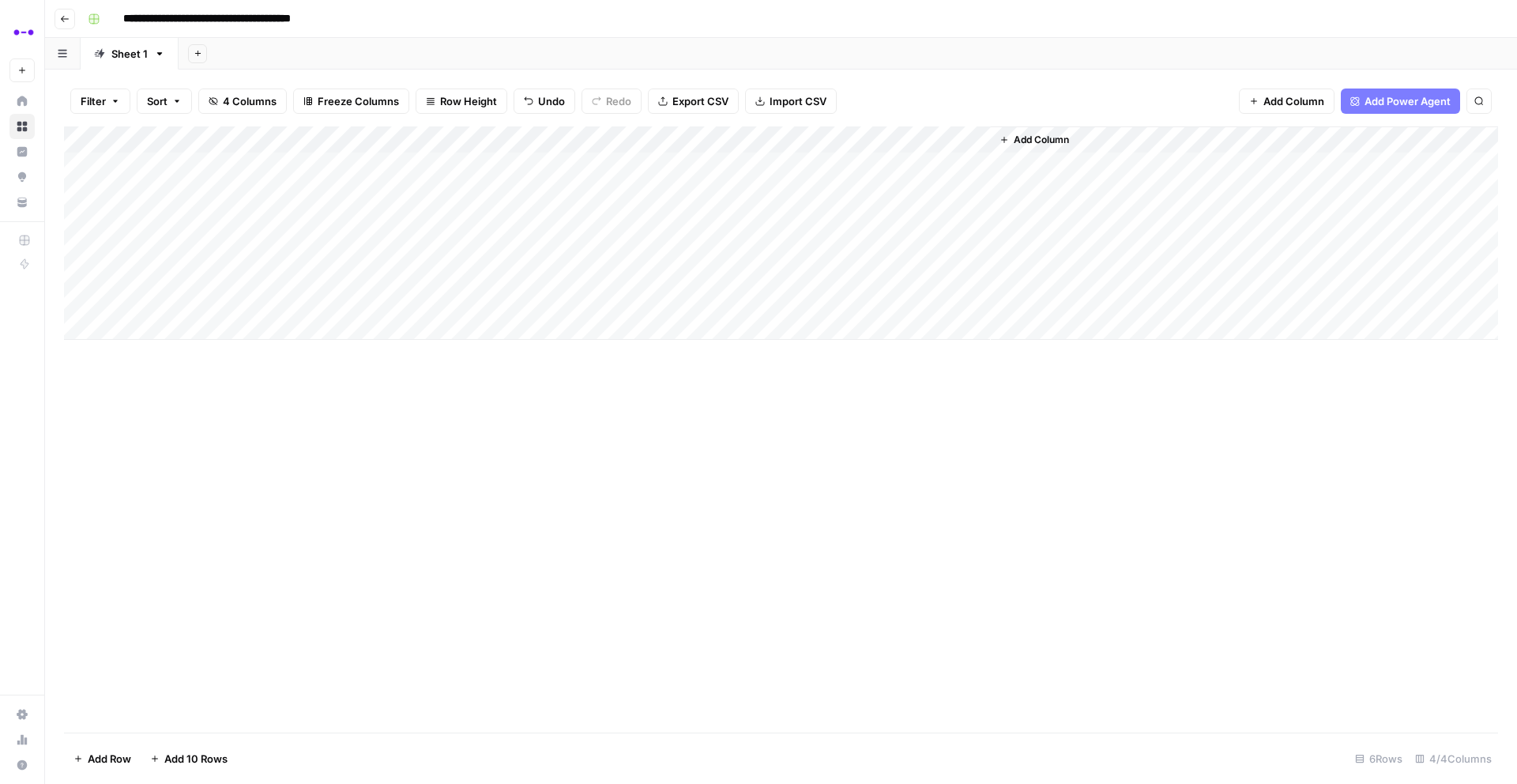
click at [436, 295] on div "Add Column" at bounding box center [781, 232] width 1434 height 214
type textarea "**********"
click at [201, 321] on div "Add Column" at bounding box center [781, 232] width 1434 height 214
click at [177, 351] on div "Add Column" at bounding box center [781, 246] width 1434 height 241
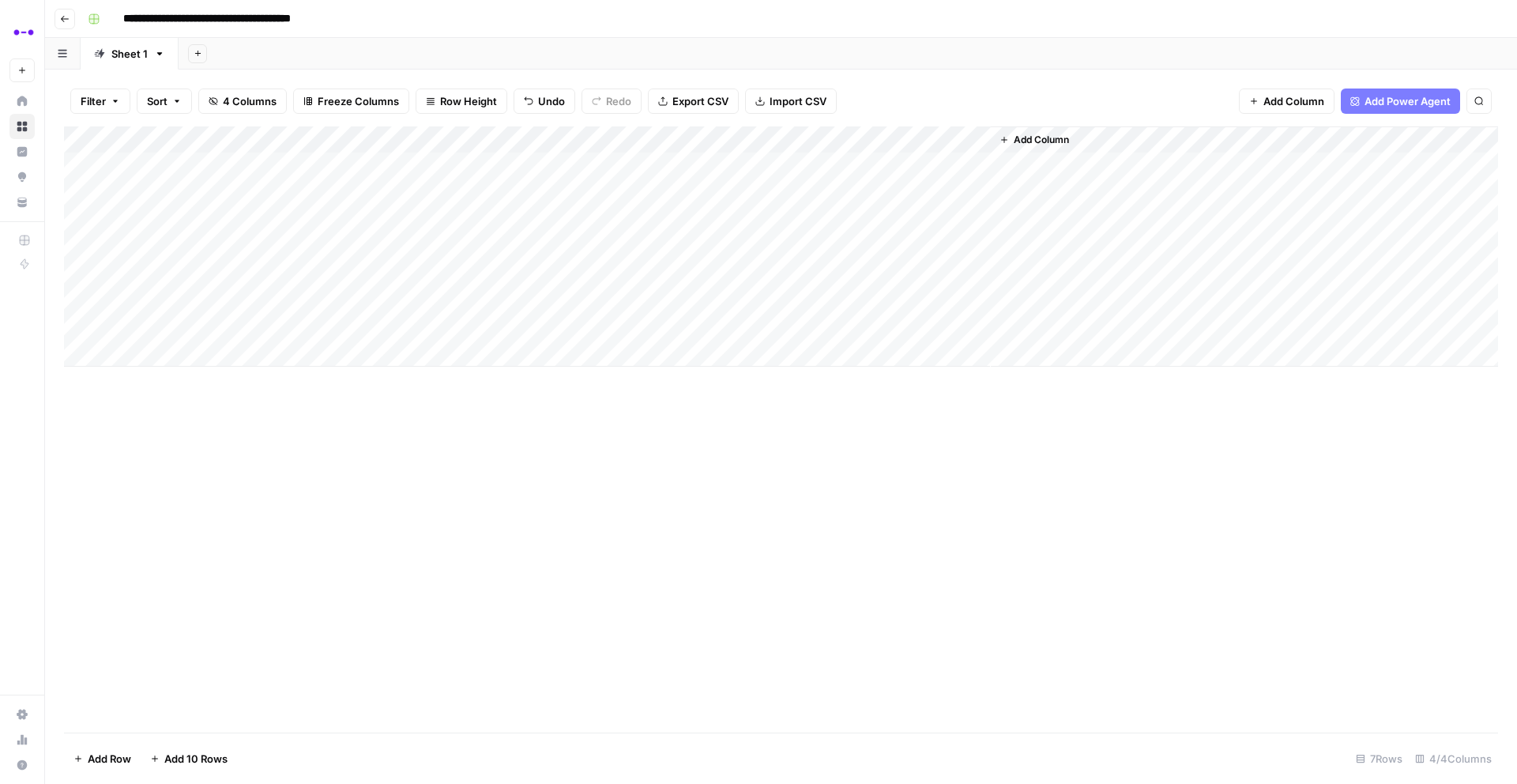
click at [177, 351] on div "Add Column" at bounding box center [781, 246] width 1434 height 241
click at [176, 387] on div "Add Column" at bounding box center [781, 260] width 1434 height 267
click at [156, 412] on div "Add Column" at bounding box center [781, 273] width 1434 height 294
click at [156, 412] on body "**********" at bounding box center [758, 392] width 1517 height 784
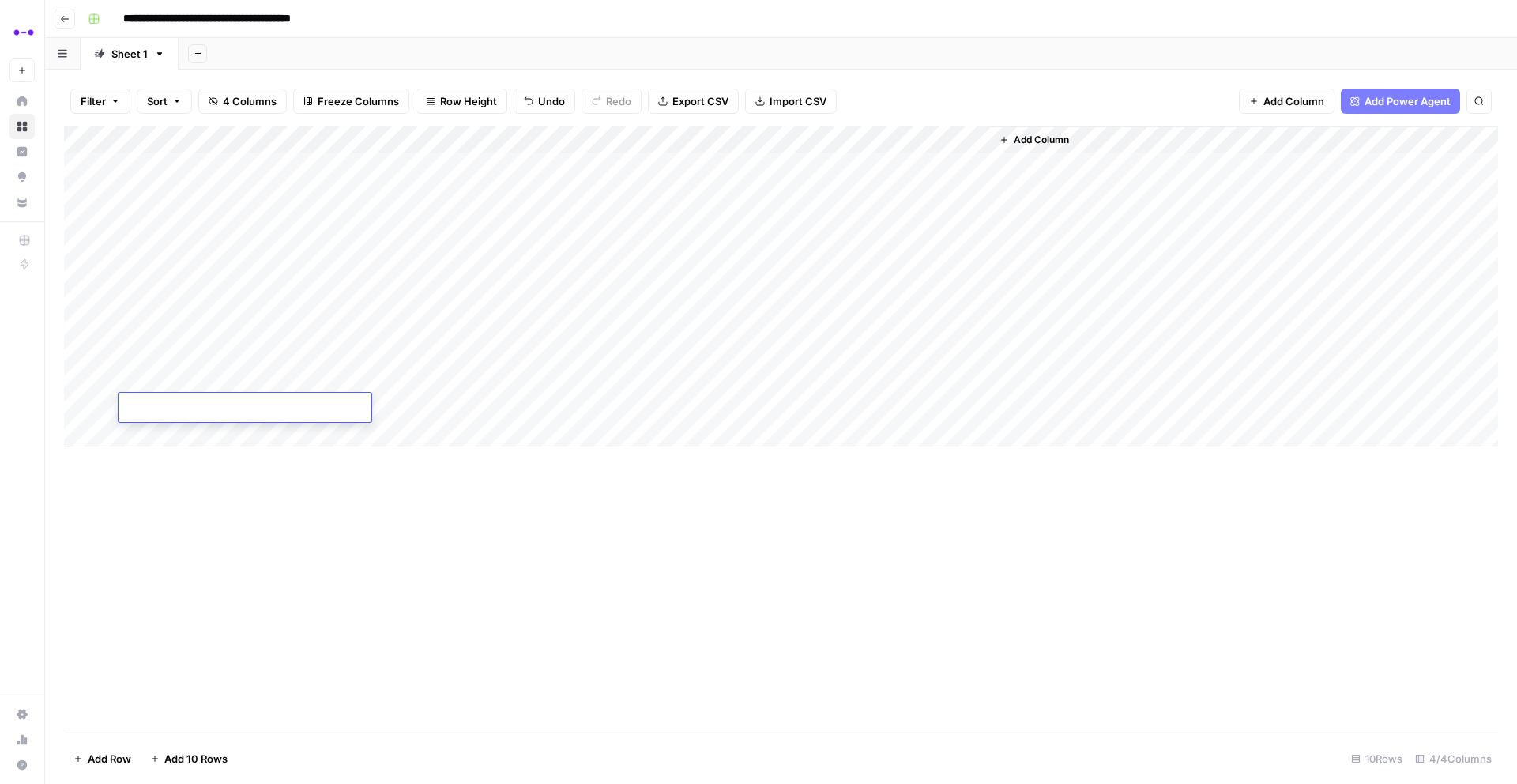
click at [160, 431] on div "Add Column" at bounding box center [781, 287] width 1434 height 321
click at [264, 598] on div "Add Column" at bounding box center [781, 429] width 1434 height 606
click at [684, 298] on div "Add Column" at bounding box center [781, 300] width 1434 height 348
click at [273, 324] on div "Add Column" at bounding box center [781, 300] width 1434 height 348
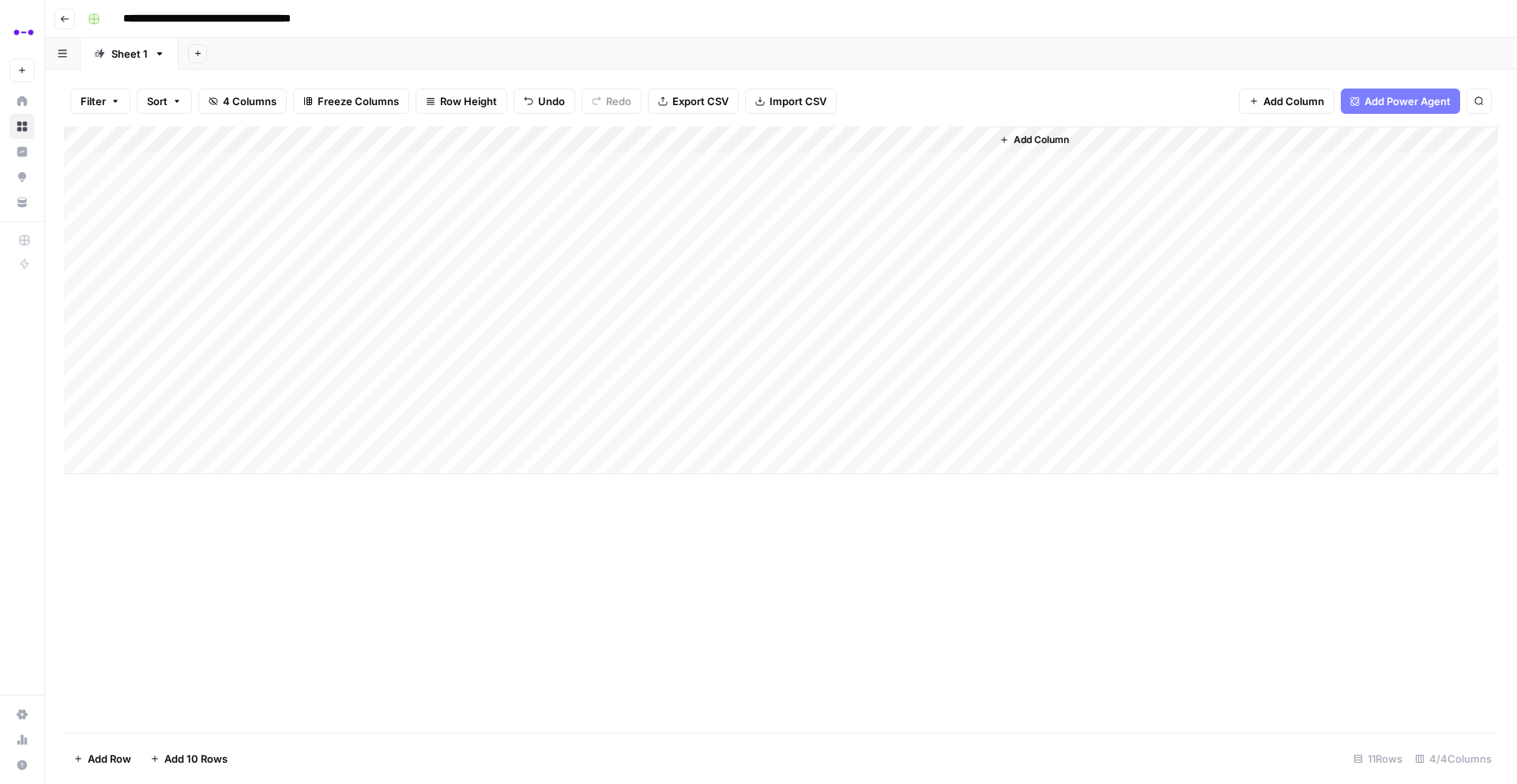
click at [273, 324] on div "Add Column" at bounding box center [781, 300] width 1434 height 348
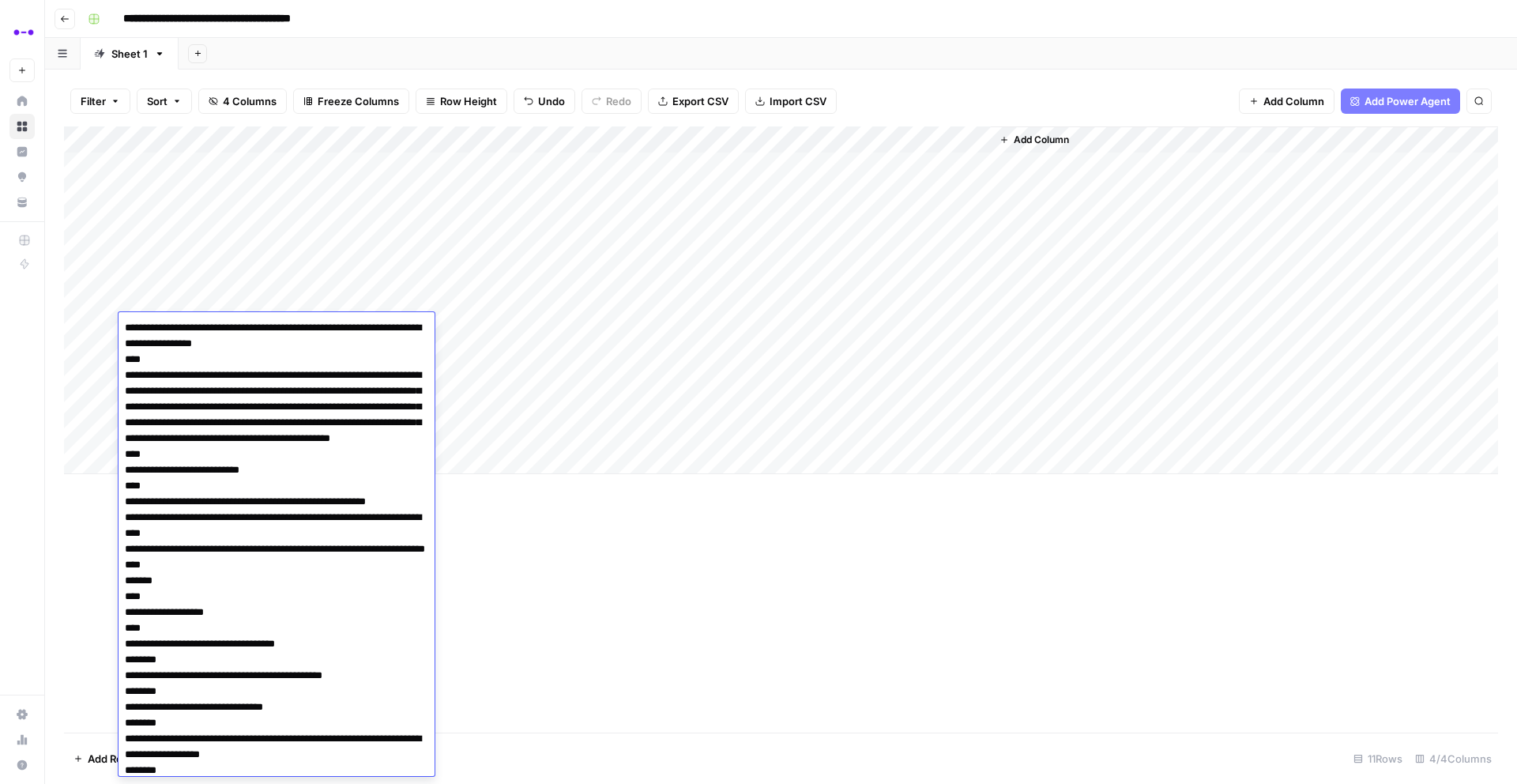
click at [137, 328] on textarea at bounding box center [277, 644] width 316 height 654
drag, startPoint x: 401, startPoint y: 344, endPoint x: 344, endPoint y: 326, distance: 59.8
click at [344, 326] on textarea at bounding box center [277, 644] width 316 height 654
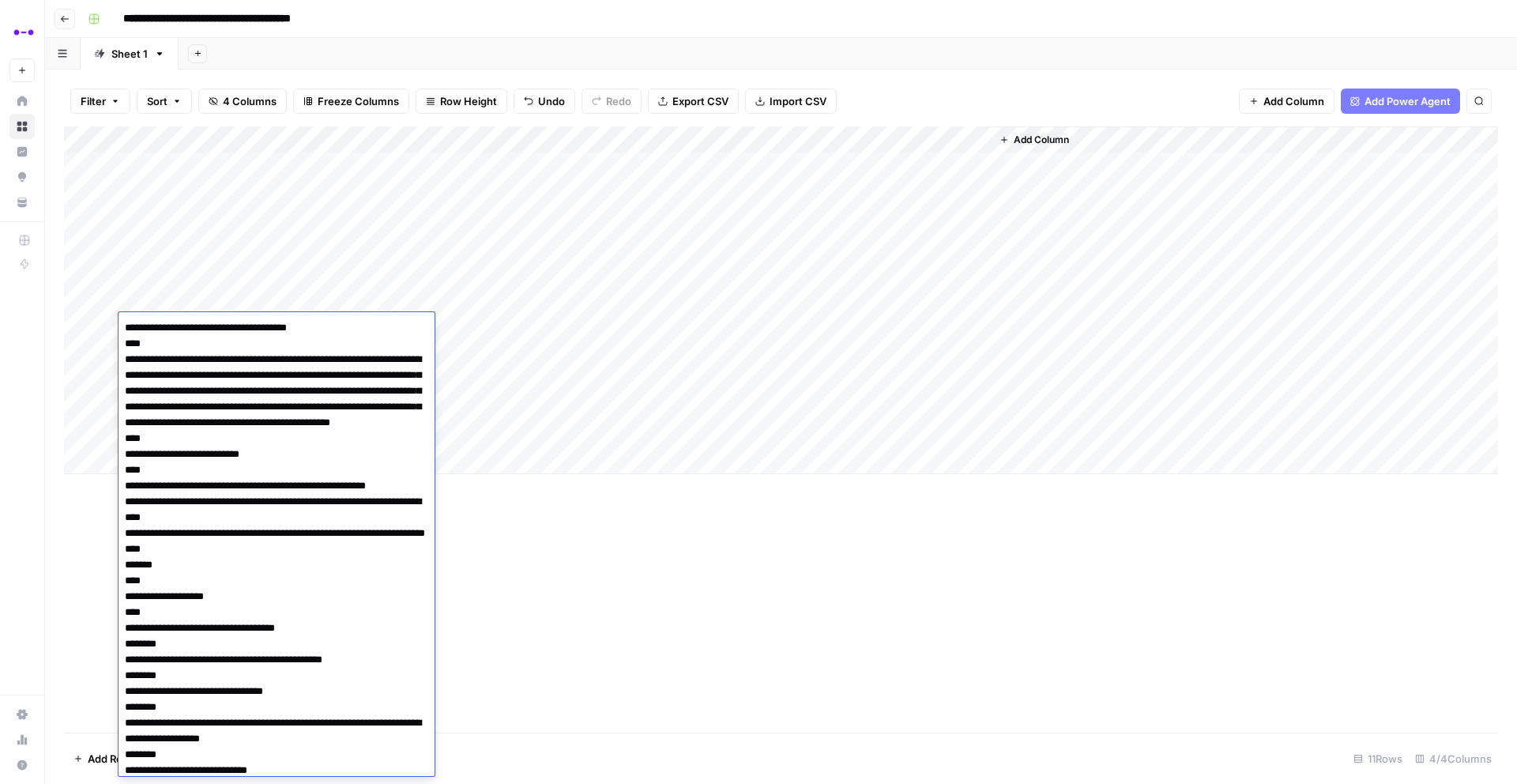
type textarea "**********"
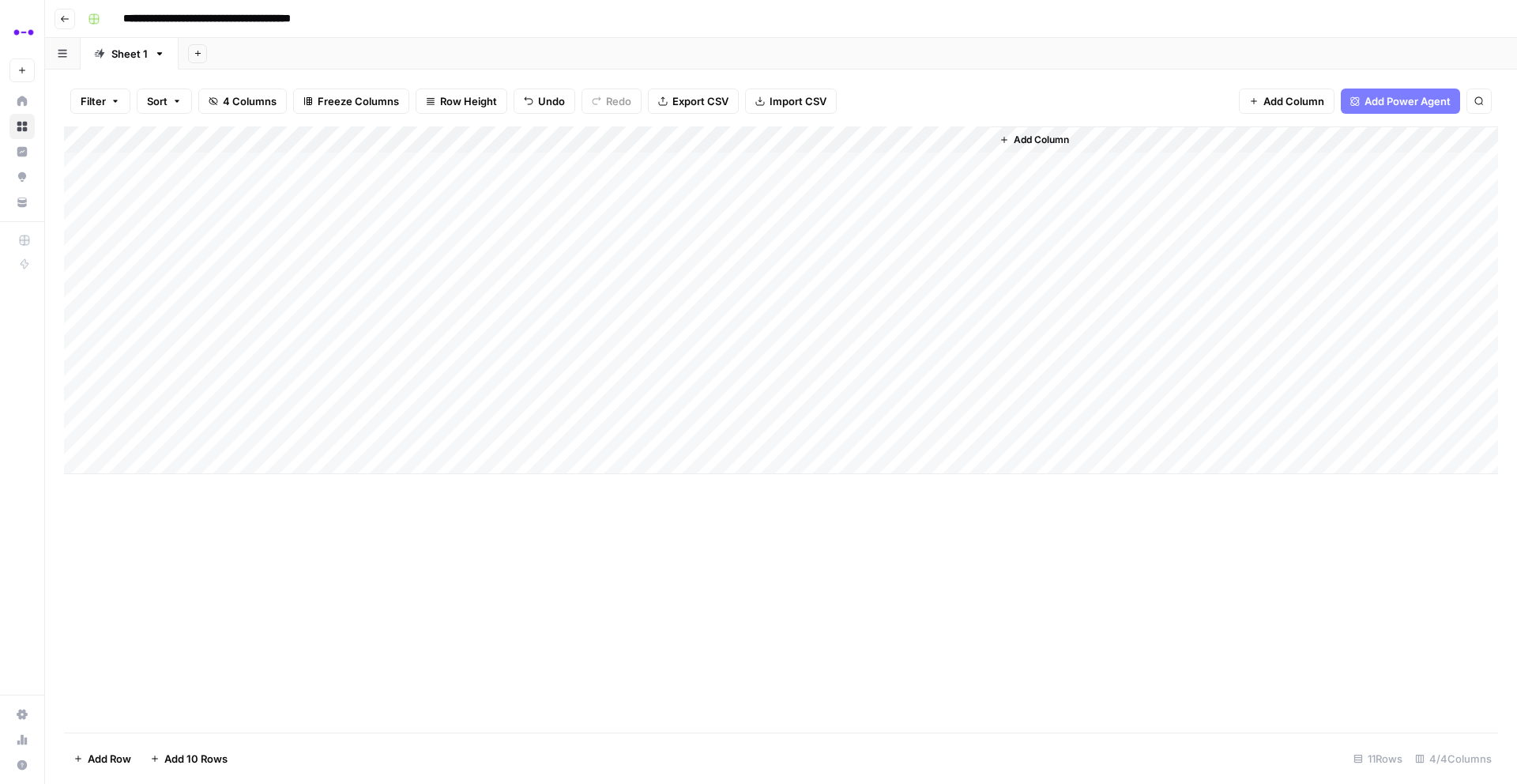
click at [471, 333] on div "Add Column" at bounding box center [781, 300] width 1434 height 348
click at [415, 333] on div "Add Column" at bounding box center [781, 300] width 1434 height 348
type textarea "**********"
click at [712, 331] on div "Add Column" at bounding box center [781, 300] width 1434 height 348
click at [297, 355] on div "Add Column" at bounding box center [781, 300] width 1434 height 348
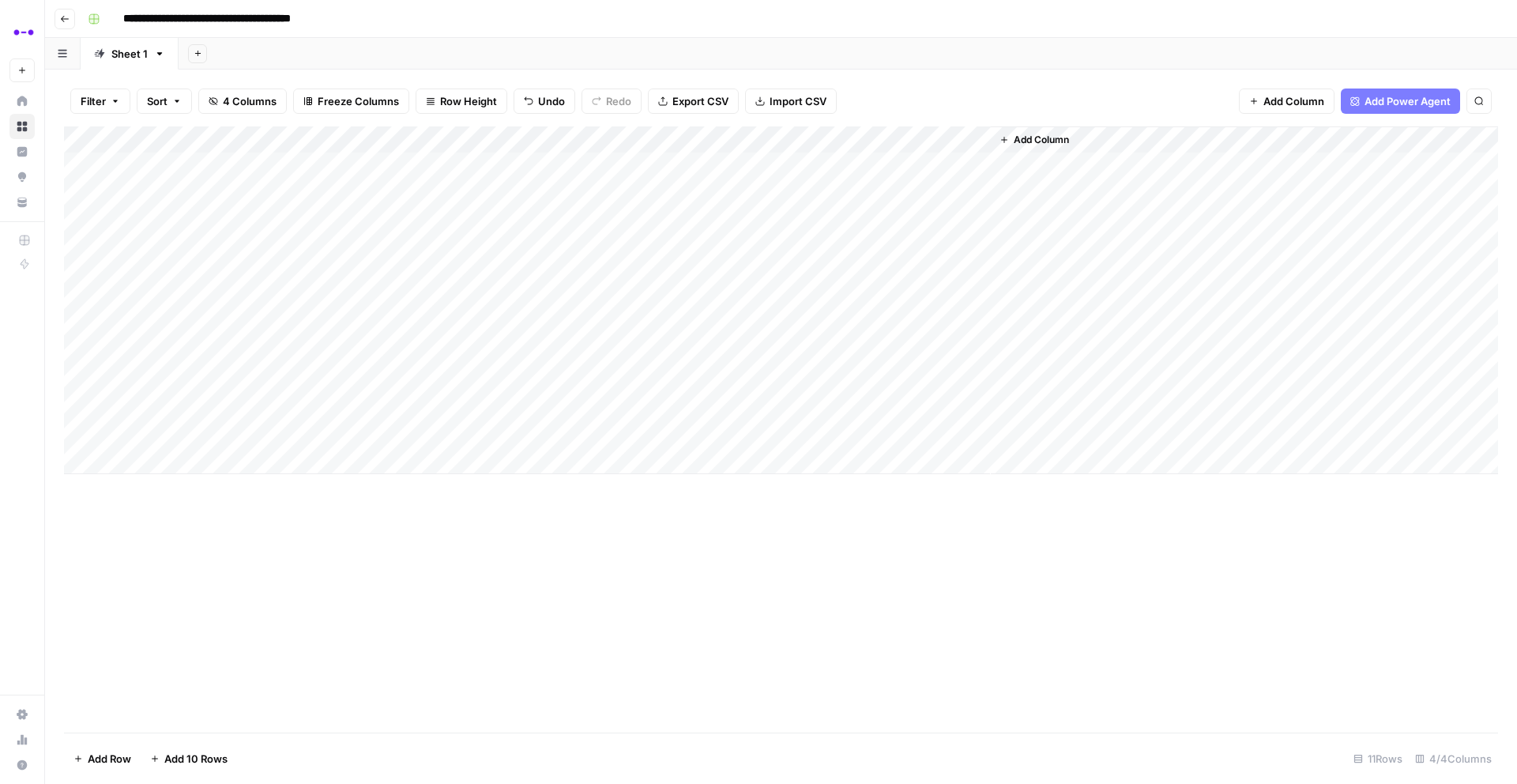
click at [297, 355] on div "Add Column" at bounding box center [781, 300] width 1434 height 348
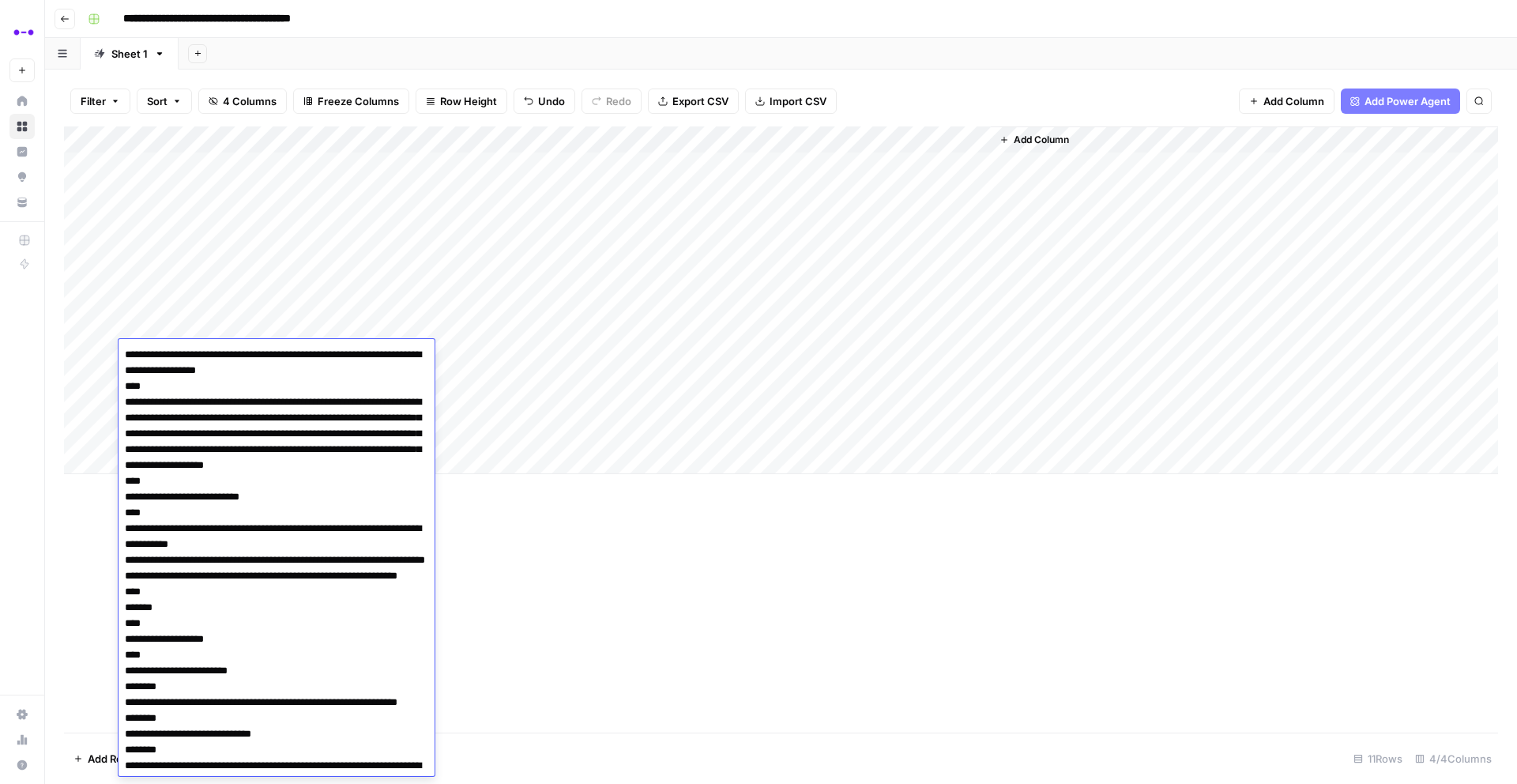
click at [132, 358] on textarea at bounding box center [277, 679] width 316 height 670
drag, startPoint x: 395, startPoint y: 367, endPoint x: 343, endPoint y: 353, distance: 53.9
click at [343, 353] on textarea at bounding box center [277, 679] width 316 height 670
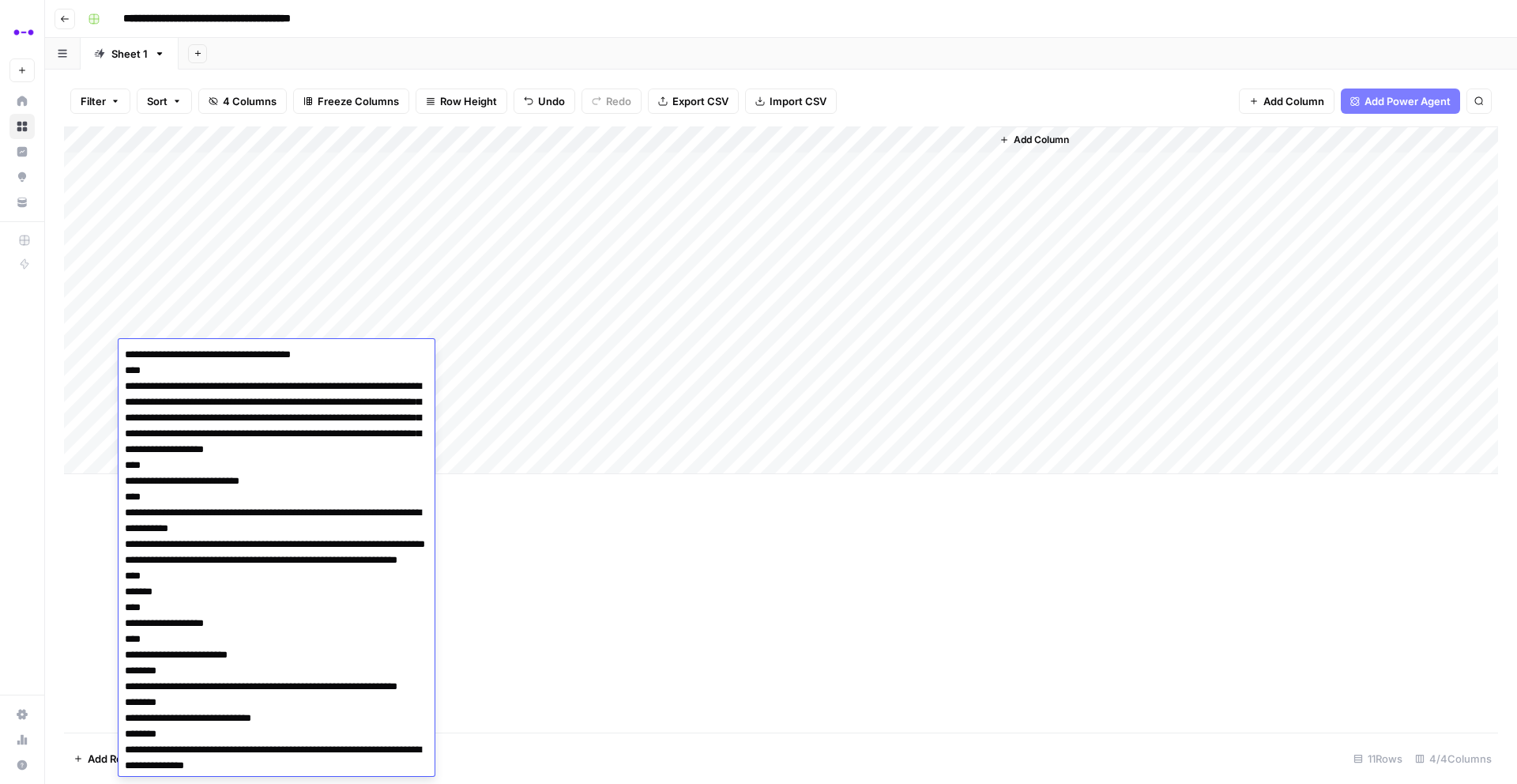
type textarea "**********"
click at [570, 535] on div "Add Column" at bounding box center [781, 429] width 1434 height 606
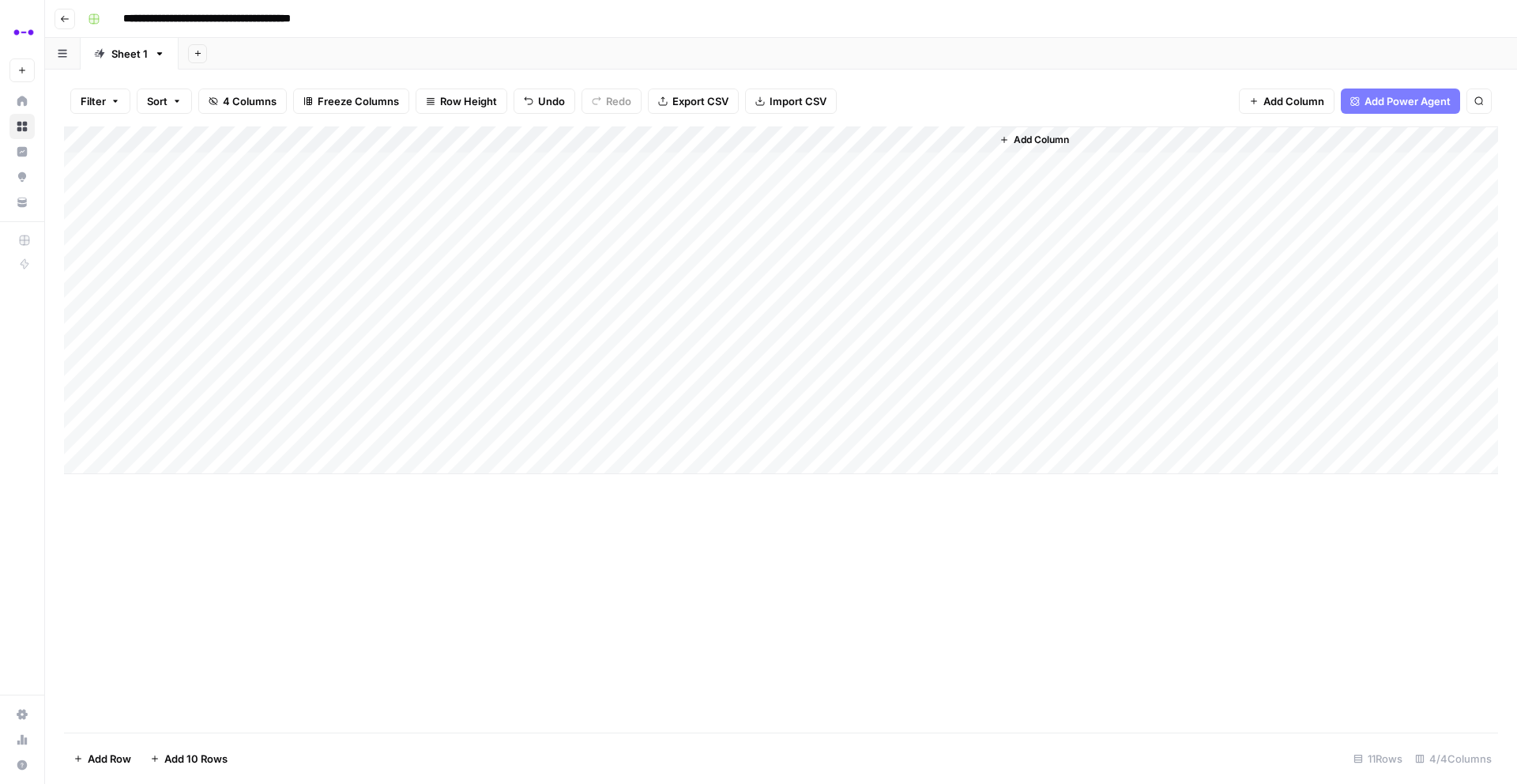
click at [406, 342] on div "Add Column" at bounding box center [781, 300] width 1434 height 348
type textarea "**********"
click at [728, 352] on div "Add Column" at bounding box center [781, 300] width 1434 height 348
click at [288, 383] on div "Add Column" at bounding box center [781, 300] width 1434 height 348
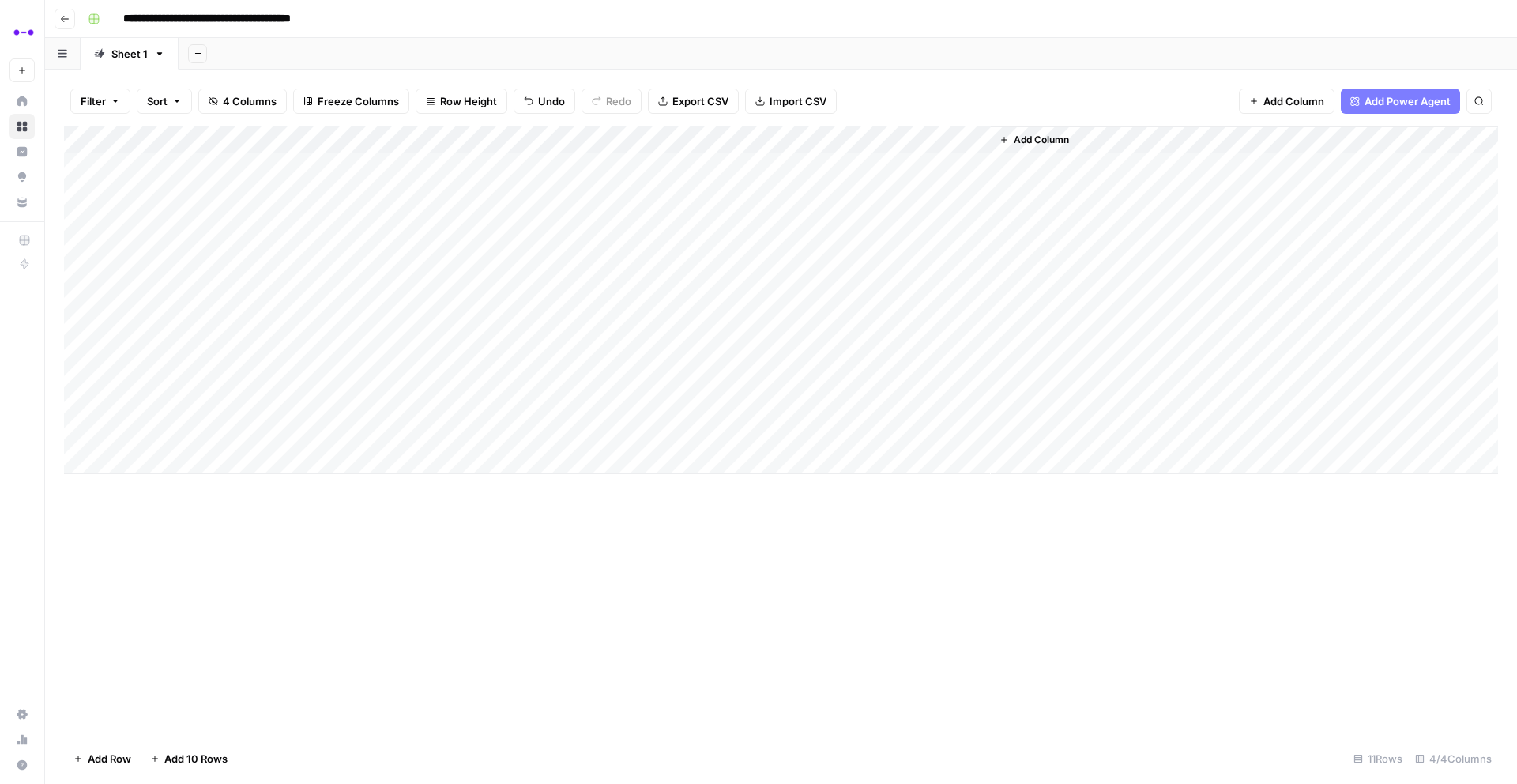
click at [288, 383] on div "Add Column" at bounding box center [781, 300] width 1434 height 348
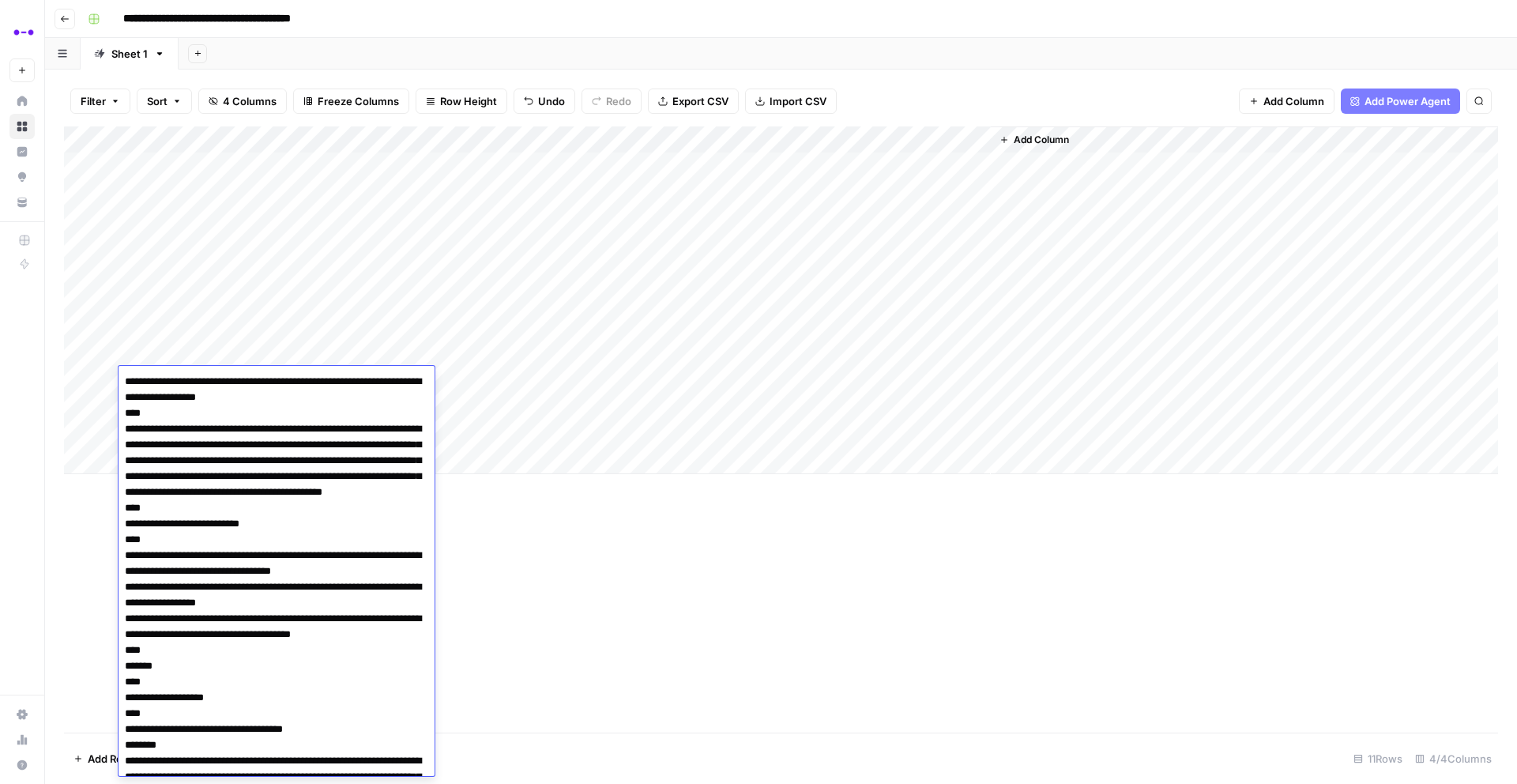
drag, startPoint x: 396, startPoint y: 397, endPoint x: 350, endPoint y: 380, distance: 49.0
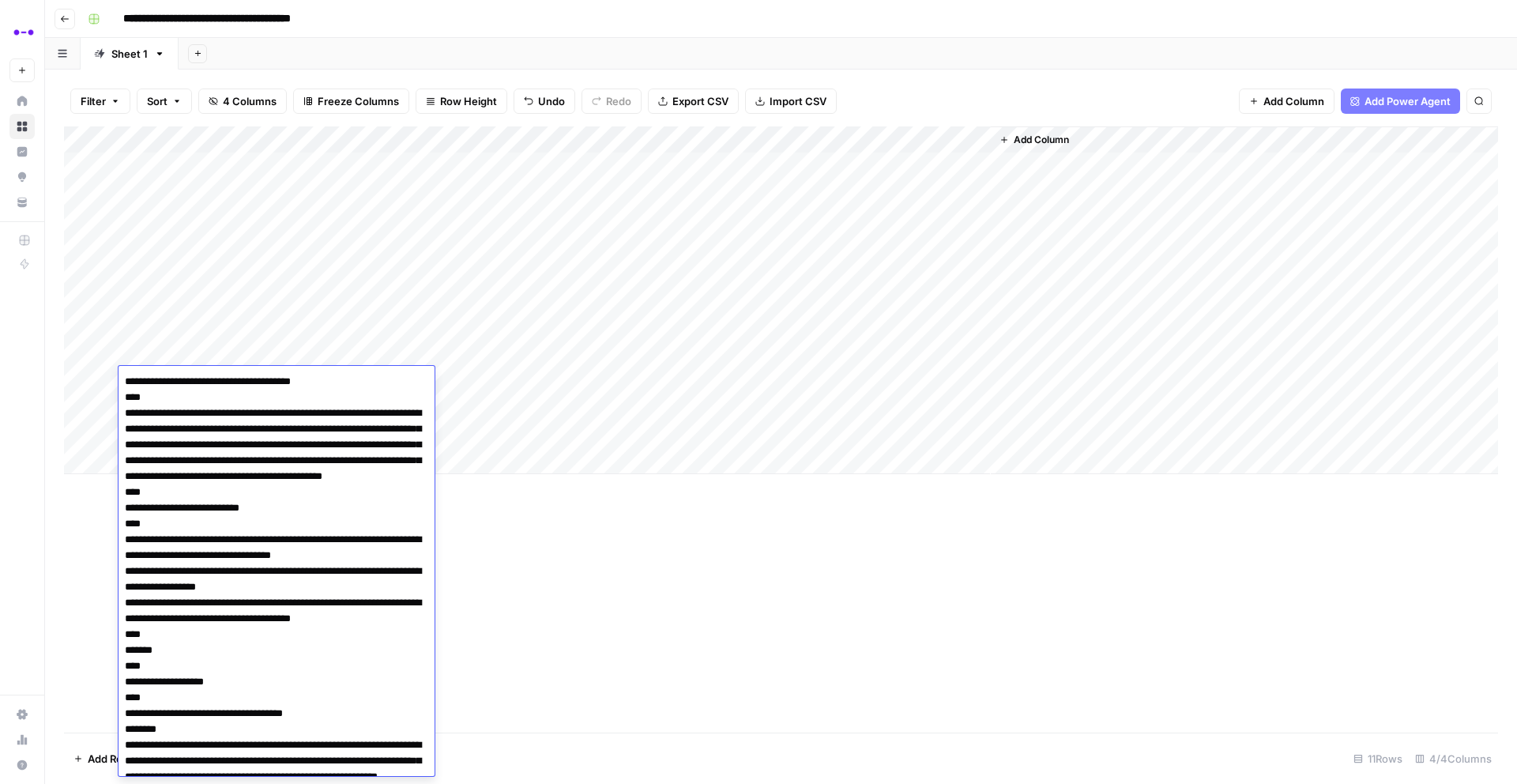
type textarea "**********"
click at [571, 634] on div "Add Column" at bounding box center [781, 429] width 1434 height 606
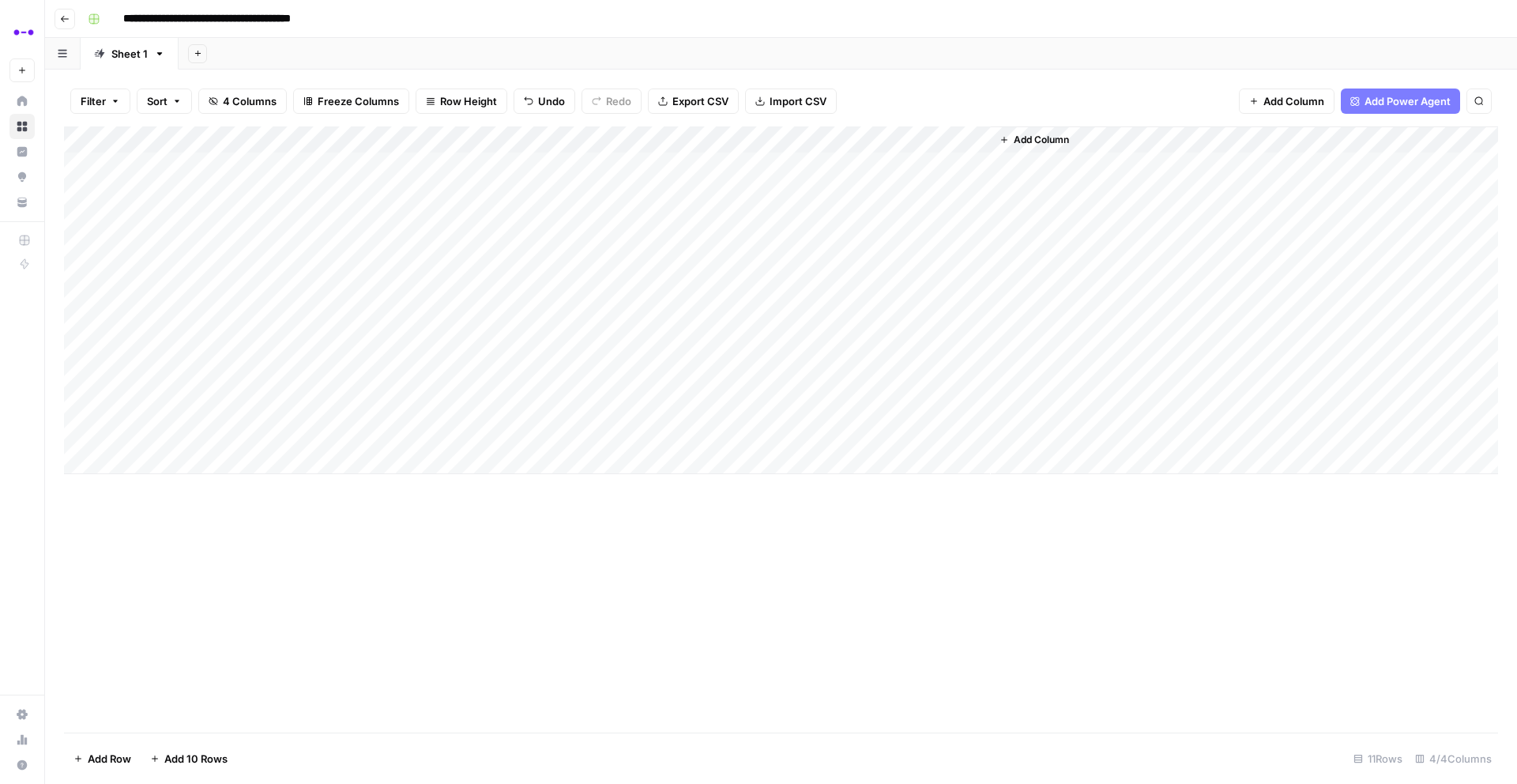
click at [289, 379] on div "Add Column" at bounding box center [781, 300] width 1434 height 348
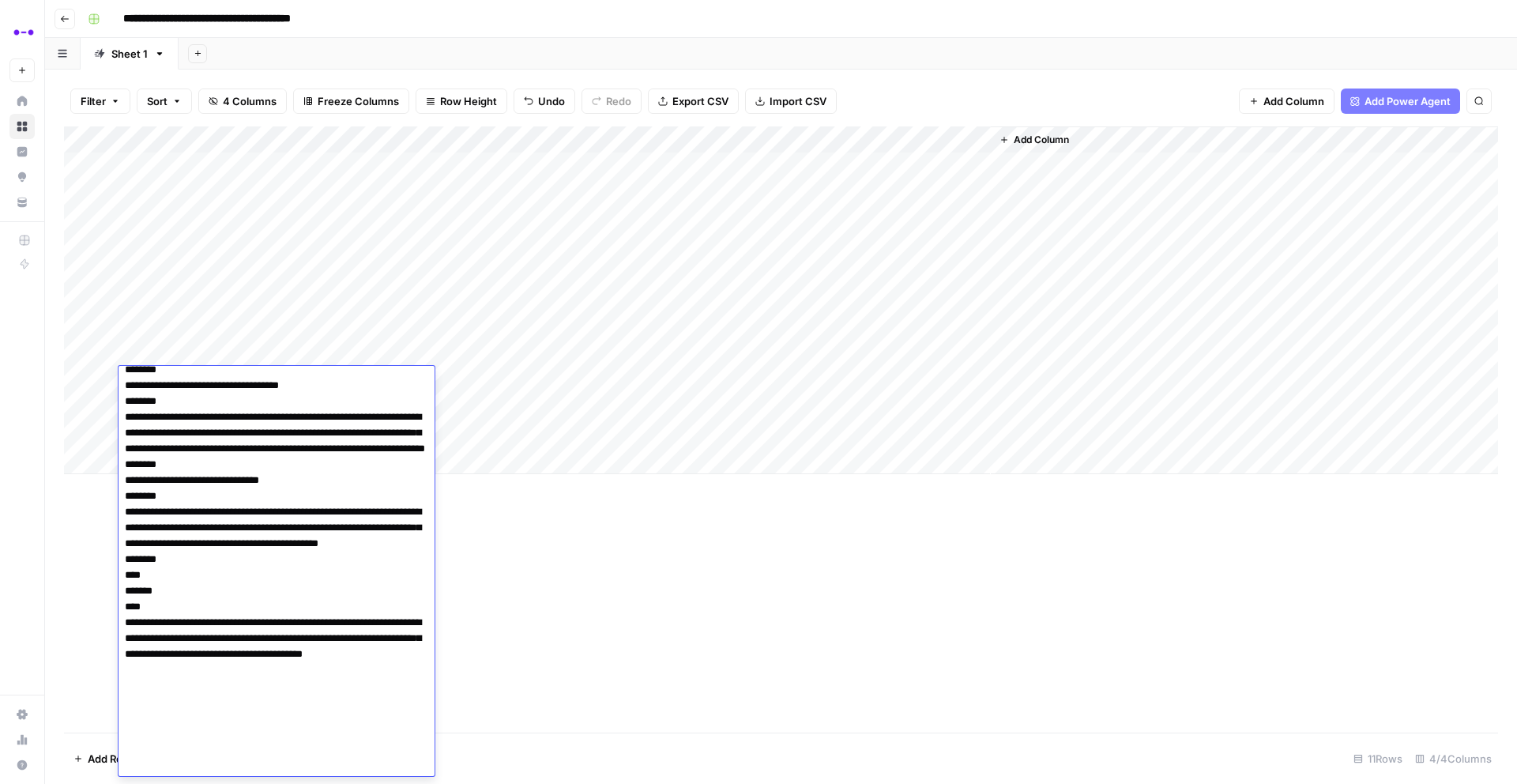
click at [279, 398] on textarea at bounding box center [277, 315] width 316 height 923
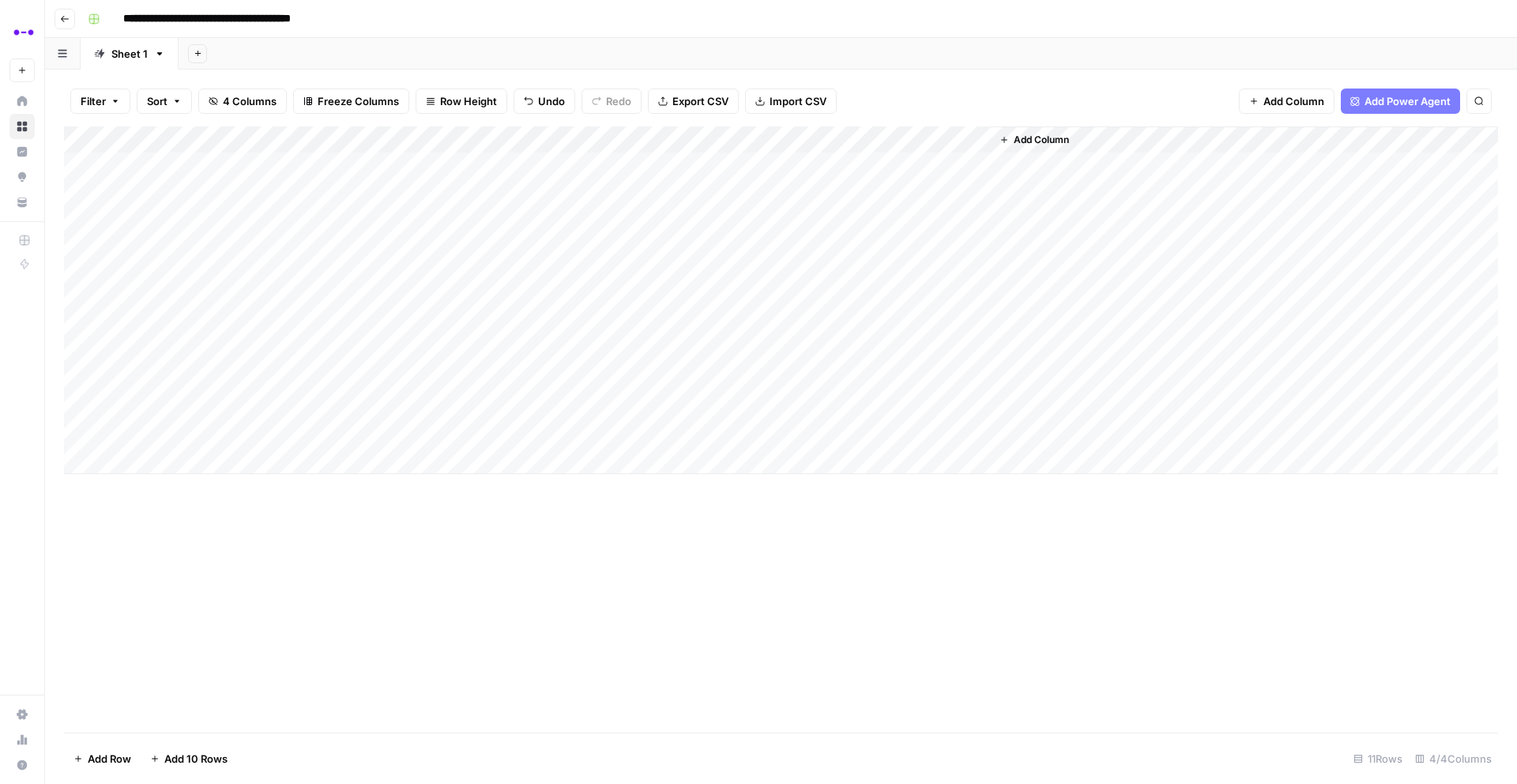
click at [490, 569] on div "Add Column" at bounding box center [781, 429] width 1434 height 606
click at [440, 379] on div "Add Column" at bounding box center [781, 300] width 1434 height 348
type textarea "**********"
click at [511, 552] on div "Add Column" at bounding box center [781, 429] width 1434 height 606
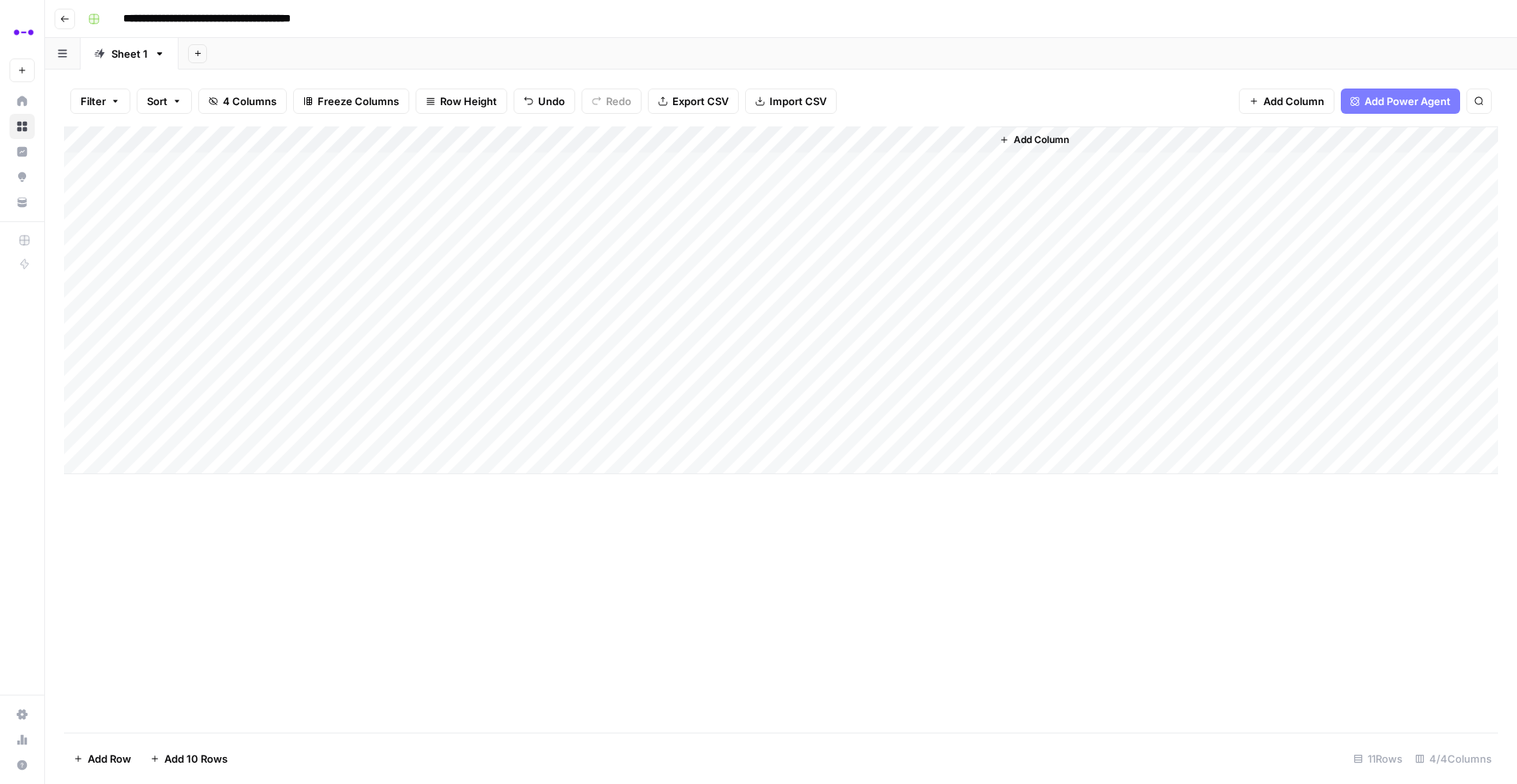
click at [708, 380] on div "Add Column" at bounding box center [781, 300] width 1434 height 348
click at [260, 413] on div "Add Column" at bounding box center [781, 300] width 1434 height 348
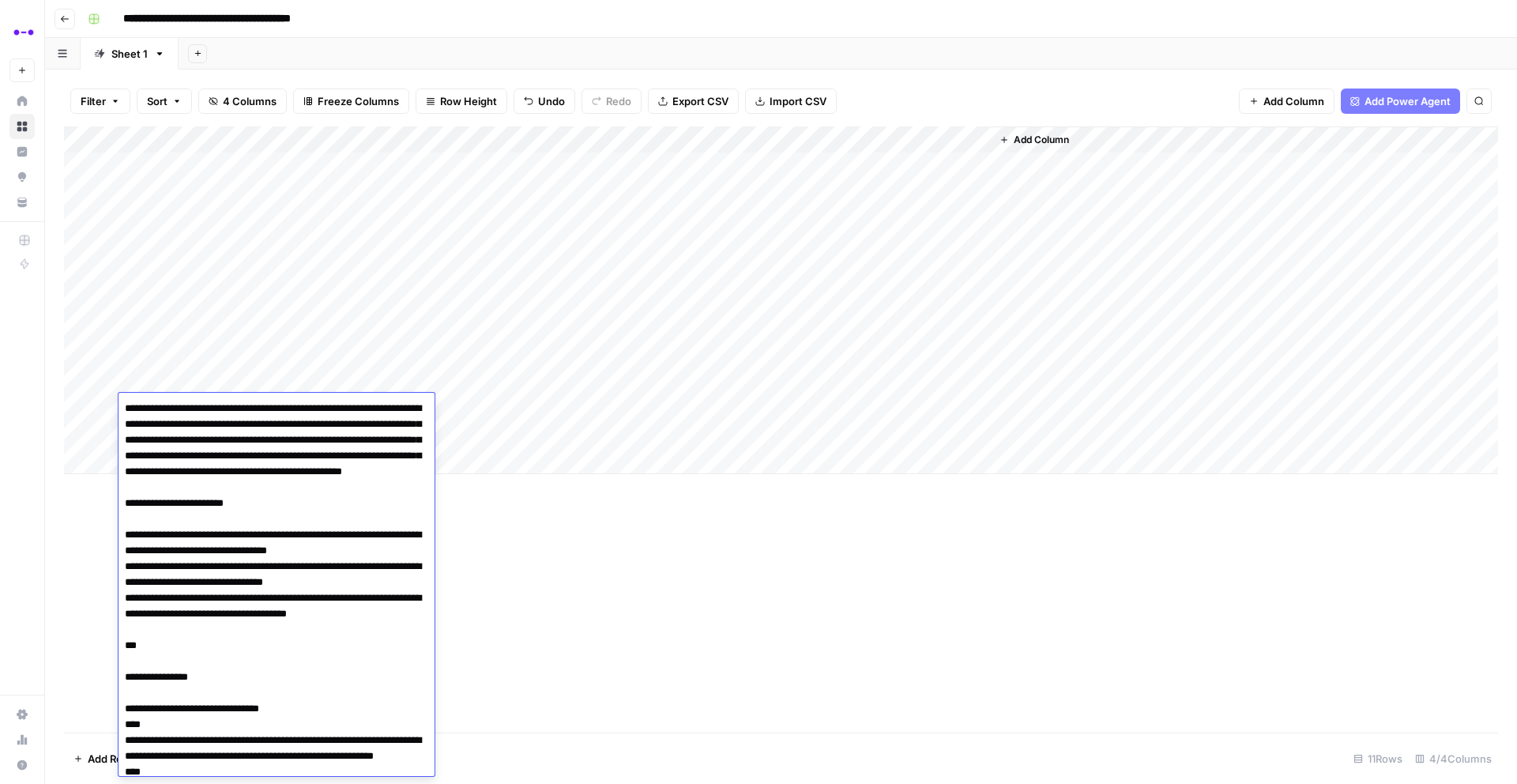
click at [125, 408] on textarea at bounding box center [277, 788] width 316 height 780
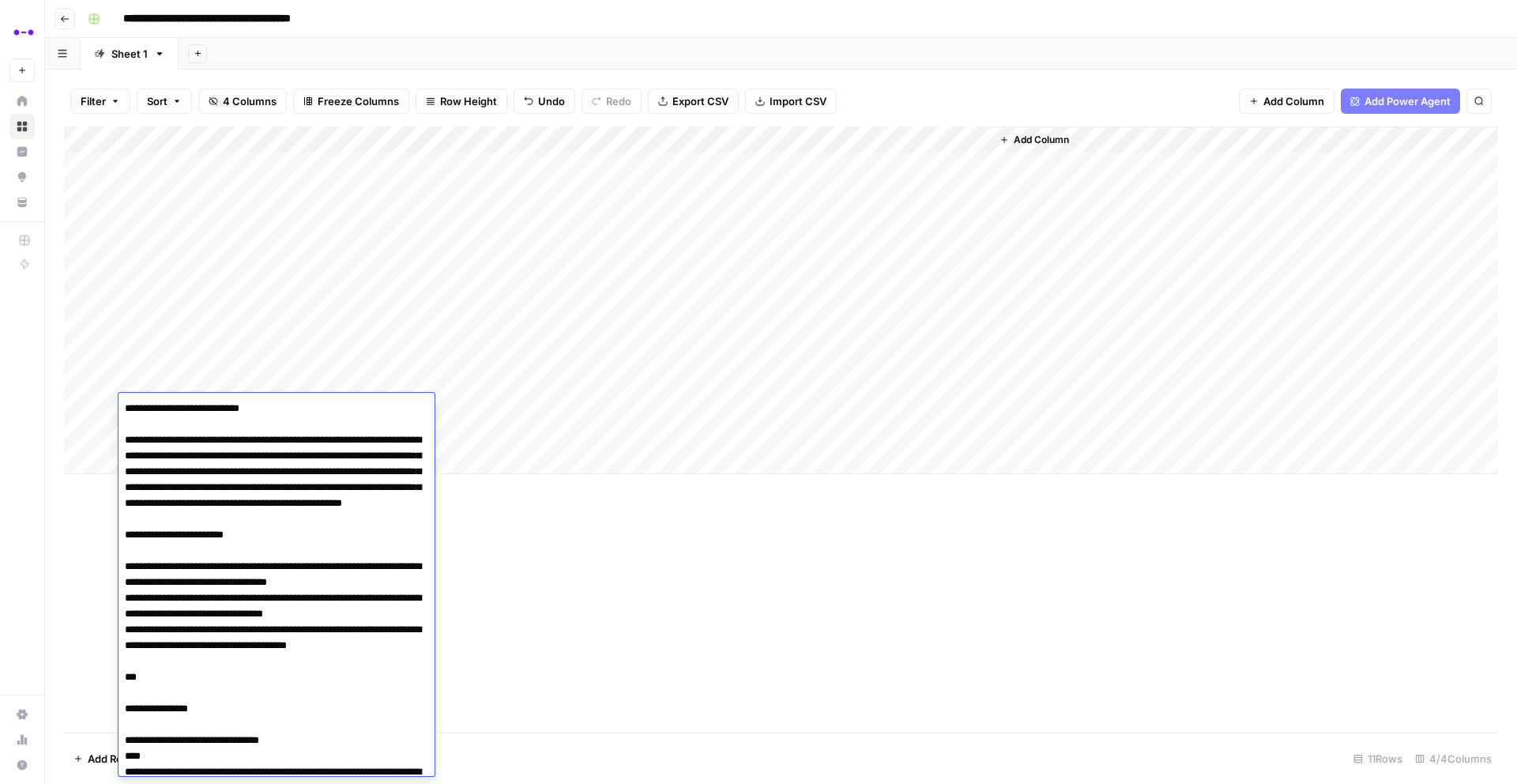
type textarea "**********"
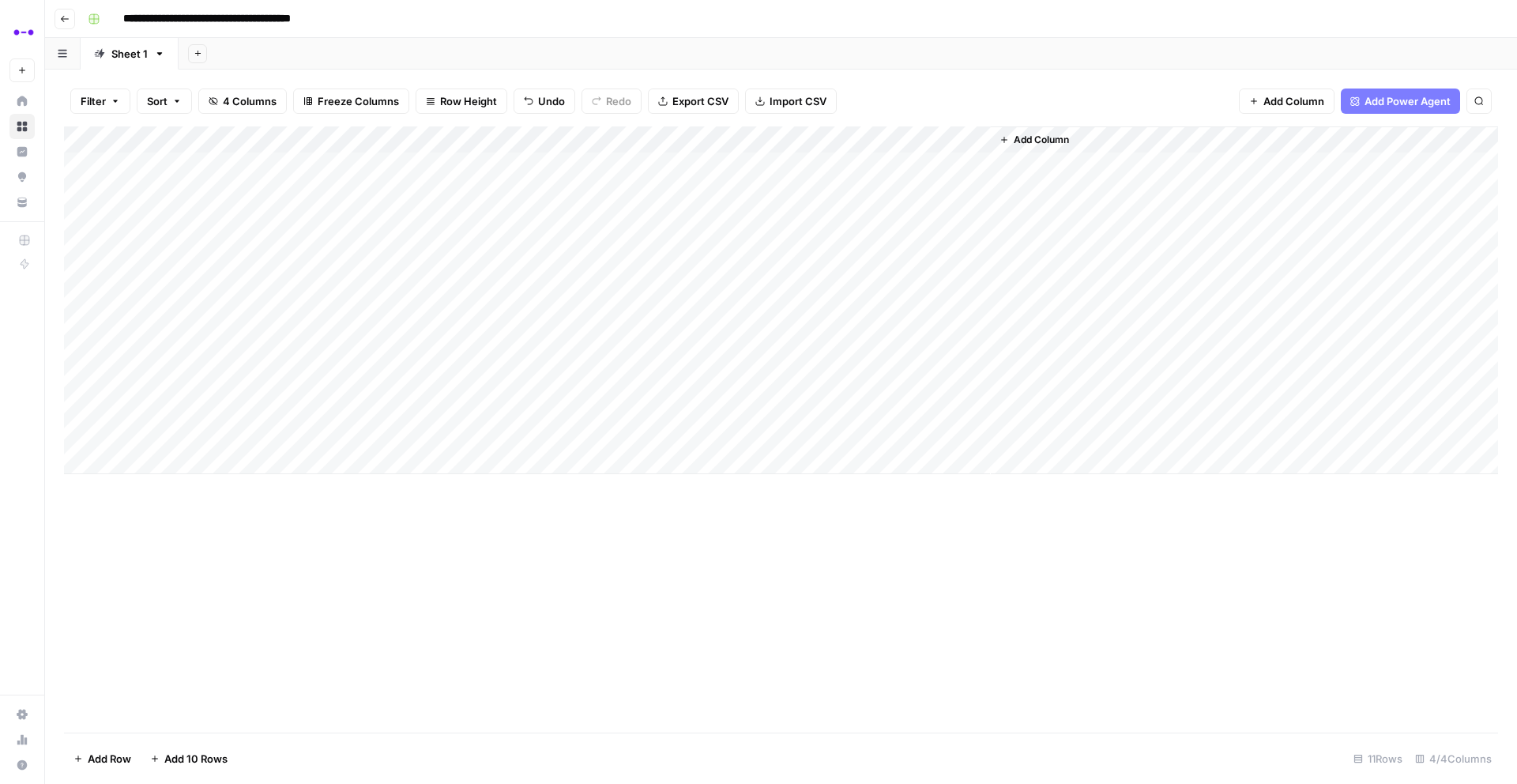
click at [306, 404] on div "Add Column" at bounding box center [781, 300] width 1434 height 348
click at [501, 526] on div "Add Column" at bounding box center [781, 429] width 1434 height 606
click at [443, 405] on div "Add Column" at bounding box center [781, 300] width 1434 height 348
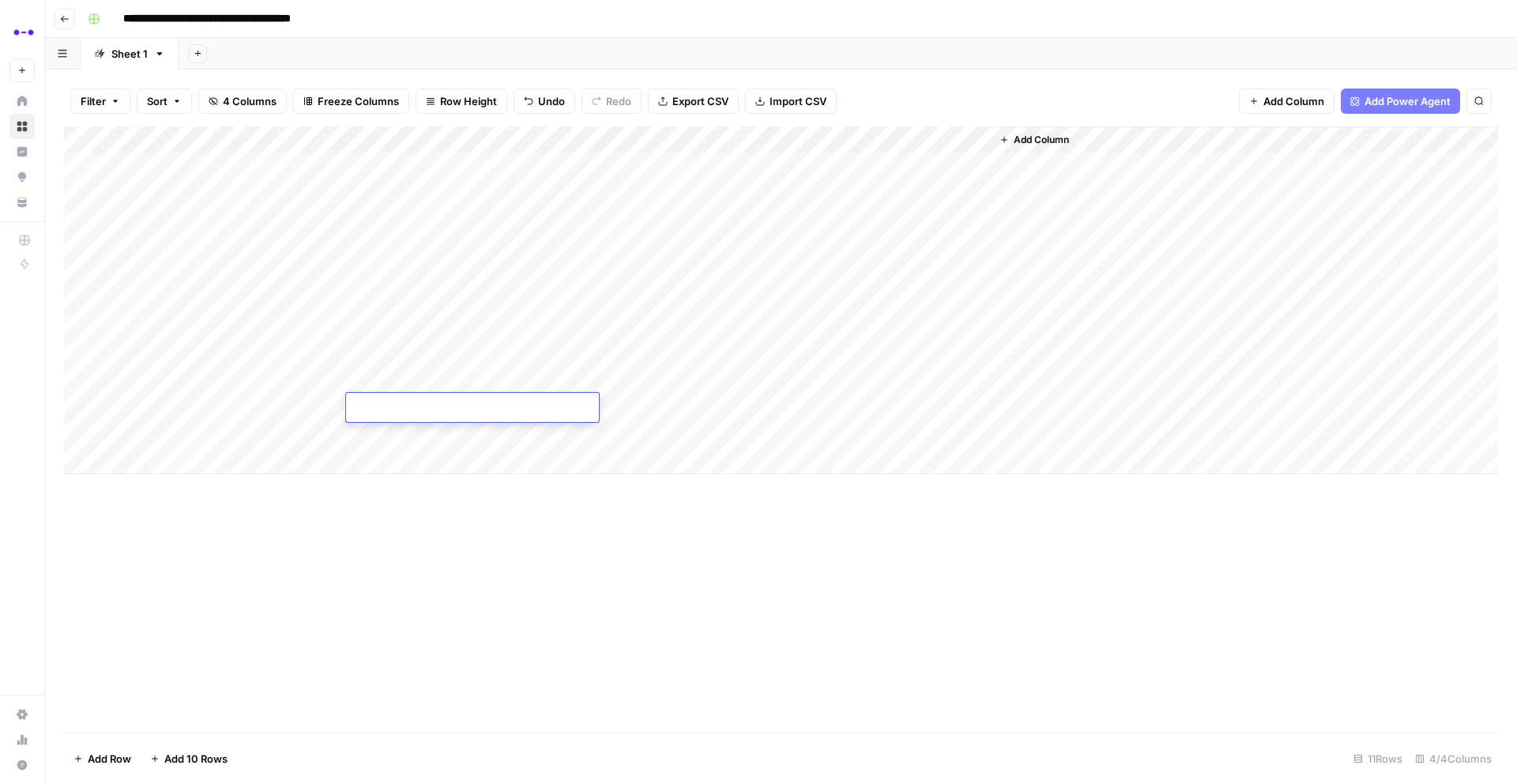
type textarea "**********"
click at [493, 568] on div "Add Column" at bounding box center [781, 429] width 1434 height 606
click at [713, 407] on div "Add Column" at bounding box center [781, 300] width 1434 height 348
click at [207, 459] on div "Add Column" at bounding box center [781, 300] width 1434 height 348
drag, startPoint x: 206, startPoint y: 488, endPoint x: 194, endPoint y: 493, distance: 13.0
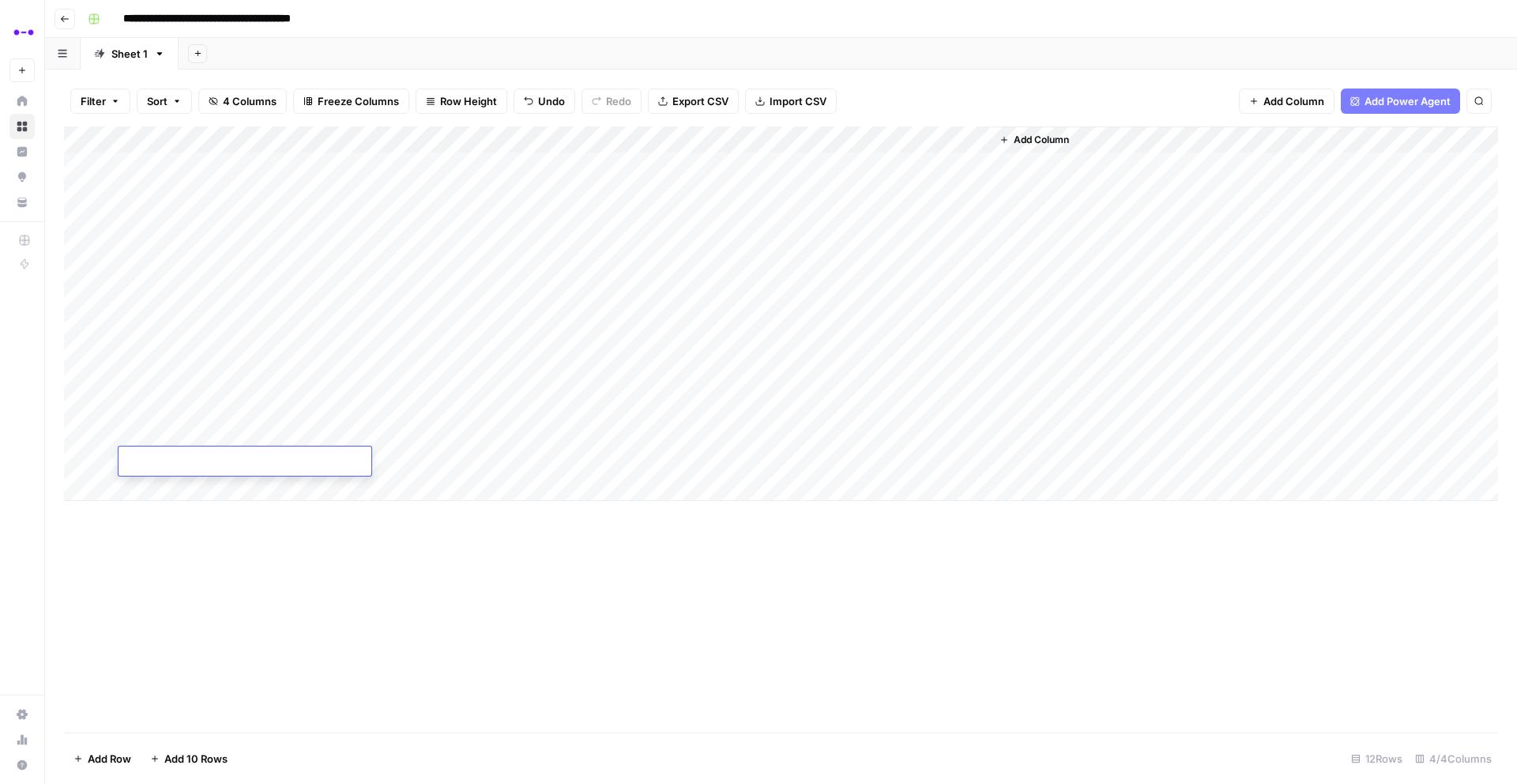
click at [204, 490] on div "Add Column" at bounding box center [781, 314] width 1434 height 375
click at [152, 513] on div "Add Column" at bounding box center [781, 326] width 1434 height 401
click at [152, 548] on div "Add Column" at bounding box center [781, 340] width 1434 height 428
click at [161, 565] on div "Add Column" at bounding box center [781, 353] width 1434 height 455
click at [461, 679] on div "Add Column" at bounding box center [781, 429] width 1434 height 606
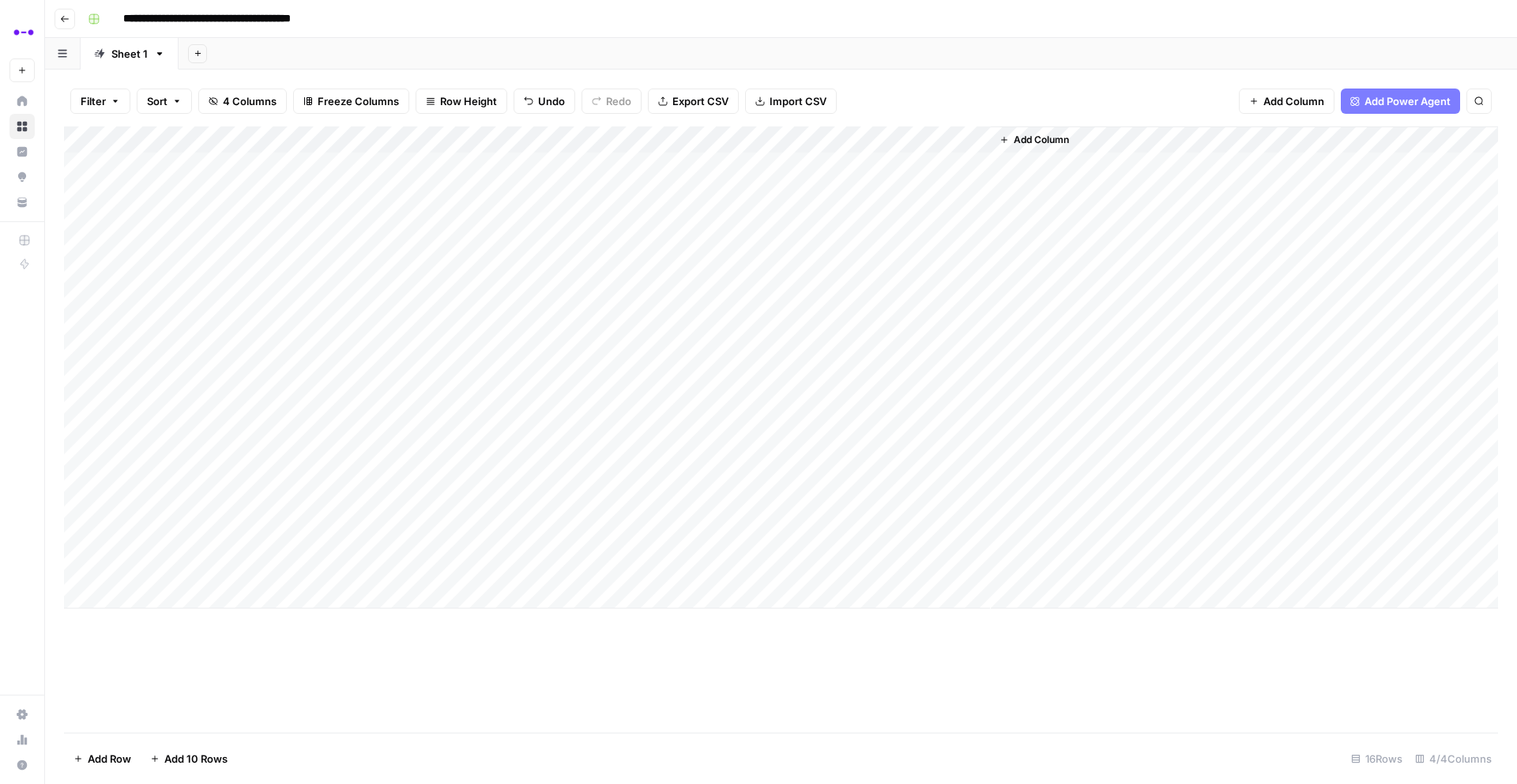
click at [270, 426] on div "Add Column" at bounding box center [781, 367] width 1434 height 482
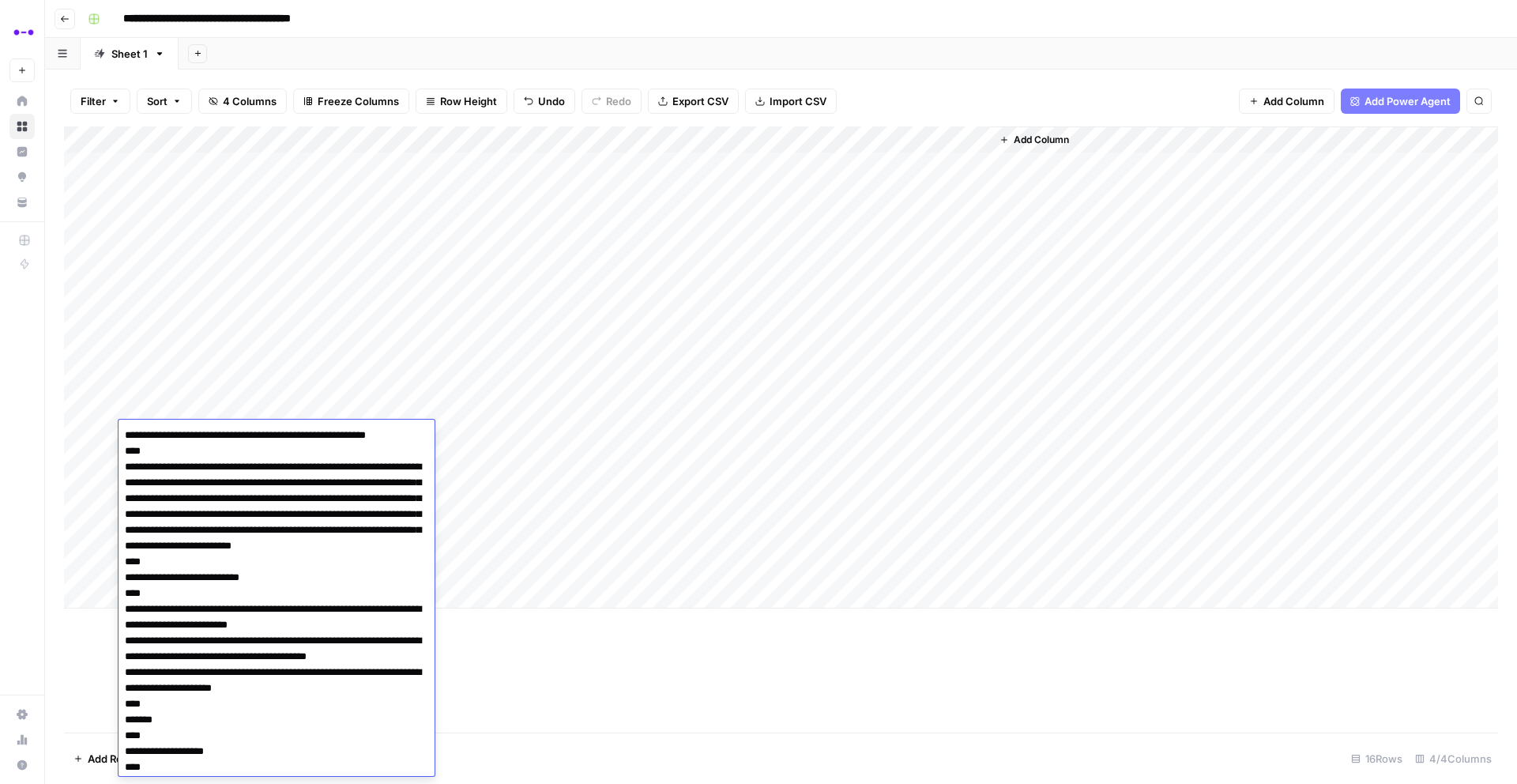
drag, startPoint x: 144, startPoint y: 453, endPoint x: 260, endPoint y: 442, distance: 116.5
click at [260, 439] on textarea at bounding box center [277, 791] width 316 height 734
click at [138, 435] on textarea at bounding box center [277, 783] width 316 height 717
type textarea "**********"
click at [241, 468] on textarea at bounding box center [277, 783] width 316 height 717
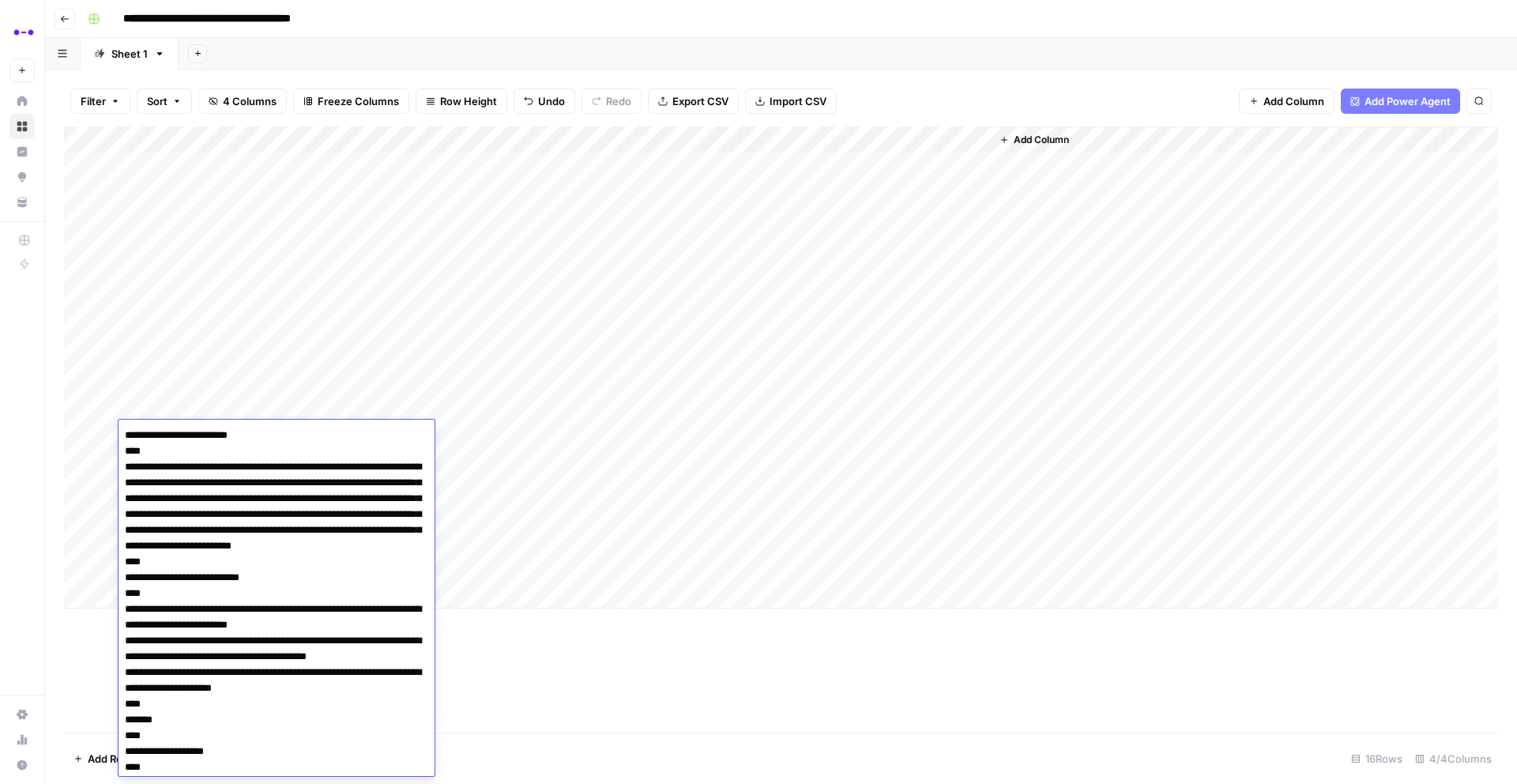
drag, startPoint x: 253, startPoint y: 438, endPoint x: 133, endPoint y: 439, distance: 120.0
click at [133, 439] on textarea at bounding box center [277, 783] width 316 height 717
click at [575, 679] on div "Add Column" at bounding box center [781, 429] width 1434 height 606
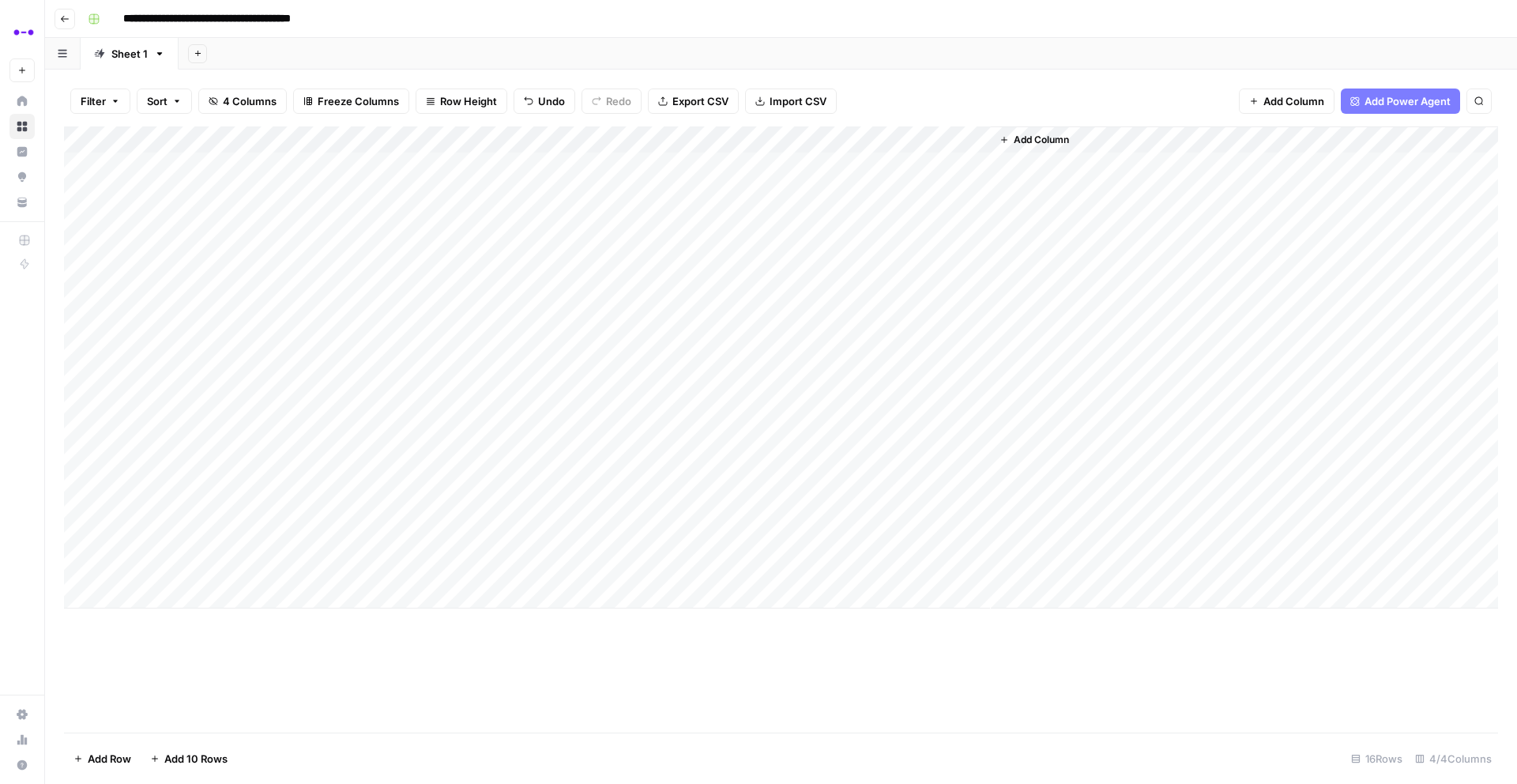
click at [416, 430] on div "Add Column" at bounding box center [781, 367] width 1434 height 482
type textarea "**********"
click at [260, 463] on div "Add Column" at bounding box center [781, 367] width 1434 height 482
click at [276, 463] on div "Add Column" at bounding box center [781, 367] width 1434 height 482
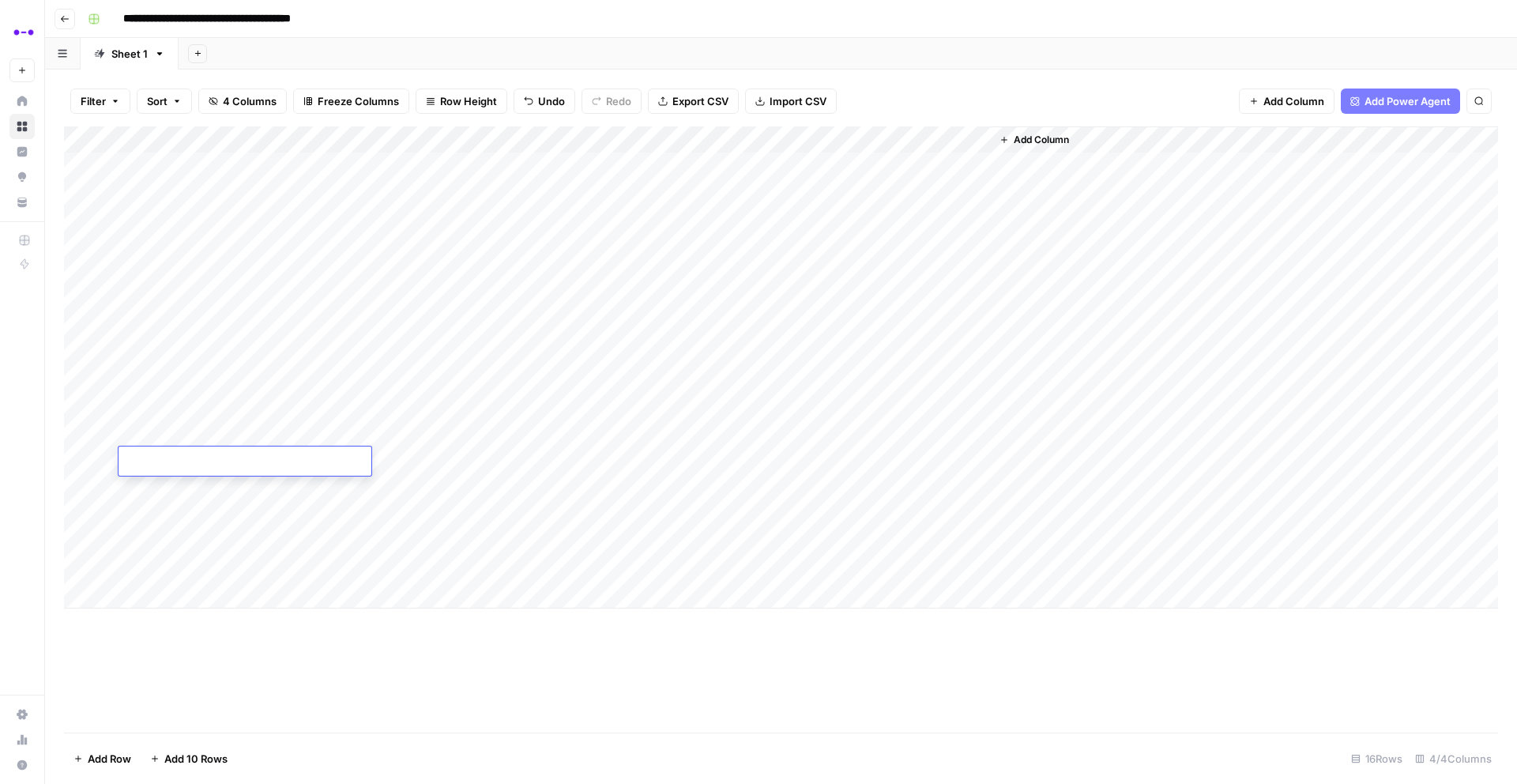
click at [276, 463] on textarea at bounding box center [245, 462] width 253 height 23
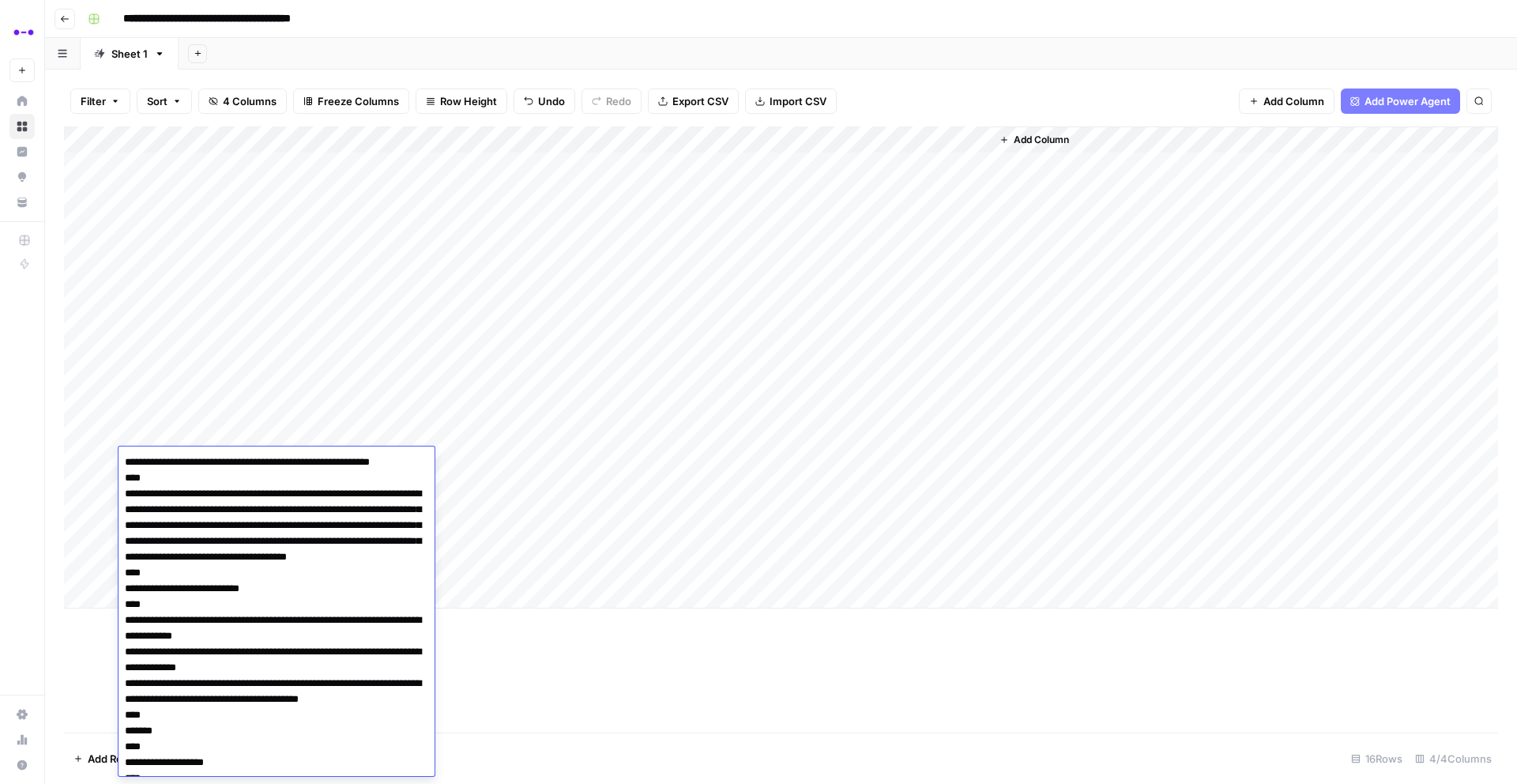
drag, startPoint x: 231, startPoint y: 471, endPoint x: 262, endPoint y: 469, distance: 31.1
type textarea "**********"
drag, startPoint x: 259, startPoint y: 460, endPoint x: 147, endPoint y: 465, distance: 112.1
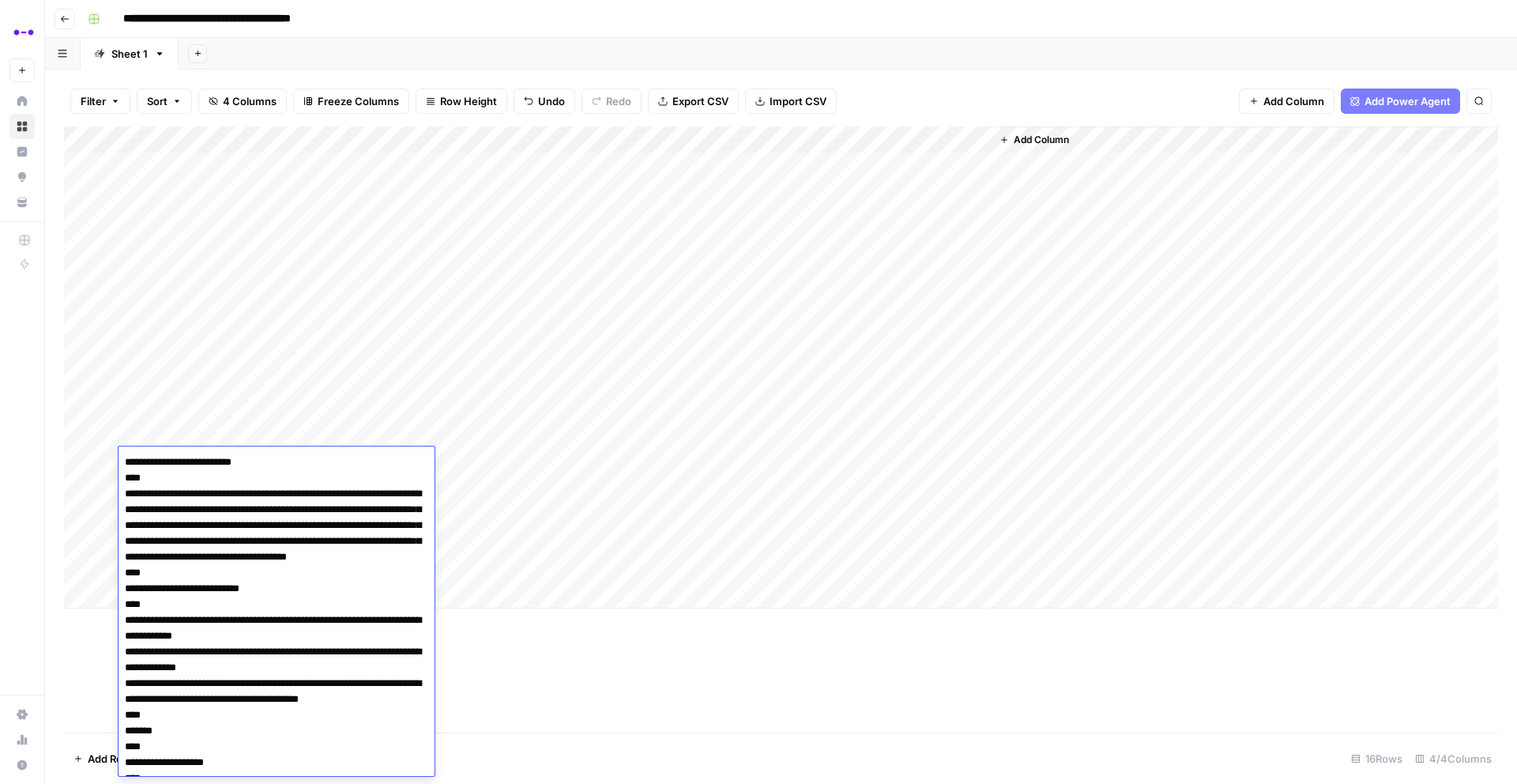
drag, startPoint x: 147, startPoint y: 465, endPoint x: 133, endPoint y: 465, distance: 14.0
drag, startPoint x: 131, startPoint y: 465, endPoint x: 257, endPoint y: 469, distance: 126.1
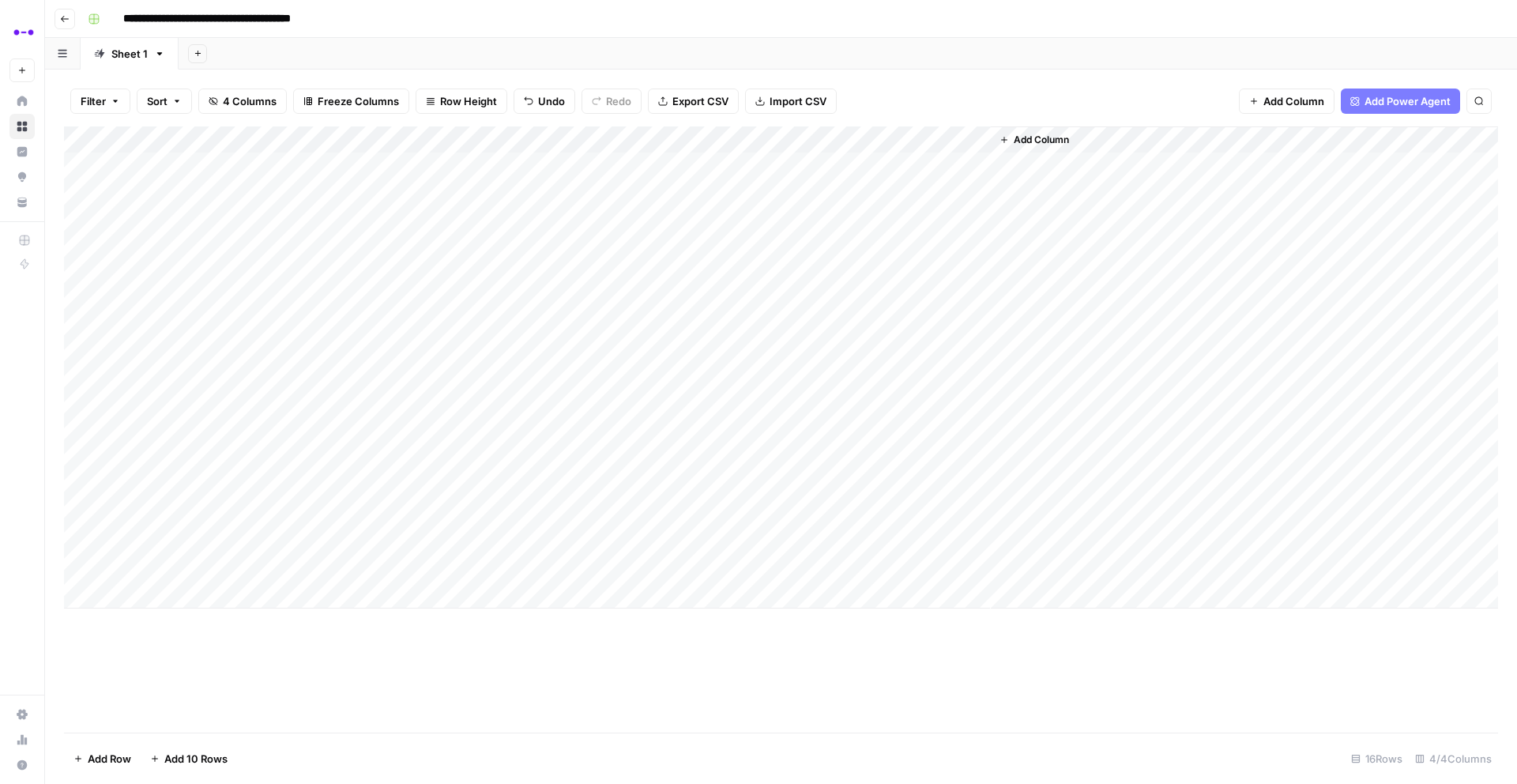
click at [458, 467] on div "Add Column" at bounding box center [781, 367] width 1434 height 482
click at [442, 464] on div "Add Column" at bounding box center [781, 367] width 1434 height 482
type textarea "**********"
click at [627, 461] on div "Add Column" at bounding box center [781, 367] width 1434 height 482
click at [694, 430] on div "Add Column" at bounding box center [781, 367] width 1434 height 482
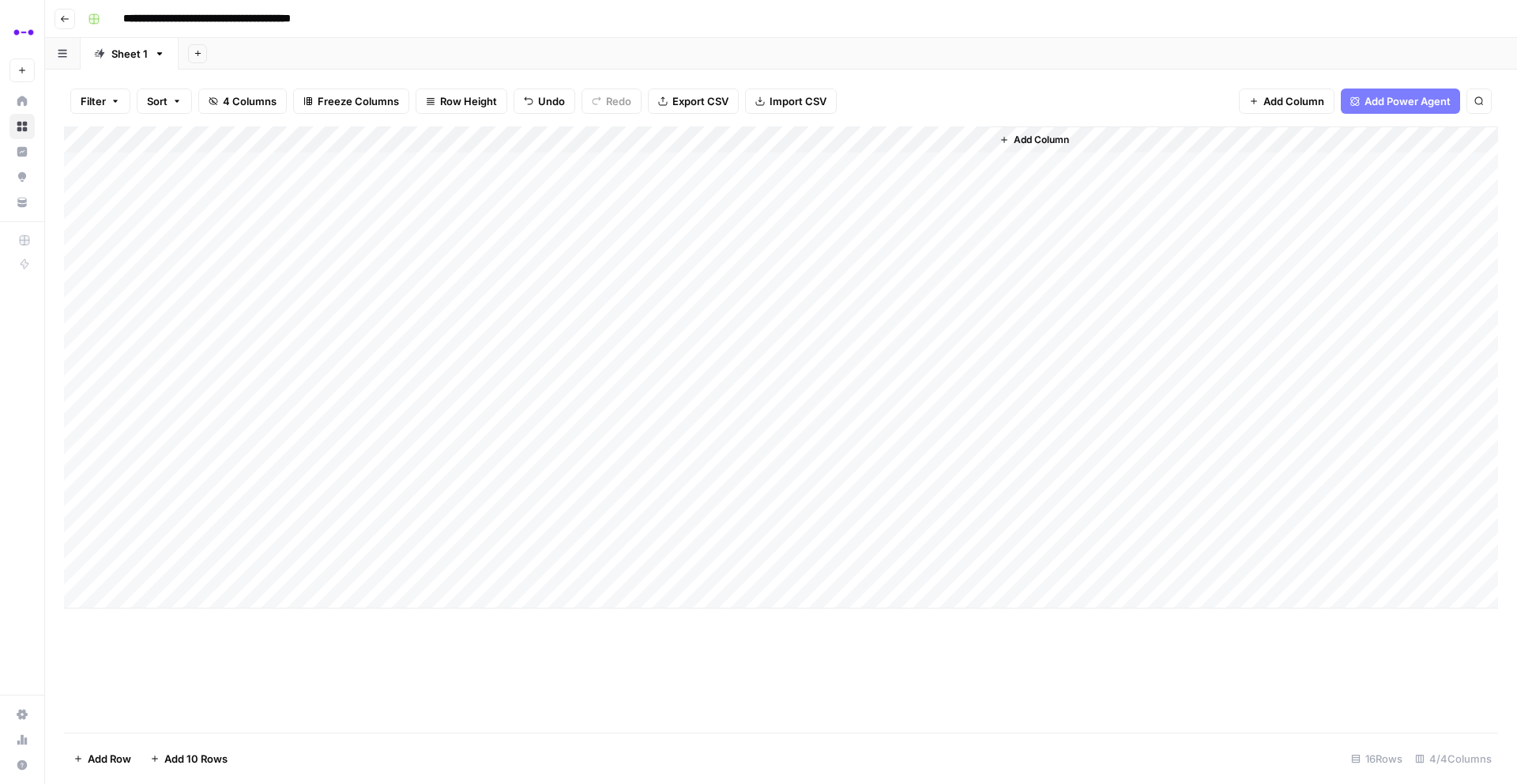
click at [233, 489] on div "Add Column" at bounding box center [781, 367] width 1434 height 482
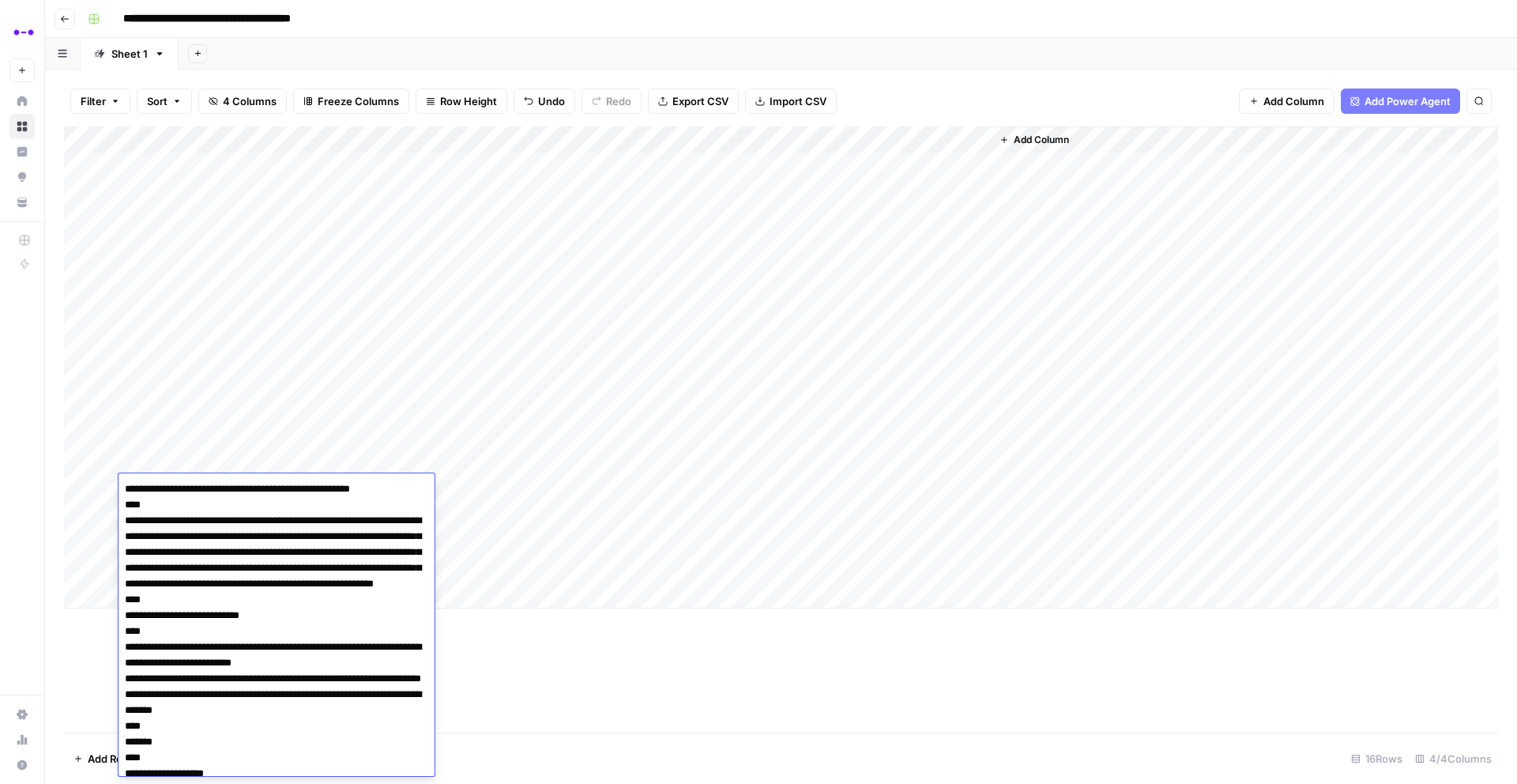
drag, startPoint x: 425, startPoint y: 491, endPoint x: 239, endPoint y: 492, distance: 186.0
type textarea "**********"
drag, startPoint x: 672, startPoint y: 688, endPoint x: 664, endPoint y: 685, distance: 8.5
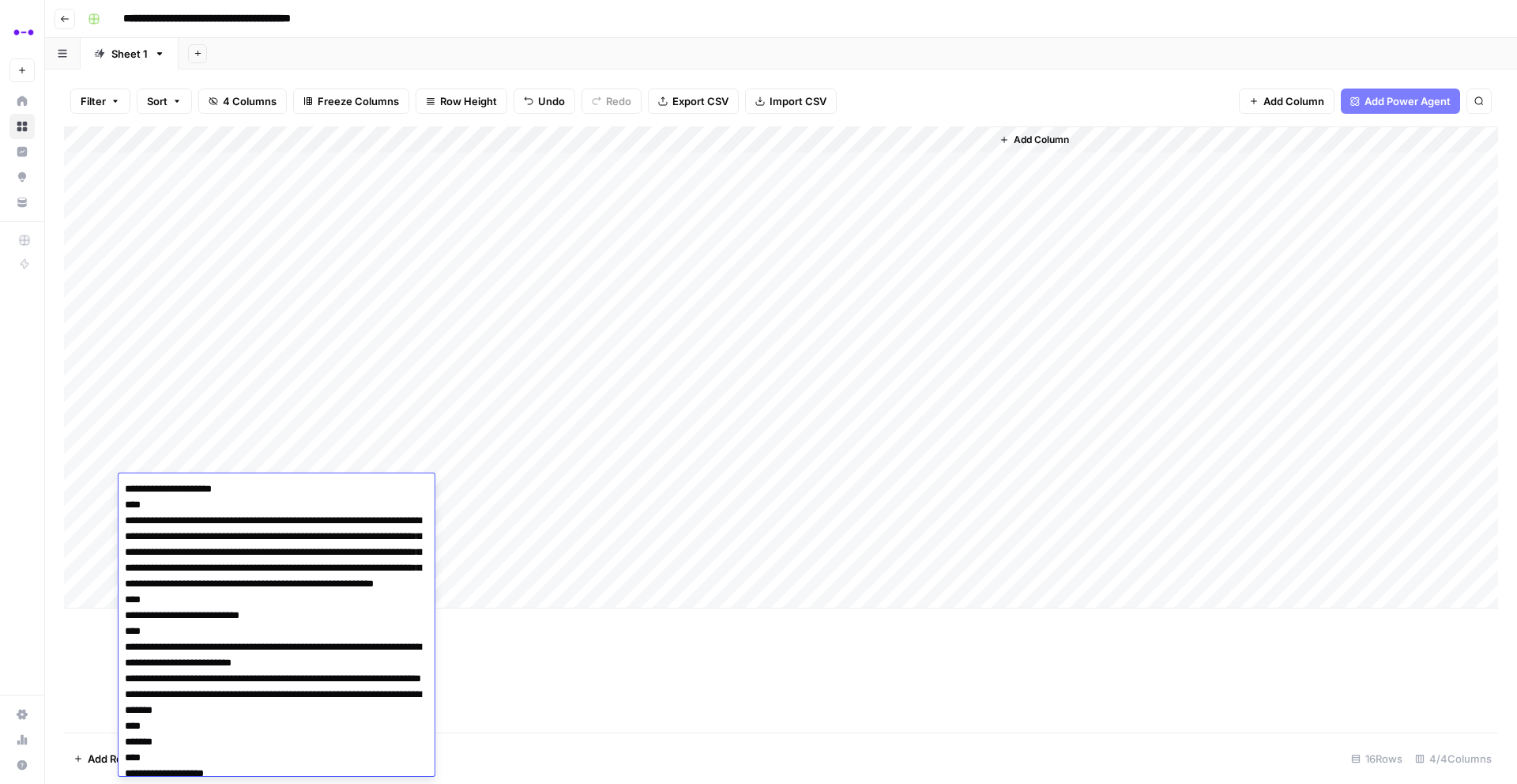
click at [672, 688] on div "Add Column" at bounding box center [781, 429] width 1434 height 606
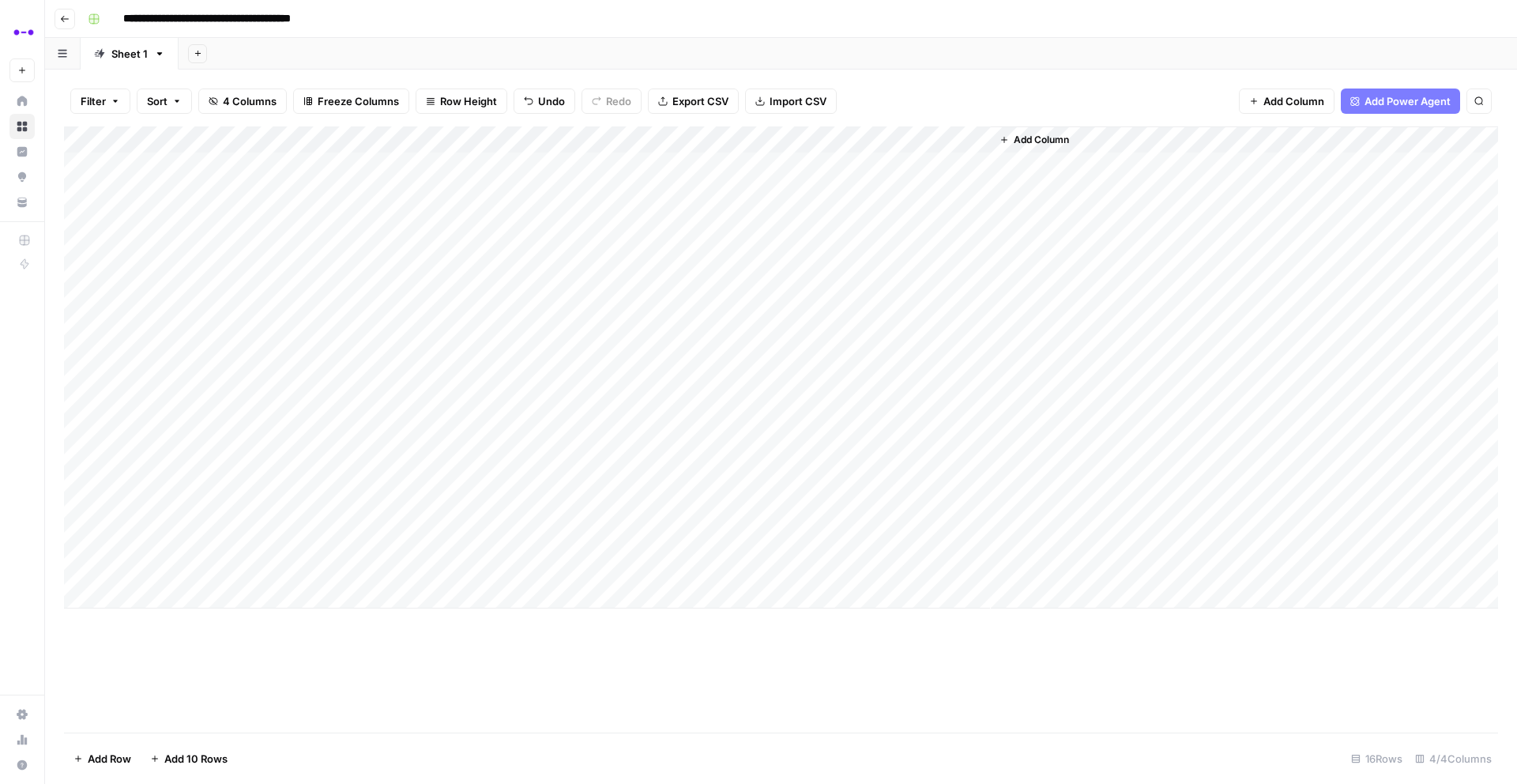
click at [202, 488] on div "Add Column" at bounding box center [781, 367] width 1434 height 482
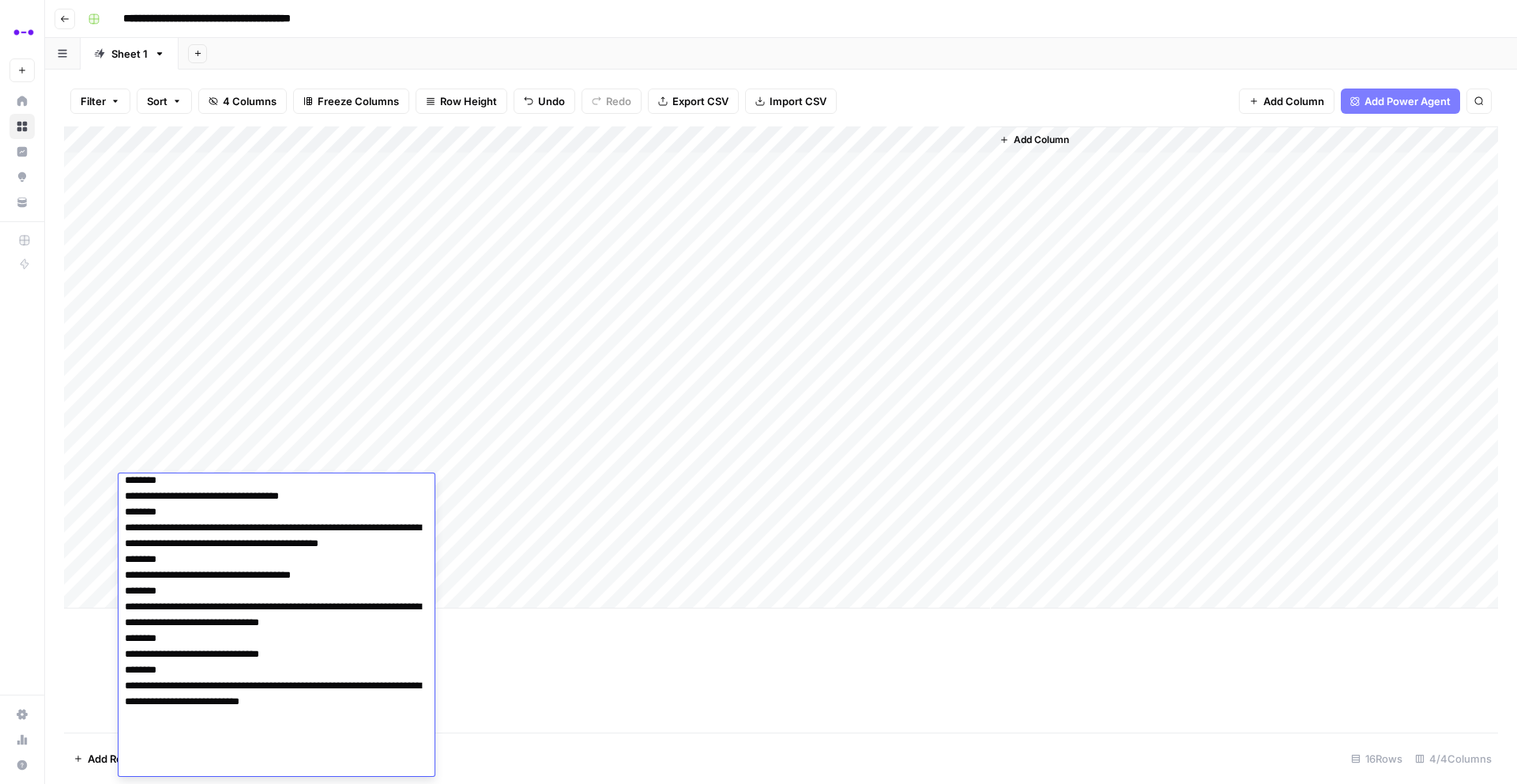
click at [240, 492] on textarea at bounding box center [277, 433] width 316 height 686
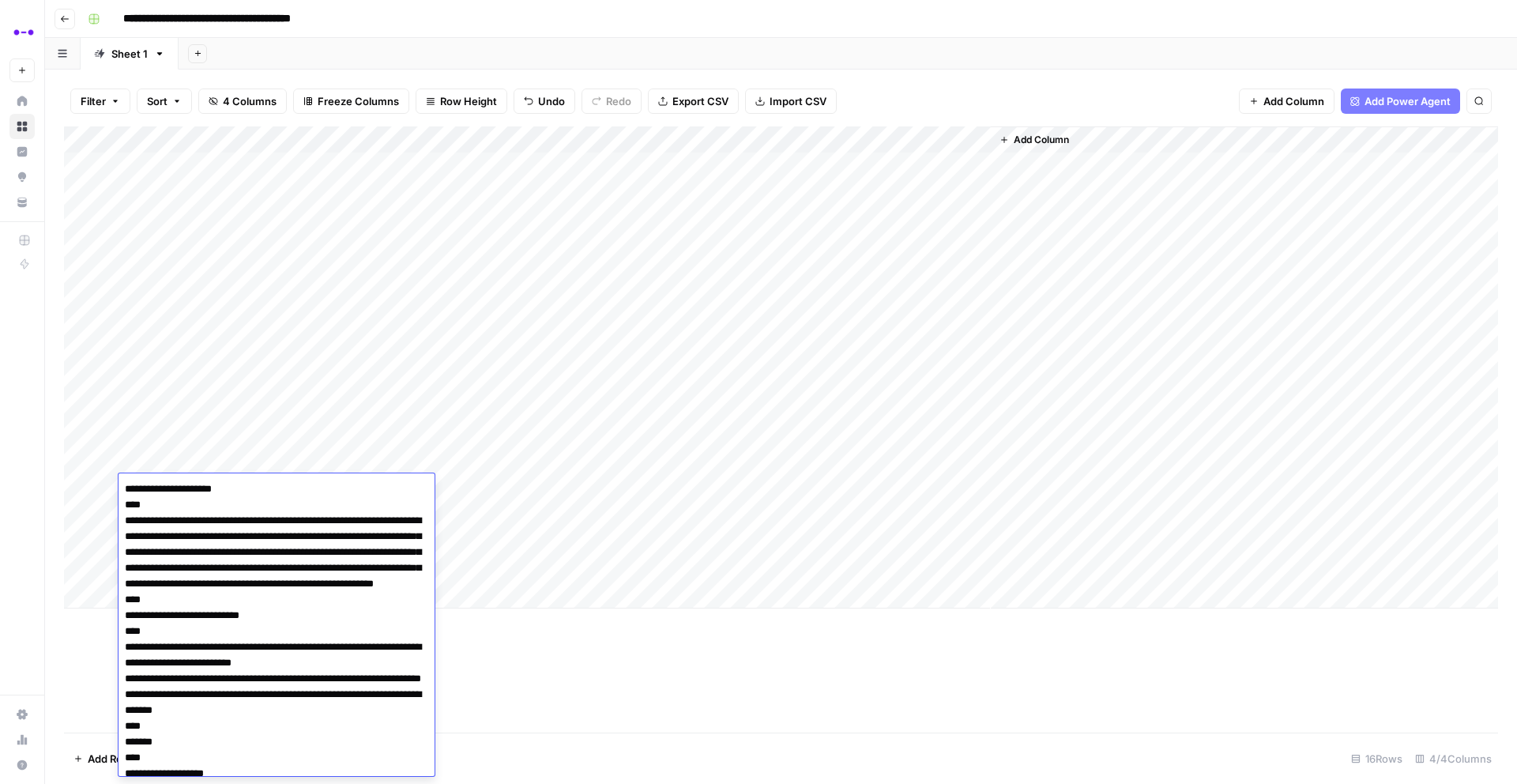
drag, startPoint x: 241, startPoint y: 490, endPoint x: 132, endPoint y: 493, distance: 109.0
click at [554, 645] on div "Add Column" at bounding box center [781, 429] width 1434 height 606
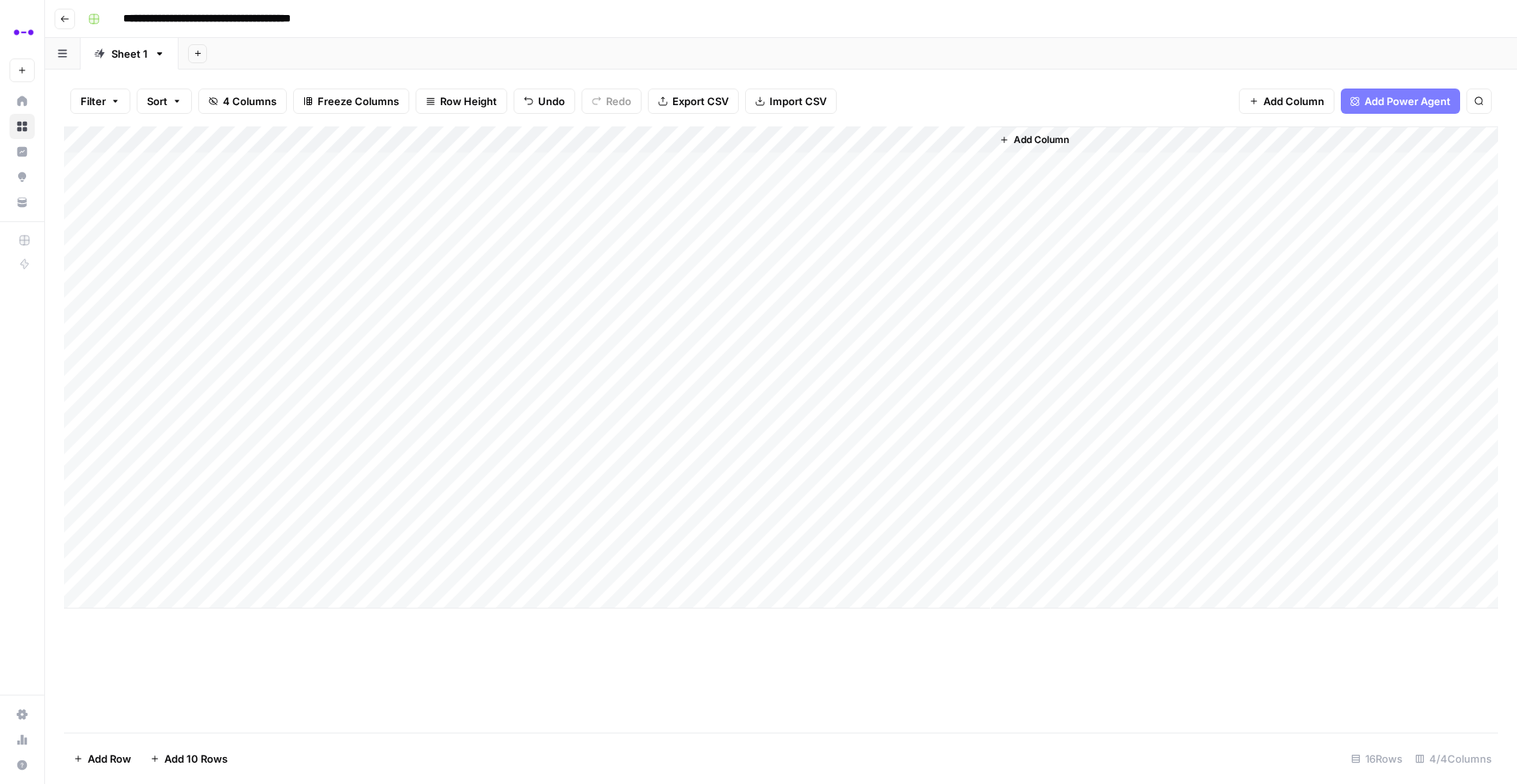
click at [436, 487] on div "Add Column" at bounding box center [781, 367] width 1434 height 482
type textarea "**********"
click at [689, 488] on div "Add Column" at bounding box center [781, 367] width 1434 height 482
click at [230, 512] on div "Add Column" at bounding box center [781, 367] width 1434 height 482
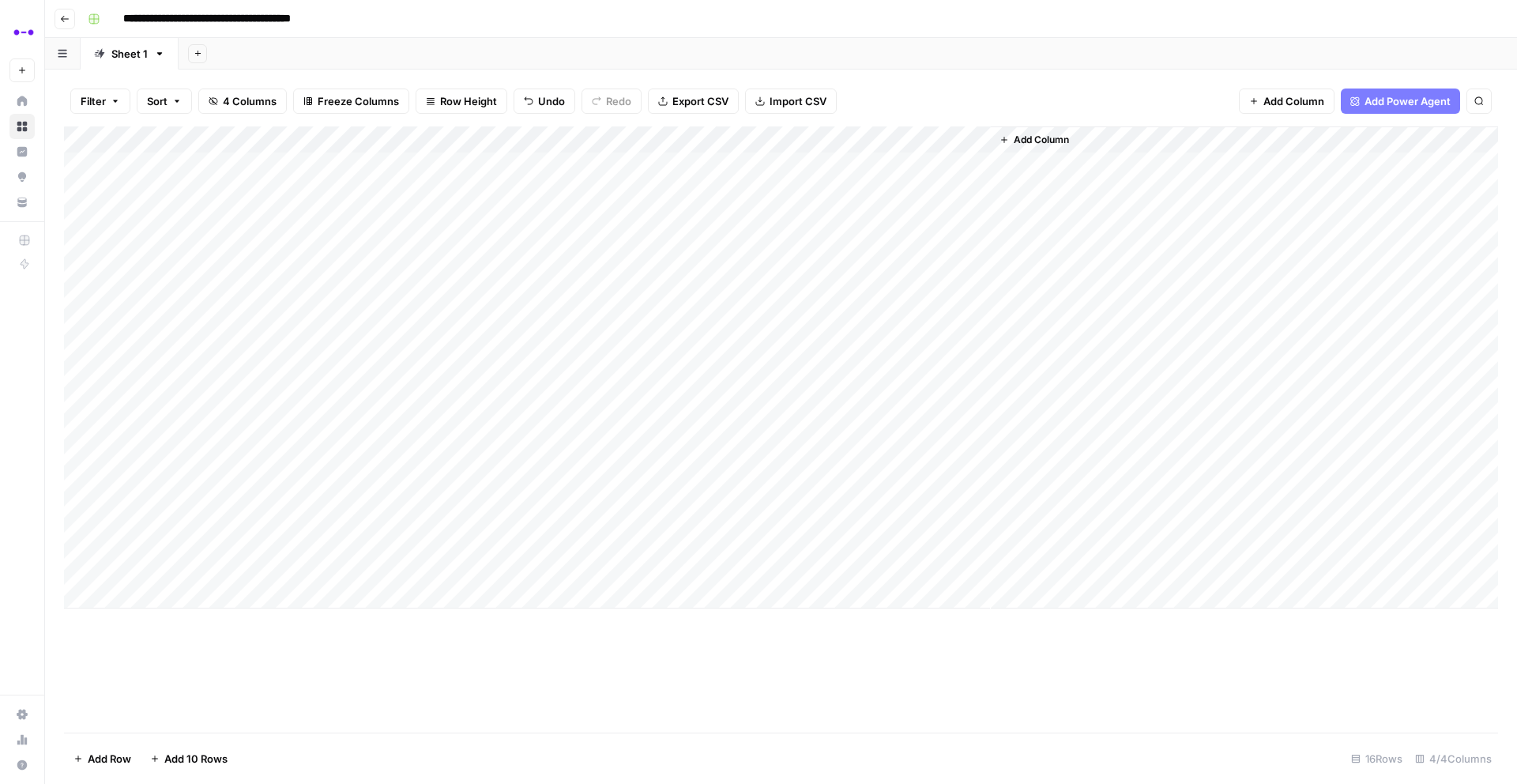
click at [230, 512] on div "Add Column" at bounding box center [781, 367] width 1434 height 482
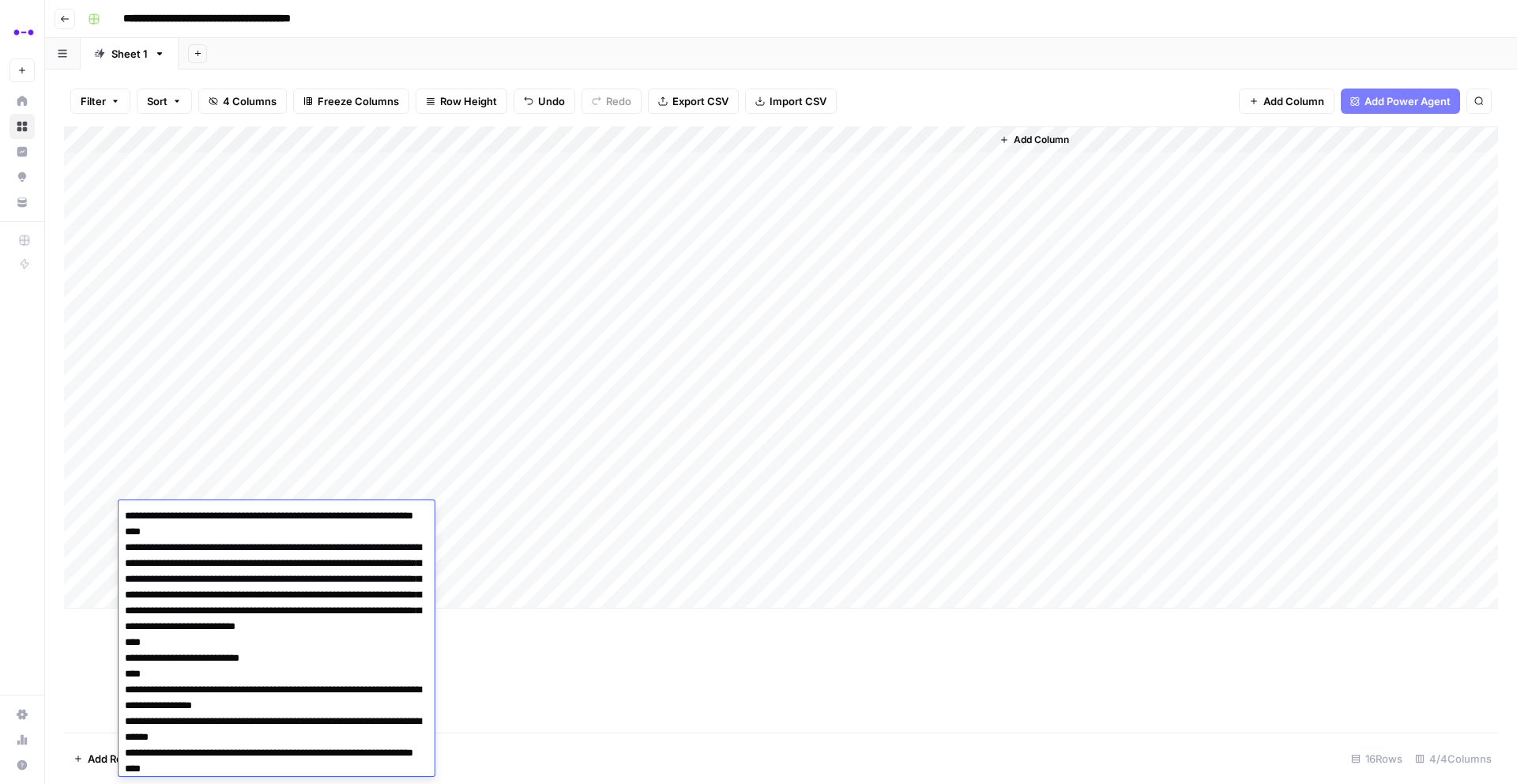
drag, startPoint x: 319, startPoint y: 529, endPoint x: 319, endPoint y: 514, distance: 15.0
type textarea "**********"
drag, startPoint x: 211, startPoint y: 516, endPoint x: 312, endPoint y: 517, distance: 101.0
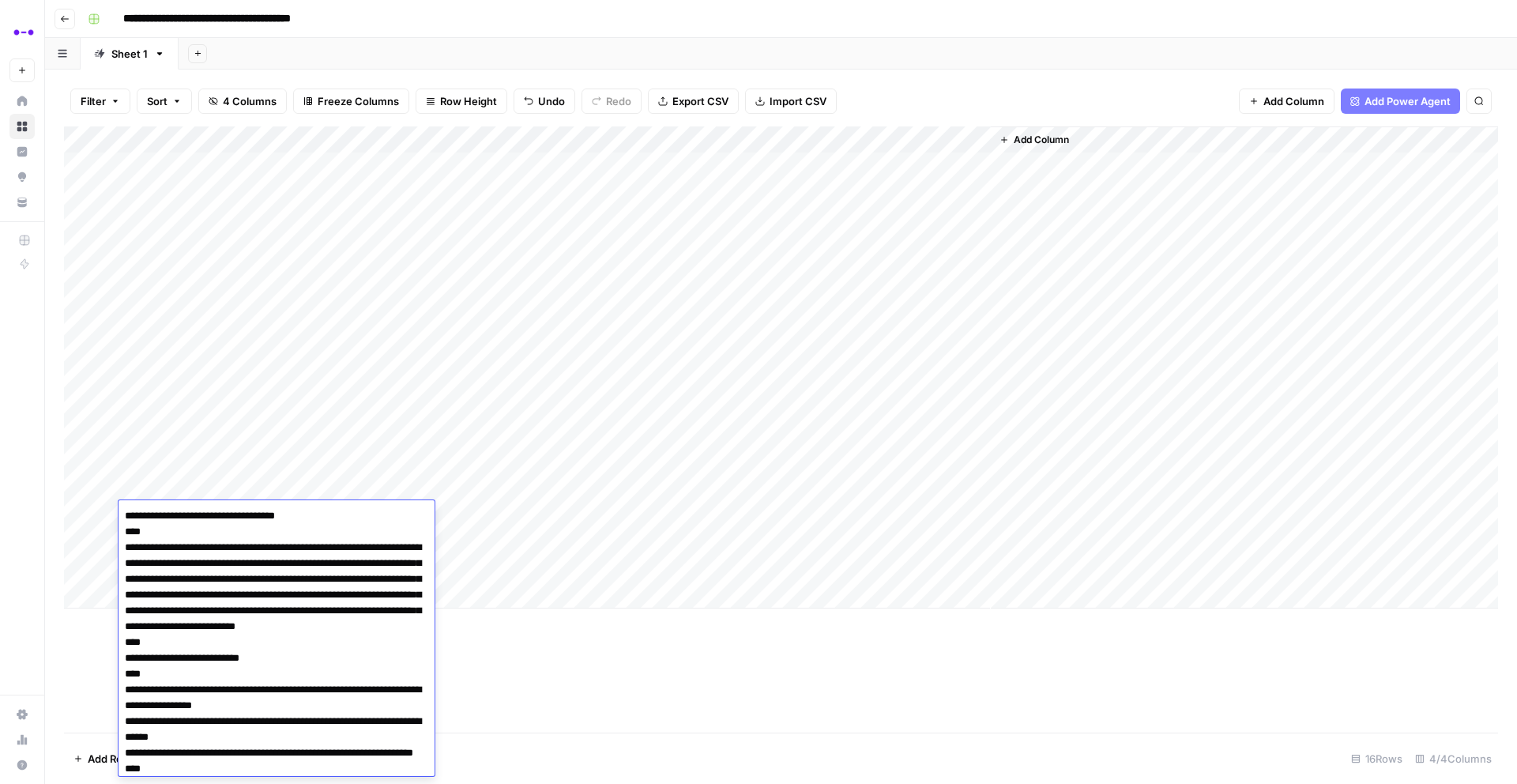
click at [458, 518] on div "Add Column" at bounding box center [781, 367] width 1434 height 482
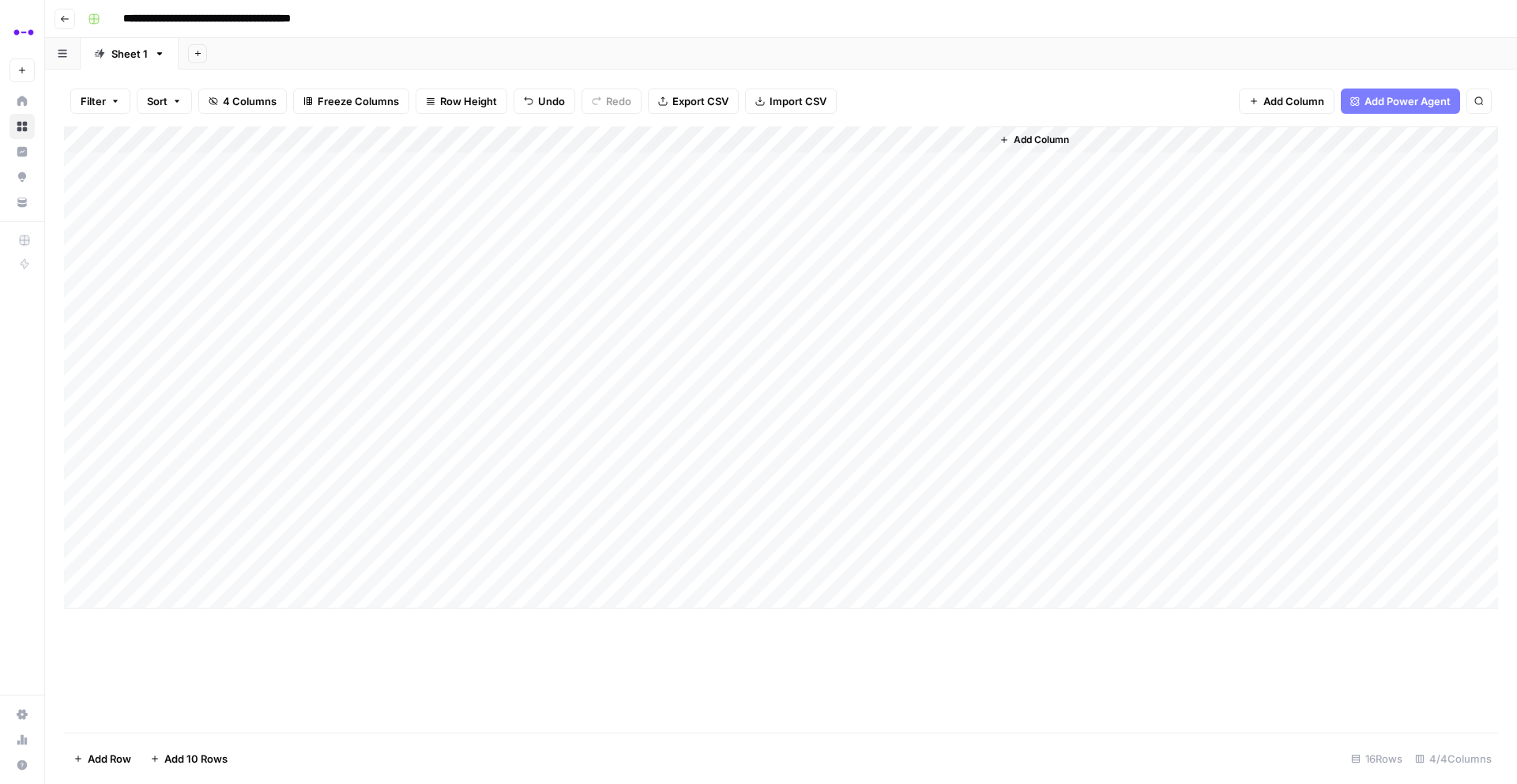
click at [458, 518] on div "Add Column" at bounding box center [781, 367] width 1434 height 482
type textarea "**********"
click at [355, 516] on textarea "**********" at bounding box center [472, 515] width 253 height 23
click at [472, 559] on div "Add Column" at bounding box center [781, 367] width 1434 height 482
click at [680, 513] on div "Add Column" at bounding box center [781, 367] width 1434 height 482
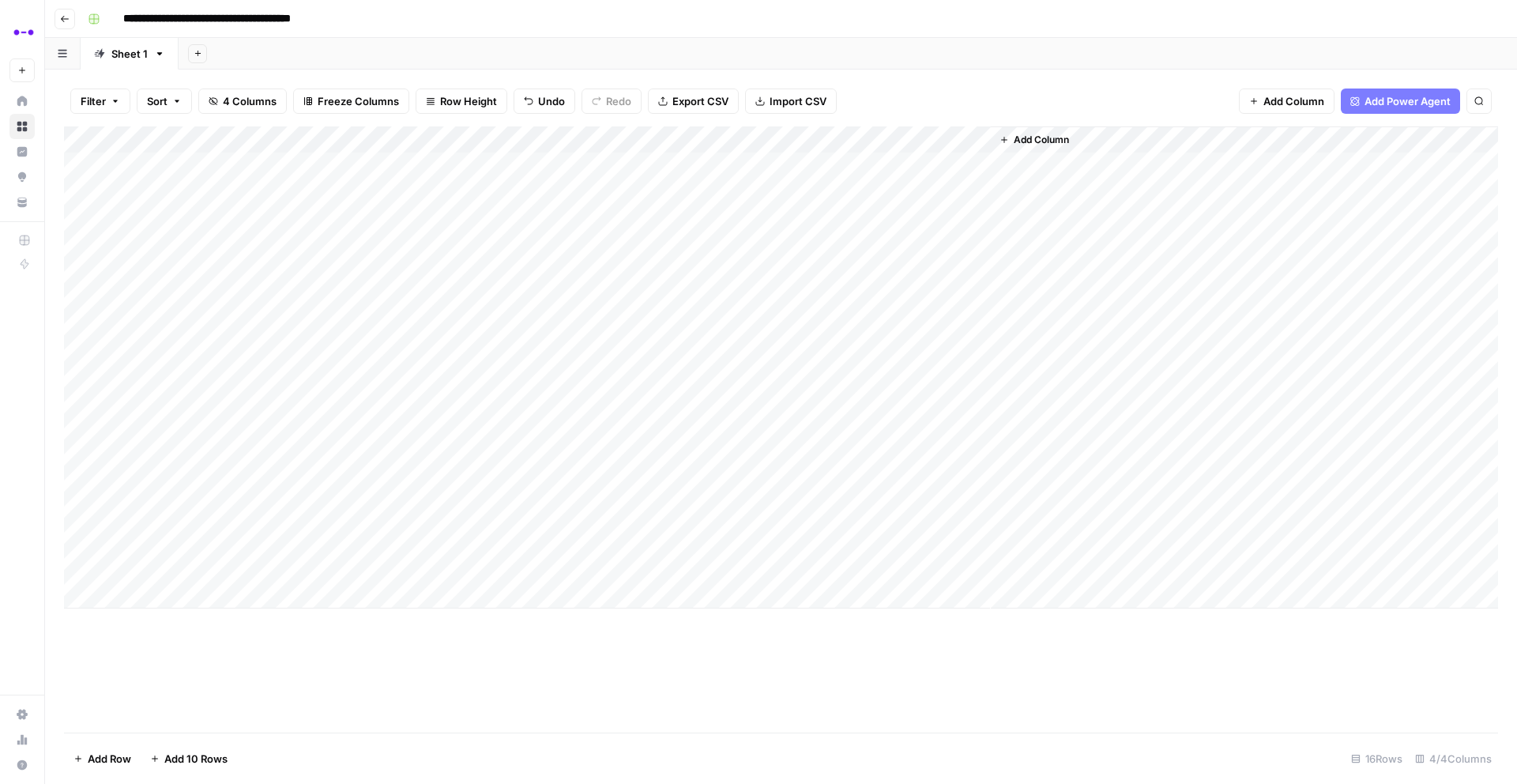
click at [251, 548] on div "Add Column" at bounding box center [781, 367] width 1434 height 482
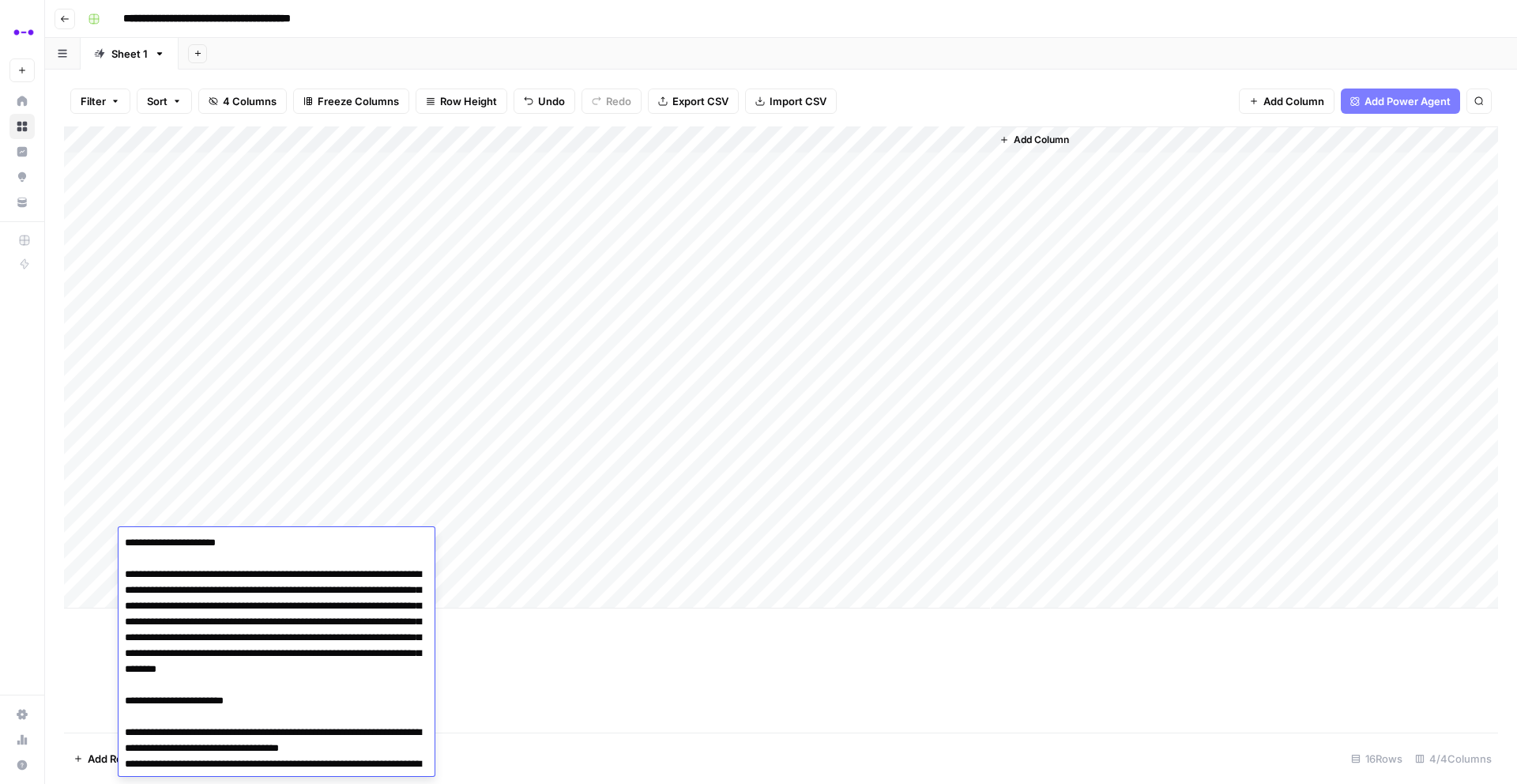
type textarea "**********"
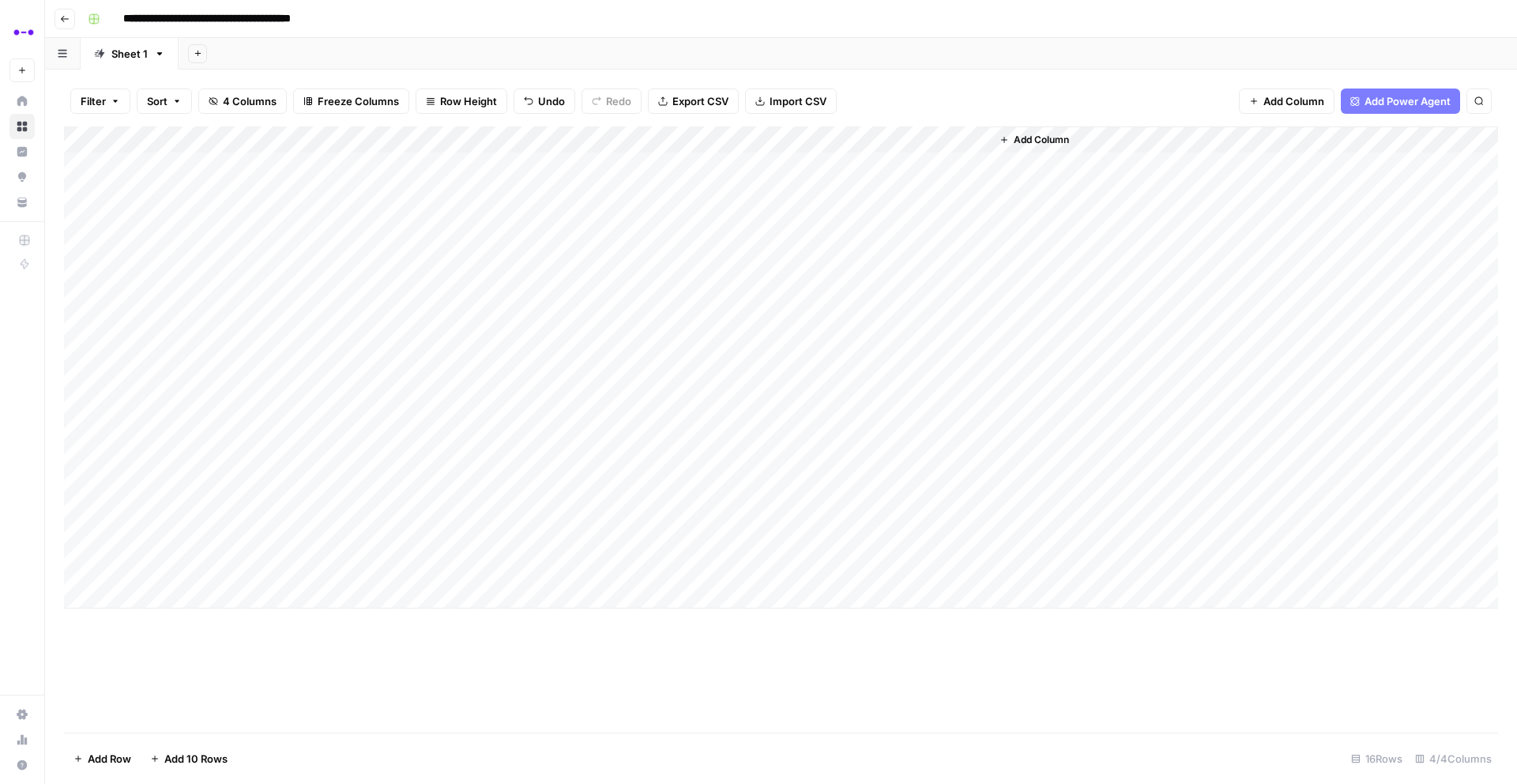
click at [437, 527] on div "Add Column" at bounding box center [781, 367] width 1434 height 482
click at [443, 542] on div "Add Column" at bounding box center [781, 367] width 1434 height 482
type textarea "**********"
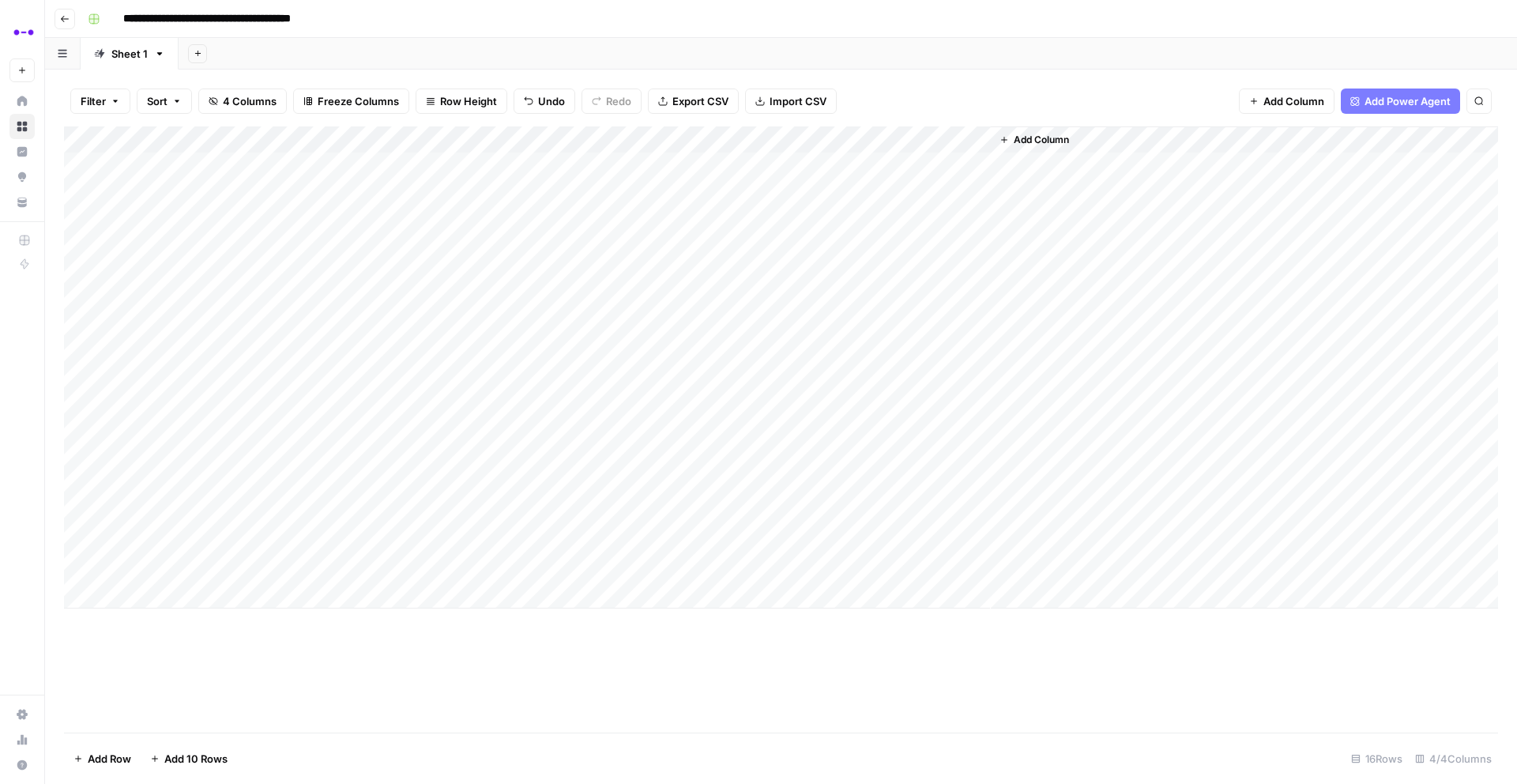
click at [708, 542] on div "Add Column" at bounding box center [781, 367] width 1434 height 482
click at [884, 325] on div "Add Column" at bounding box center [781, 367] width 1434 height 482
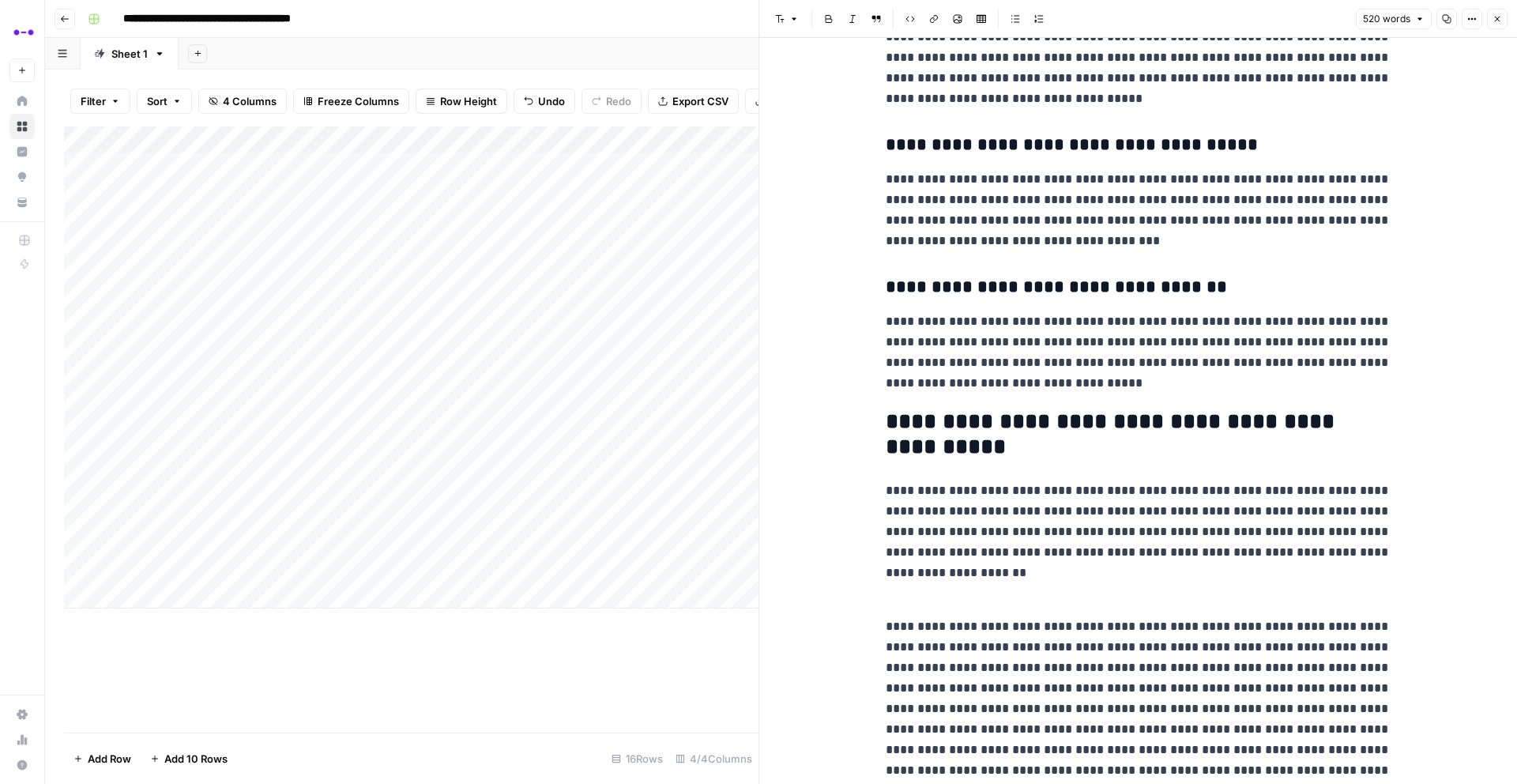
scroll to position [1035, 0]
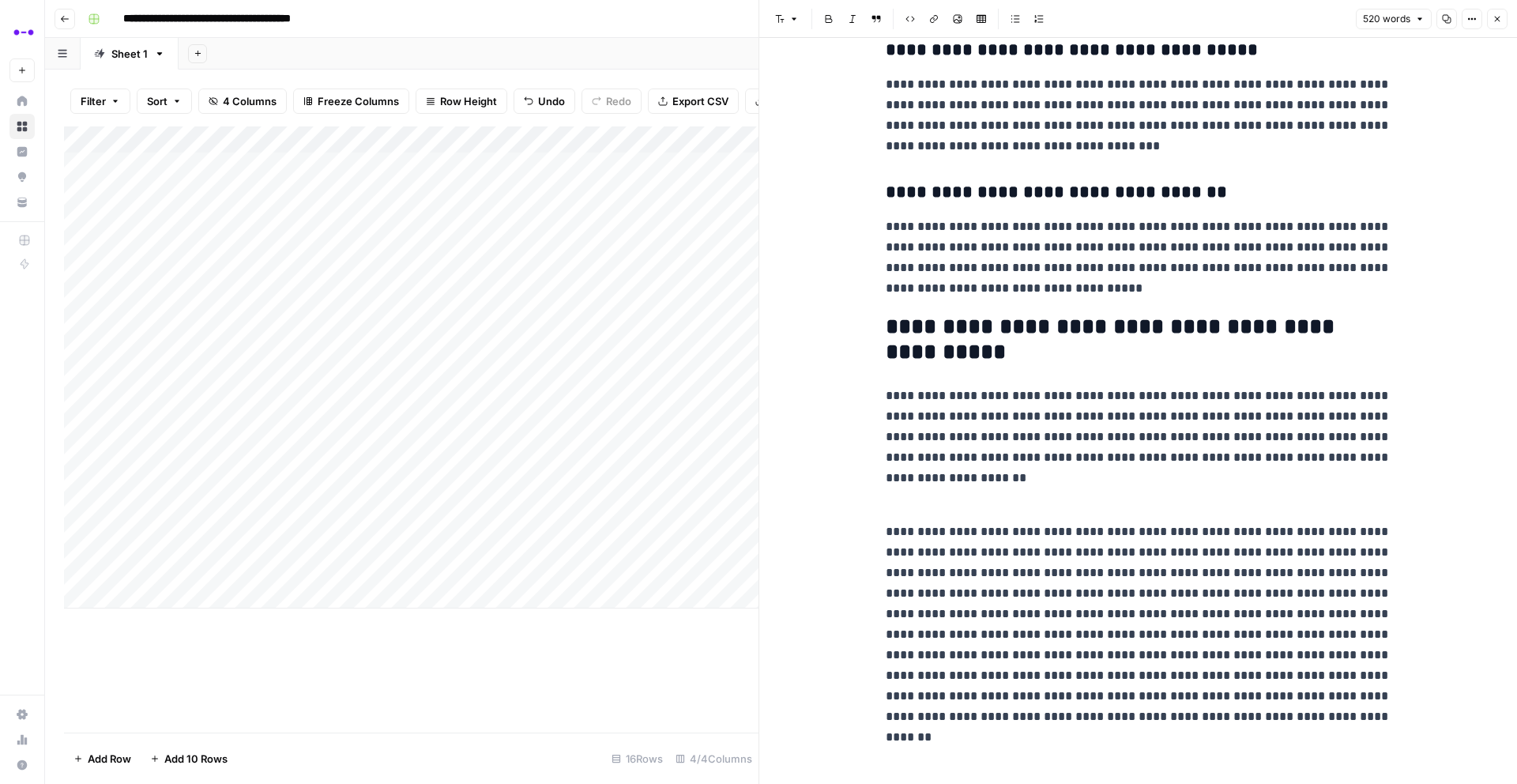
click at [1499, 18] on icon "button" at bounding box center [1497, 19] width 10 height 10
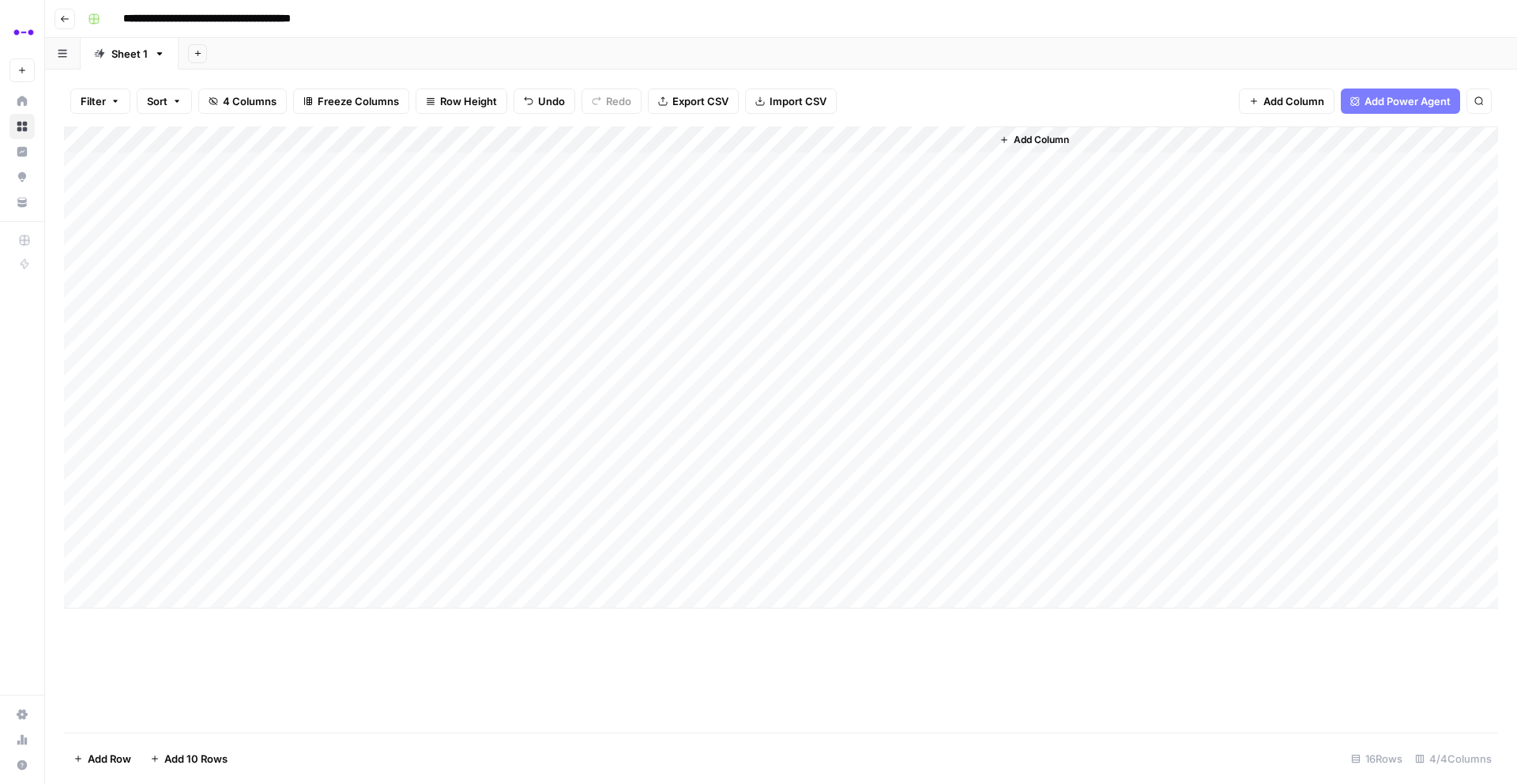
click at [85, 569] on div "Add Column" at bounding box center [781, 367] width 1434 height 482
click at [114, 766] on span "Delete 1 Row" at bounding box center [105, 759] width 63 height 16
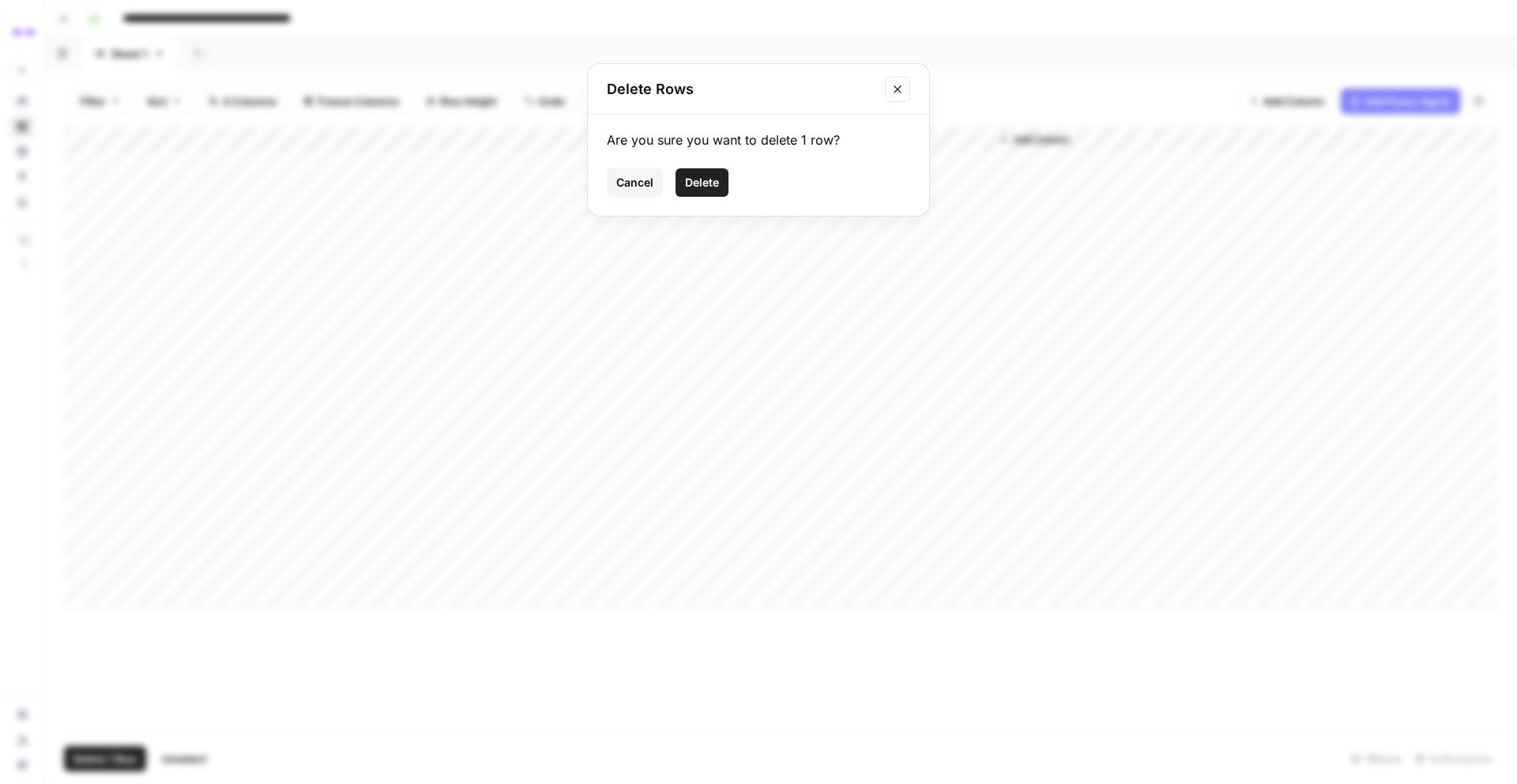
click at [682, 187] on button "Delete" at bounding box center [702, 183] width 53 height 29
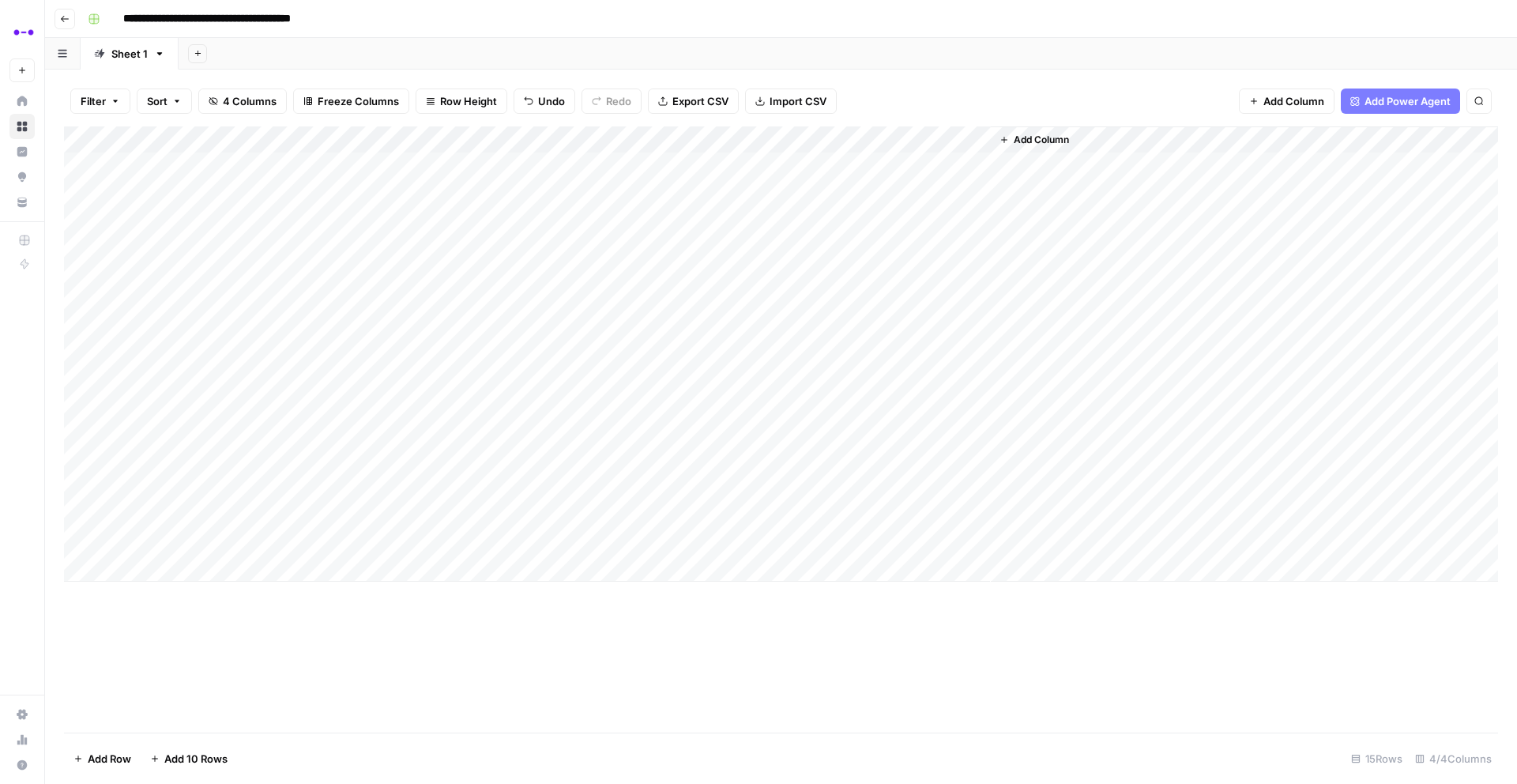
click at [74, 21] on button "Go back" at bounding box center [64, 19] width 21 height 21
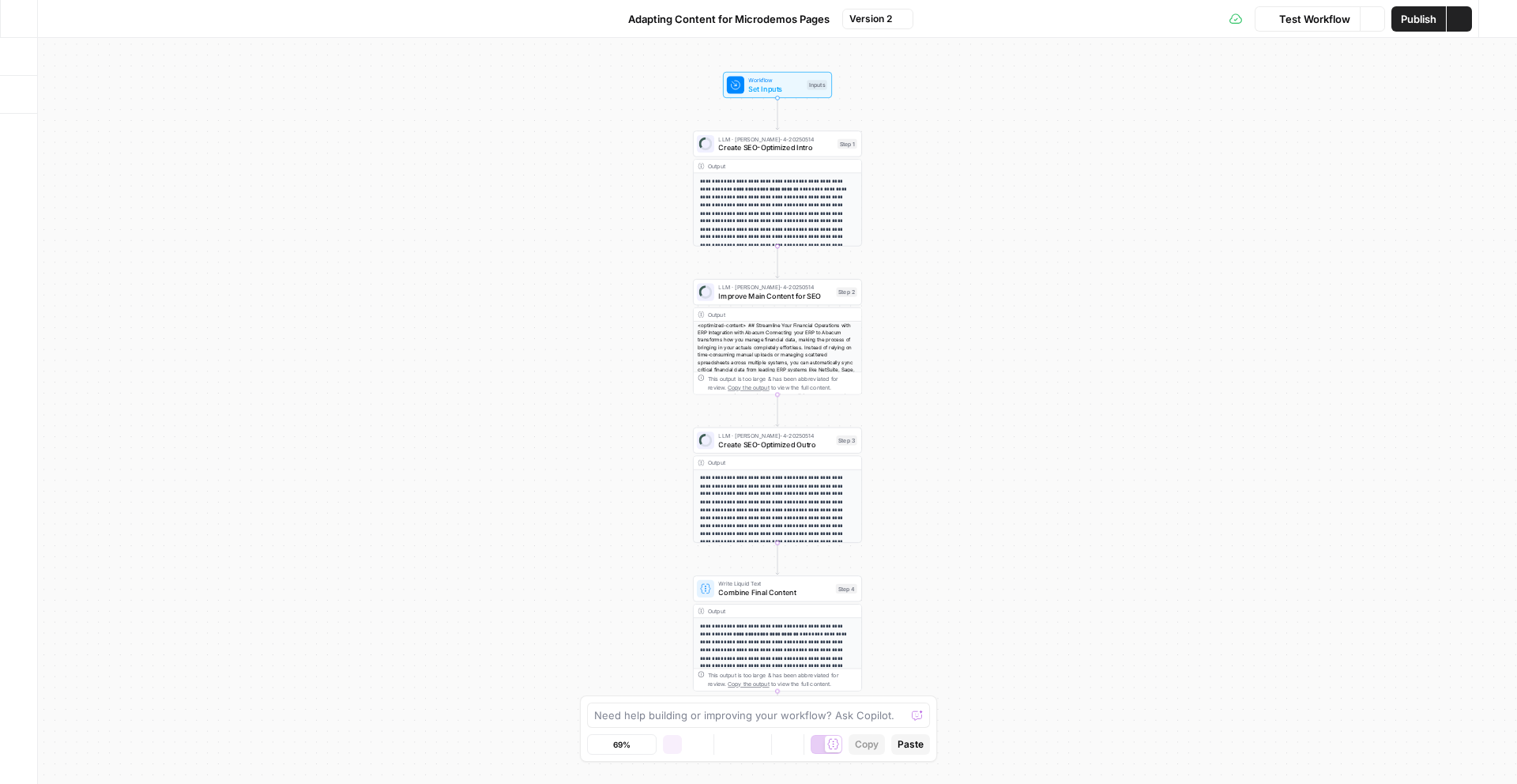
click at [23, 22] on icon "button" at bounding box center [19, 19] width 11 height 11
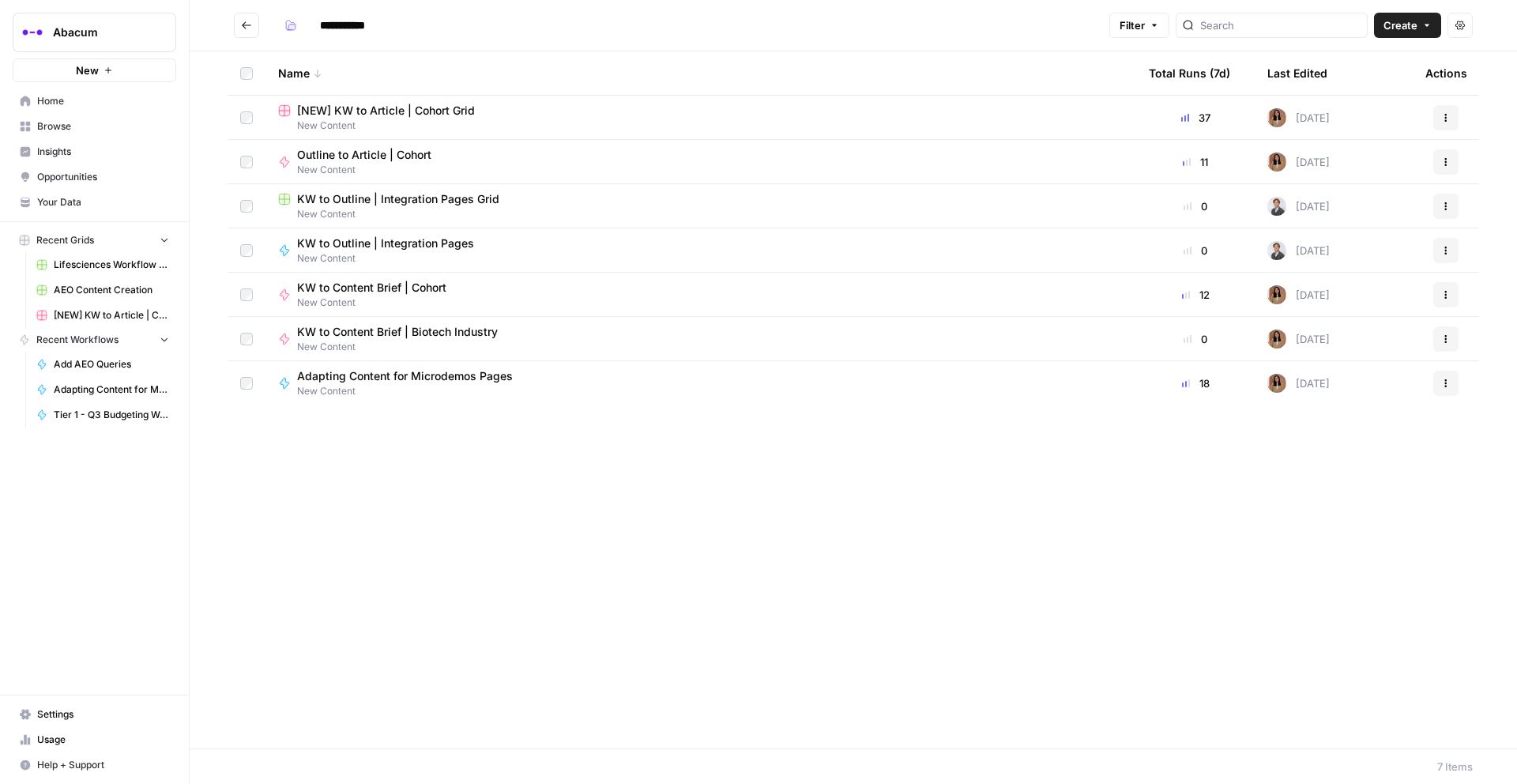
click at [254, 24] on button "Go back" at bounding box center [247, 25] width 25 height 25
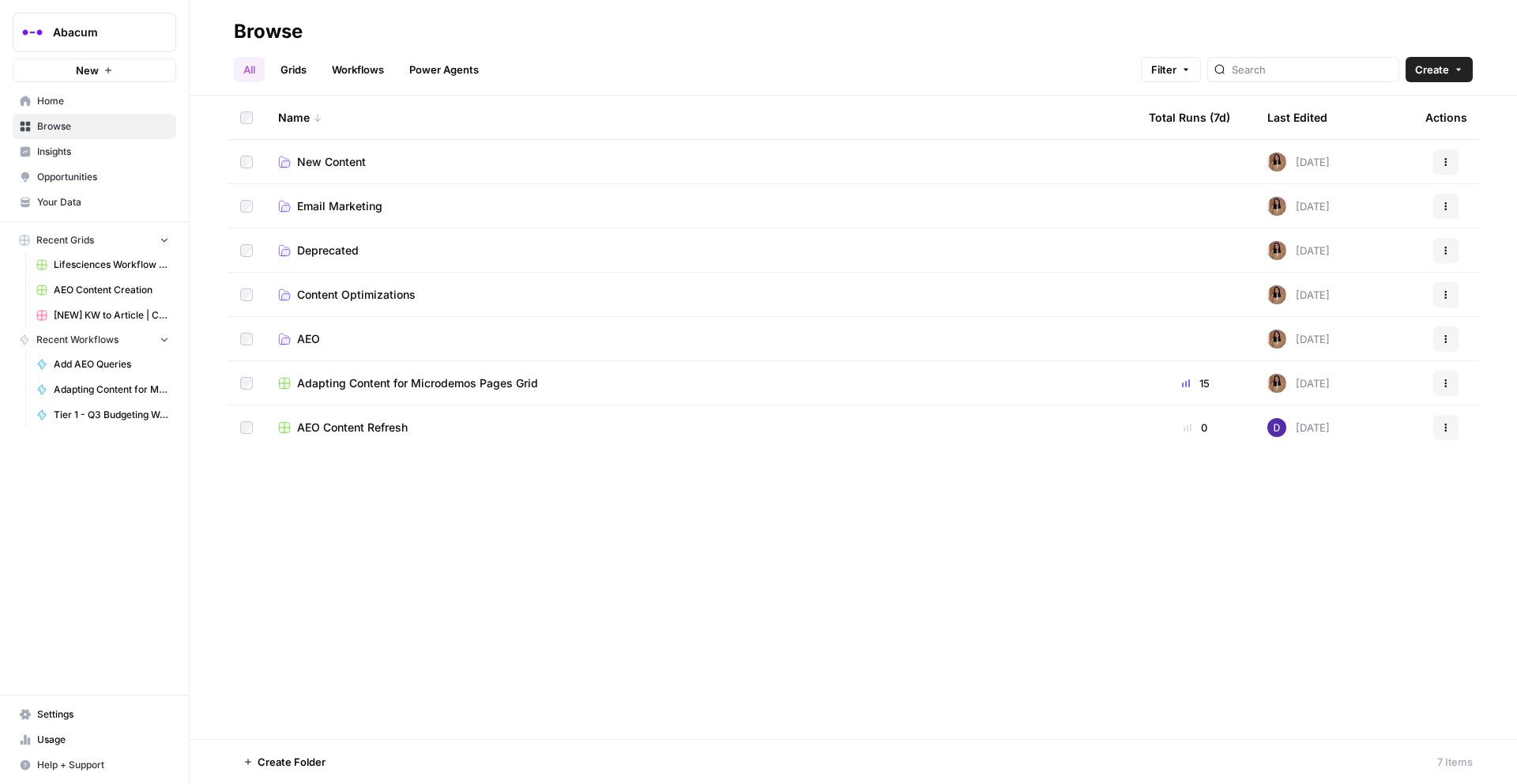
click at [339, 304] on td "Content Optimizations" at bounding box center [701, 294] width 871 height 43
click at [337, 295] on span "Content Optimizations" at bounding box center [357, 295] width 119 height 16
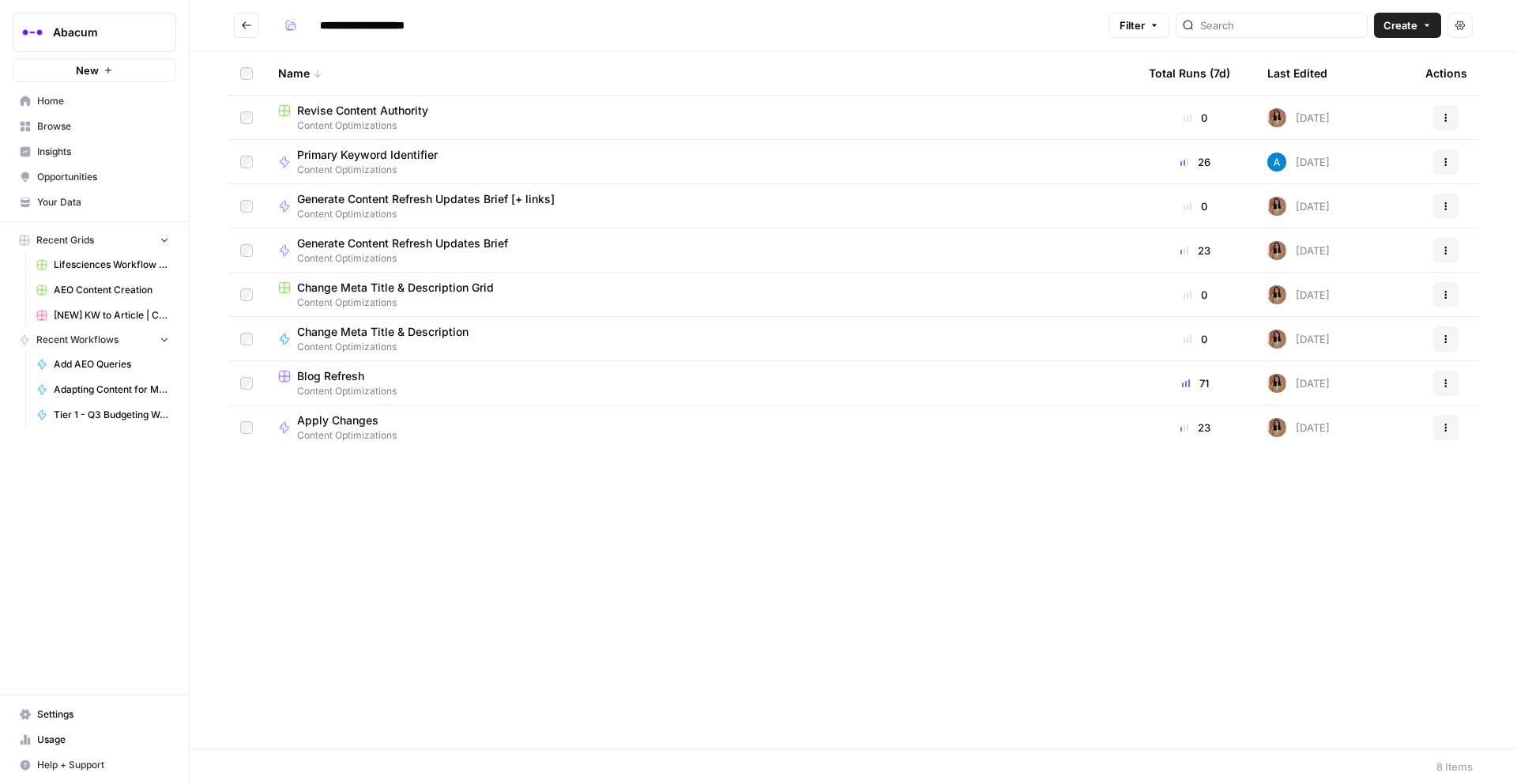
click at [299, 376] on span "Blog Refresh" at bounding box center [331, 377] width 68 height 16
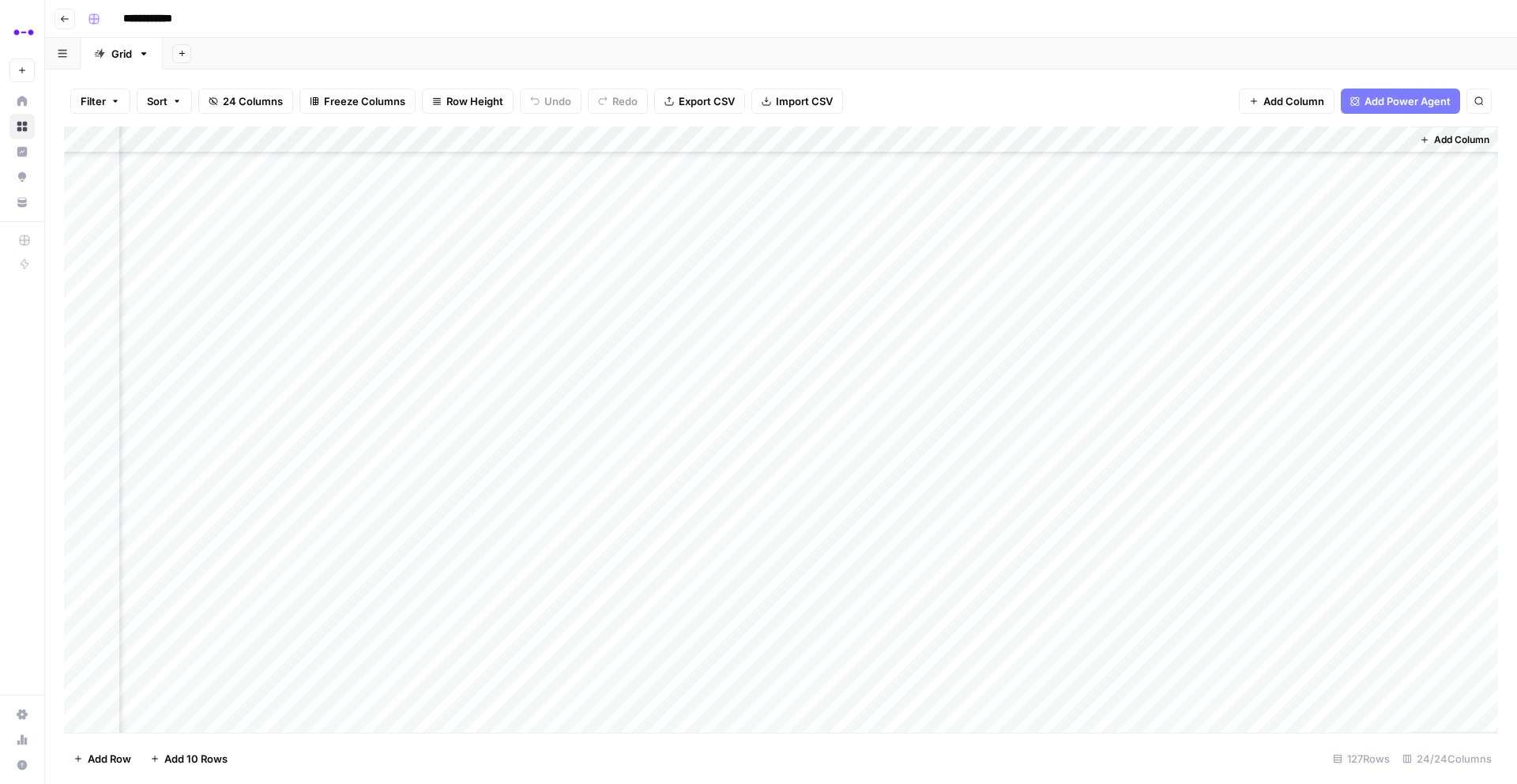
scroll to position [2761, 2384]
click at [241, 305] on div "Add Column" at bounding box center [781, 429] width 1434 height 606
click at [236, 339] on div "Add Column" at bounding box center [781, 429] width 1434 height 606
click at [237, 357] on div "Add Column" at bounding box center [781, 429] width 1434 height 606
click at [241, 379] on div "Add Column" at bounding box center [781, 429] width 1434 height 606
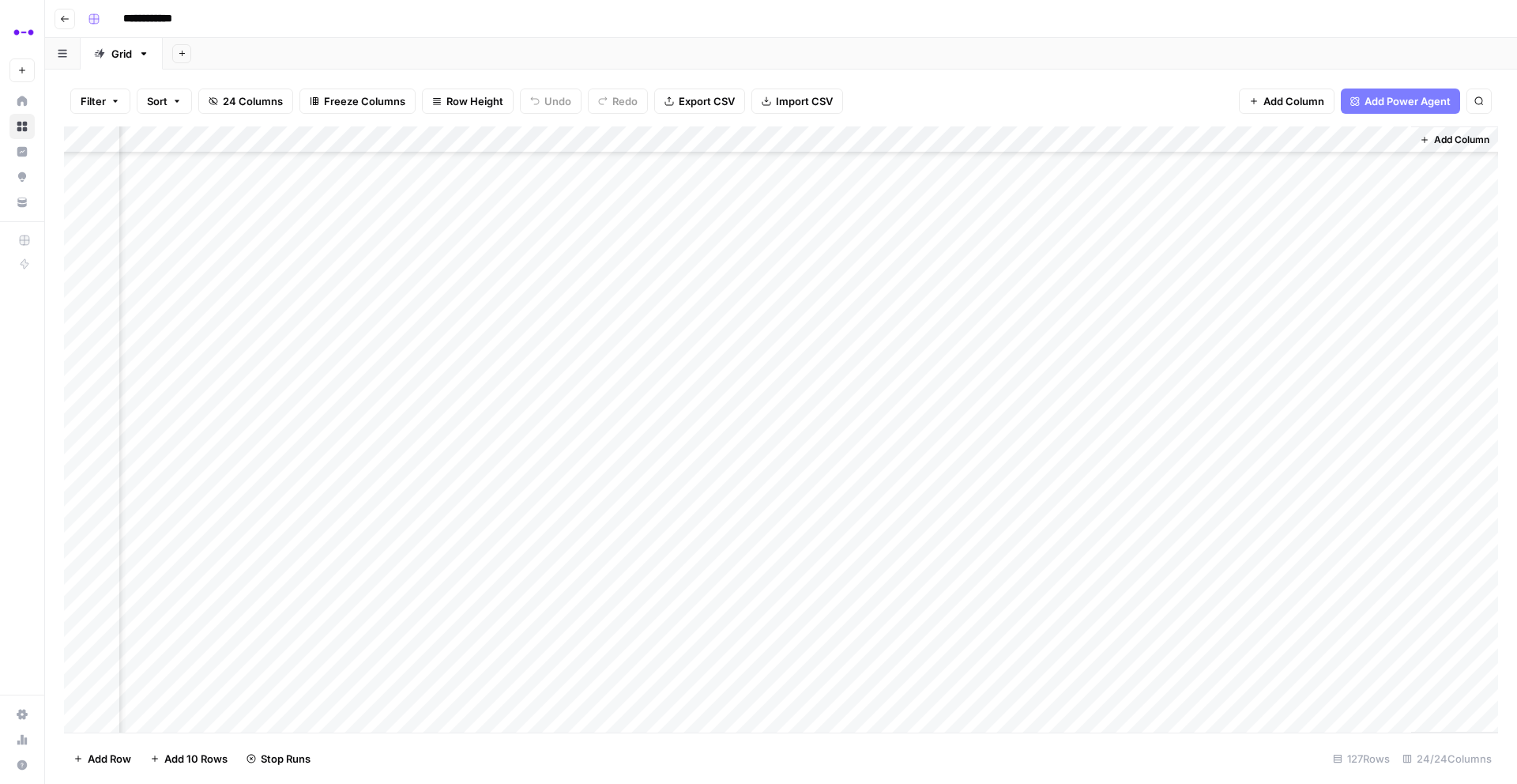
click at [241, 406] on div "Add Column" at bounding box center [781, 429] width 1434 height 606
click at [241, 444] on div "Add Column" at bounding box center [781, 429] width 1434 height 606
click at [238, 465] on div "Add Column" at bounding box center [781, 429] width 1434 height 606
click at [237, 500] on div "Add Column" at bounding box center [781, 429] width 1434 height 606
click at [238, 531] on div "Add Column" at bounding box center [781, 429] width 1434 height 606
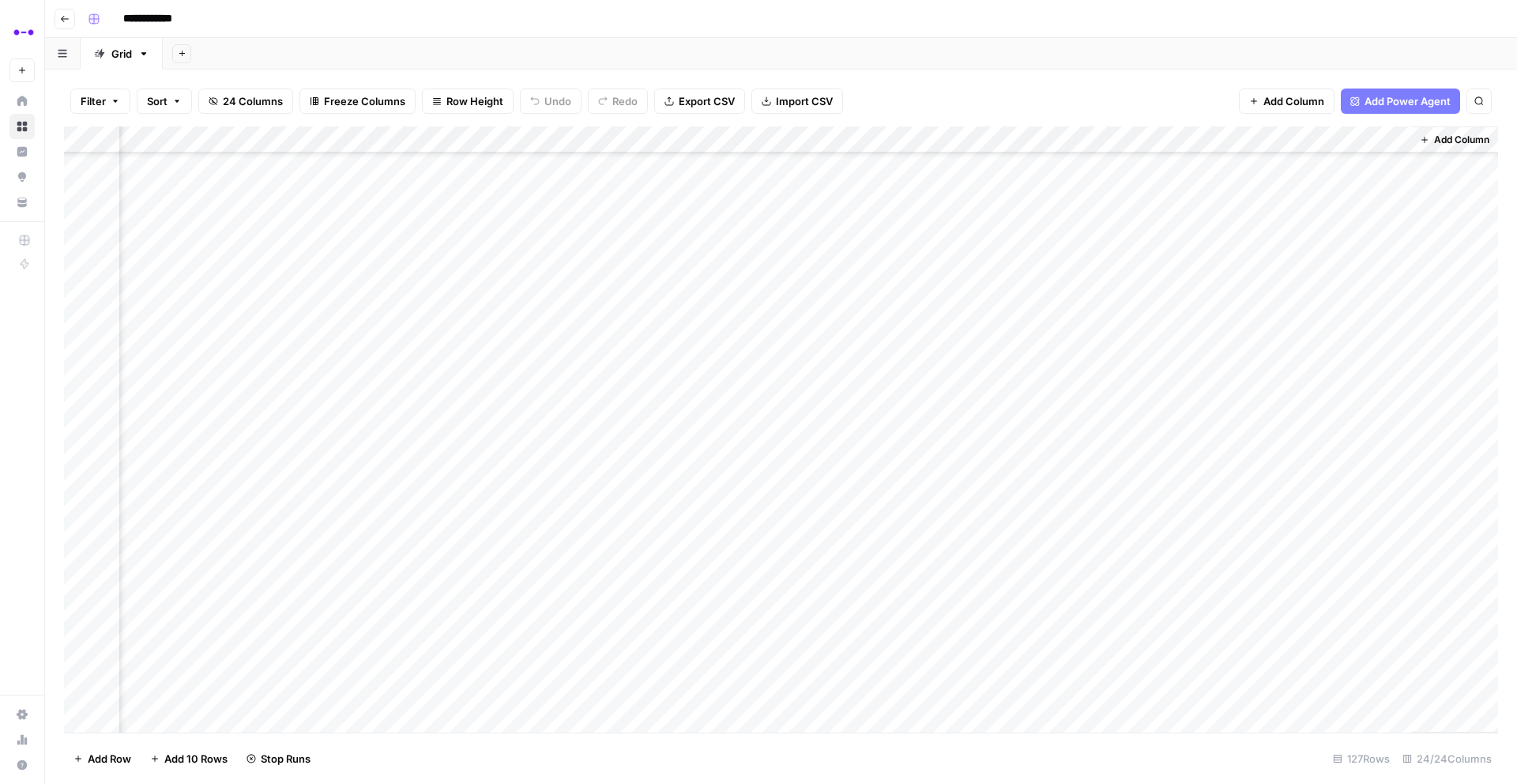
click at [238, 543] on div "Add Column" at bounding box center [781, 429] width 1434 height 606
click at [238, 566] on div "Add Column" at bounding box center [781, 429] width 1434 height 606
click at [240, 597] on div "Add Column" at bounding box center [781, 429] width 1434 height 606
click at [236, 632] on div "Add Column" at bounding box center [781, 429] width 1434 height 606
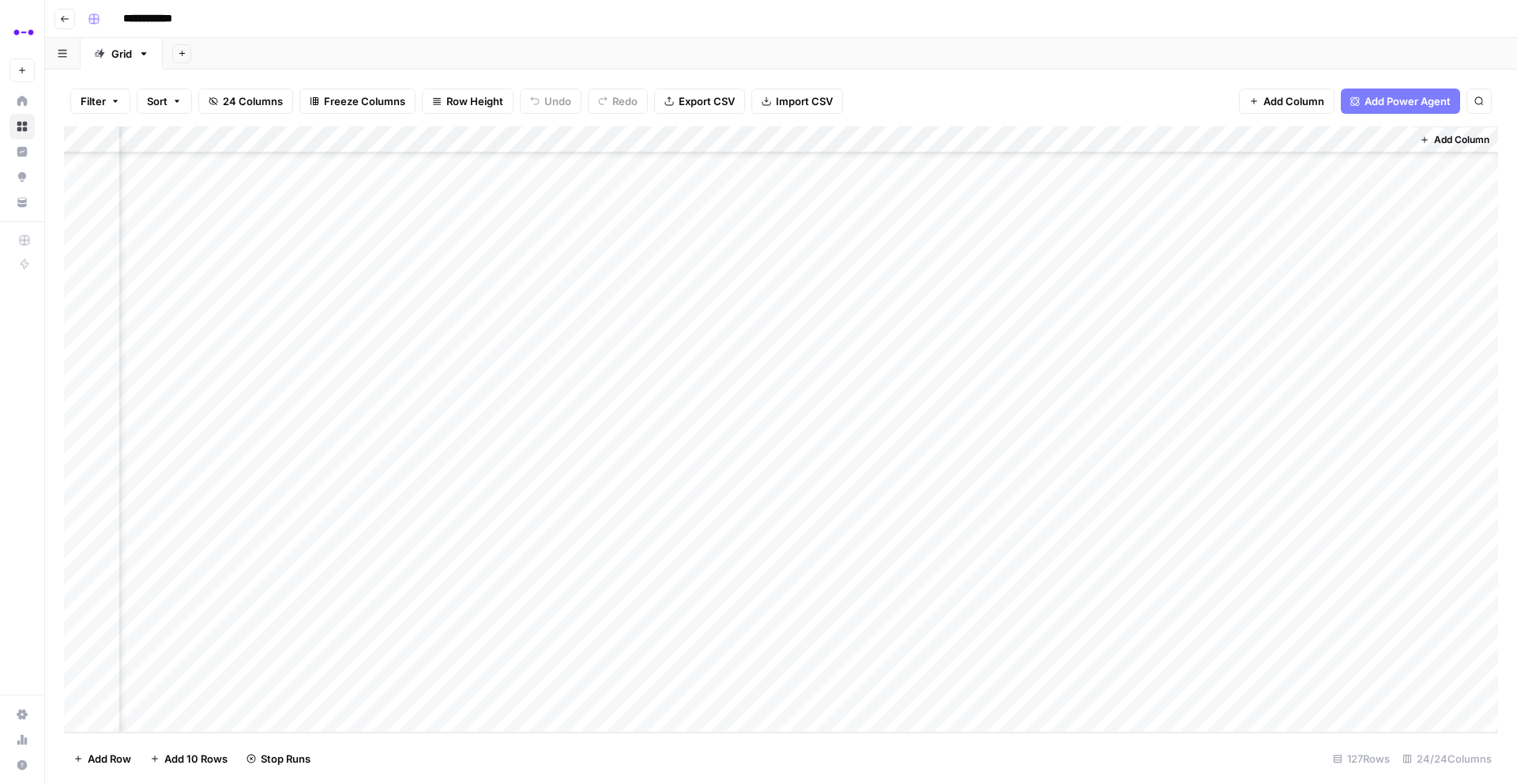
click at [237, 558] on div "Add Column" at bounding box center [781, 429] width 1434 height 606
click at [240, 580] on div "Add Column" at bounding box center [781, 429] width 1434 height 606
click at [240, 609] on div "Add Column" at bounding box center [781, 429] width 1434 height 606
click at [241, 635] on div "Add Column" at bounding box center [781, 429] width 1434 height 606
click at [241, 658] on div "Add Column" at bounding box center [781, 429] width 1434 height 606
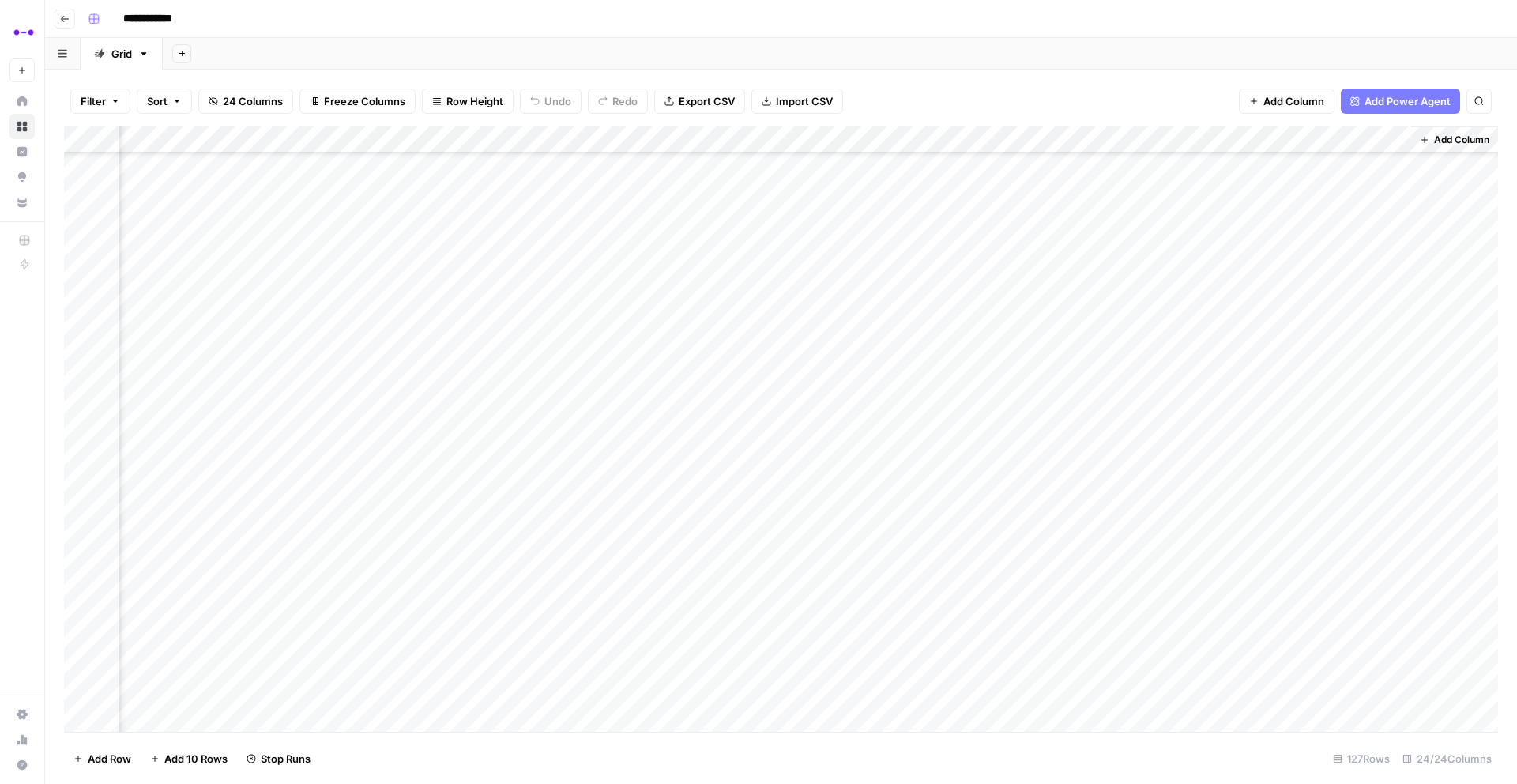
click at [235, 687] on div "Add Column" at bounding box center [781, 429] width 1434 height 606
